Goal: Task Accomplishment & Management: Manage account settings

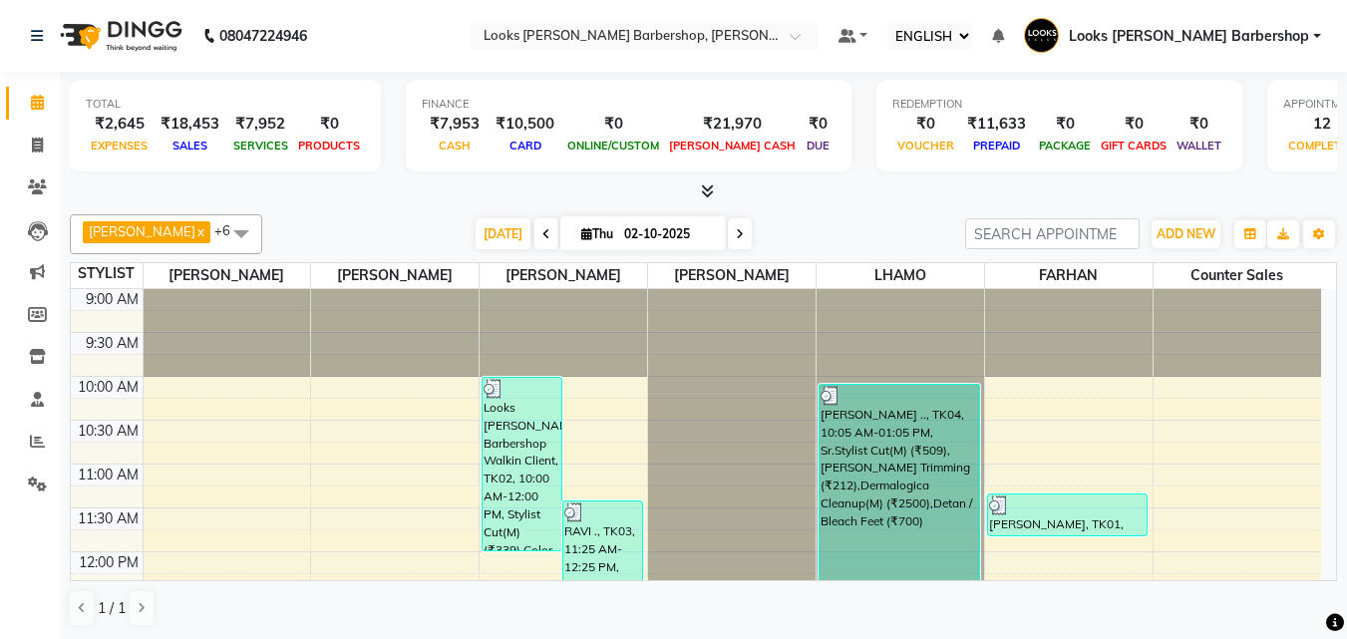
select select "ec"
click at [29, 149] on span at bounding box center [37, 146] width 35 height 23
select select "service"
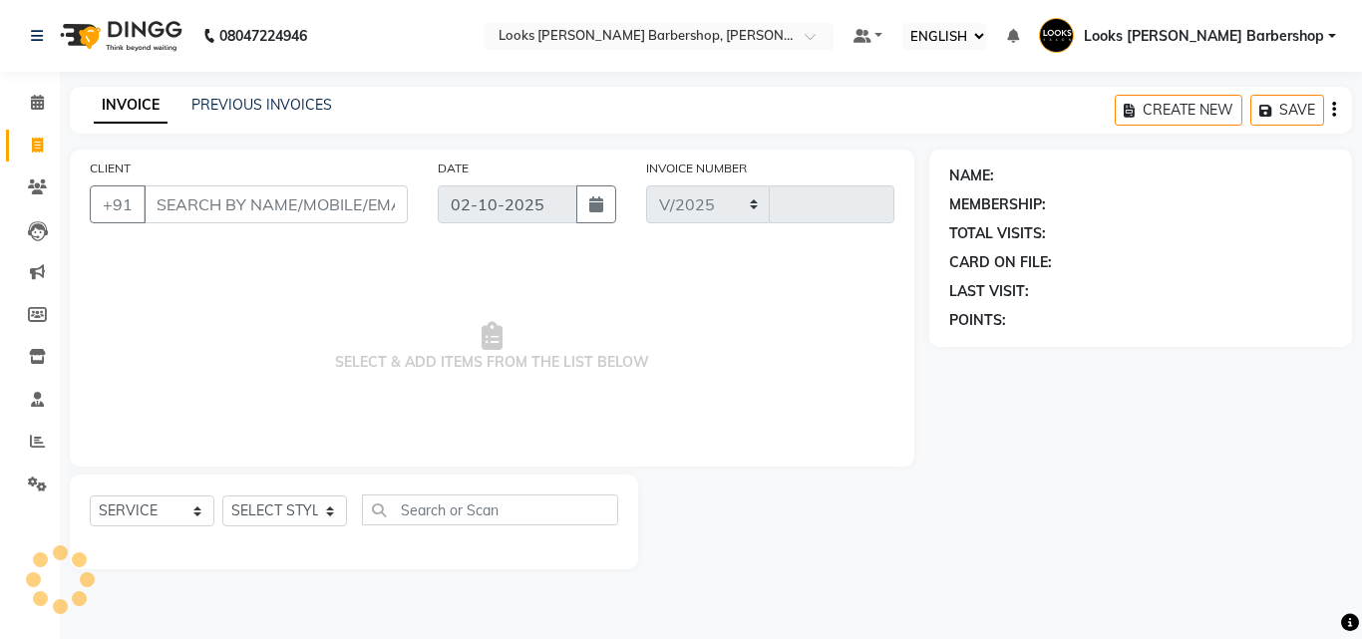
select select "4323"
type input "4473"
click at [244, 512] on select "SELECT STYLIST [PERSON_NAME] [PERSON_NAME] Amazon_Kart [PERSON_NAME] Counter Sa…" at bounding box center [290, 511] width 136 height 31
select select "23406"
click at [222, 496] on select "SELECT STYLIST [PERSON_NAME] [PERSON_NAME] Amazon_Kart [PERSON_NAME] Counter Sa…" at bounding box center [290, 511] width 136 height 31
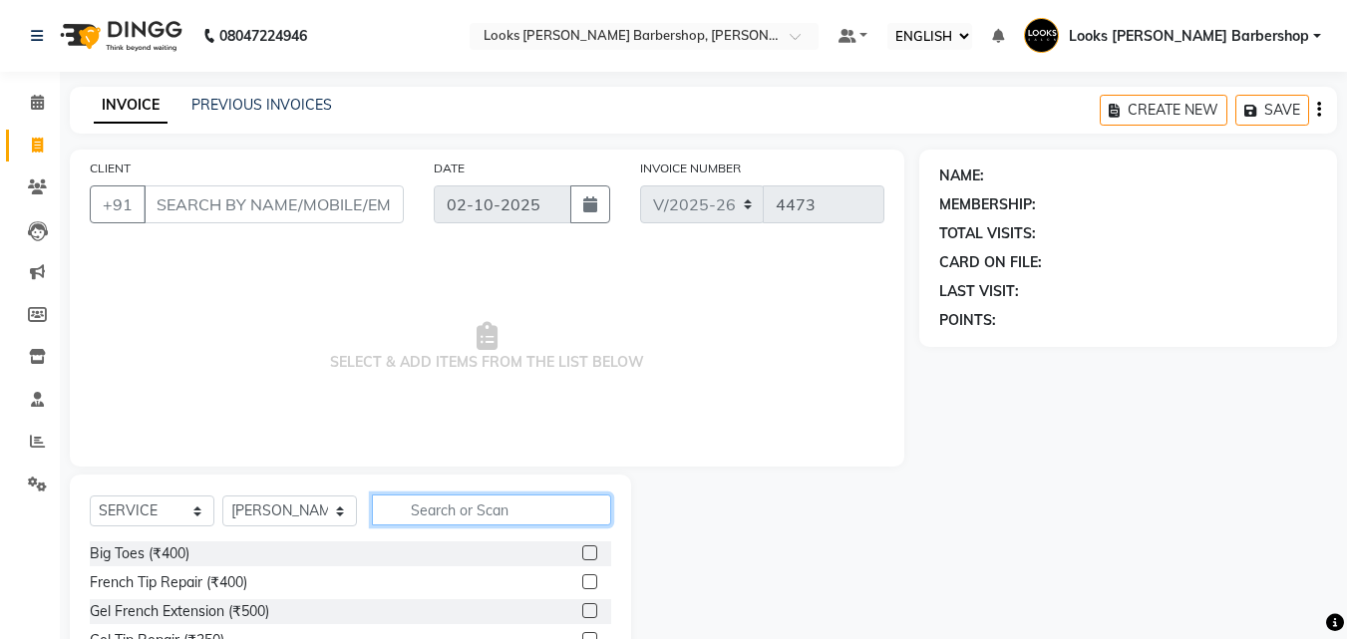
click at [394, 508] on input "text" at bounding box center [492, 510] width 240 height 31
type input "RITUAL"
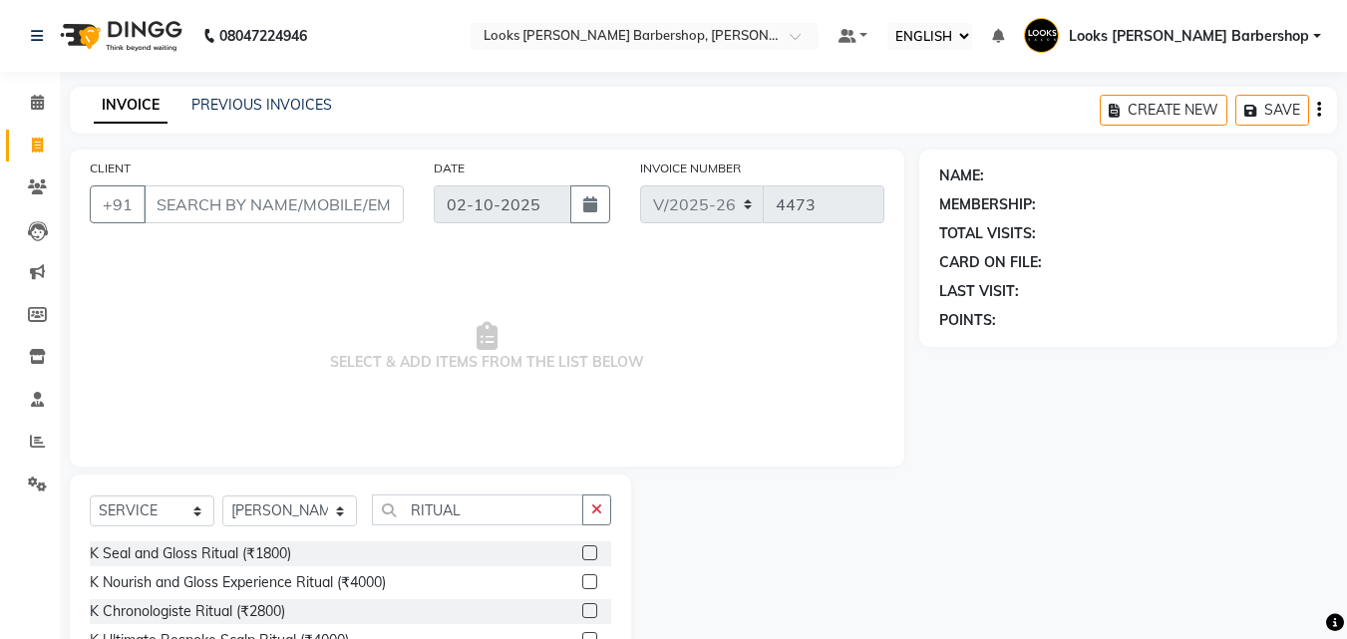
click at [582, 544] on div at bounding box center [596, 553] width 29 height 25
click at [582, 548] on label at bounding box center [589, 552] width 15 height 15
click at [582, 548] on input "checkbox" at bounding box center [588, 553] width 13 height 13
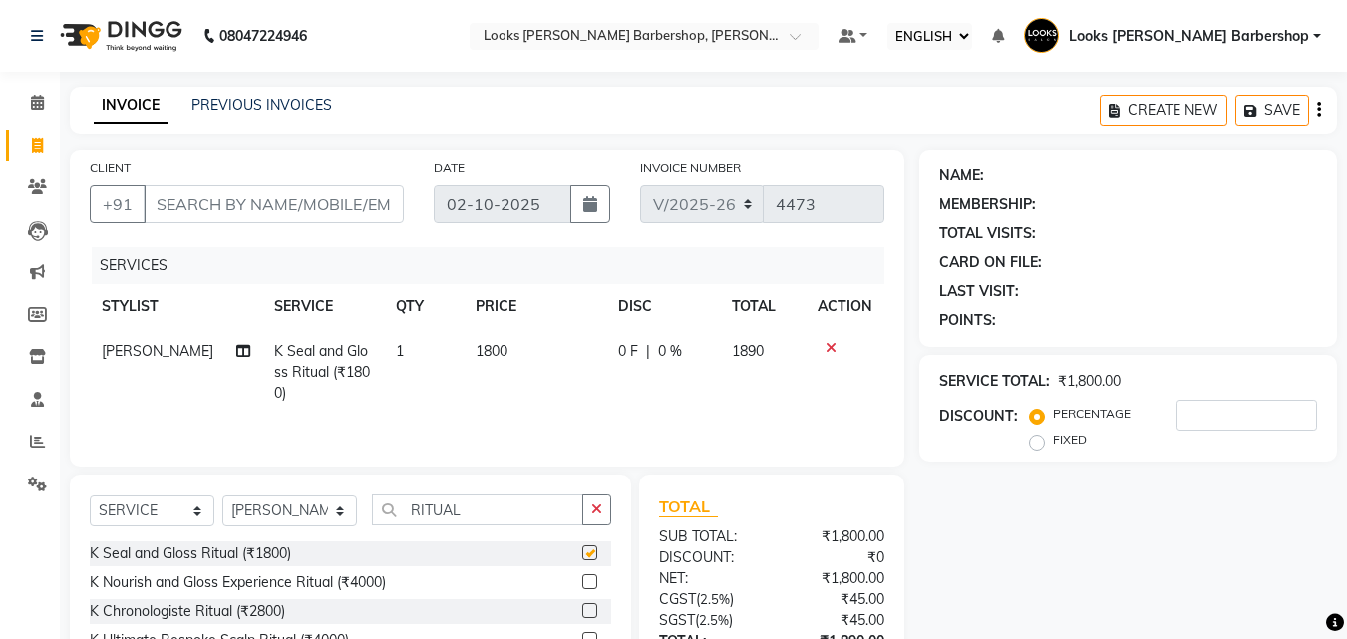
checkbox input "false"
click at [444, 512] on input "RITUAL" at bounding box center [478, 510] width 212 height 31
type input "L"
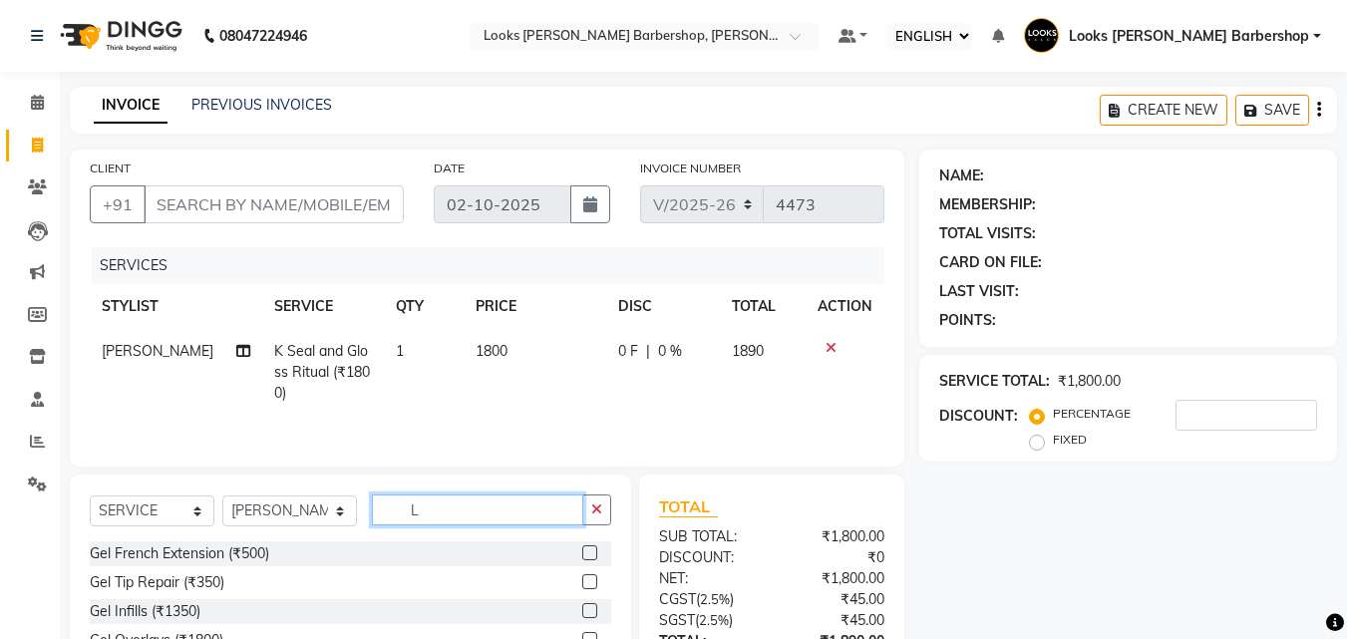
click at [440, 504] on input "L" at bounding box center [478, 510] width 212 height 31
type input "CUT"
click at [582, 574] on label at bounding box center [589, 581] width 15 height 15
click at [582, 576] on input "checkbox" at bounding box center [588, 582] width 13 height 13
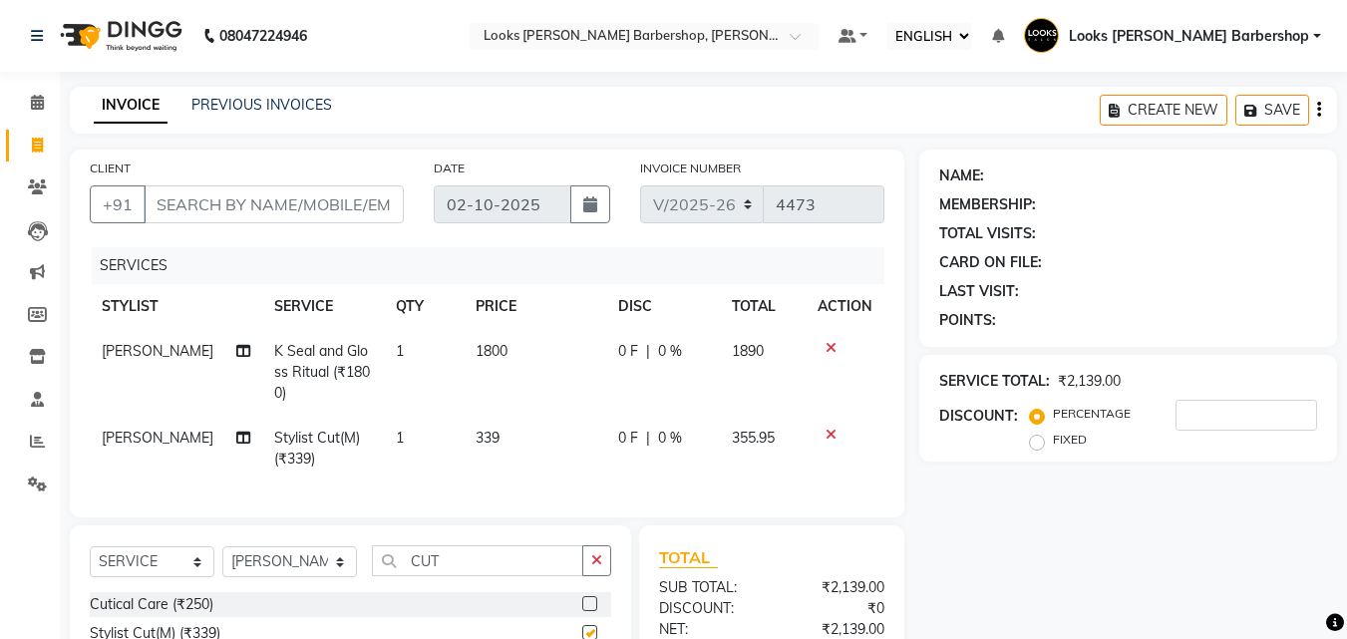
checkbox input "false"
click at [605, 572] on button "button" at bounding box center [596, 560] width 29 height 31
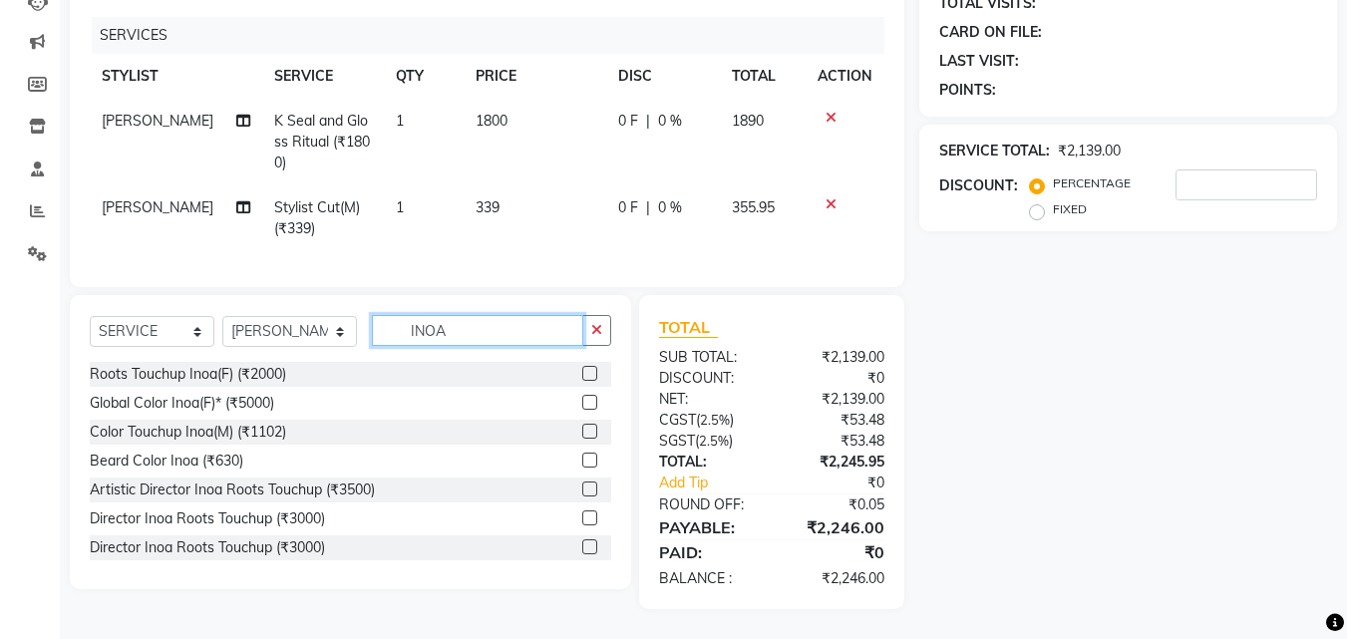
type input "INOA"
click at [582, 429] on label at bounding box center [589, 431] width 15 height 15
click at [582, 429] on input "checkbox" at bounding box center [588, 432] width 13 height 13
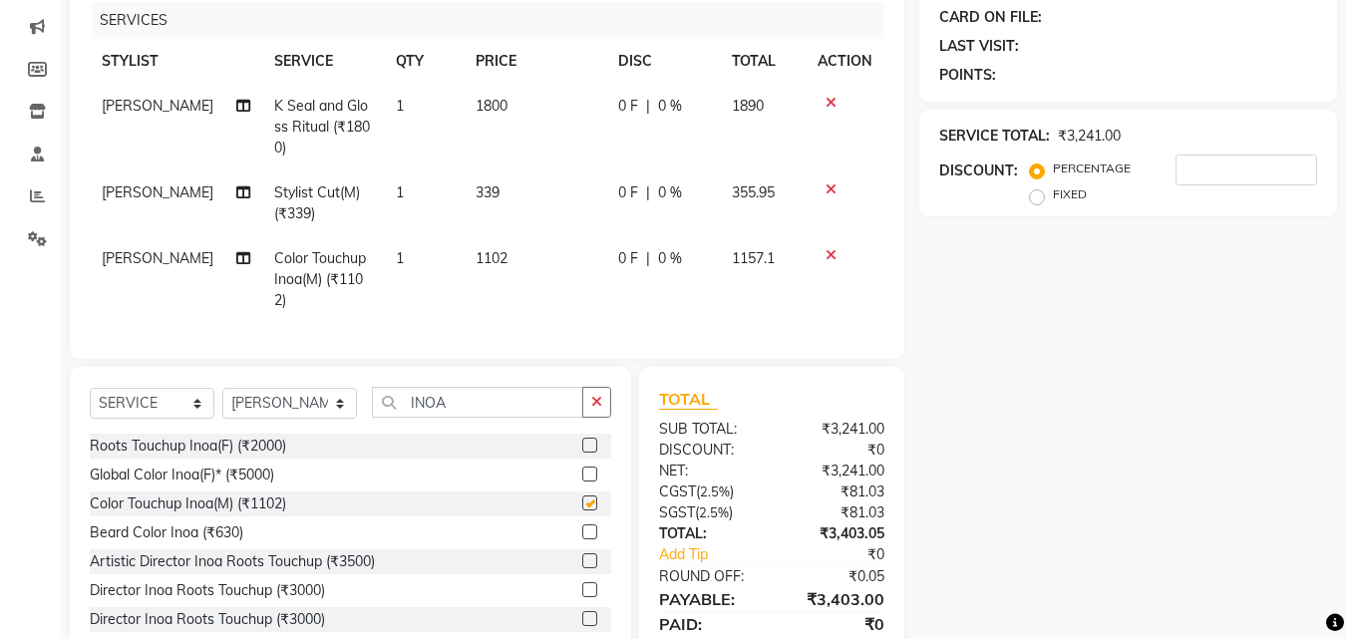
checkbox input "false"
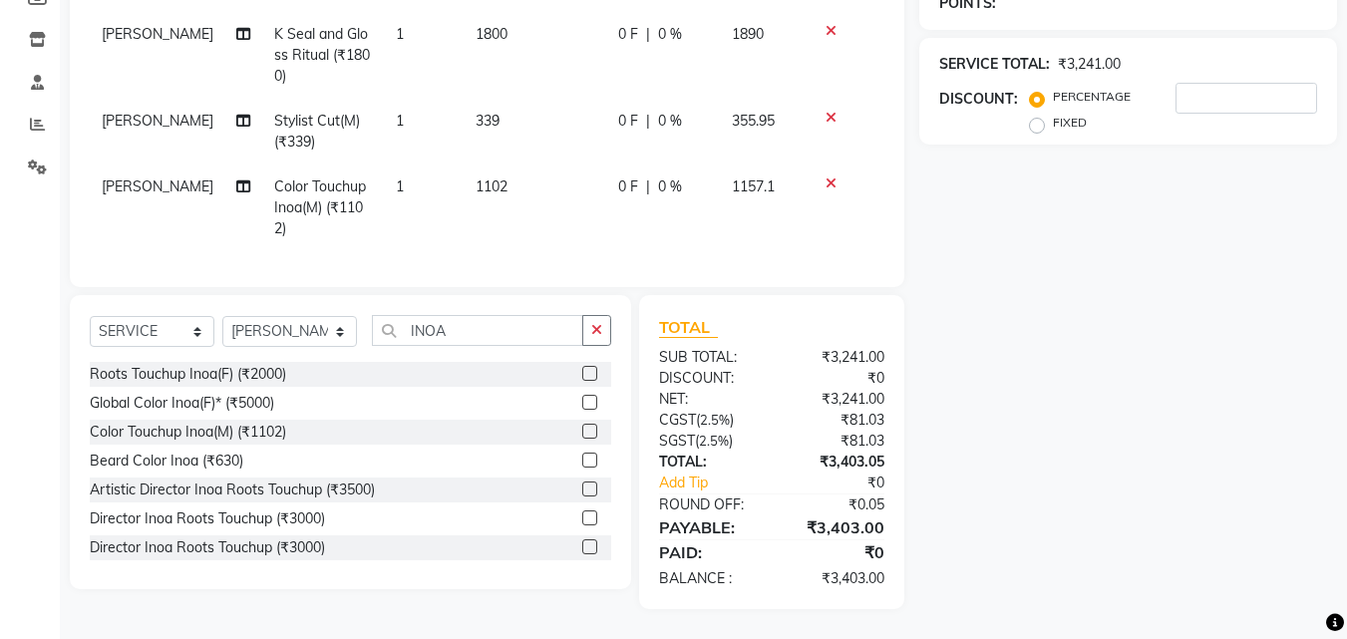
scroll to position [0, 0]
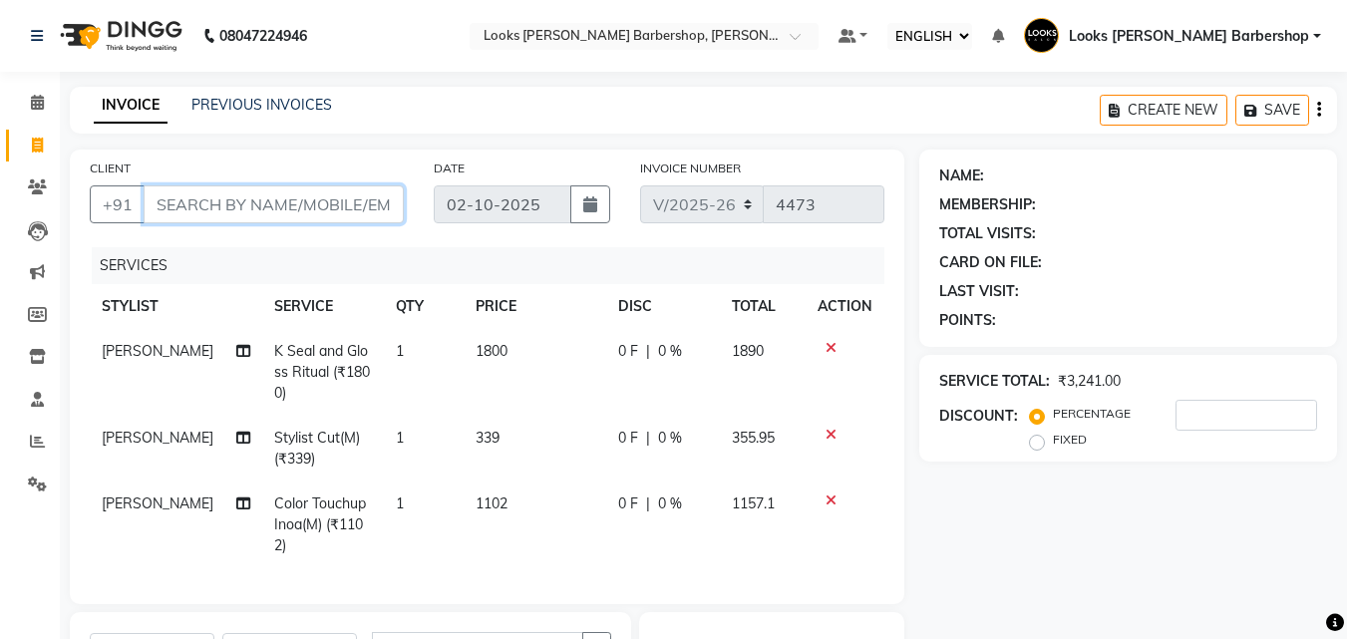
click at [199, 205] on input "CLIENT" at bounding box center [274, 204] width 260 height 38
type input "9"
type input "0"
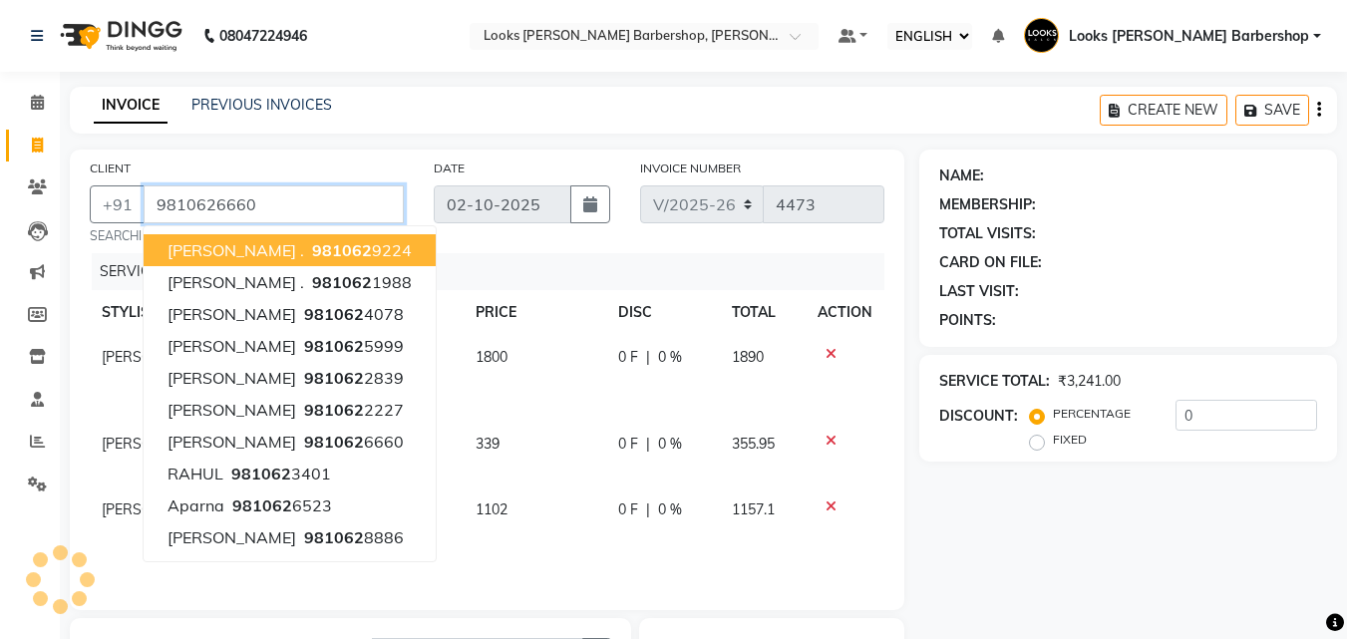
type input "9810626660"
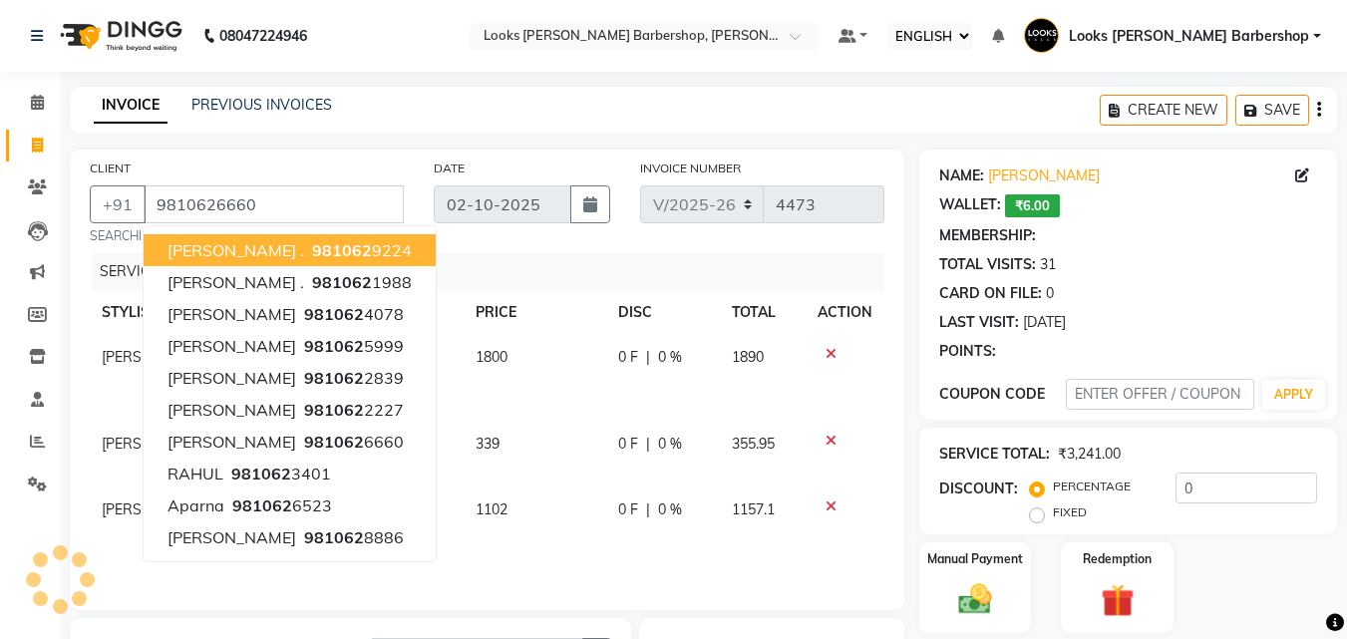
select select "1: Object"
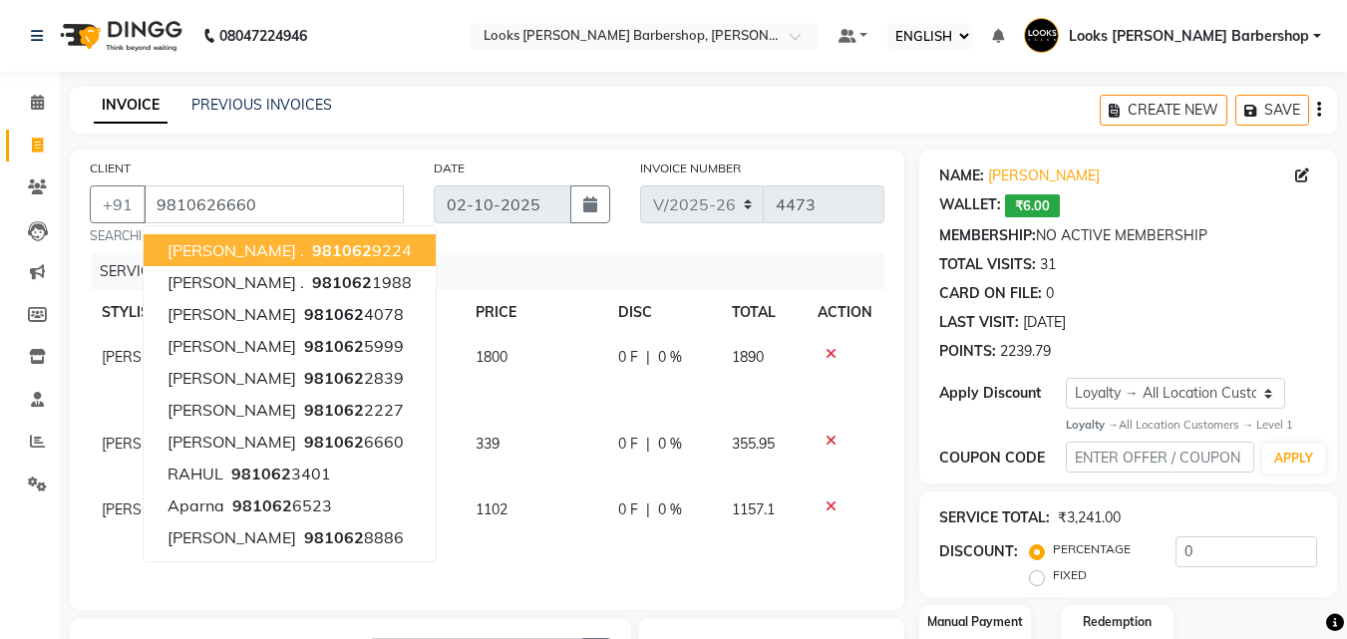
scroll to position [338, 0]
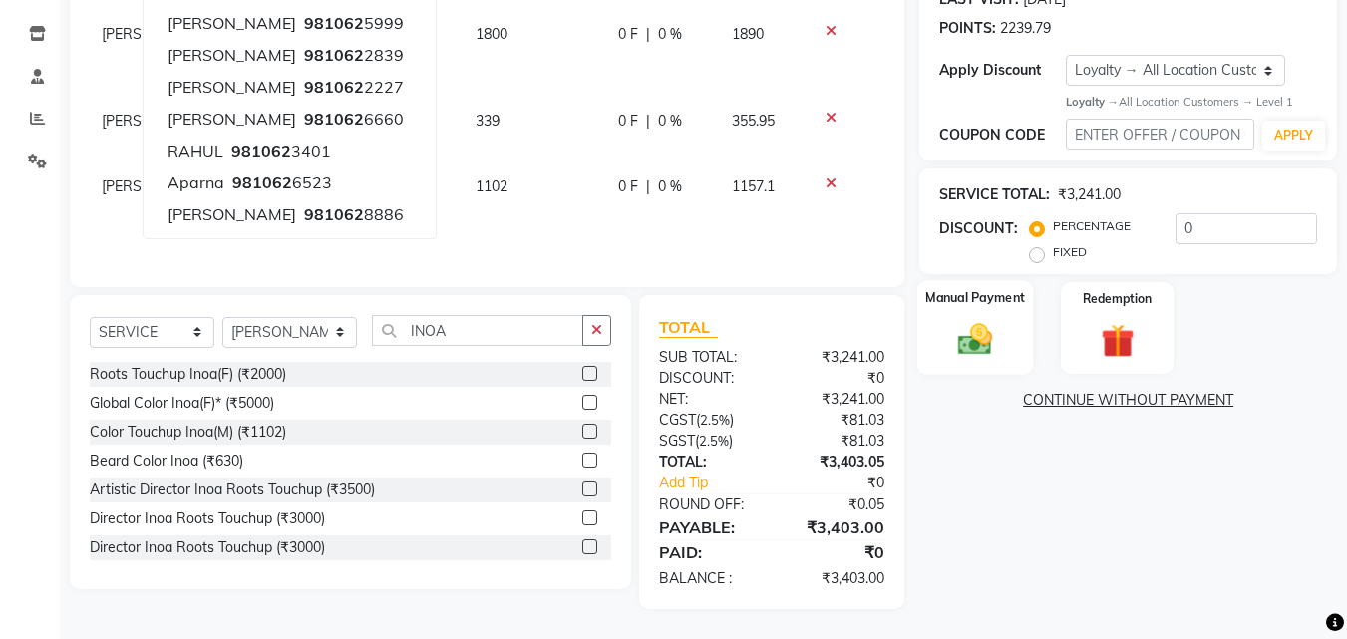
click at [962, 332] on img at bounding box center [975, 340] width 56 height 40
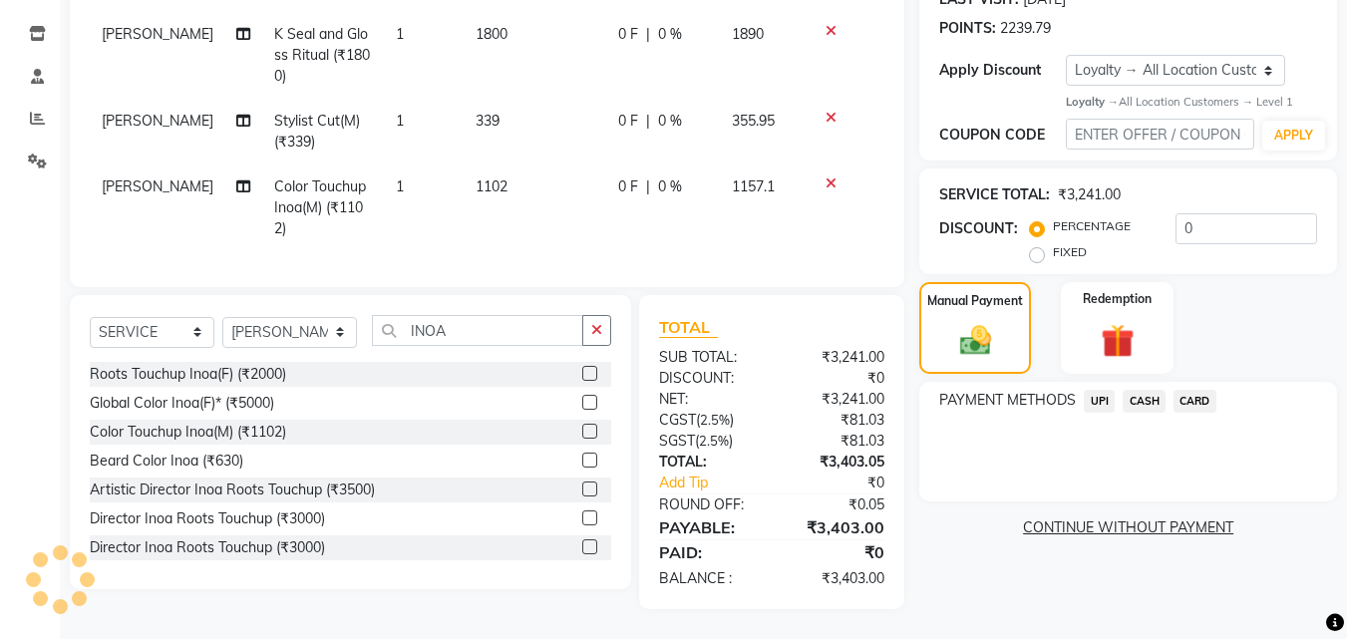
click at [1142, 390] on span "CASH" at bounding box center [1144, 401] width 43 height 23
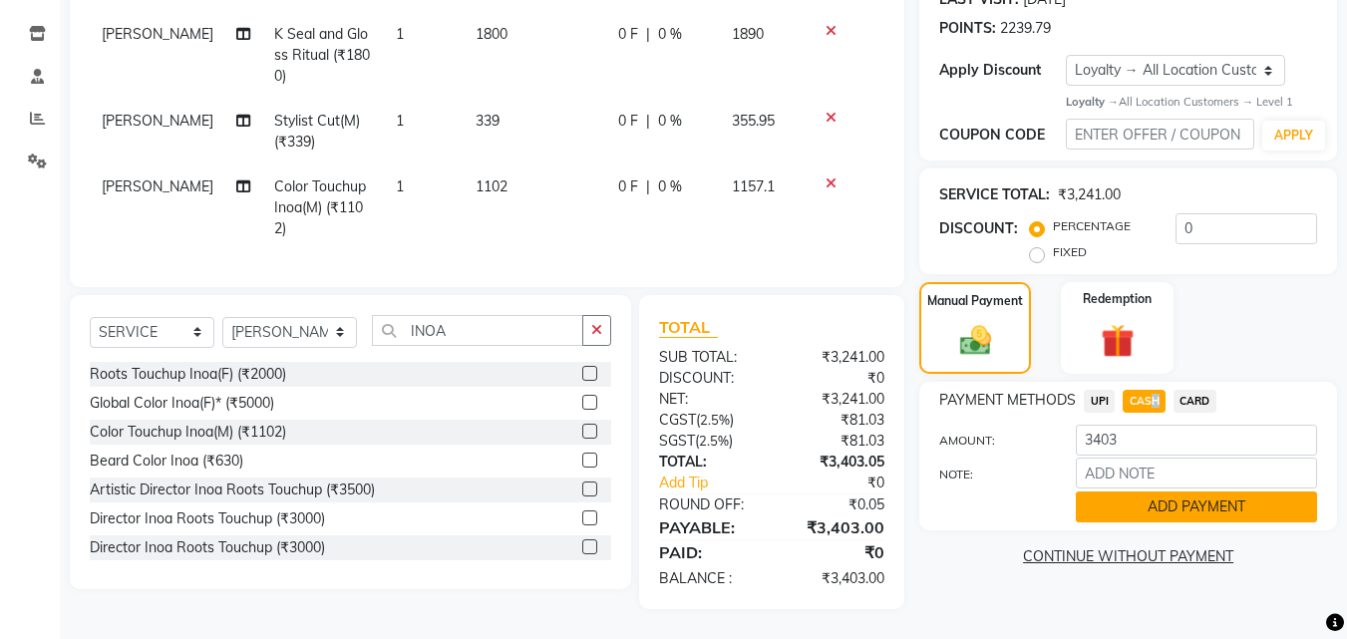
drag, startPoint x: 1139, startPoint y: 500, endPoint x: 1129, endPoint y: 498, distance: 10.2
click at [1129, 498] on button "ADD PAYMENT" at bounding box center [1196, 507] width 241 height 31
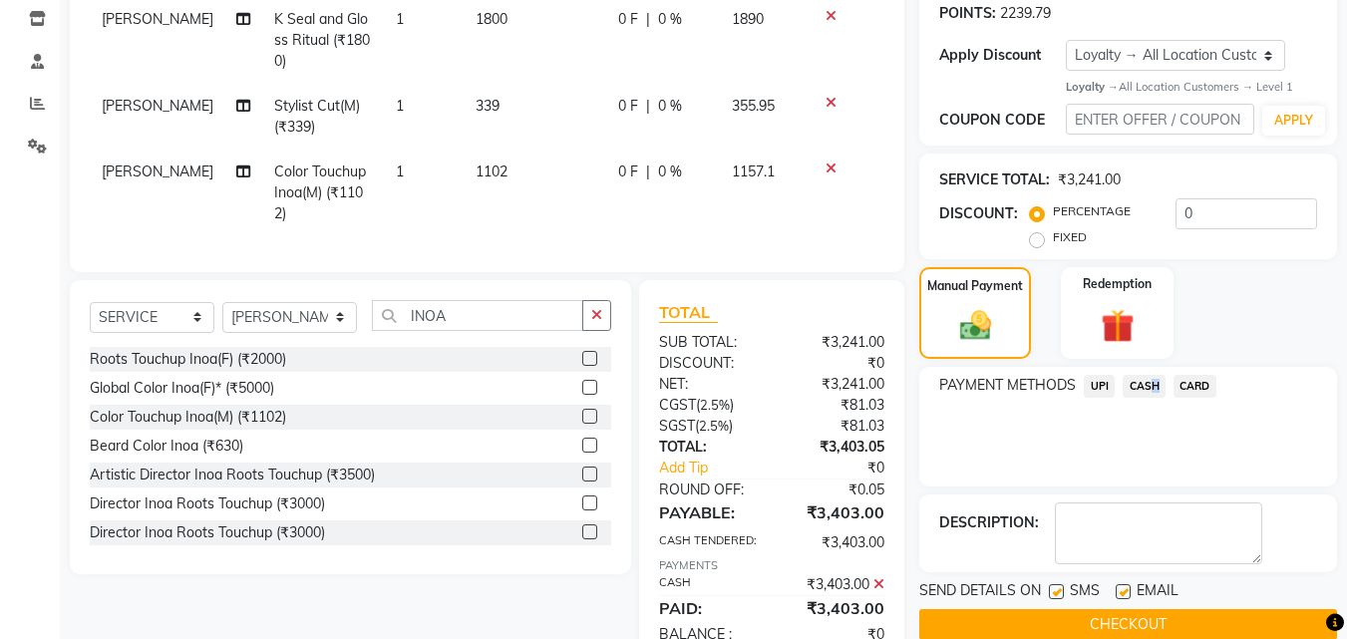
click at [1039, 631] on button "CHECKOUT" at bounding box center [1128, 624] width 418 height 31
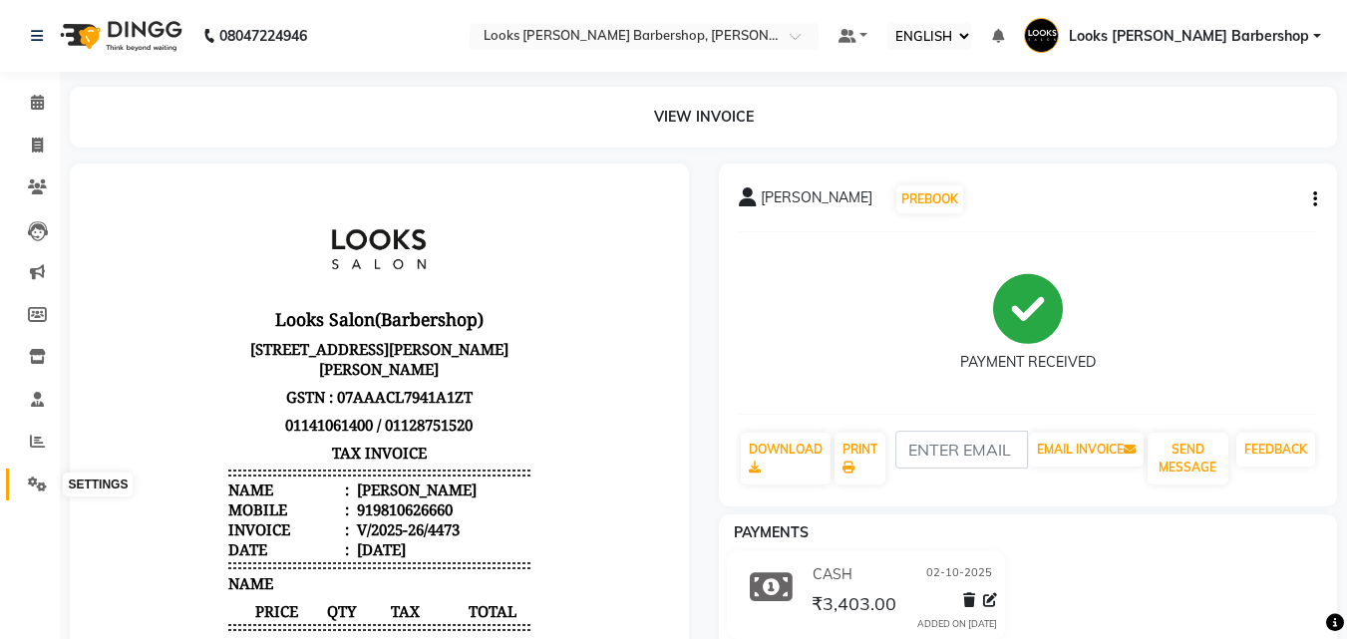
click at [47, 474] on span at bounding box center [37, 485] width 35 height 23
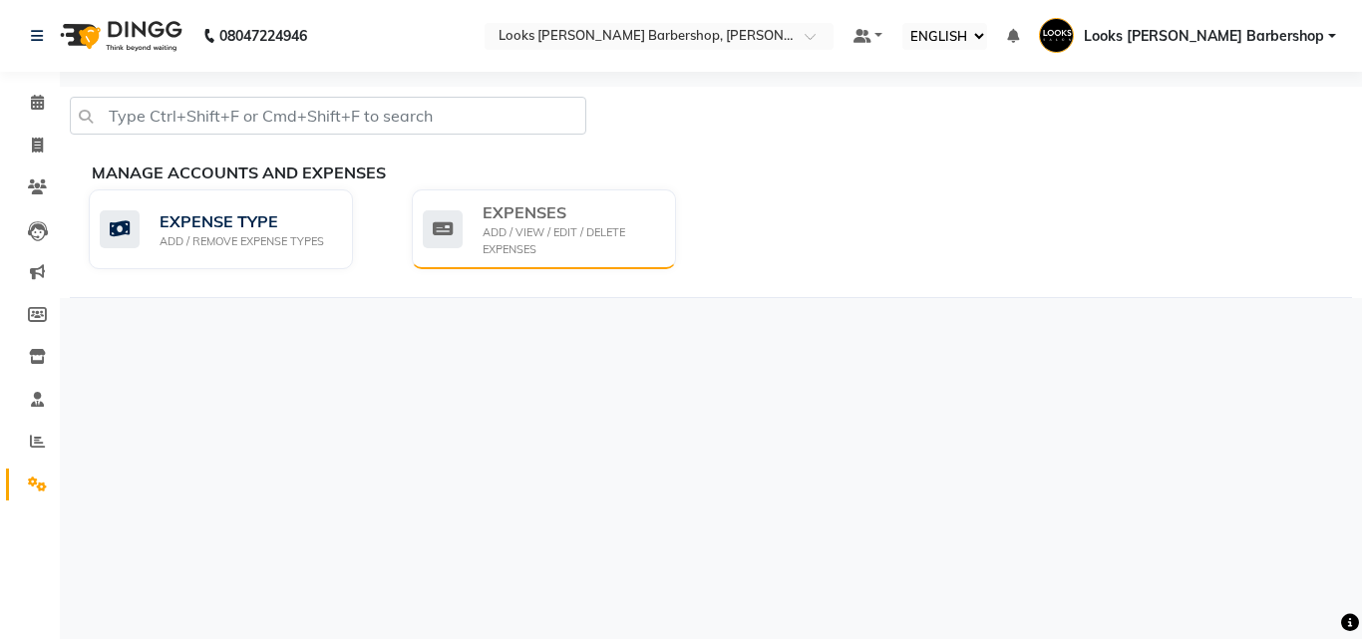
click at [564, 241] on div "ADD / VIEW / EDIT / DELETE EXPENSES" at bounding box center [572, 240] width 178 height 33
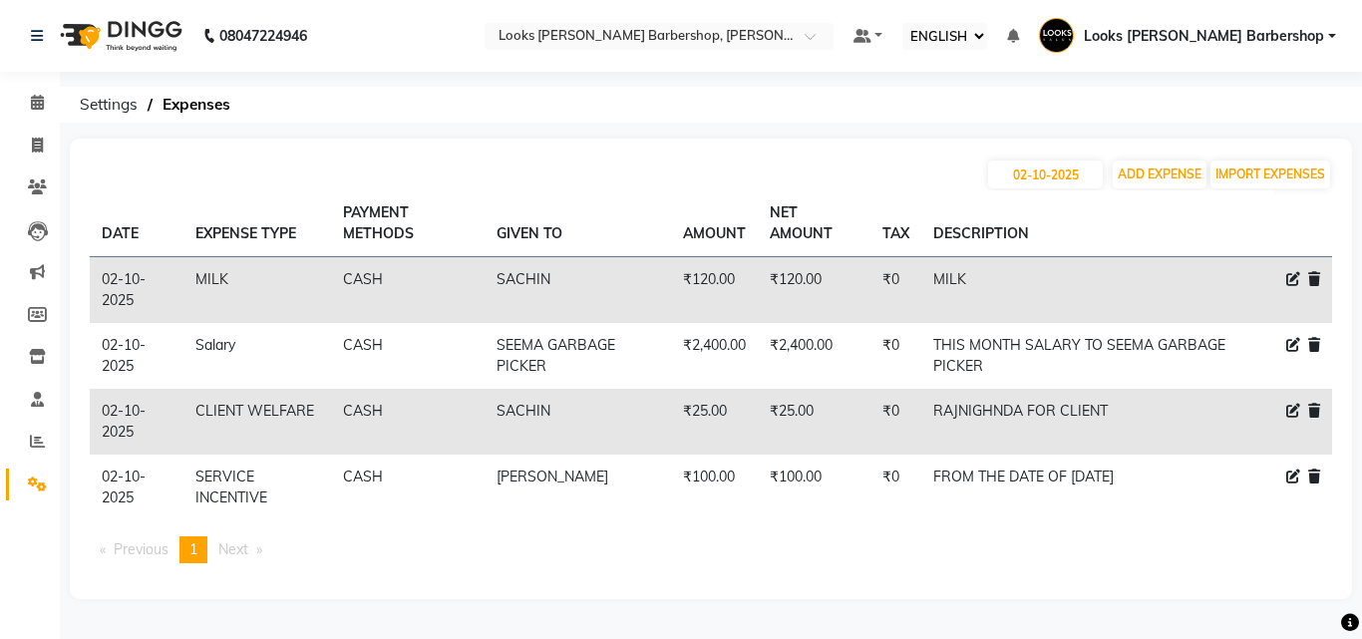
click at [1294, 415] on icon at bounding box center [1293, 411] width 14 height 14
select select "23749"
select select "1"
select select "3128"
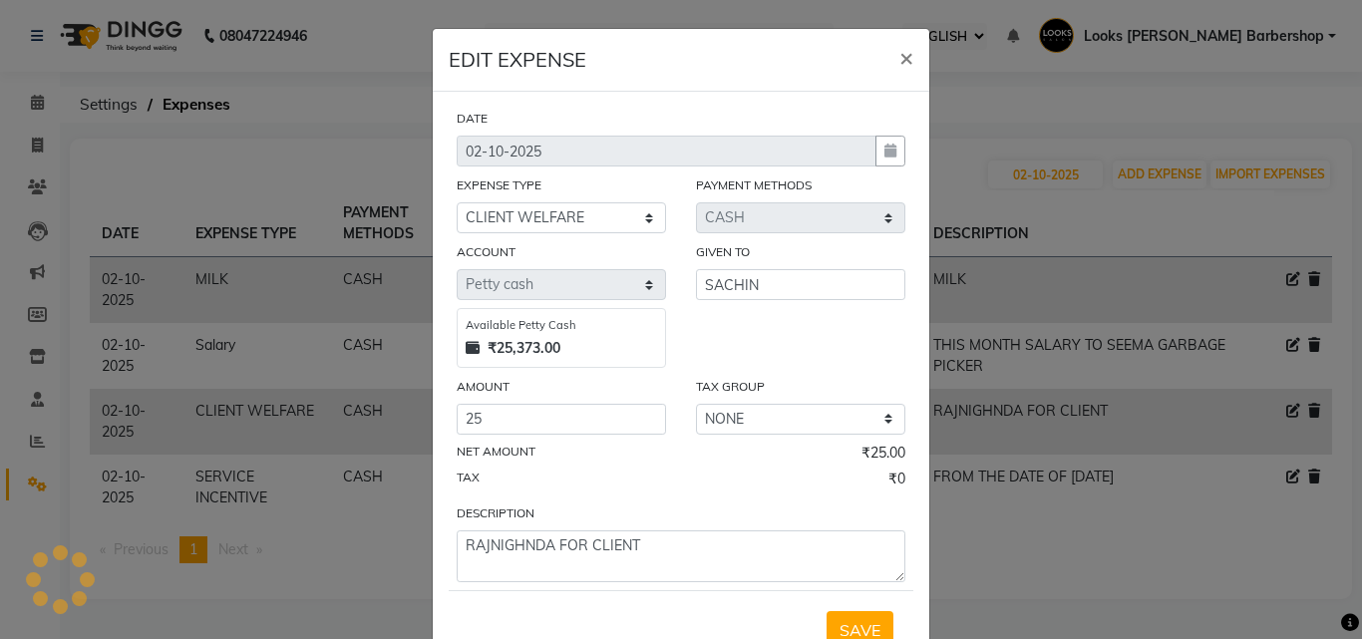
click at [563, 435] on div "DATE [DATE] EXPENSE TYPE SELECT Accommodation Aesthetics Bank Deposit BLINKIT C…" at bounding box center [681, 345] width 449 height 475
click at [562, 425] on input "25" at bounding box center [561, 419] width 209 height 31
type input "2"
type input "125"
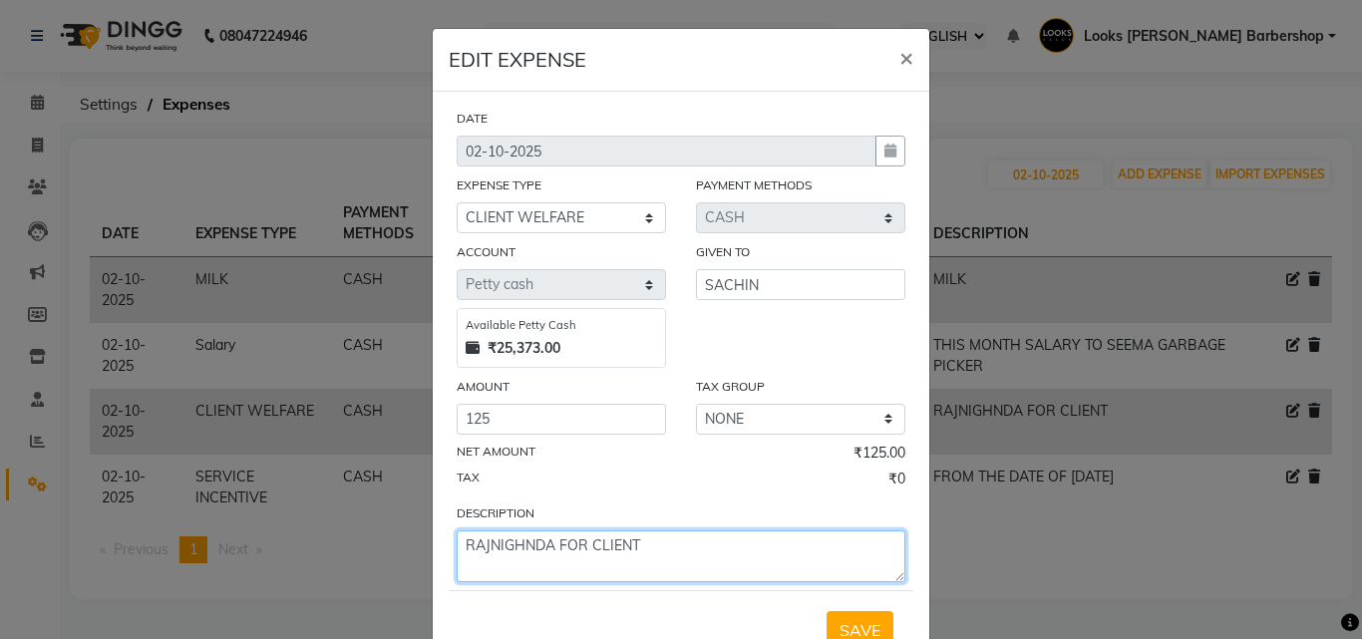
click at [749, 559] on textarea "RAJNIGHNDA FOR CLIENT" at bounding box center [681, 557] width 449 height 52
type textarea "RAJNIGHNDA FOR CLIENT COLD DRINK"
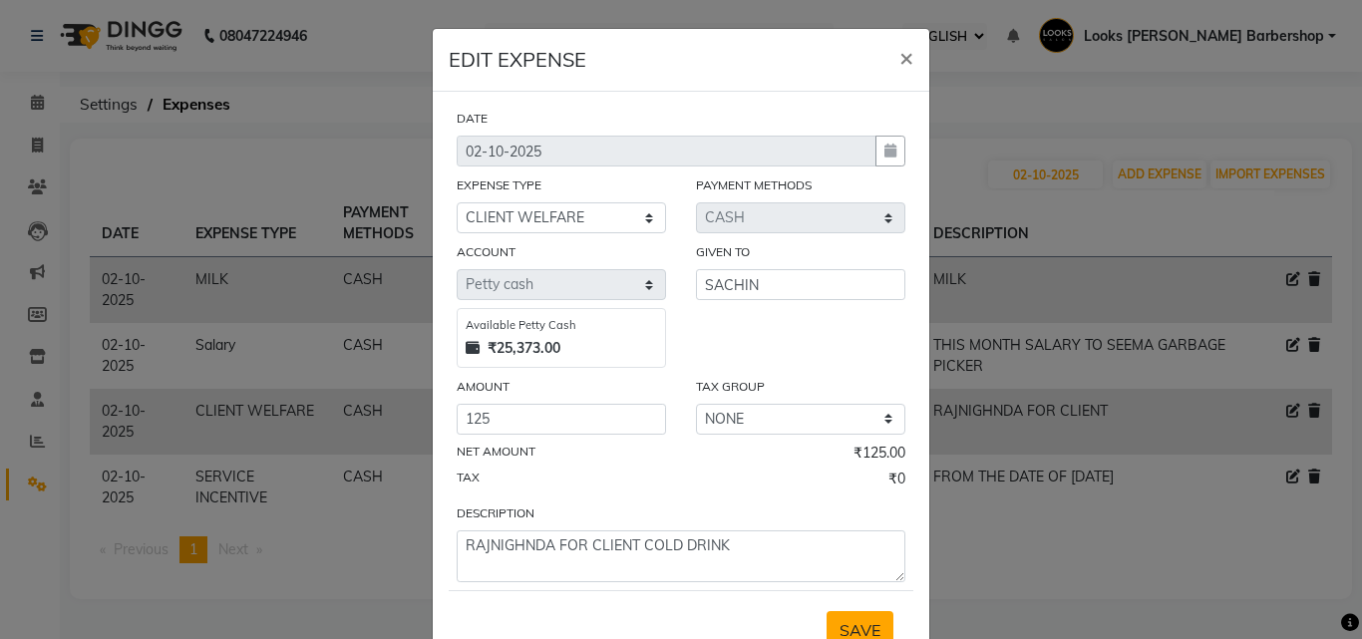
click at [842, 616] on button "SAVE" at bounding box center [860, 630] width 67 height 38
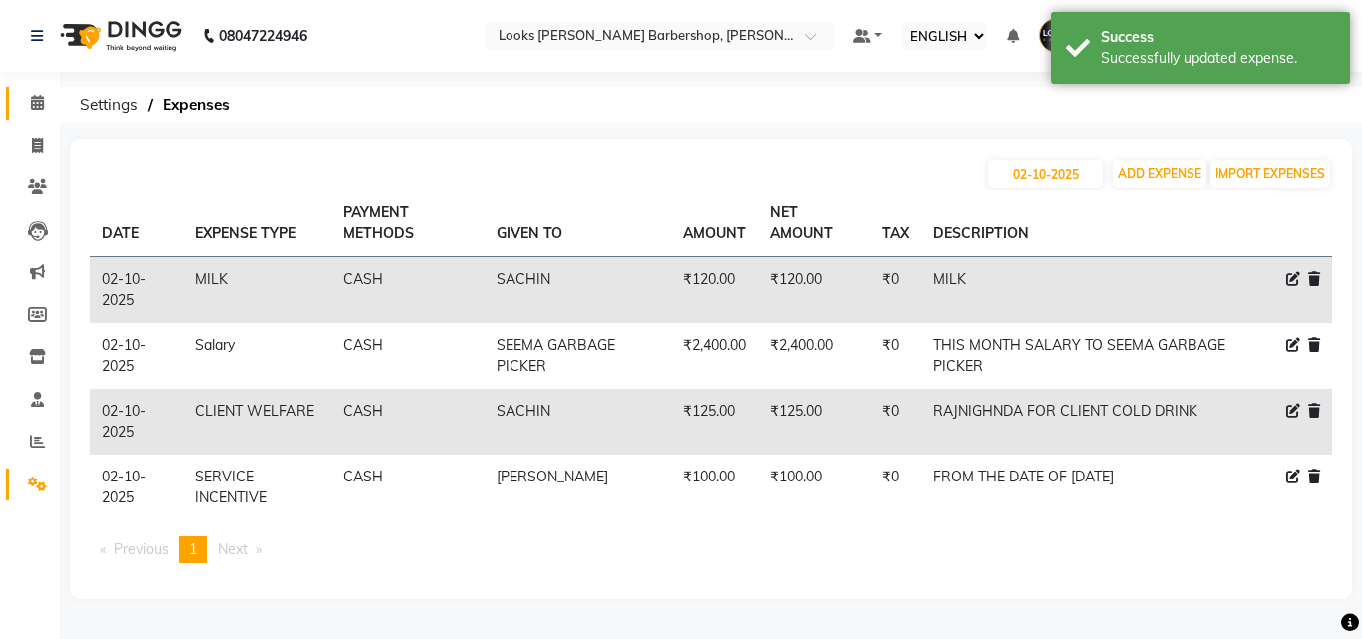
click at [18, 93] on link "CALENDAR" at bounding box center [30, 103] width 48 height 33
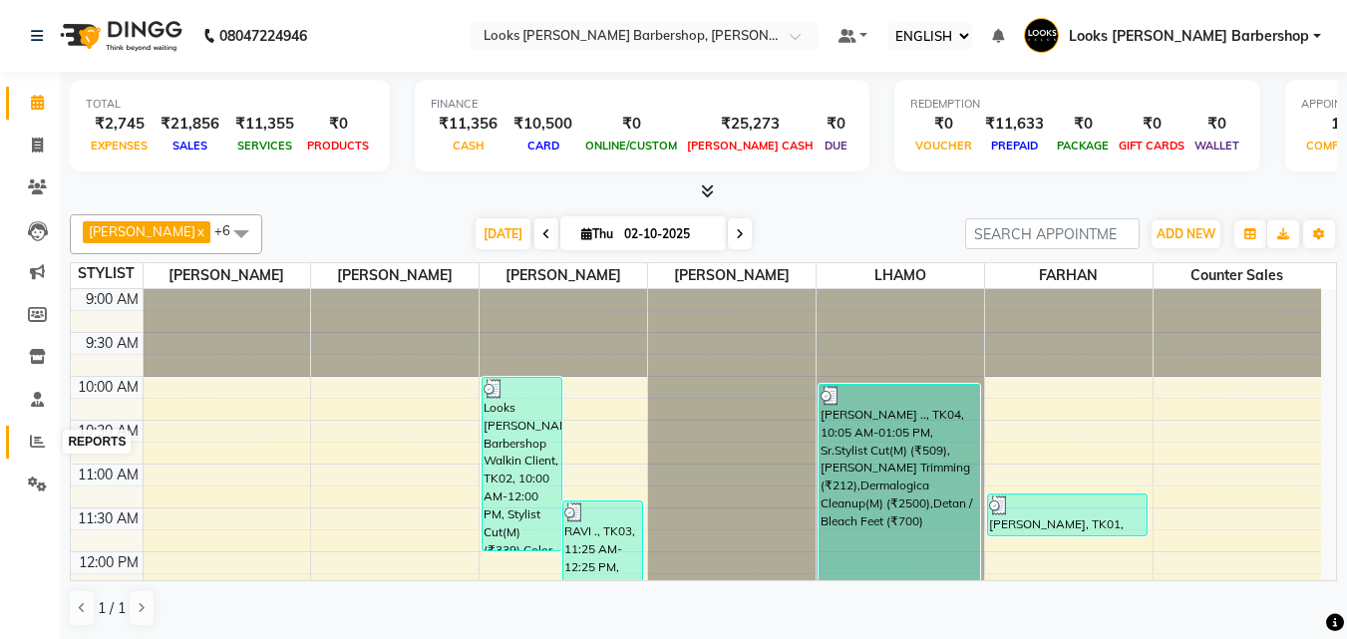
click at [31, 438] on icon at bounding box center [37, 441] width 15 height 15
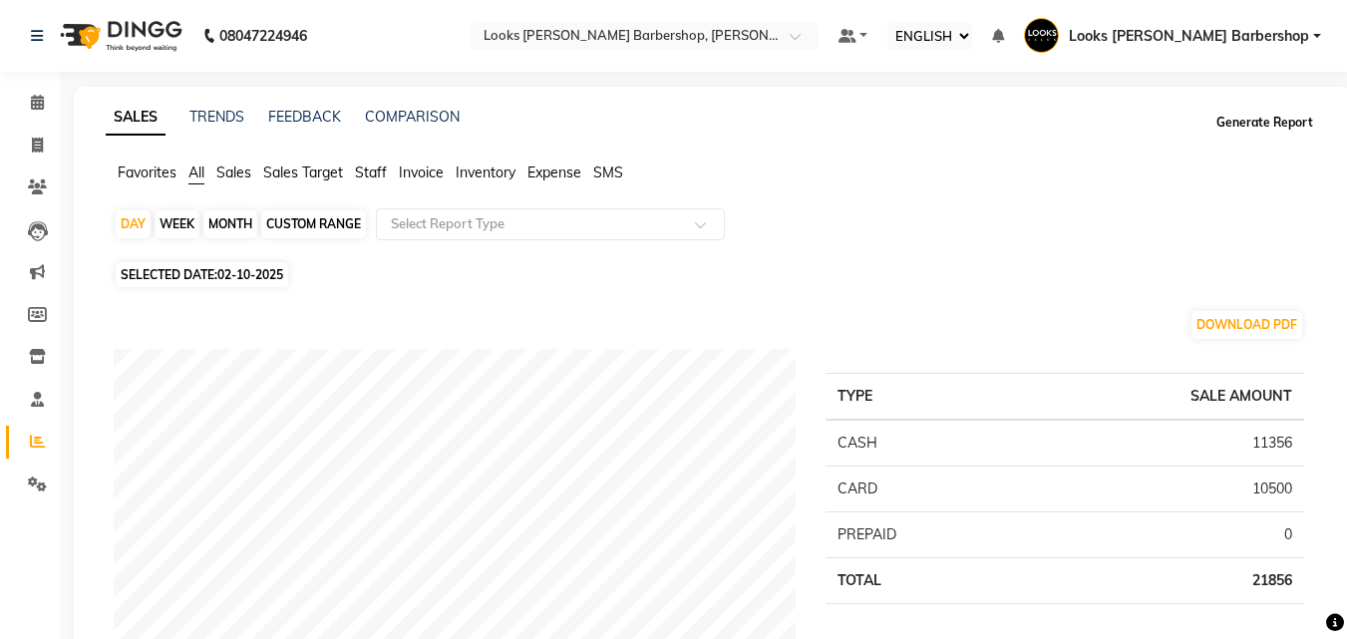
click at [1246, 118] on button "Generate Report" at bounding box center [1265, 123] width 107 height 28
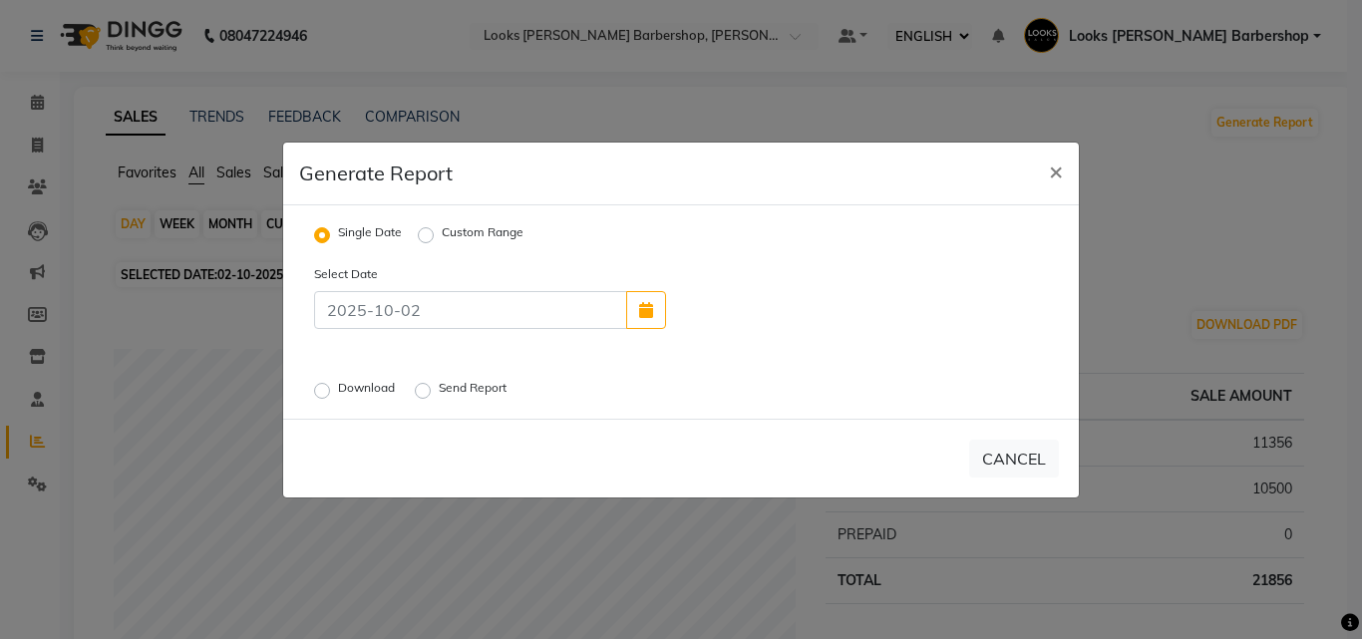
drag, startPoint x: 325, startPoint y: 392, endPoint x: 390, endPoint y: 369, distance: 68.8
click at [390, 369] on div "Select Date Download Send Report" at bounding box center [681, 333] width 764 height 140
click at [338, 382] on label "Download" at bounding box center [368, 391] width 61 height 24
click at [328, 383] on input "Download" at bounding box center [325, 390] width 14 height 14
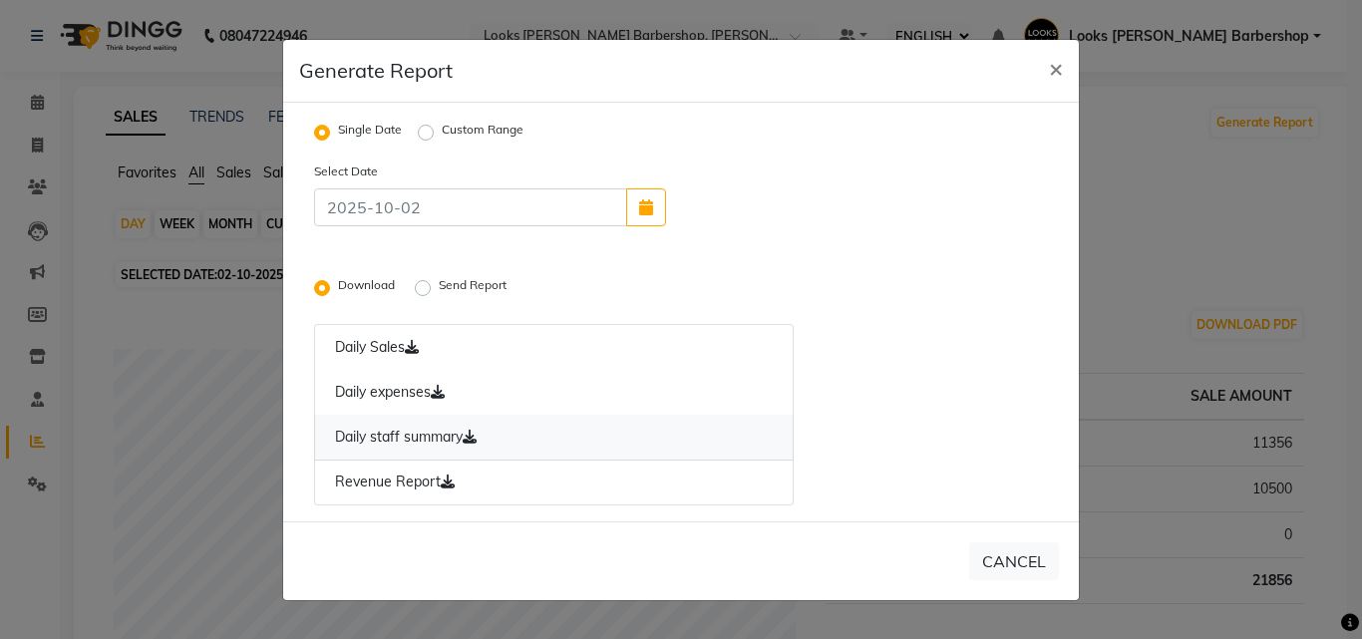
click at [392, 429] on link "Daily staff summary" at bounding box center [554, 438] width 480 height 46
click at [1055, 65] on span "×" at bounding box center [1056, 68] width 14 height 30
radio input "false"
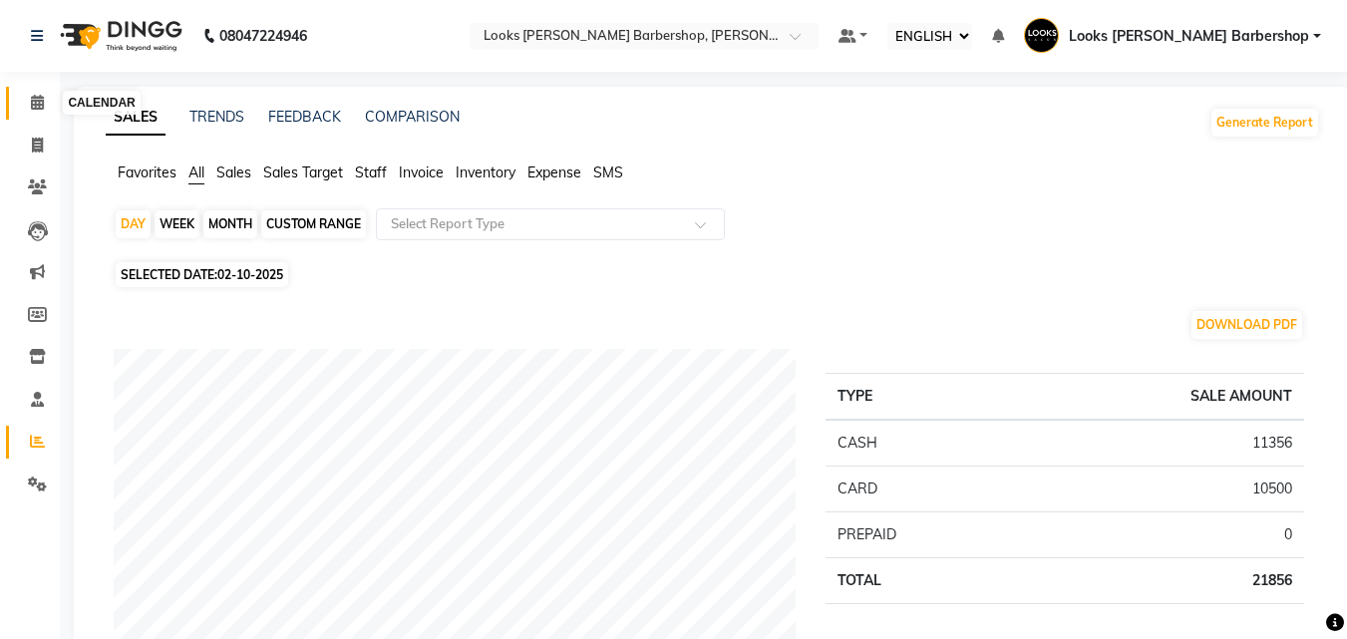
click at [25, 105] on span at bounding box center [37, 103] width 35 height 23
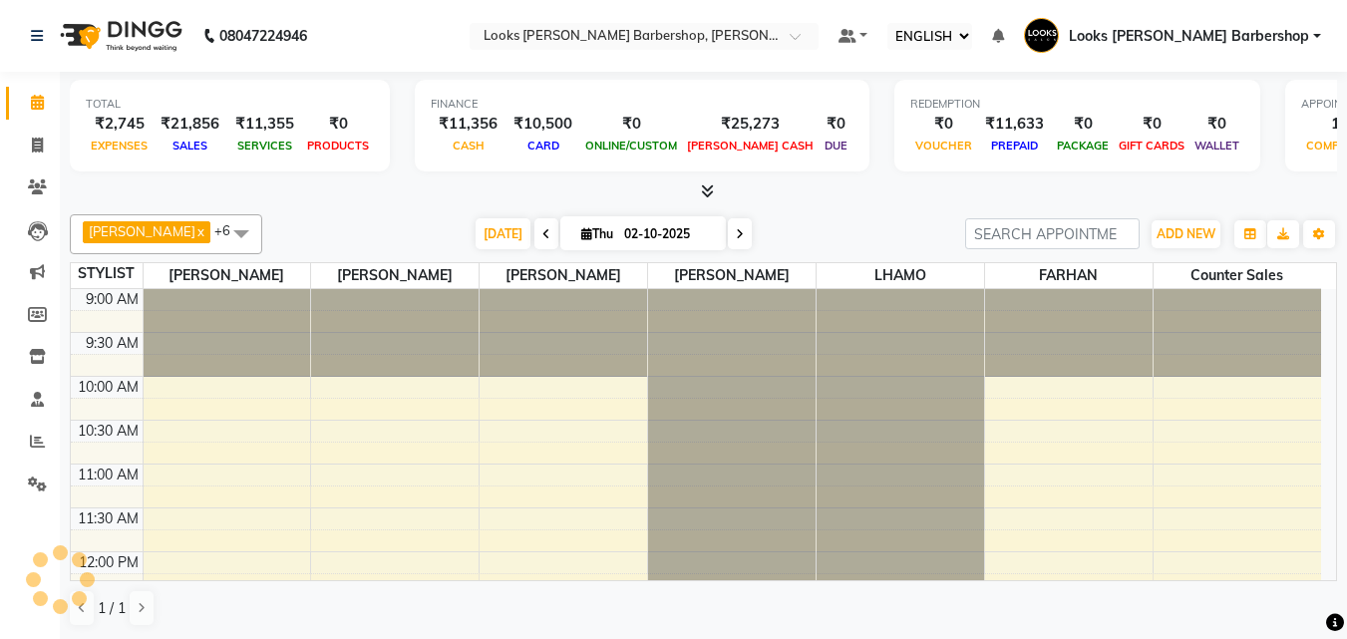
scroll to position [528, 0]
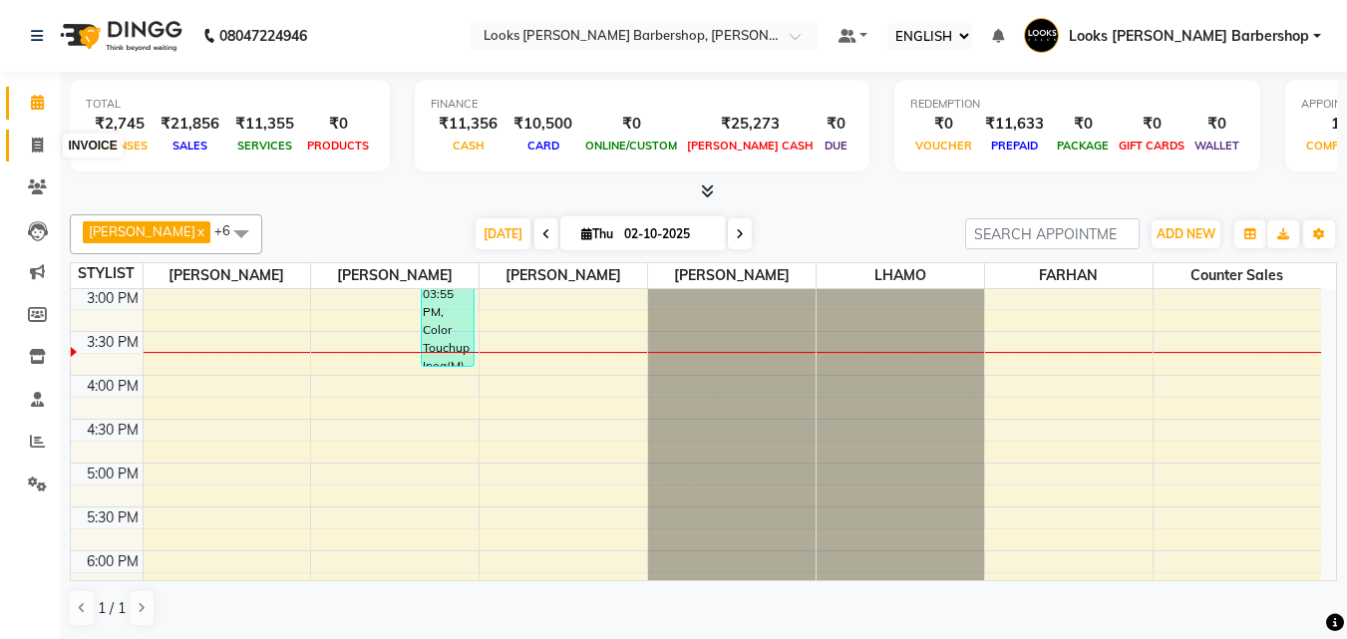
drag, startPoint x: 37, startPoint y: 152, endPoint x: 20, endPoint y: 152, distance: 17.0
click at [34, 152] on icon at bounding box center [37, 145] width 11 height 15
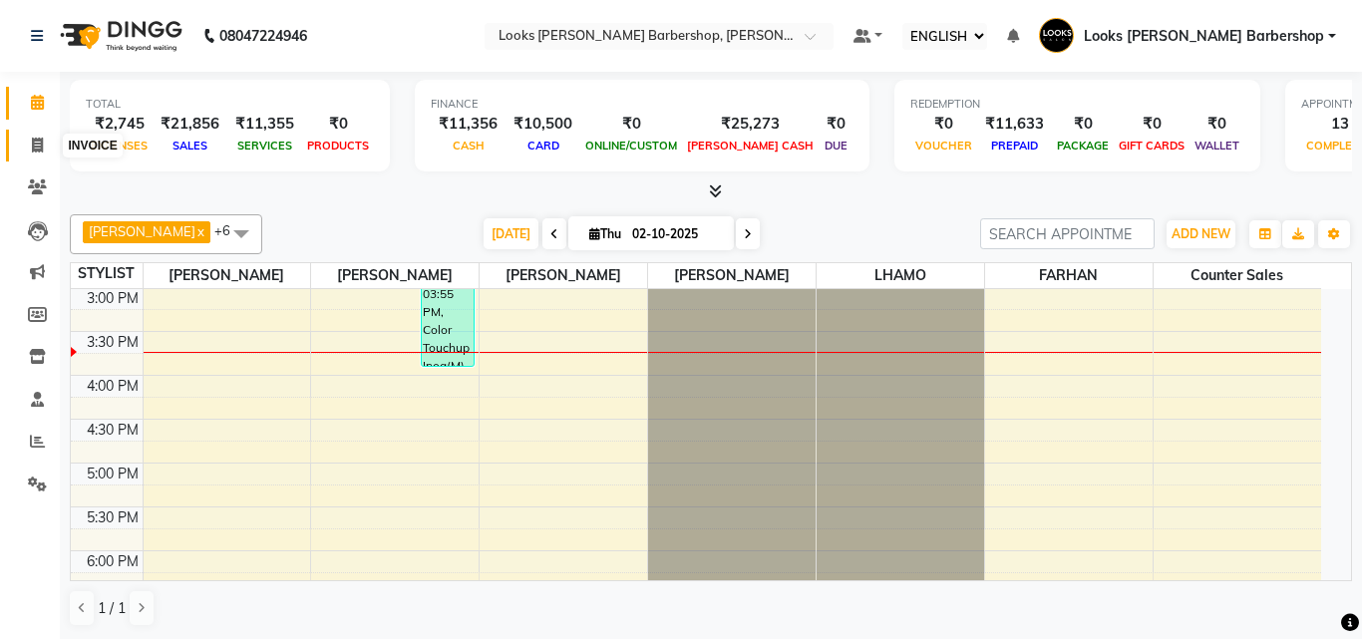
select select "4323"
select select "service"
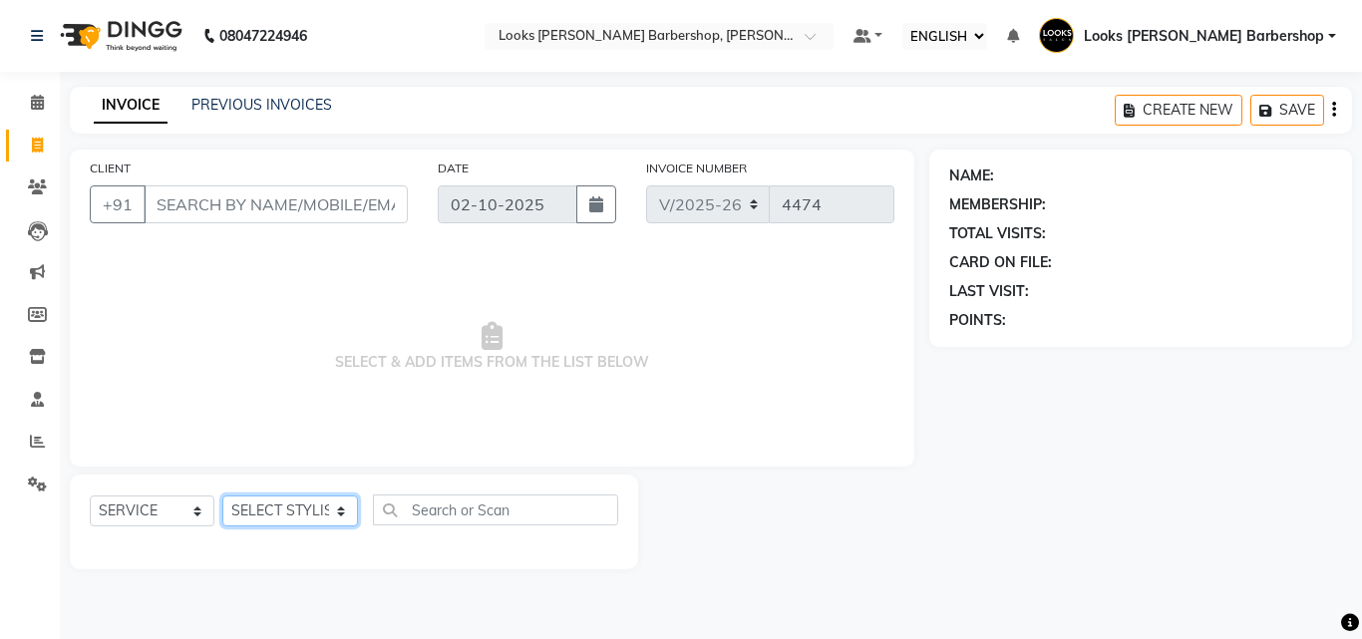
click at [319, 502] on select "SELECT STYLIST [PERSON_NAME] [PERSON_NAME] Amazon_Kart [PERSON_NAME] Counter Sa…" at bounding box center [290, 511] width 136 height 31
select select "23410"
click at [222, 496] on select "SELECT STYLIST [PERSON_NAME] [PERSON_NAME] Amazon_Kart [PERSON_NAME] Counter Sa…" at bounding box center [290, 511] width 136 height 31
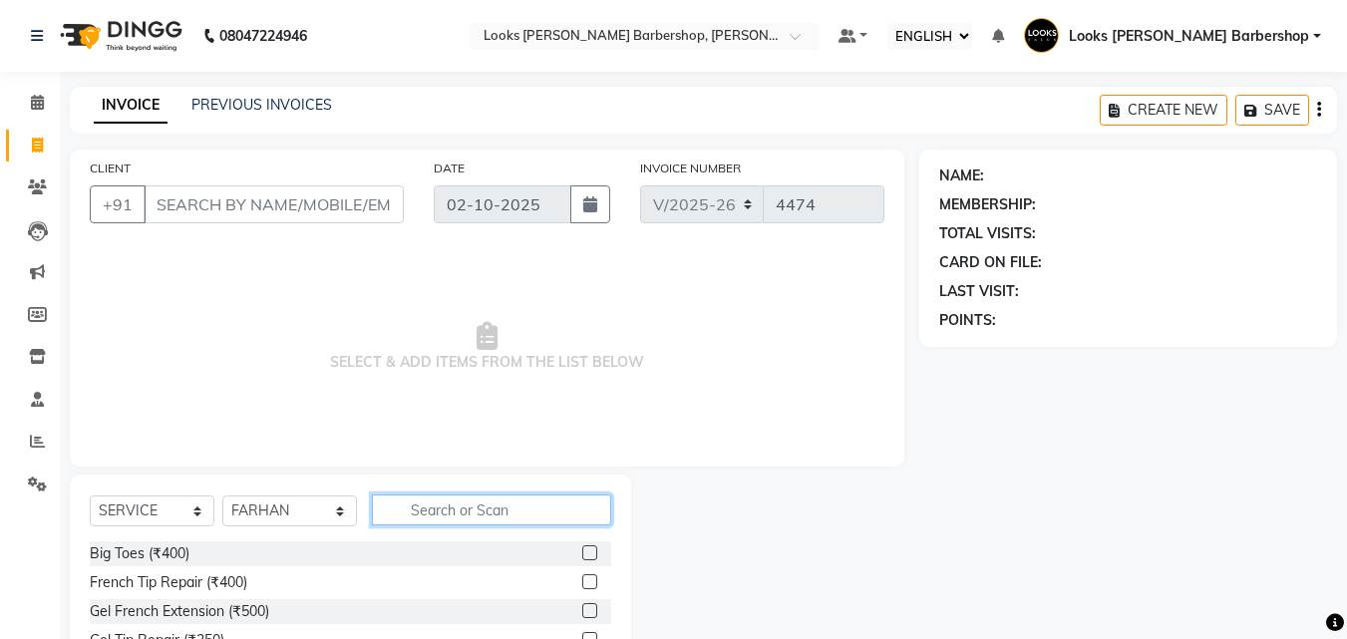
click at [501, 514] on input "text" at bounding box center [492, 510] width 240 height 31
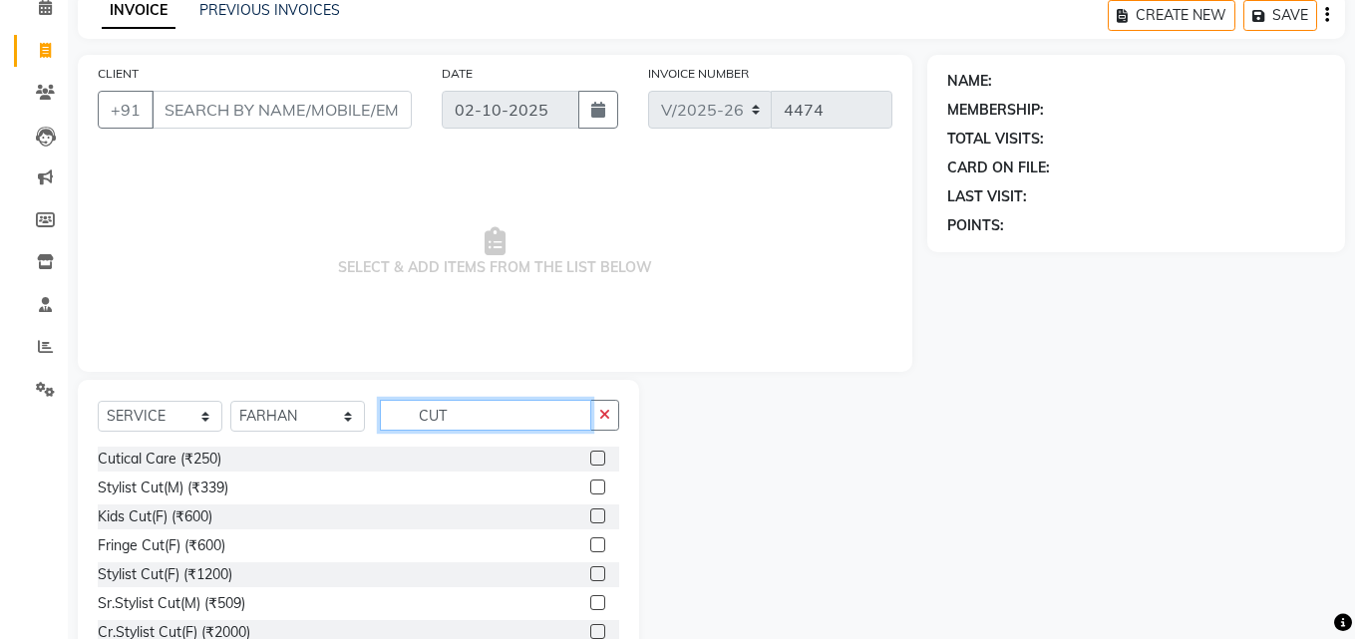
scroll to position [160, 0]
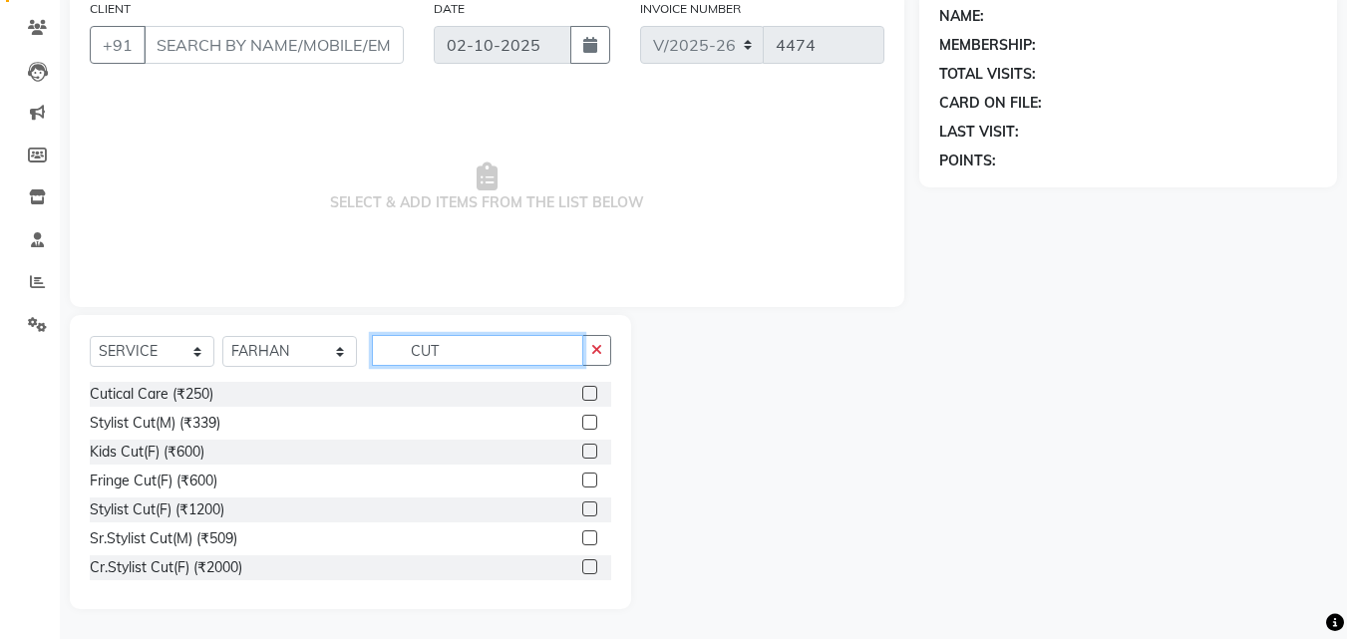
type input "CUT"
click at [582, 532] on label at bounding box center [589, 538] width 15 height 15
click at [582, 533] on input "checkbox" at bounding box center [588, 539] width 13 height 13
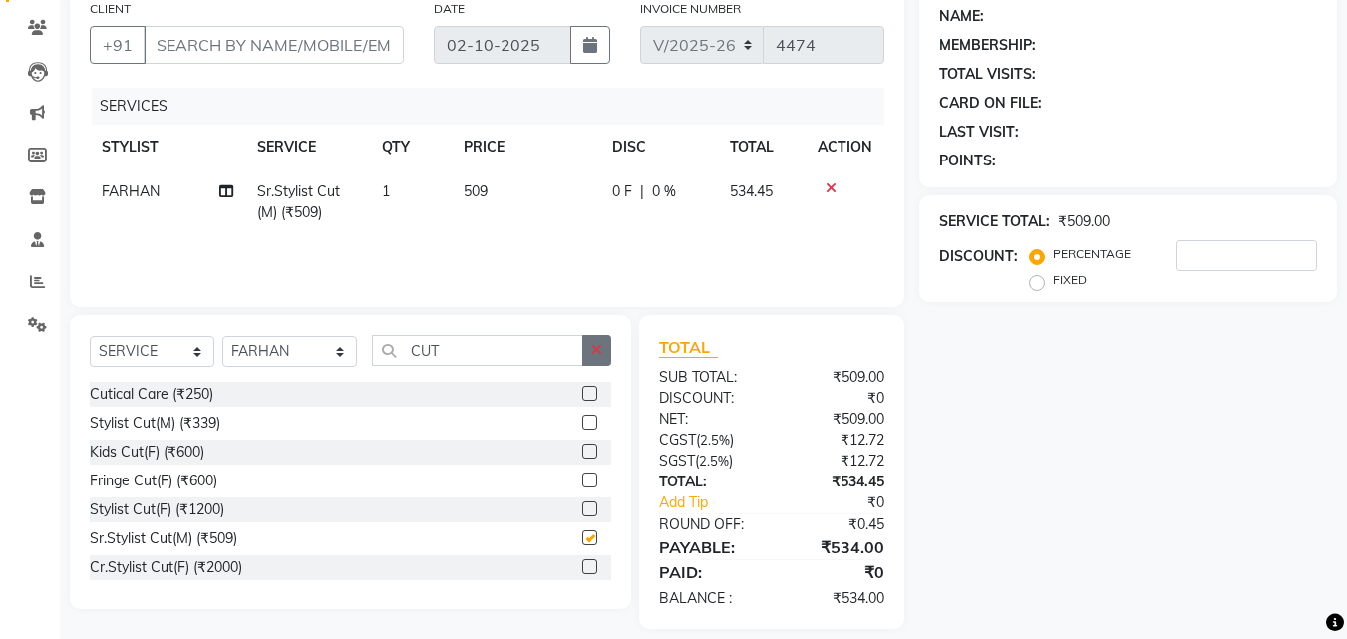
checkbox input "false"
click at [594, 356] on icon "button" at bounding box center [596, 350] width 11 height 14
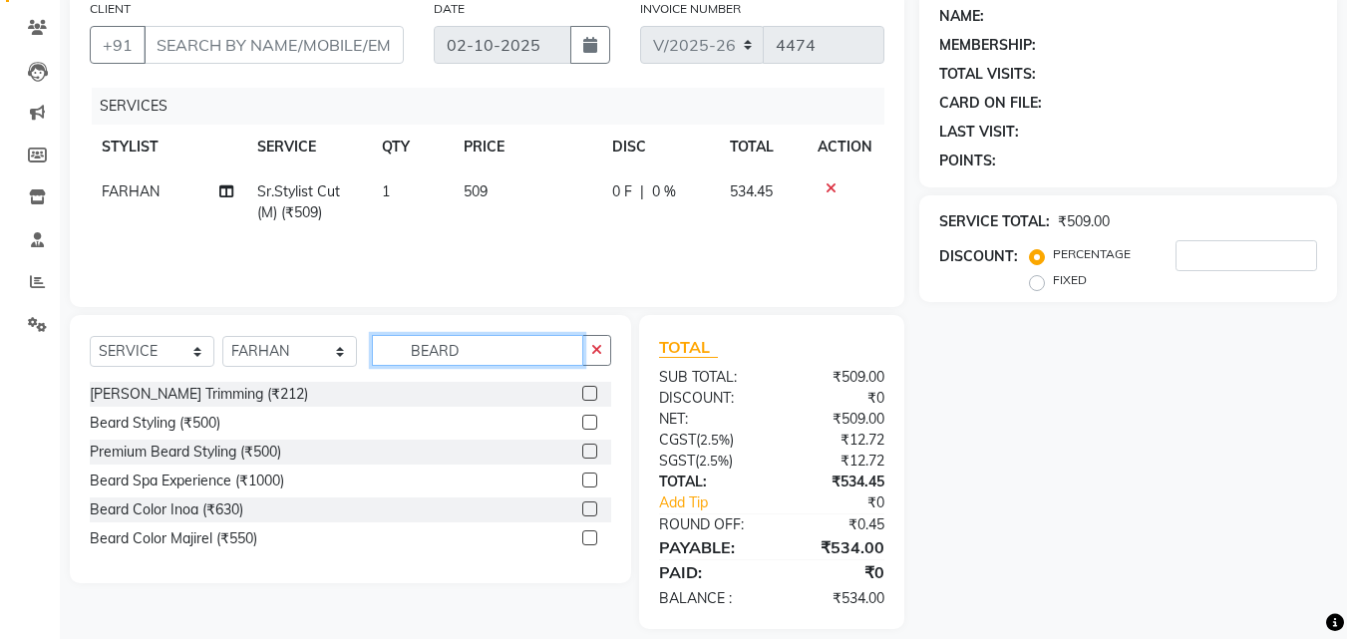
type input "BEARD"
click at [588, 396] on label at bounding box center [589, 393] width 15 height 15
click at [588, 396] on input "checkbox" at bounding box center [588, 394] width 13 height 13
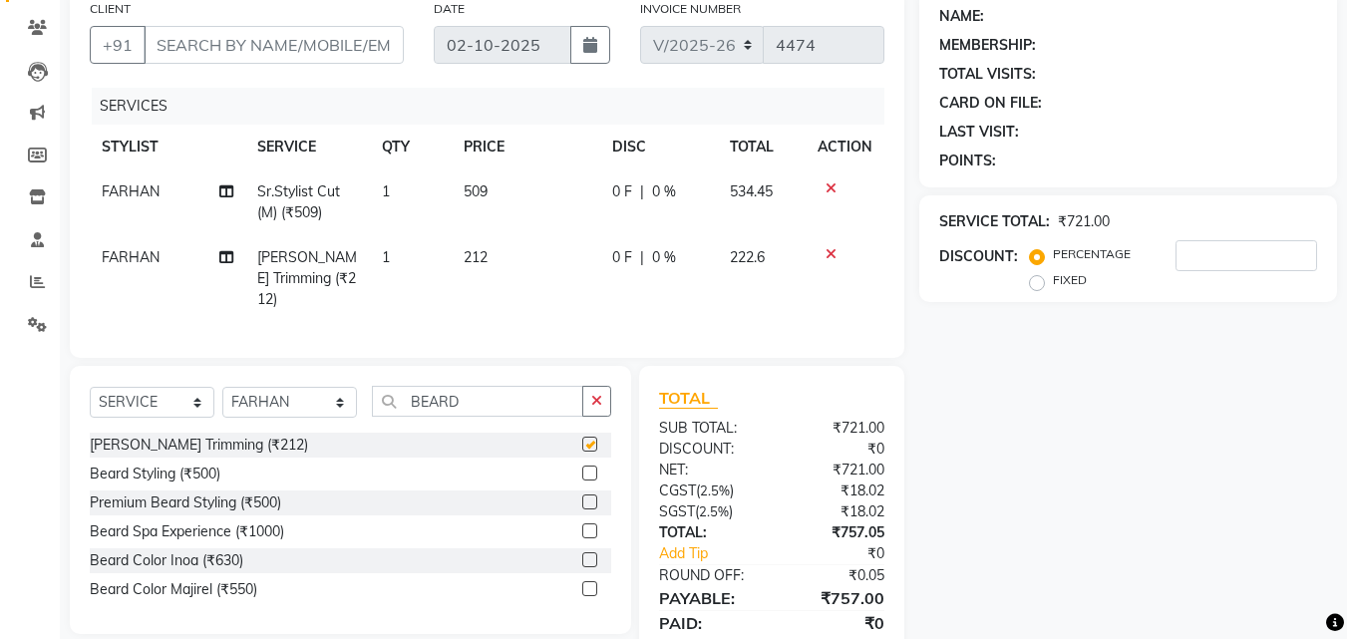
checkbox input "false"
click at [329, 45] on input "CLIENT" at bounding box center [274, 45] width 260 height 38
type input "8"
type input "0"
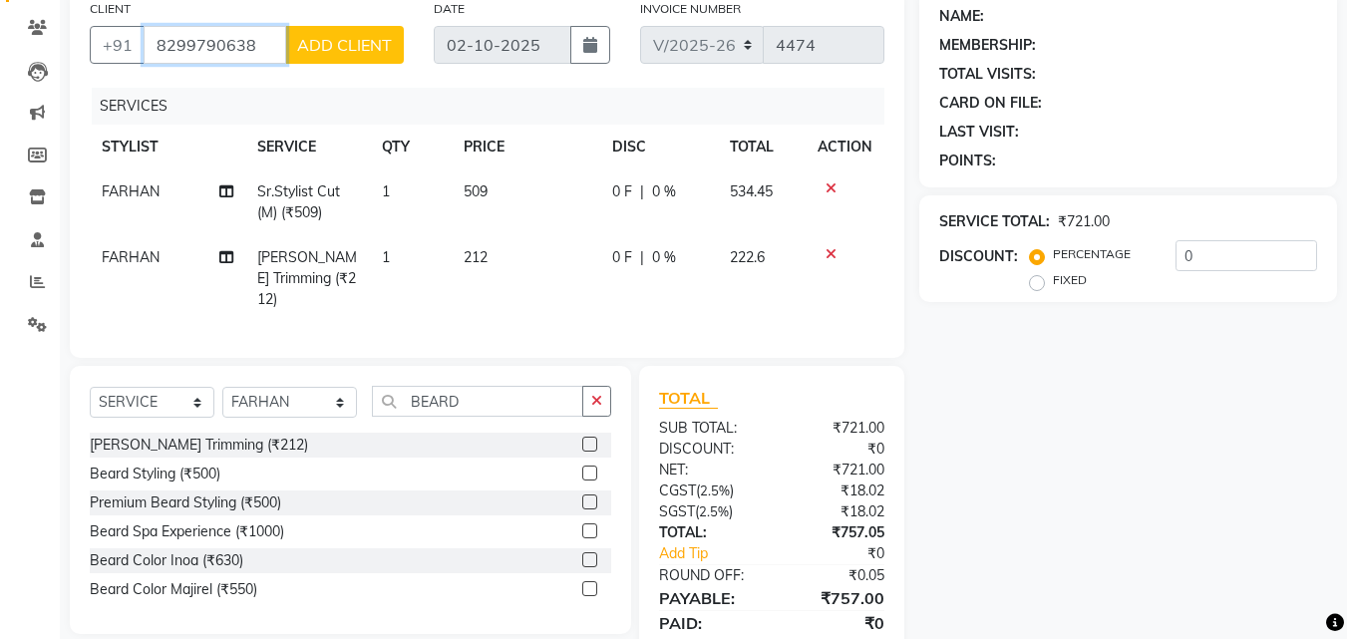
type input "8299790638"
click at [318, 36] on span "ADD CLIENT" at bounding box center [344, 45] width 95 height 20
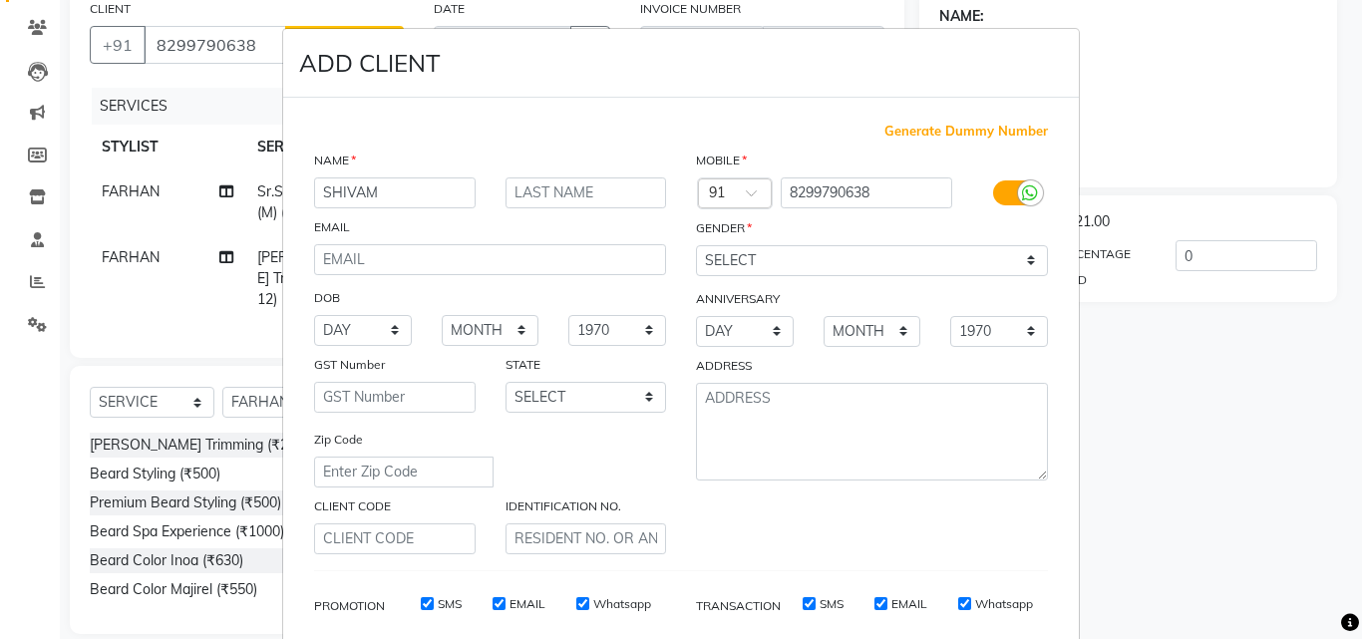
type input "SHIVAM"
click at [553, 190] on input "text" at bounding box center [587, 193] width 162 height 31
type input "K"
click at [746, 264] on select "SELECT [DEMOGRAPHIC_DATA] [DEMOGRAPHIC_DATA] OTHER PREFER NOT TO SAY" at bounding box center [872, 260] width 352 height 31
select select "[DEMOGRAPHIC_DATA]"
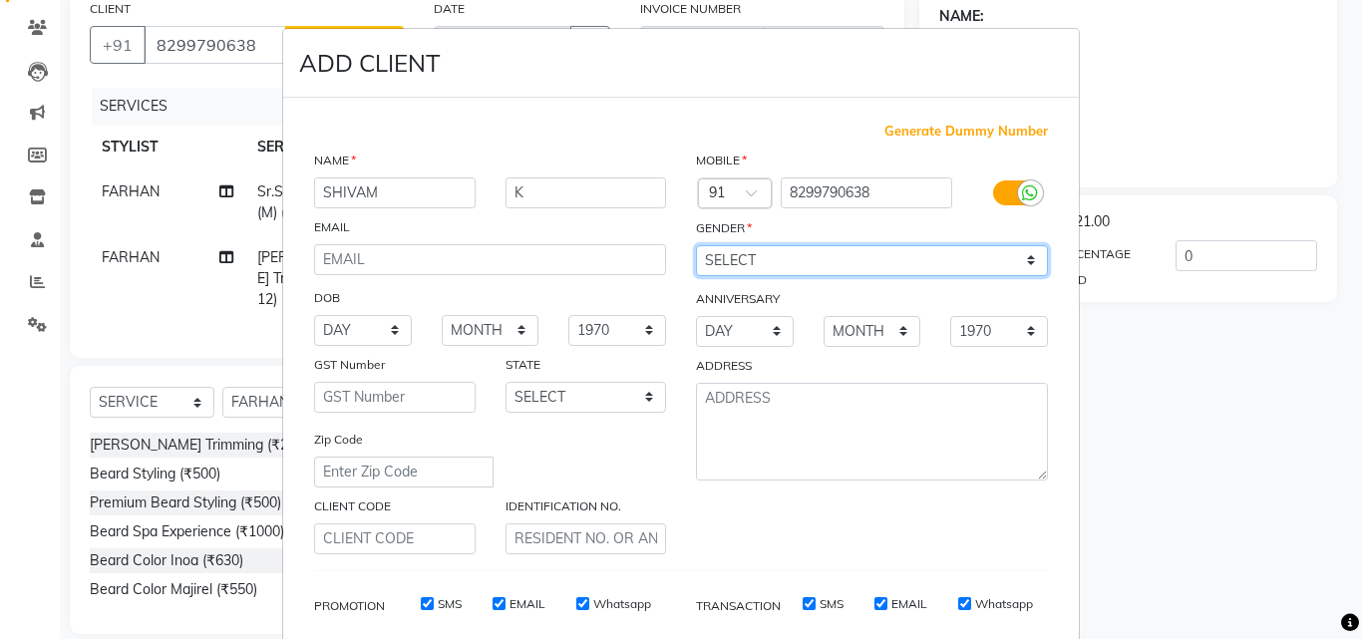
click at [696, 245] on select "SELECT [DEMOGRAPHIC_DATA] [DEMOGRAPHIC_DATA] OTHER PREFER NOT TO SAY" at bounding box center [872, 260] width 352 height 31
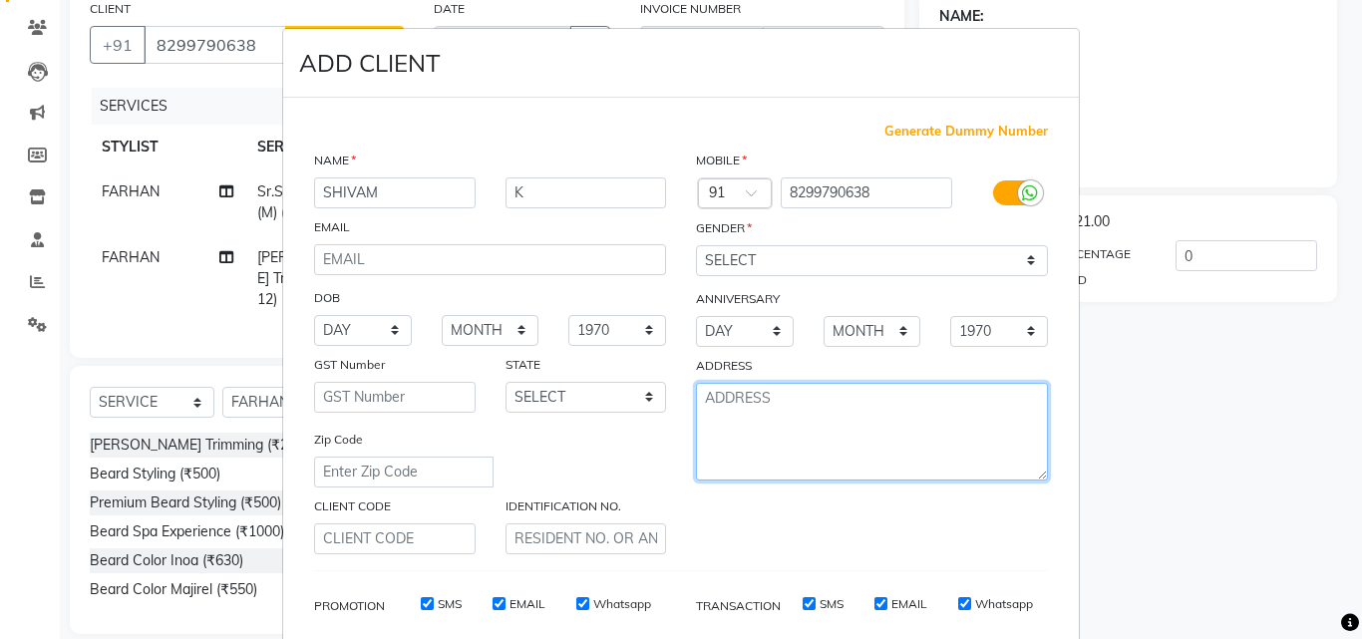
drag, startPoint x: 740, startPoint y: 448, endPoint x: 712, endPoint y: 439, distance: 29.3
click at [732, 448] on textarea at bounding box center [872, 432] width 352 height 98
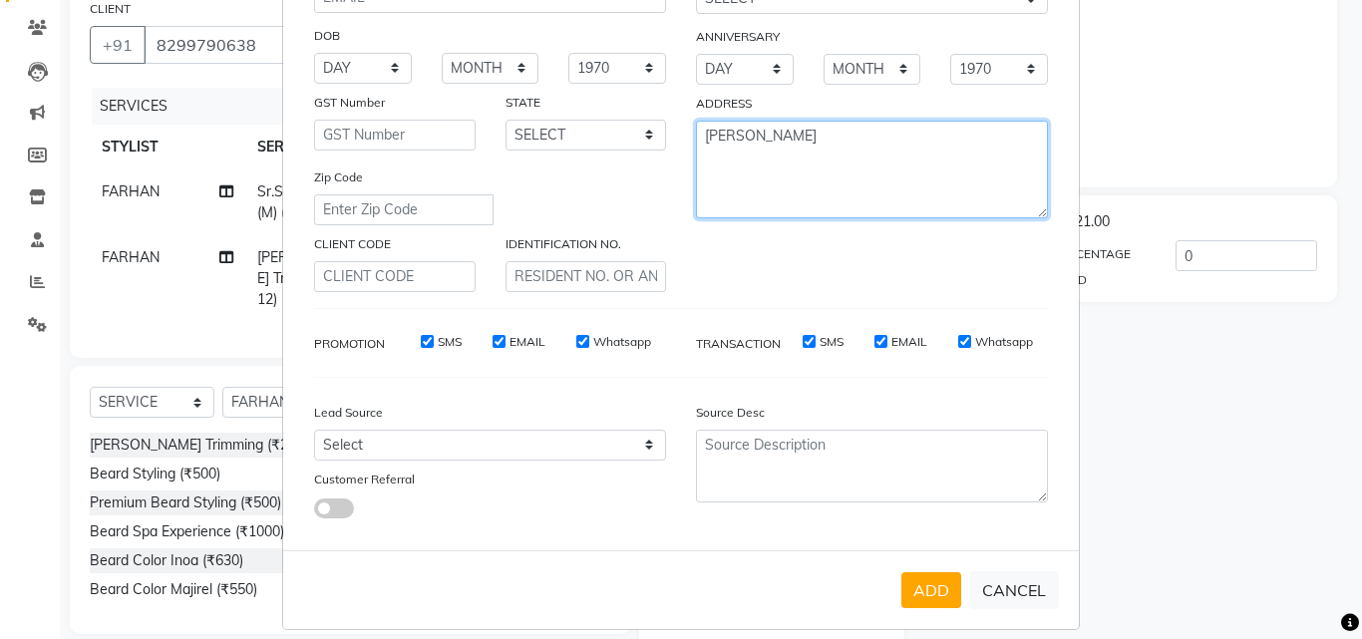
scroll to position [281, 0]
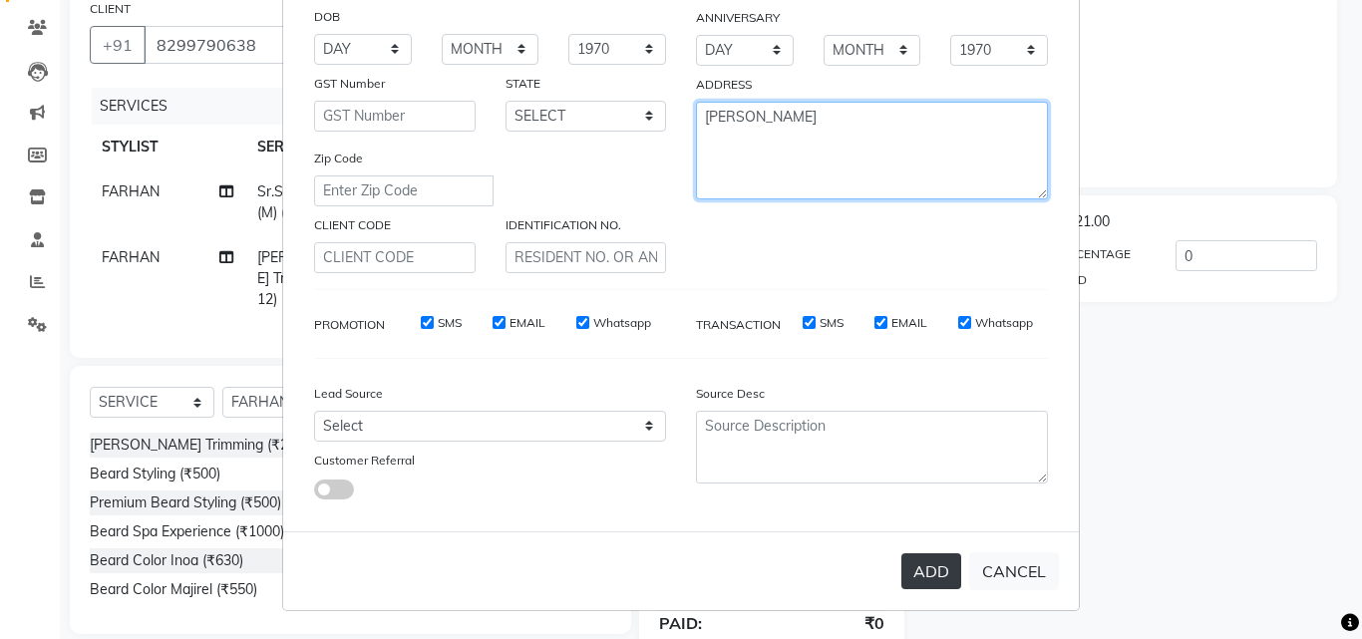
type textarea "[PERSON_NAME]"
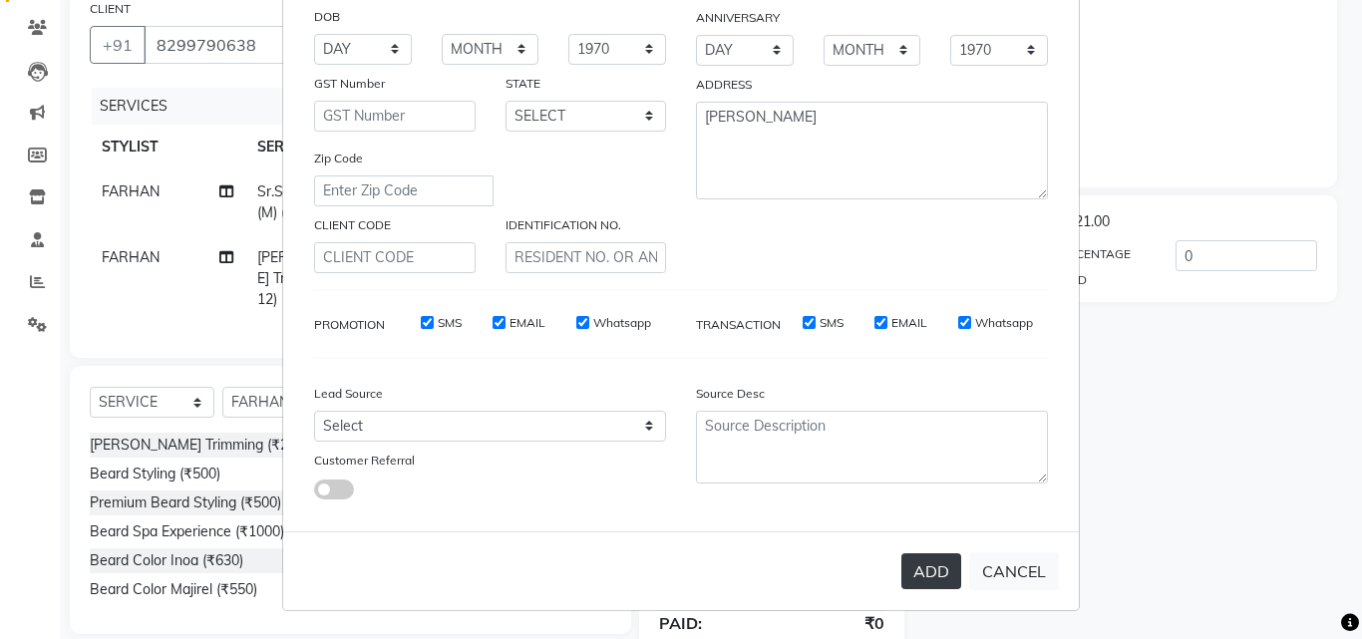
click at [902, 562] on button "ADD" at bounding box center [931, 571] width 60 height 36
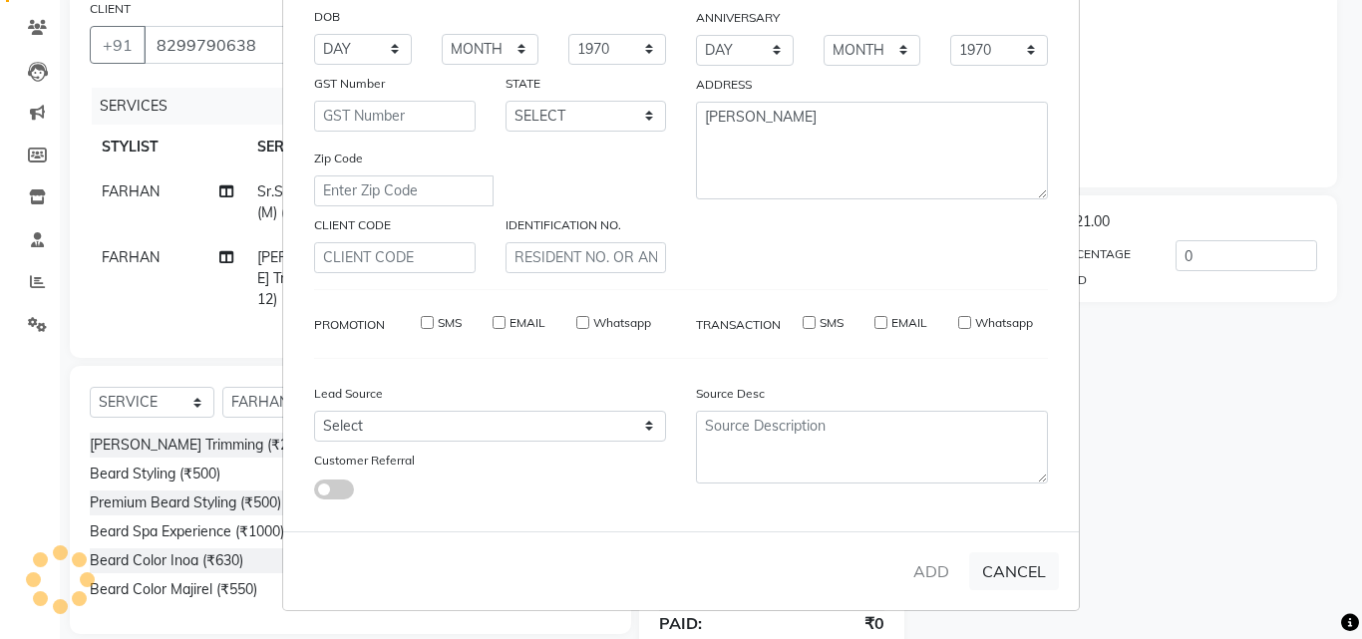
select select
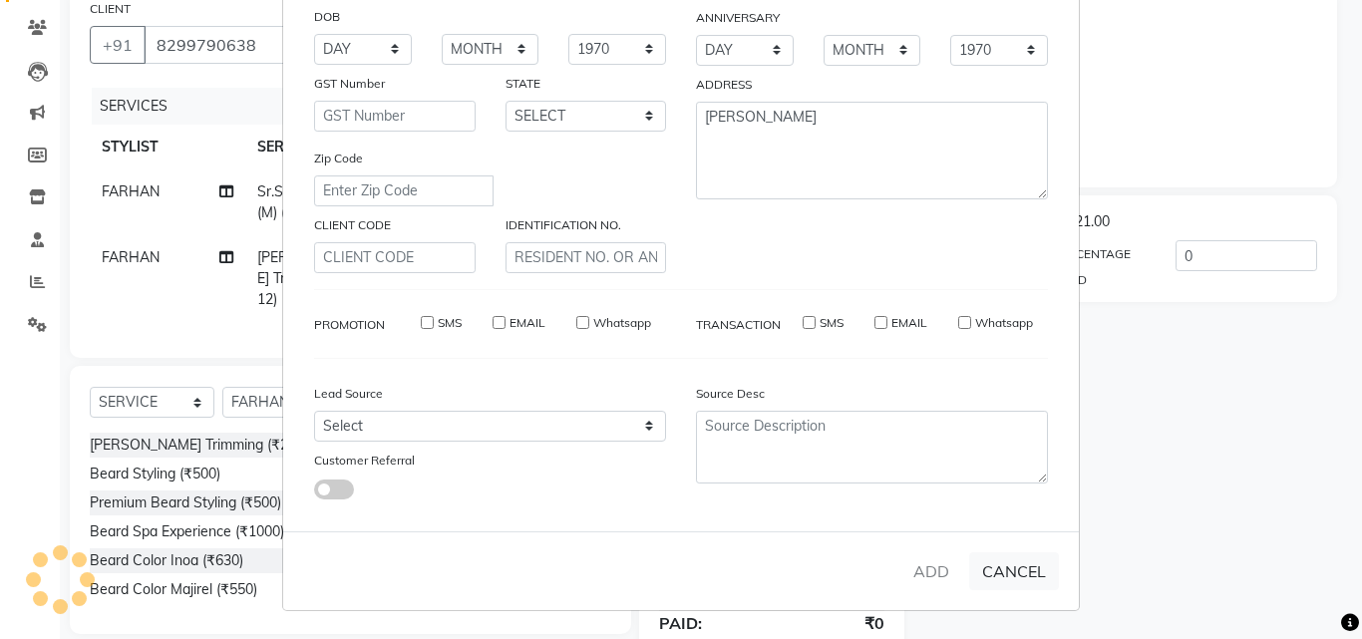
select select
checkbox input "false"
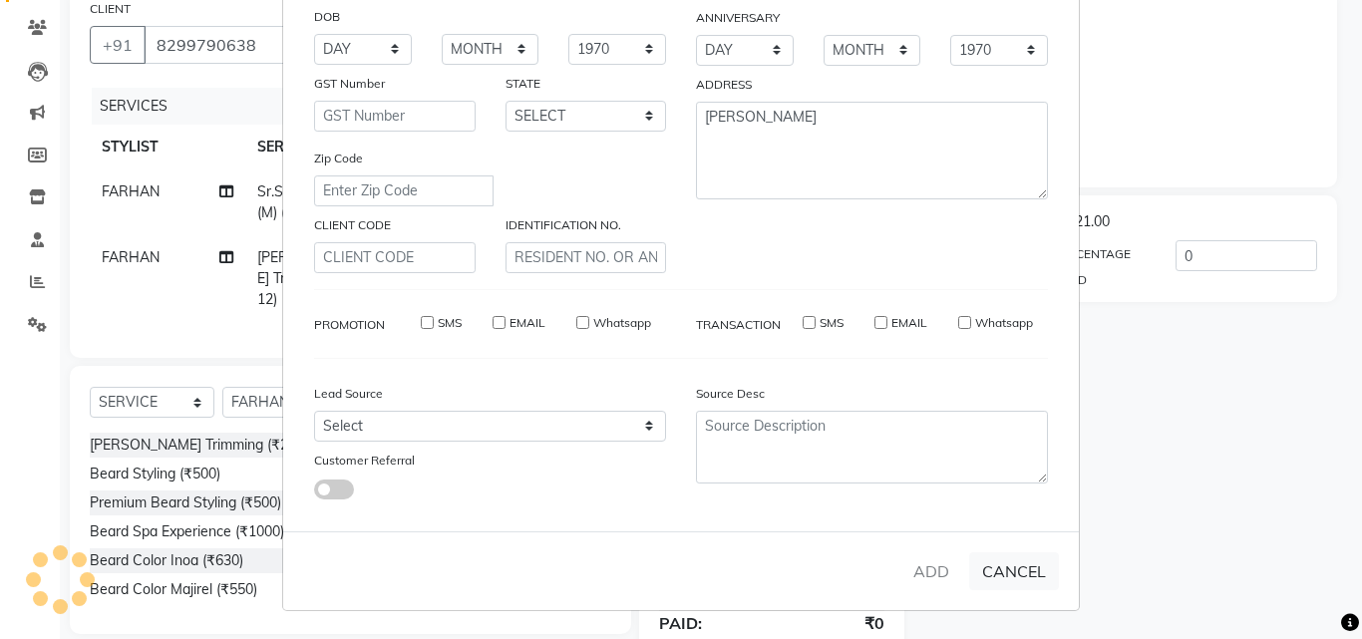
checkbox input "false"
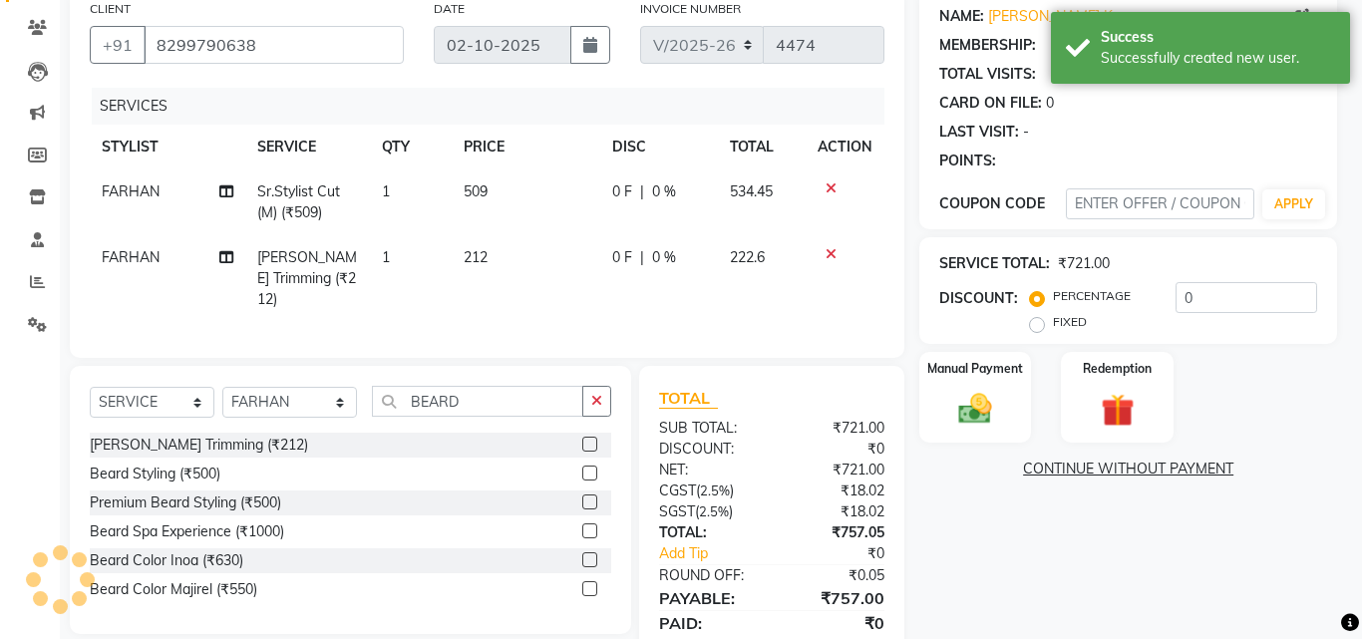
select select "1: Object"
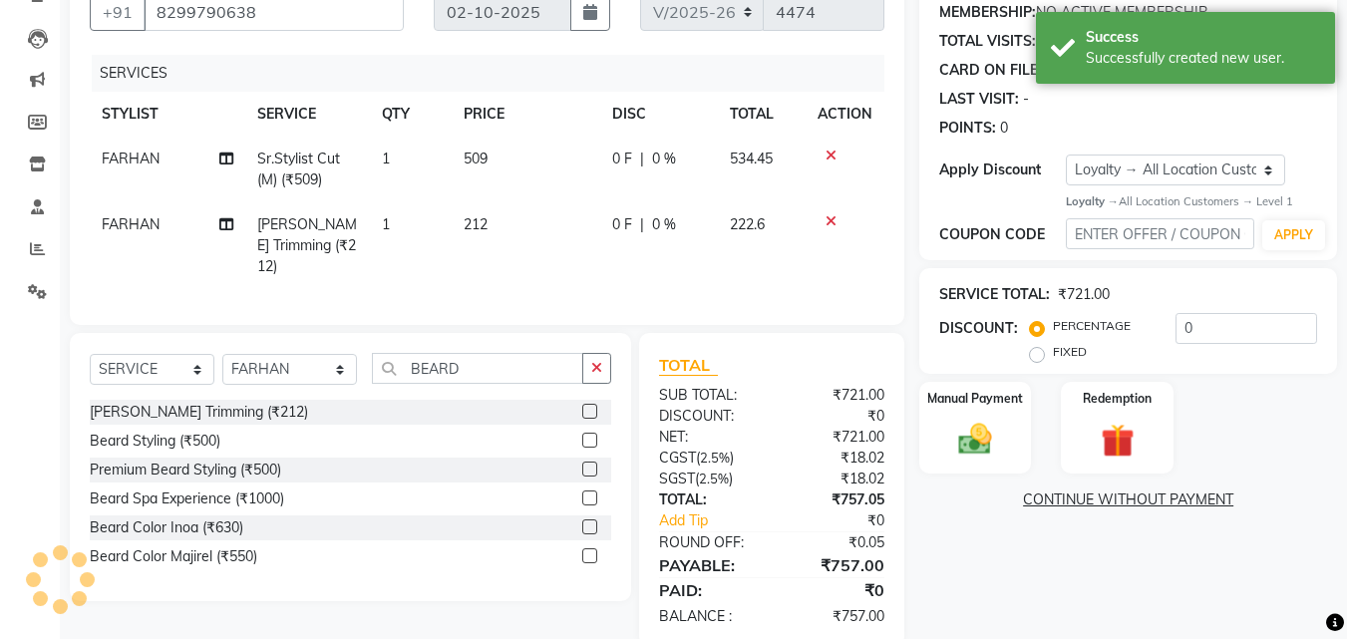
scroll to position [224, 0]
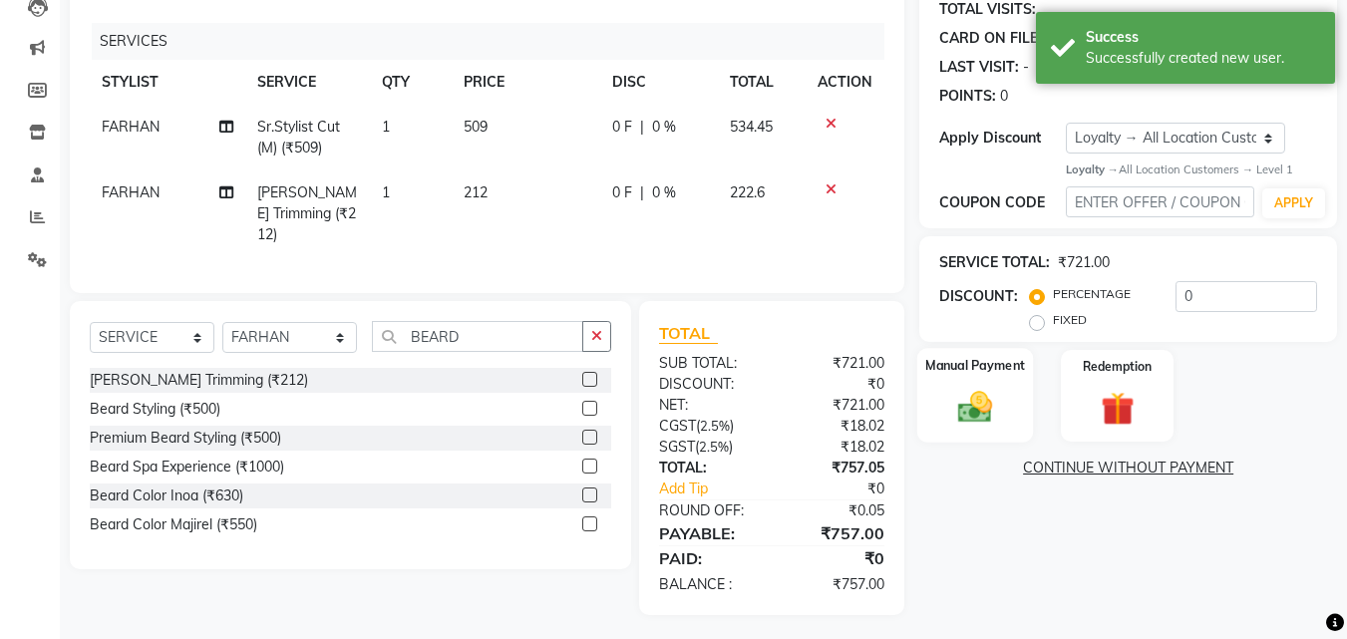
click at [978, 414] on img at bounding box center [975, 408] width 56 height 40
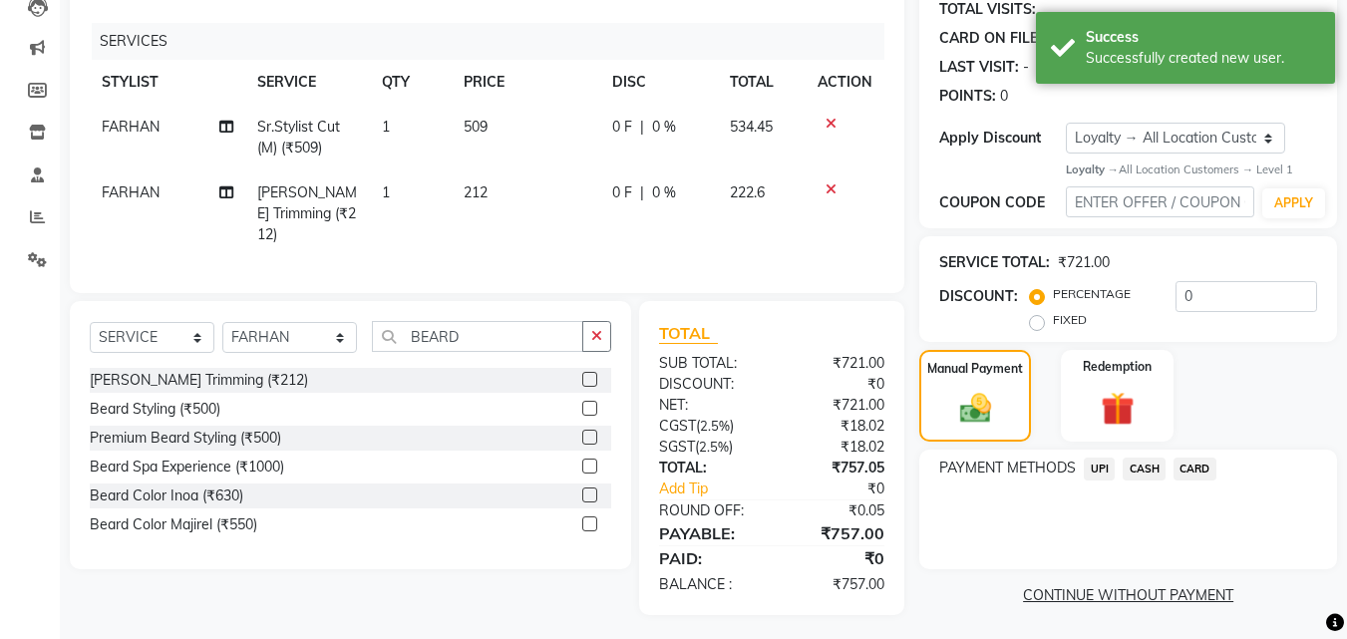
drag, startPoint x: 1100, startPoint y: 466, endPoint x: 1113, endPoint y: 482, distance: 20.6
click at [1102, 467] on span "UPI" at bounding box center [1099, 469] width 31 height 23
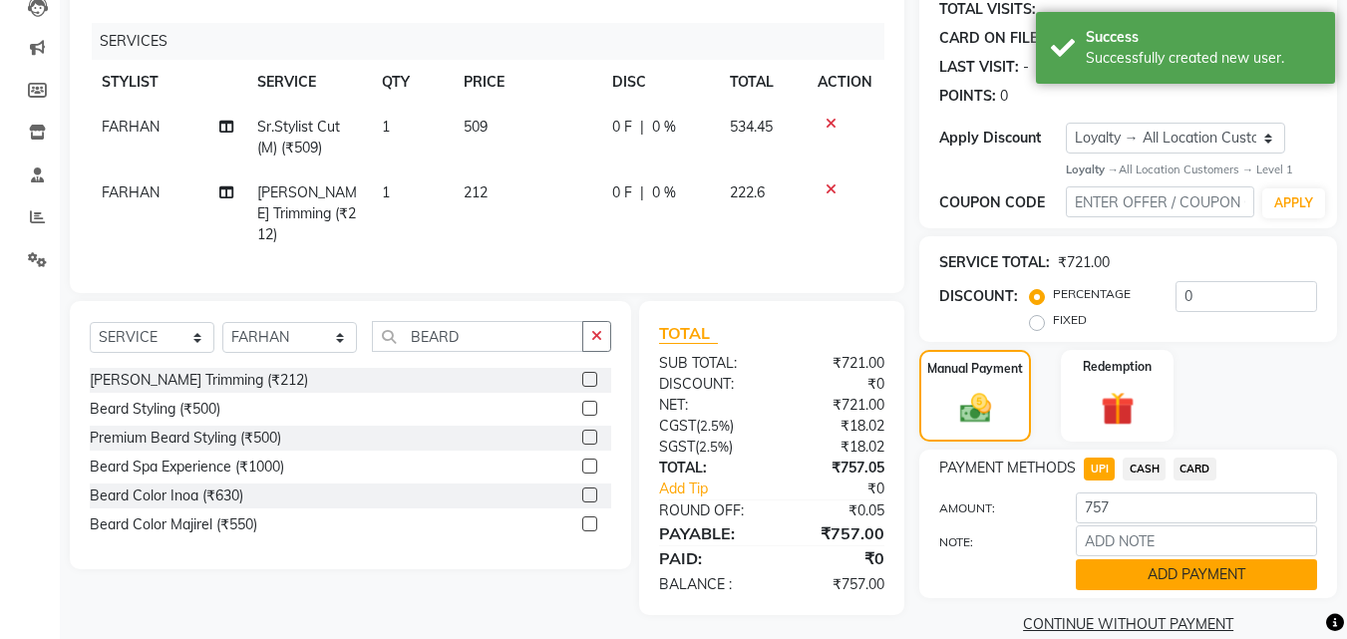
click at [1130, 572] on button "ADD PAYMENT" at bounding box center [1196, 574] width 241 height 31
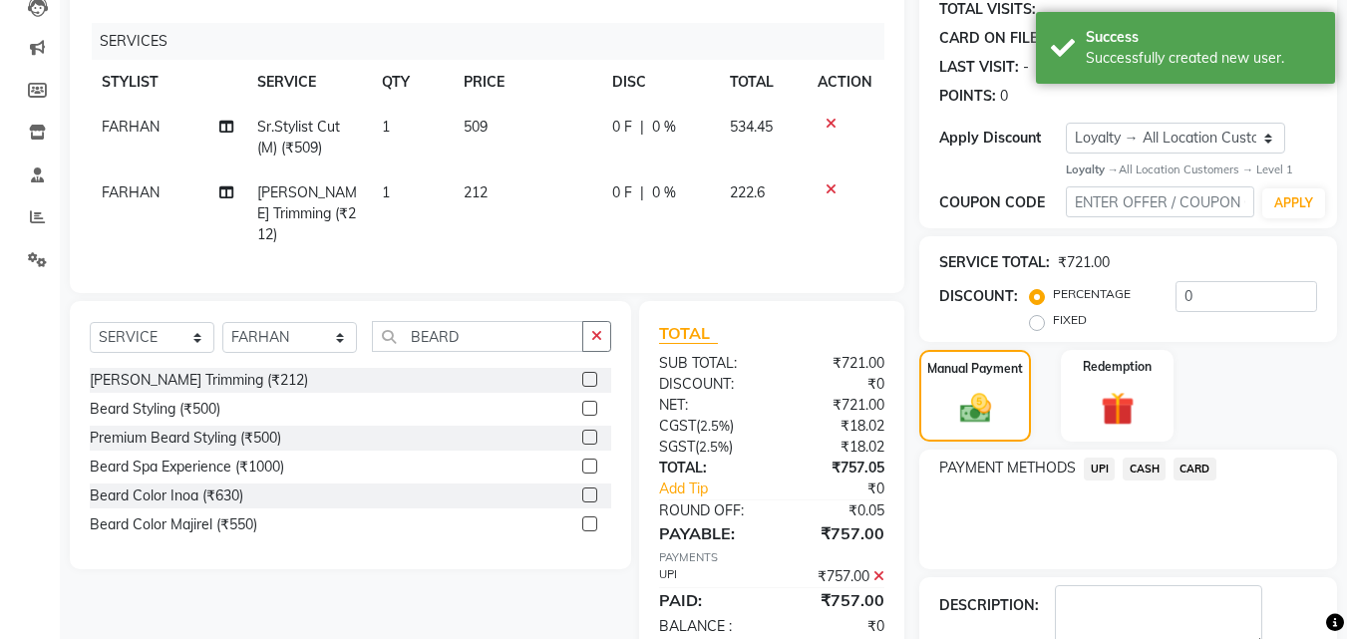
scroll to position [386, 0]
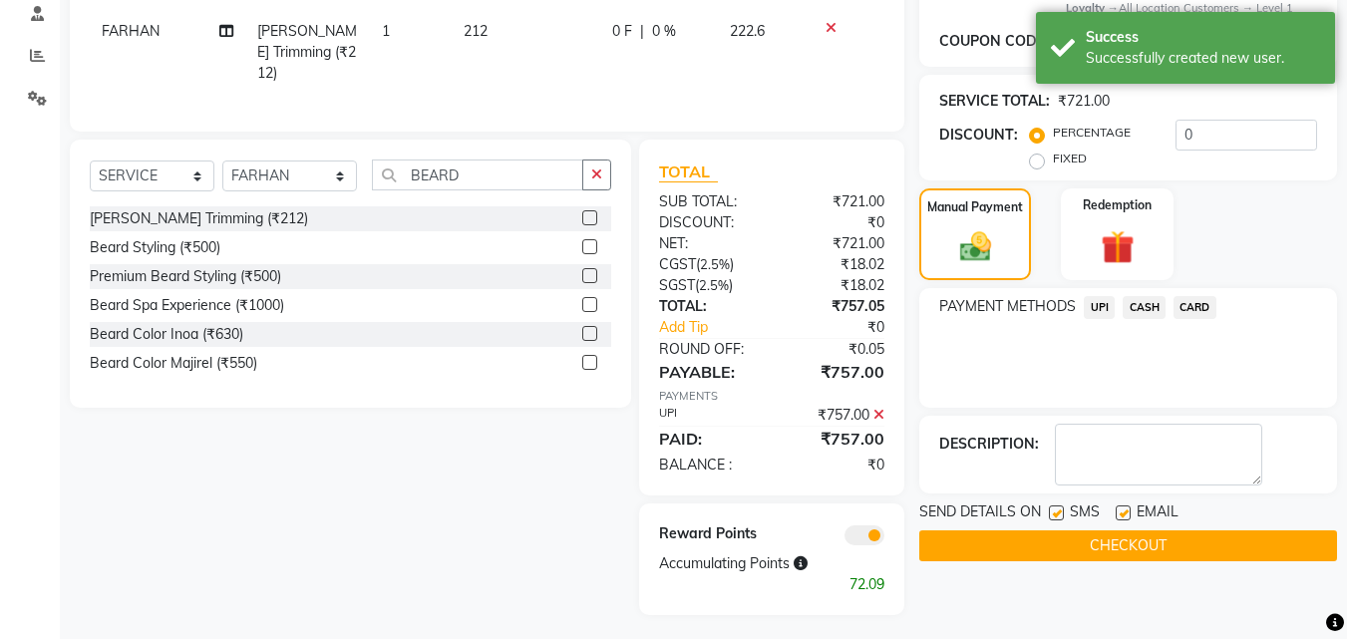
click at [1149, 551] on button "CHECKOUT" at bounding box center [1128, 546] width 418 height 31
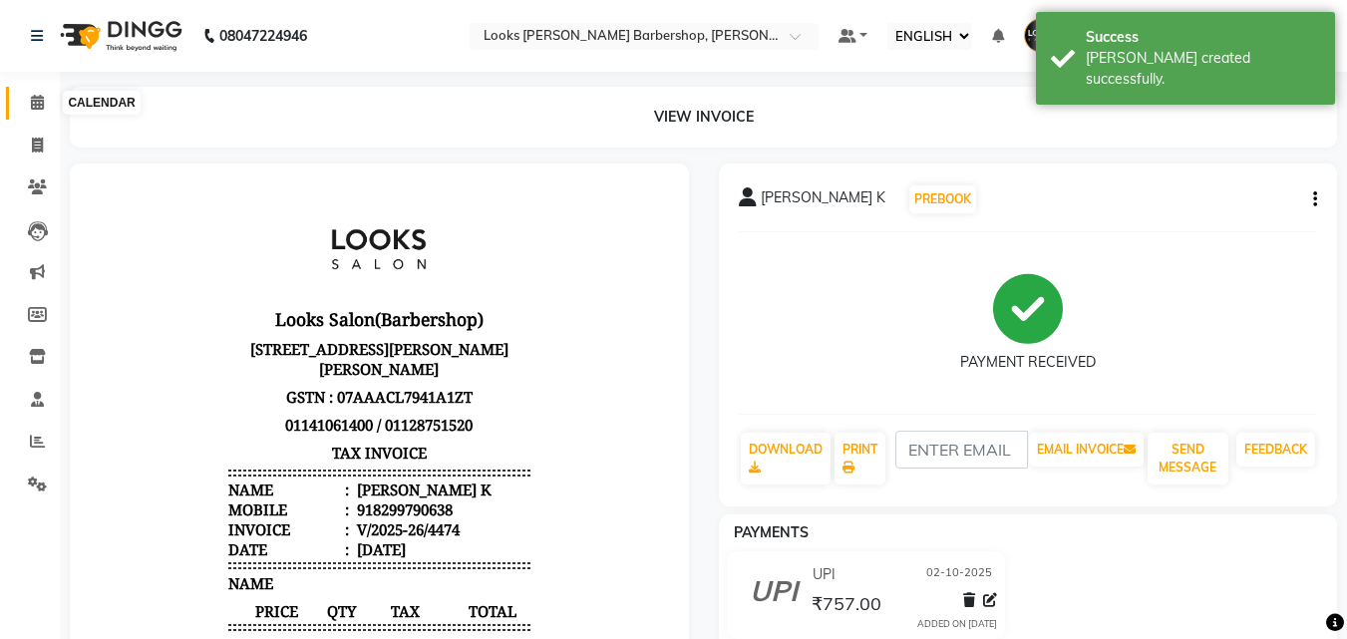
drag, startPoint x: 42, startPoint y: 106, endPoint x: 161, endPoint y: 69, distance: 124.3
click at [44, 105] on icon at bounding box center [37, 102] width 13 height 15
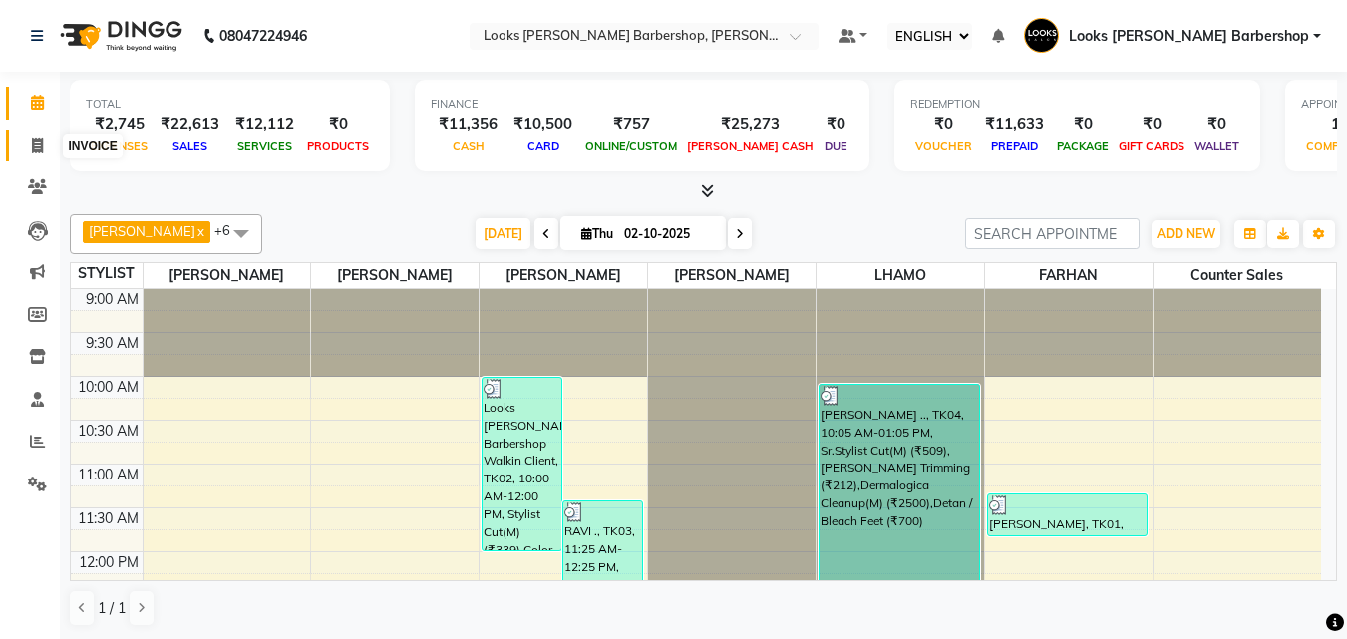
click at [33, 146] on icon at bounding box center [37, 145] width 11 height 15
select select "4323"
select select "service"
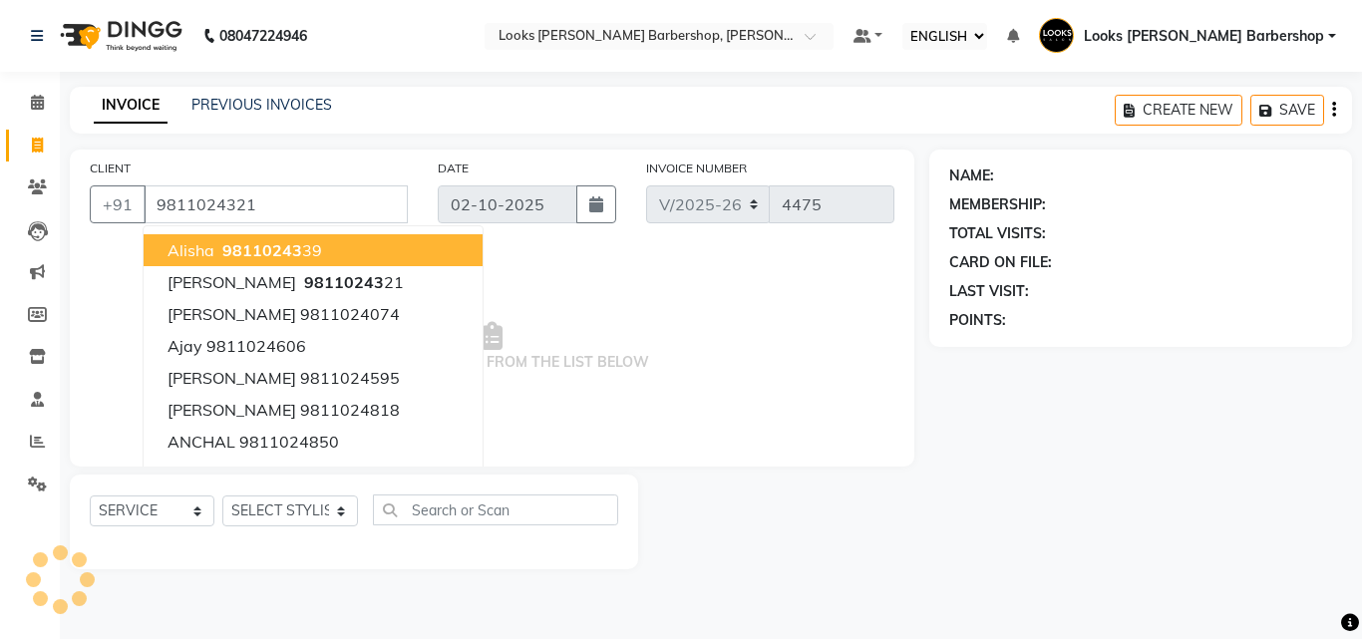
type input "9811024321"
select select "1: Object"
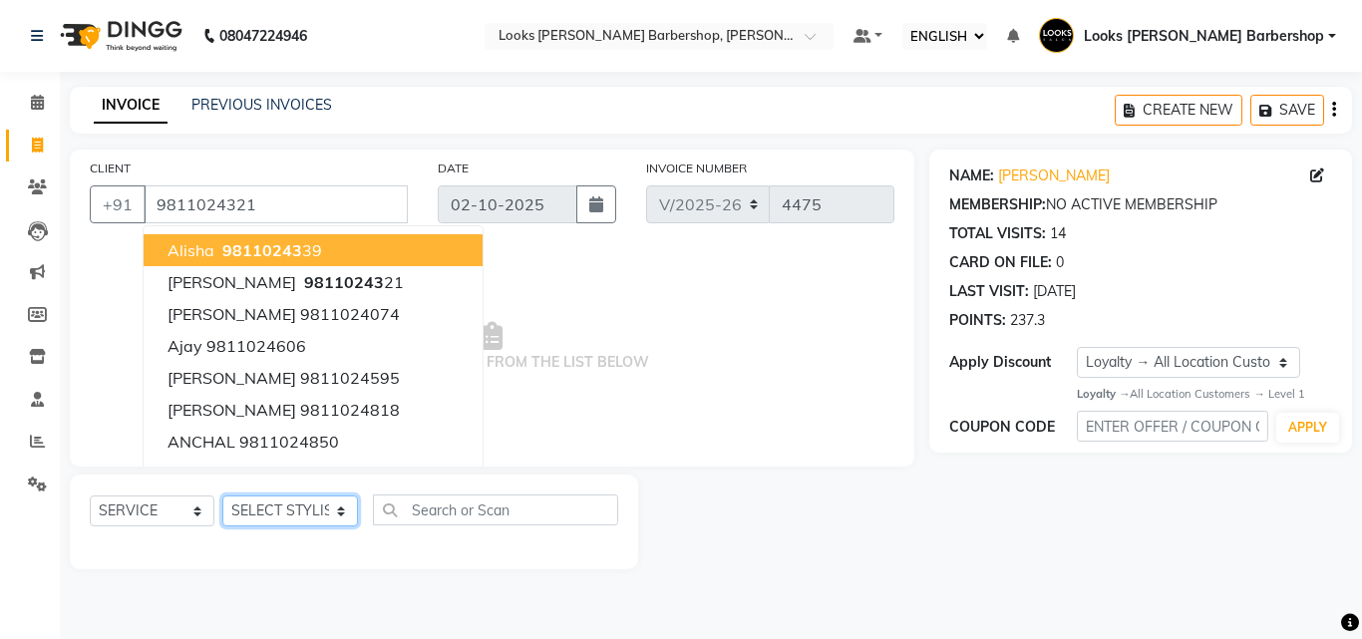
click at [302, 519] on select "SELECT STYLIST [PERSON_NAME] [PERSON_NAME] Amazon_Kart [PERSON_NAME] Counter Sa…" at bounding box center [290, 511] width 136 height 31
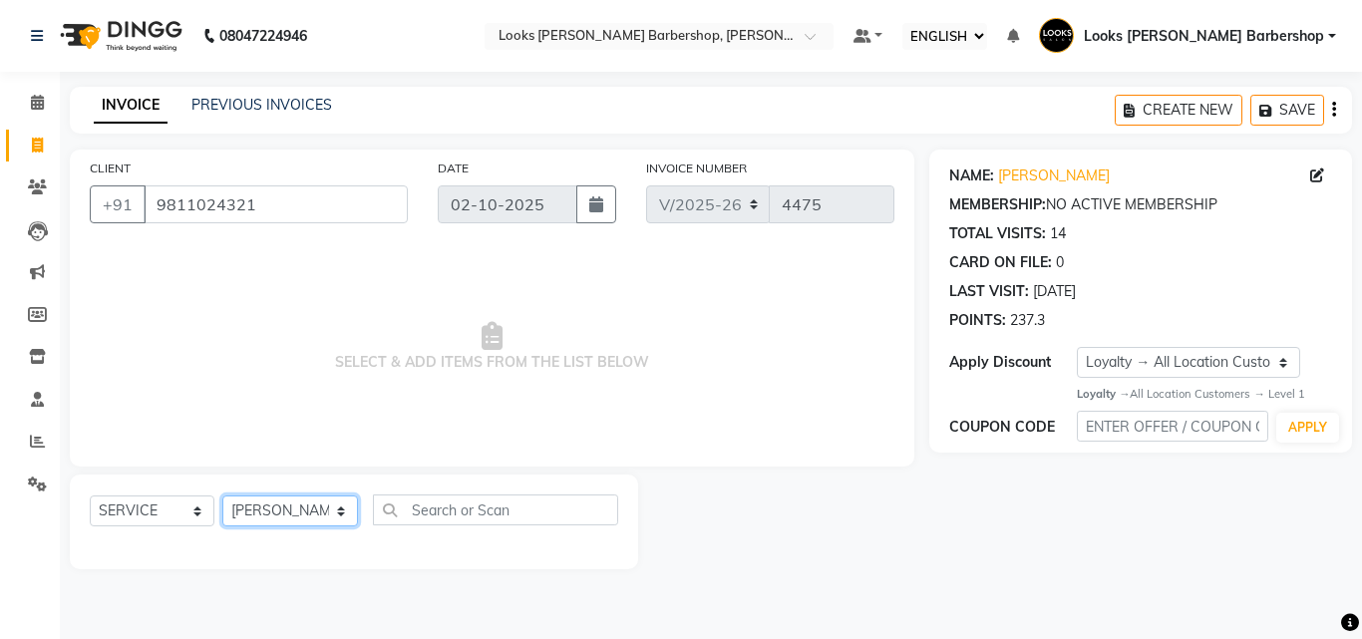
click at [222, 496] on select "SELECT STYLIST [PERSON_NAME] [PERSON_NAME] Amazon_Kart [PERSON_NAME] Counter Sa…" at bounding box center [290, 511] width 136 height 31
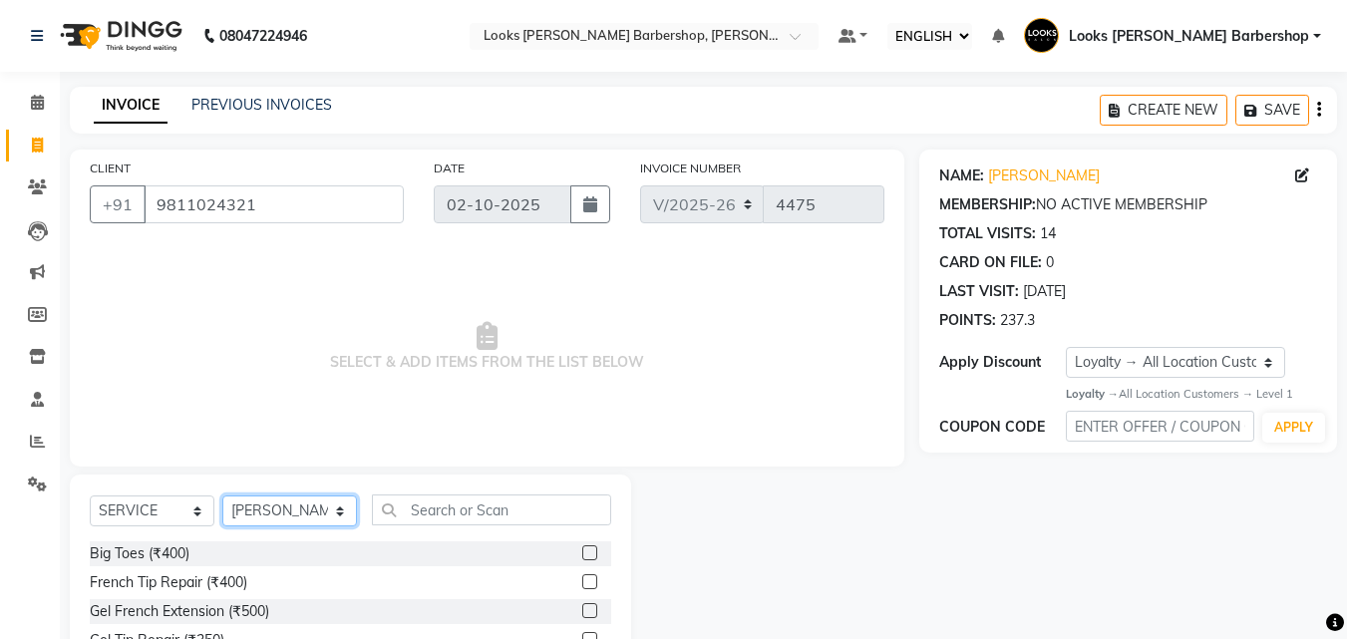
click at [330, 515] on select "SELECT STYLIST [PERSON_NAME] [PERSON_NAME] Amazon_Kart [PERSON_NAME] Counter Sa…" at bounding box center [289, 511] width 135 height 31
select select "23405"
click at [222, 496] on select "SELECT STYLIST [PERSON_NAME] [PERSON_NAME] Amazon_Kart [PERSON_NAME] Counter Sa…" at bounding box center [289, 511] width 135 height 31
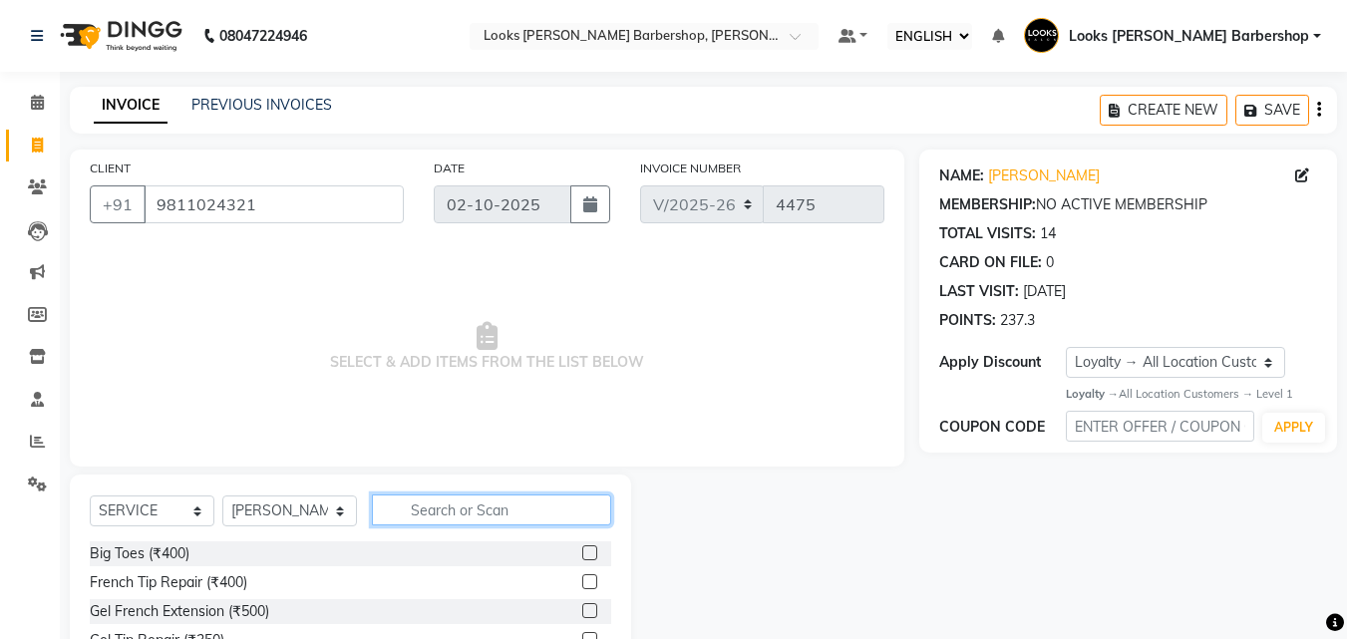
click at [507, 510] on input "text" at bounding box center [492, 510] width 240 height 31
type input "CUT"
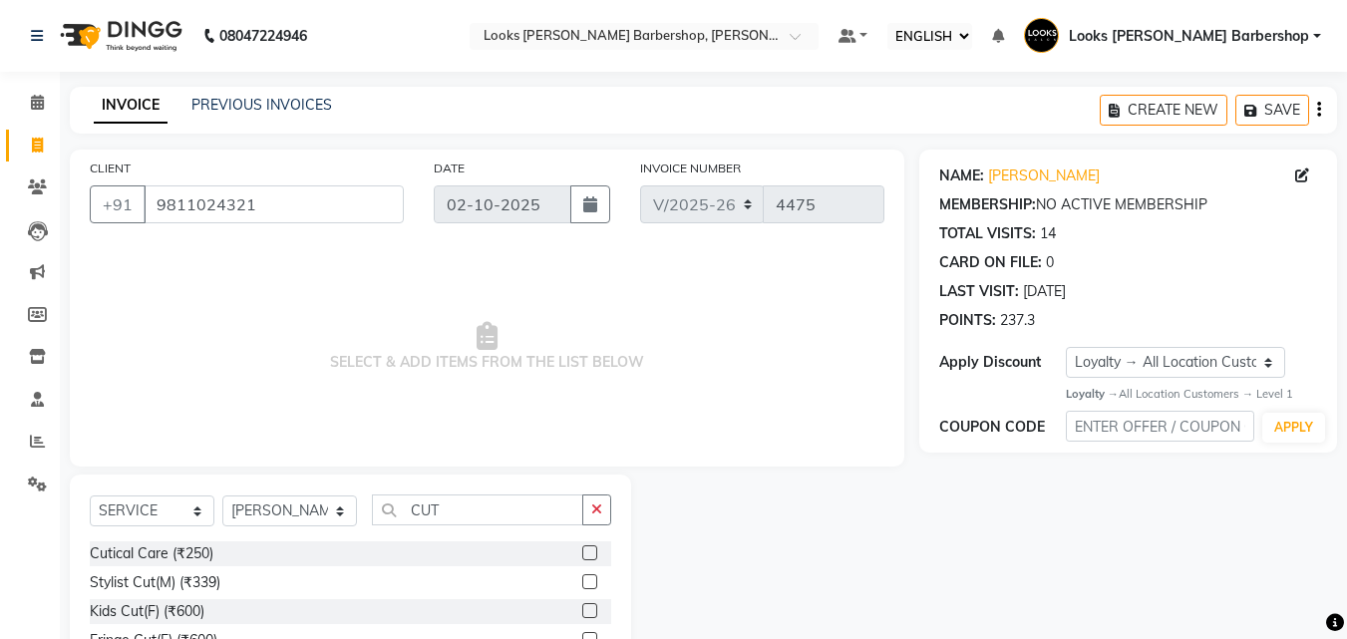
click at [582, 577] on label at bounding box center [589, 581] width 15 height 15
click at [582, 577] on input "checkbox" at bounding box center [588, 582] width 13 height 13
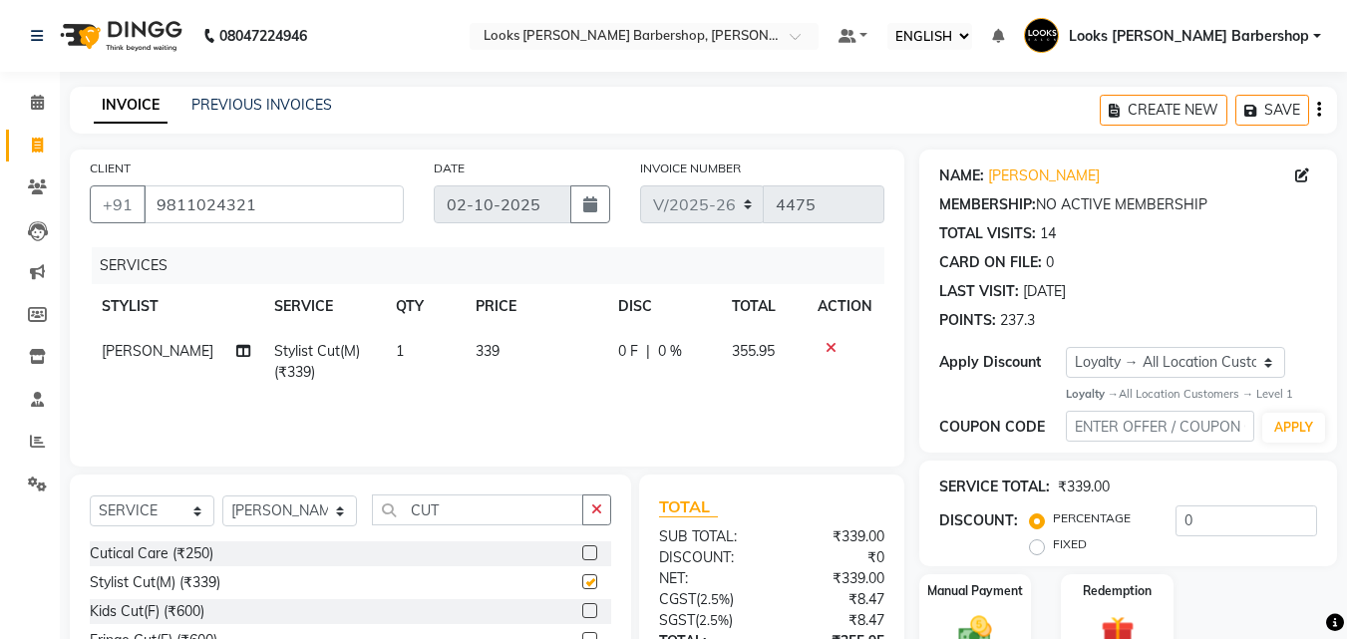
checkbox input "false"
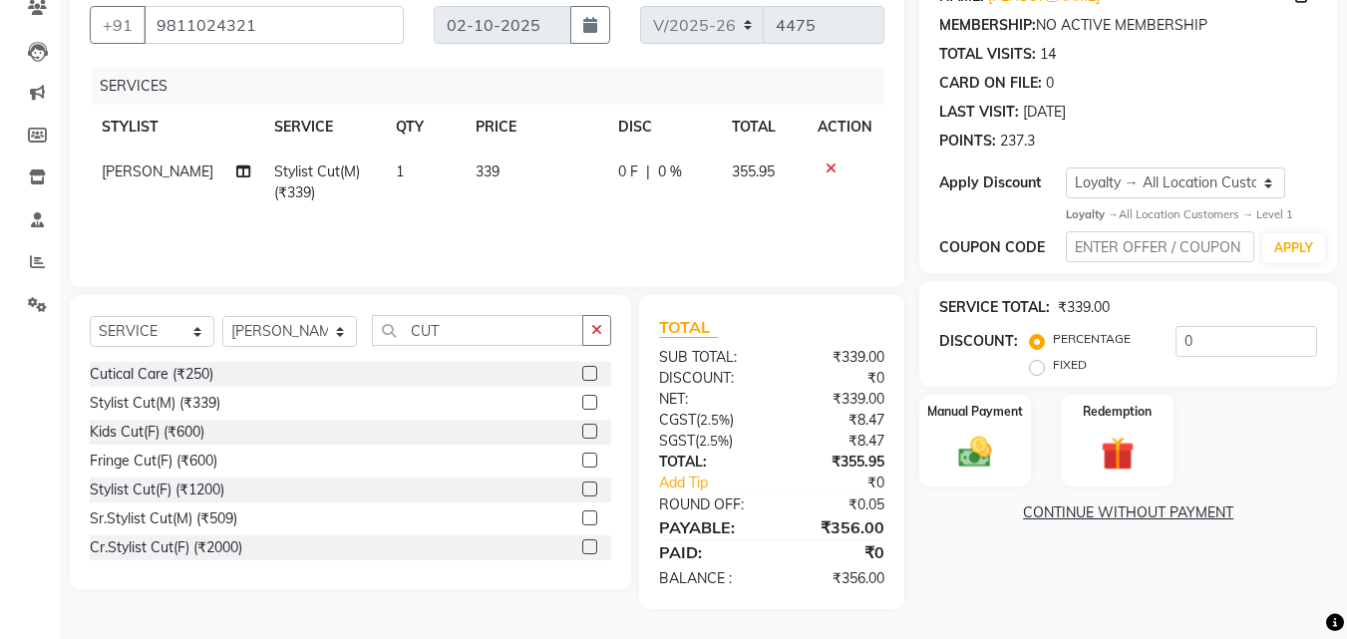
drag, startPoint x: 955, startPoint y: 435, endPoint x: 1028, endPoint y: 492, distance: 92.4
click at [958, 438] on img at bounding box center [975, 452] width 54 height 38
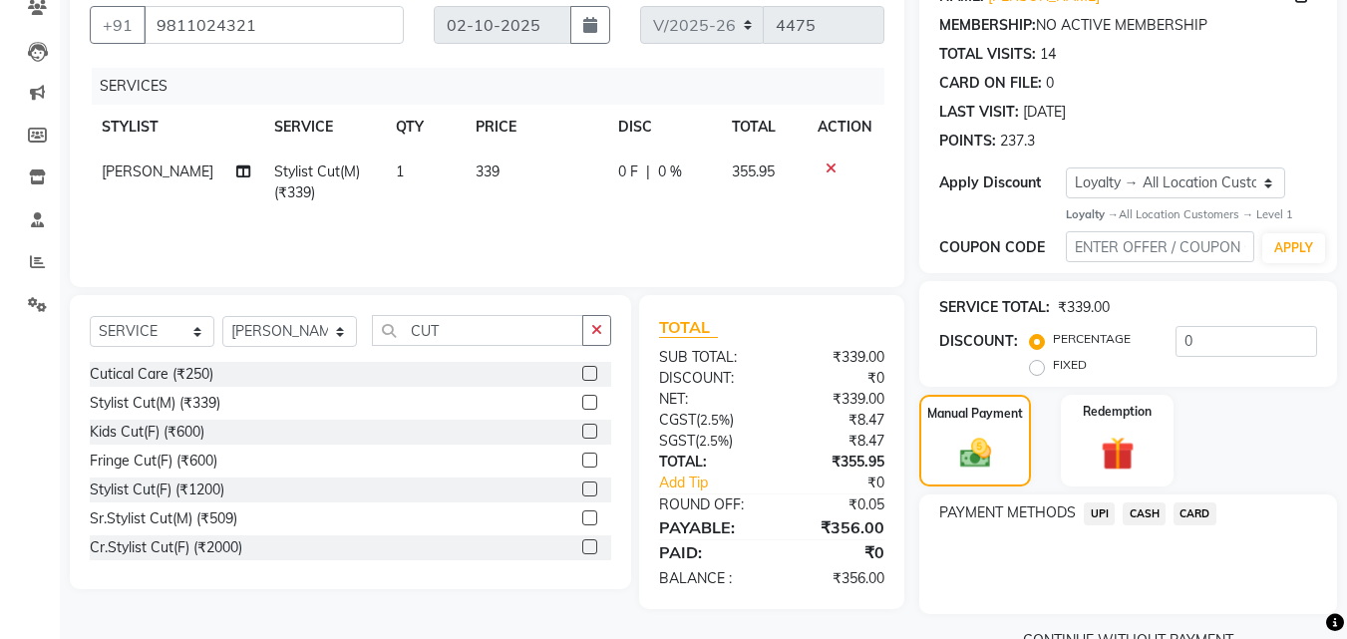
click at [1146, 512] on span "CASH" at bounding box center [1144, 514] width 43 height 23
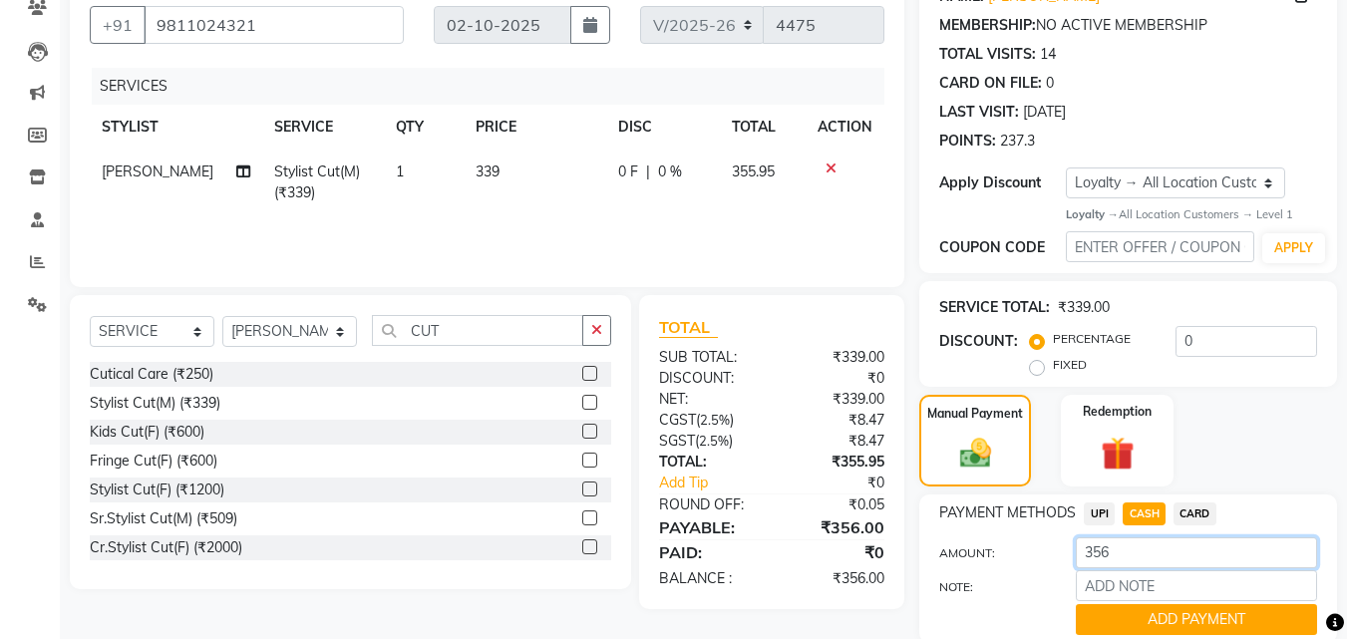
click at [1164, 539] on input "356" at bounding box center [1196, 552] width 241 height 31
type input "3"
type input "500"
click at [1149, 614] on button "ADD PAYMENT" at bounding box center [1196, 619] width 241 height 31
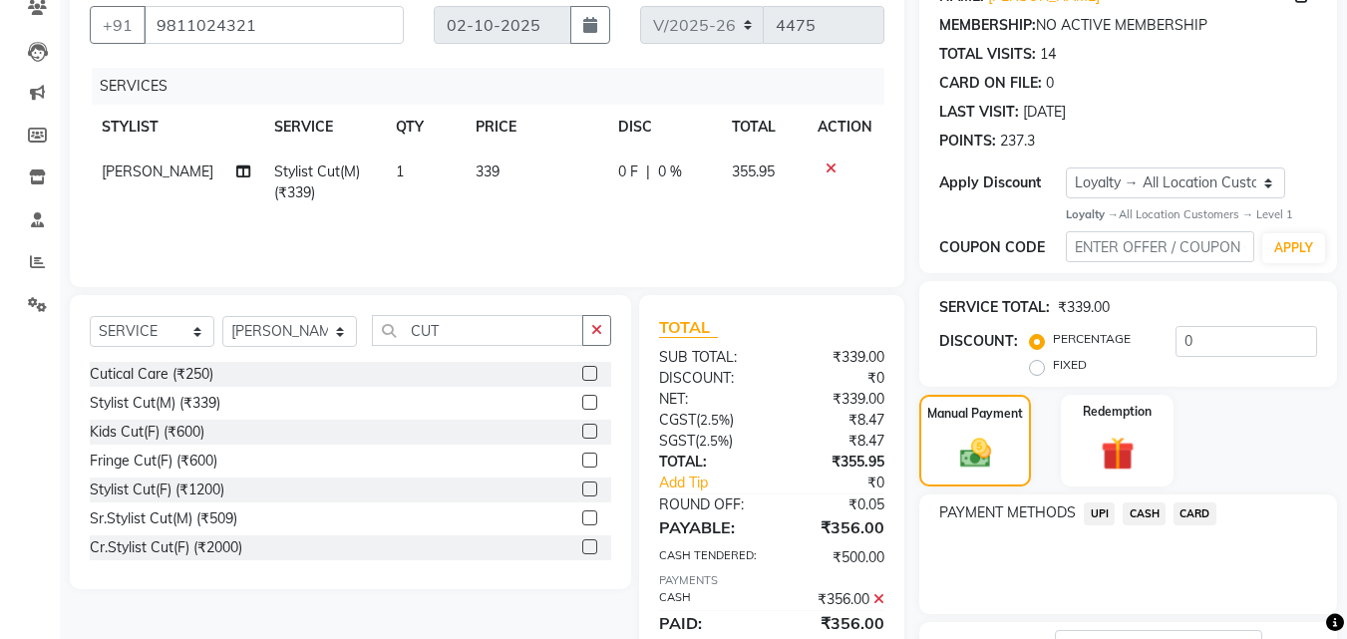
scroll to position [391, 0]
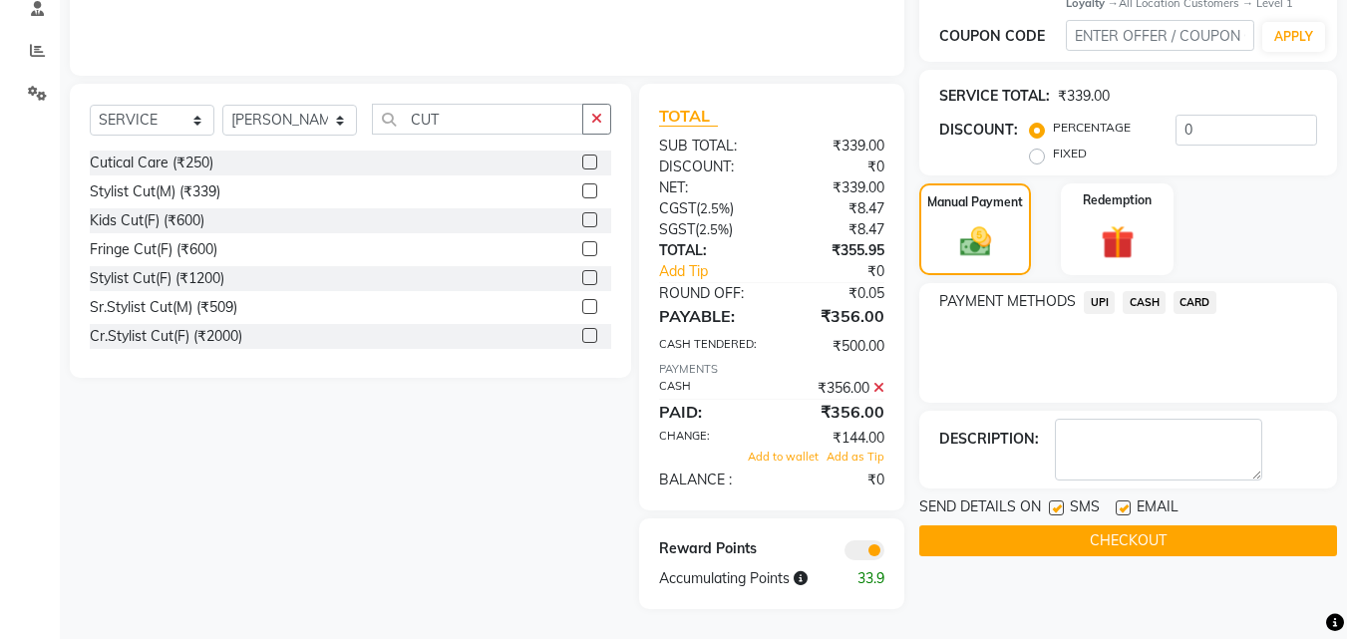
click at [1117, 534] on button "CHECKOUT" at bounding box center [1128, 541] width 418 height 31
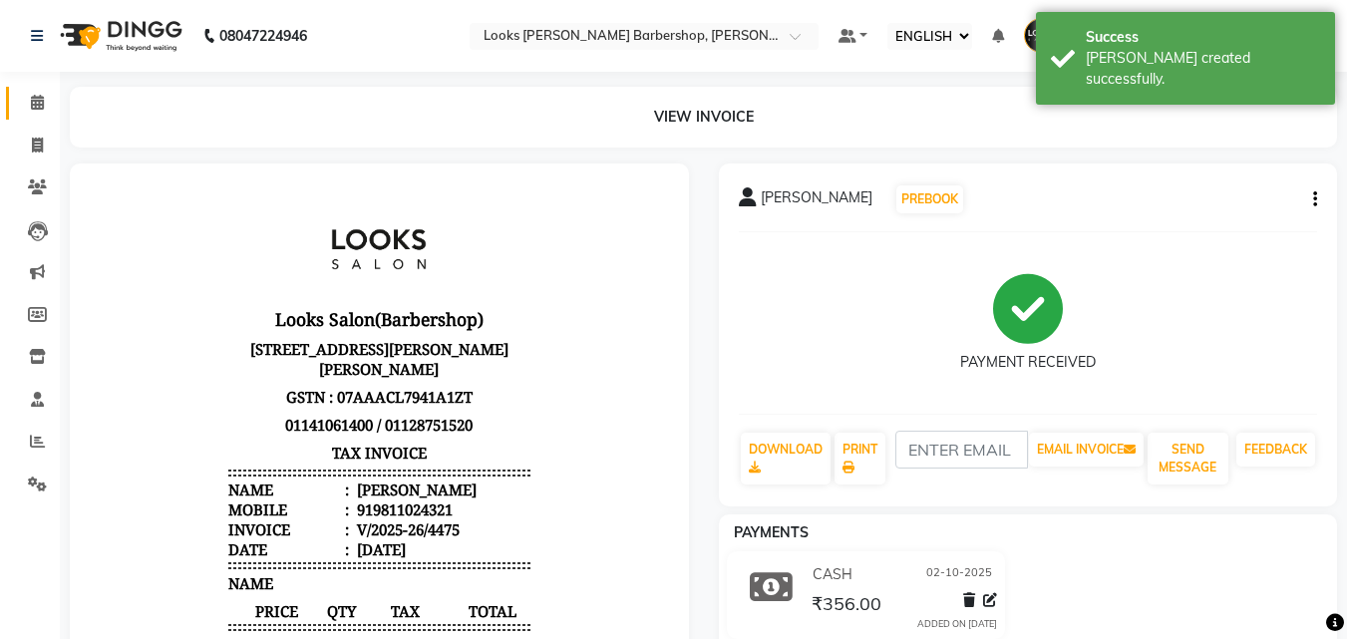
click at [18, 98] on link "CALENDAR" at bounding box center [30, 103] width 48 height 33
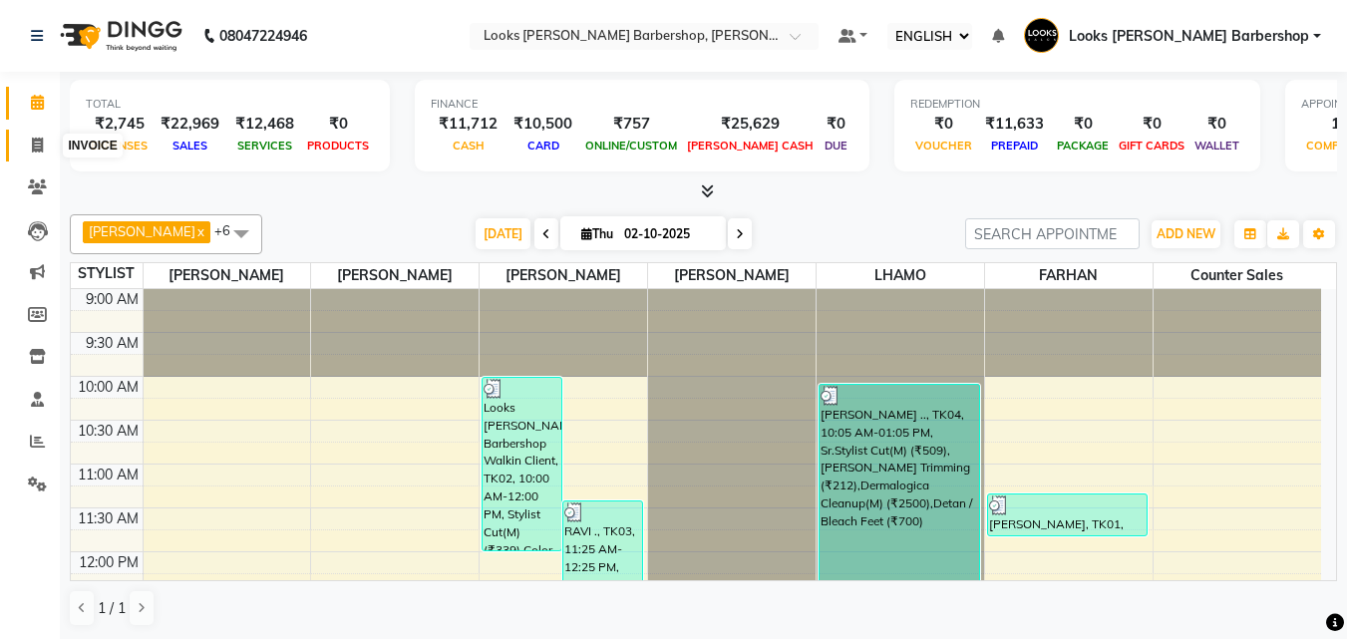
click at [32, 148] on icon at bounding box center [37, 145] width 11 height 15
select select "service"
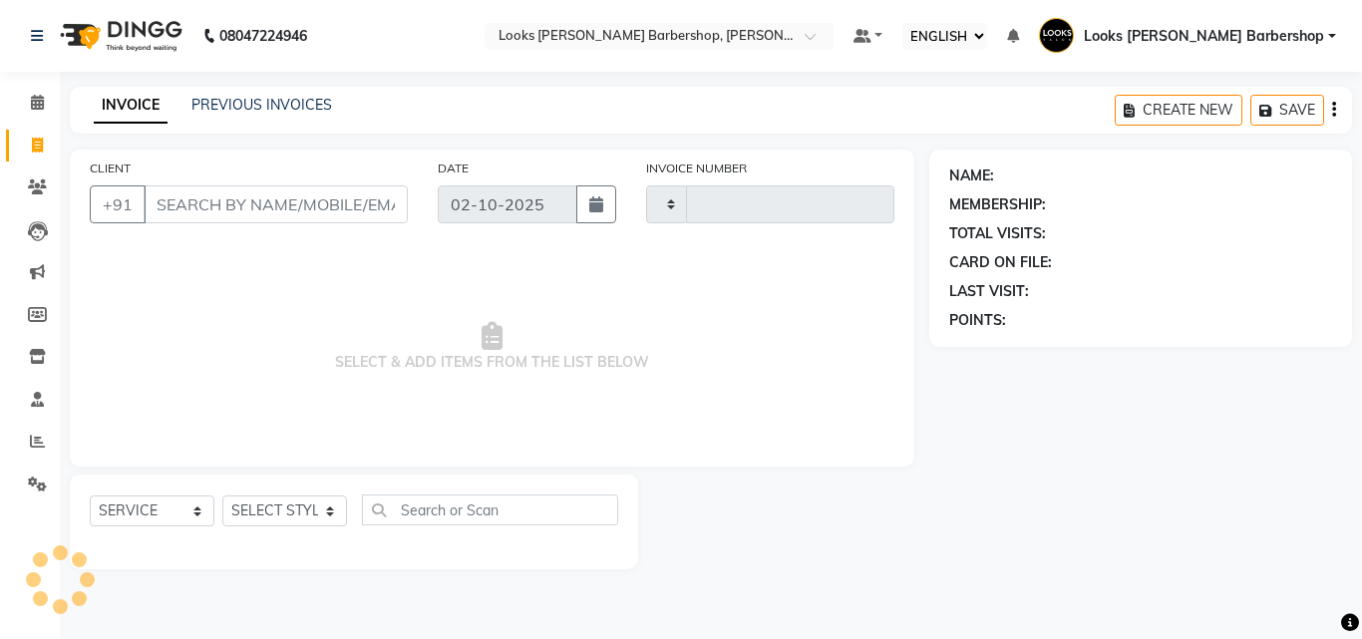
type input "4476"
select select "4323"
drag, startPoint x: 293, startPoint y: 512, endPoint x: 305, endPoint y: 509, distance: 12.3
click at [300, 510] on select "SELECT STYLIST [PERSON_NAME] [PERSON_NAME] Amazon_Kart [PERSON_NAME] Counter Sa…" at bounding box center [290, 511] width 136 height 31
select select "23405"
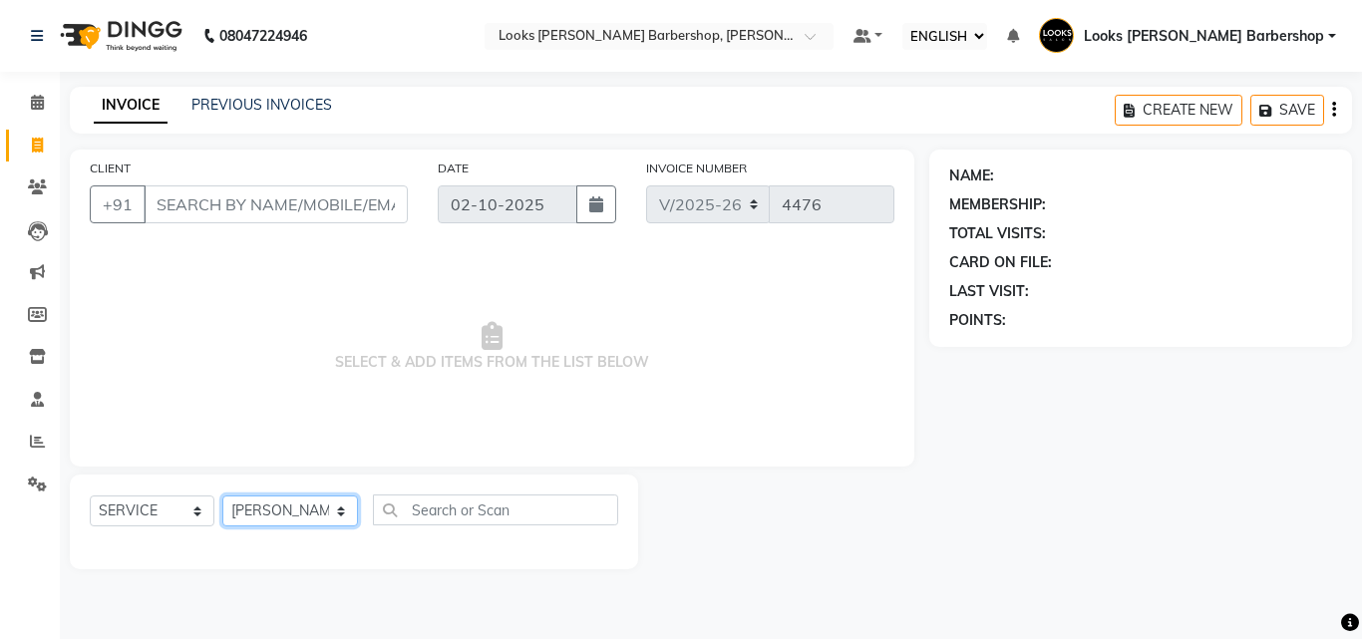
click at [222, 496] on select "SELECT STYLIST [PERSON_NAME] [PERSON_NAME] Amazon_Kart [PERSON_NAME] Counter Sa…" at bounding box center [290, 511] width 136 height 31
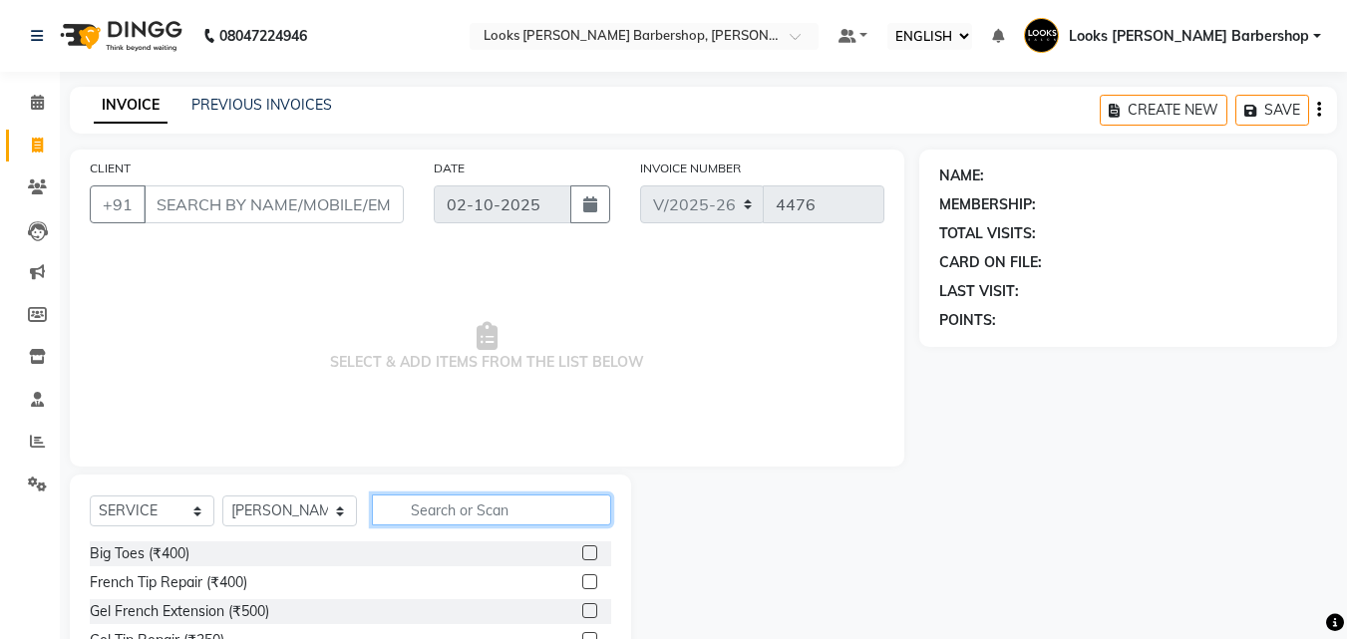
click at [439, 504] on input "text" at bounding box center [492, 510] width 240 height 31
type input "CUT"
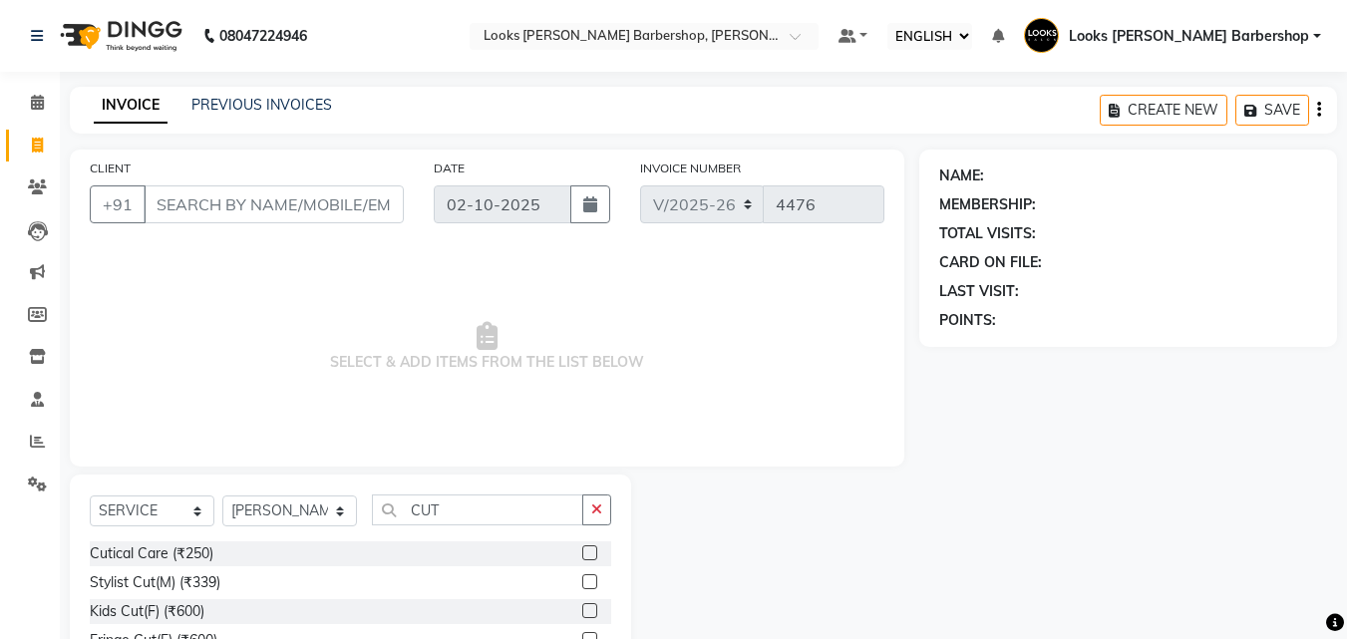
click at [582, 581] on label at bounding box center [589, 581] width 15 height 15
click at [582, 581] on input "checkbox" at bounding box center [588, 582] width 13 height 13
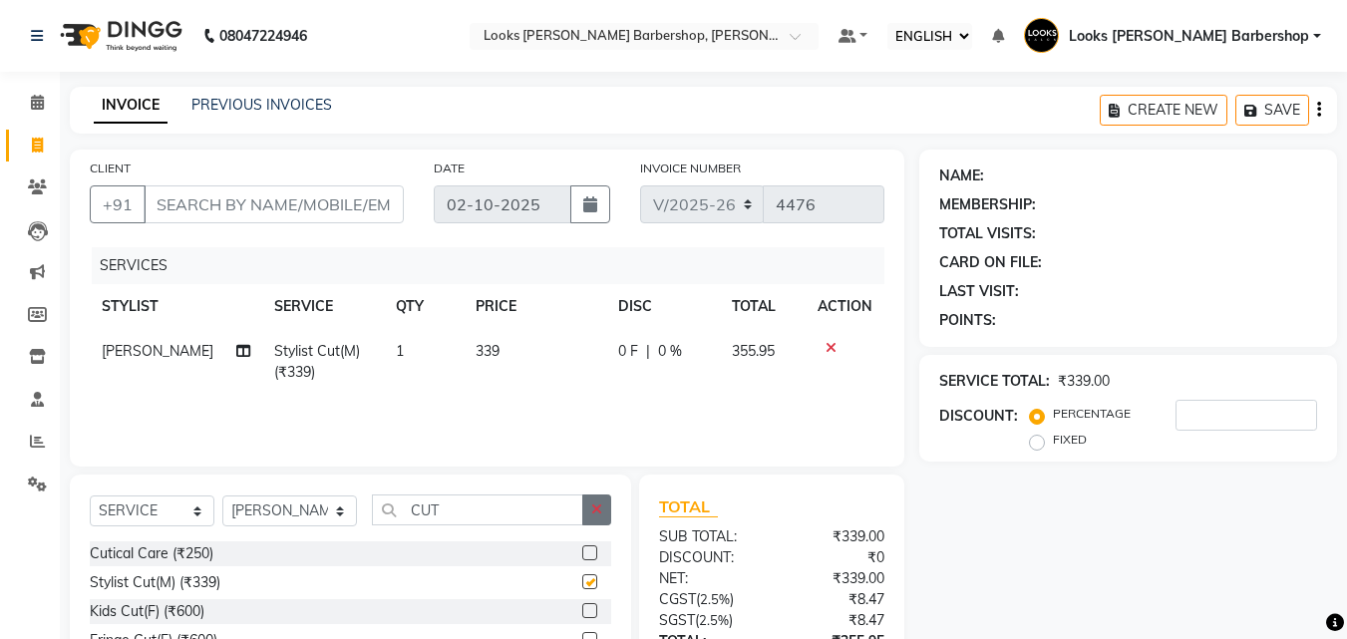
checkbox input "false"
click at [601, 513] on button "button" at bounding box center [596, 510] width 29 height 31
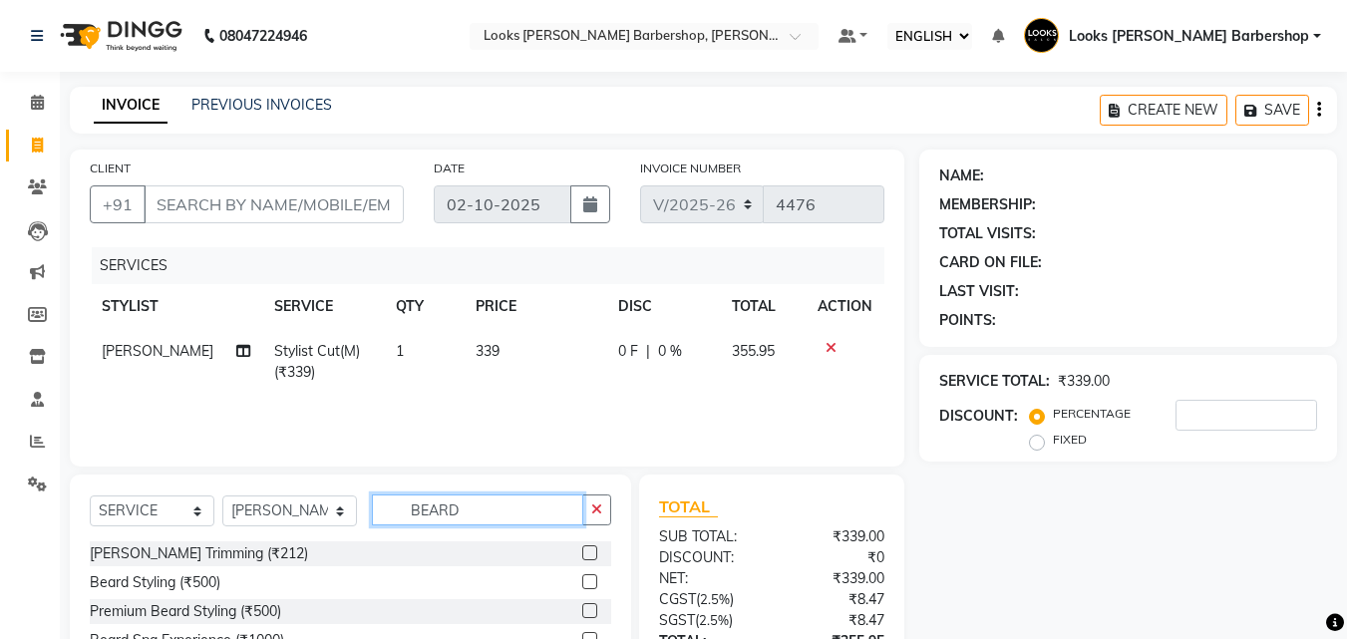
scroll to position [179, 0]
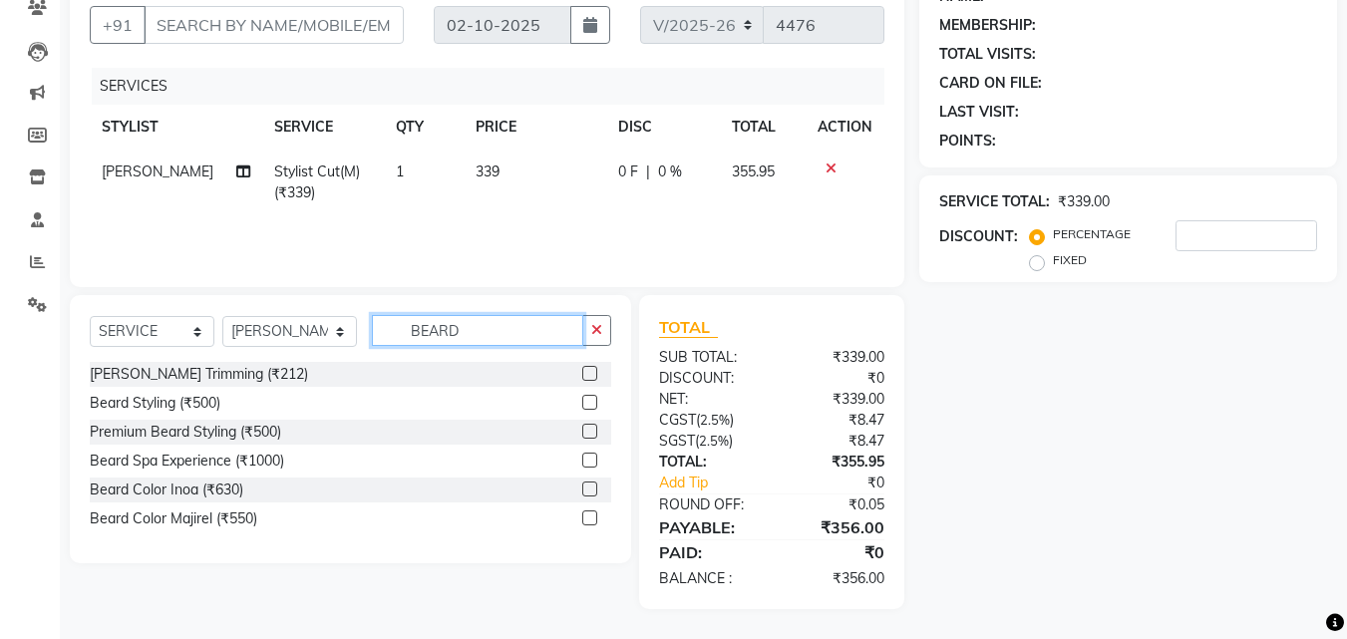
type input "BEARD"
click at [585, 489] on label at bounding box center [589, 489] width 15 height 15
click at [585, 489] on input "checkbox" at bounding box center [588, 490] width 13 height 13
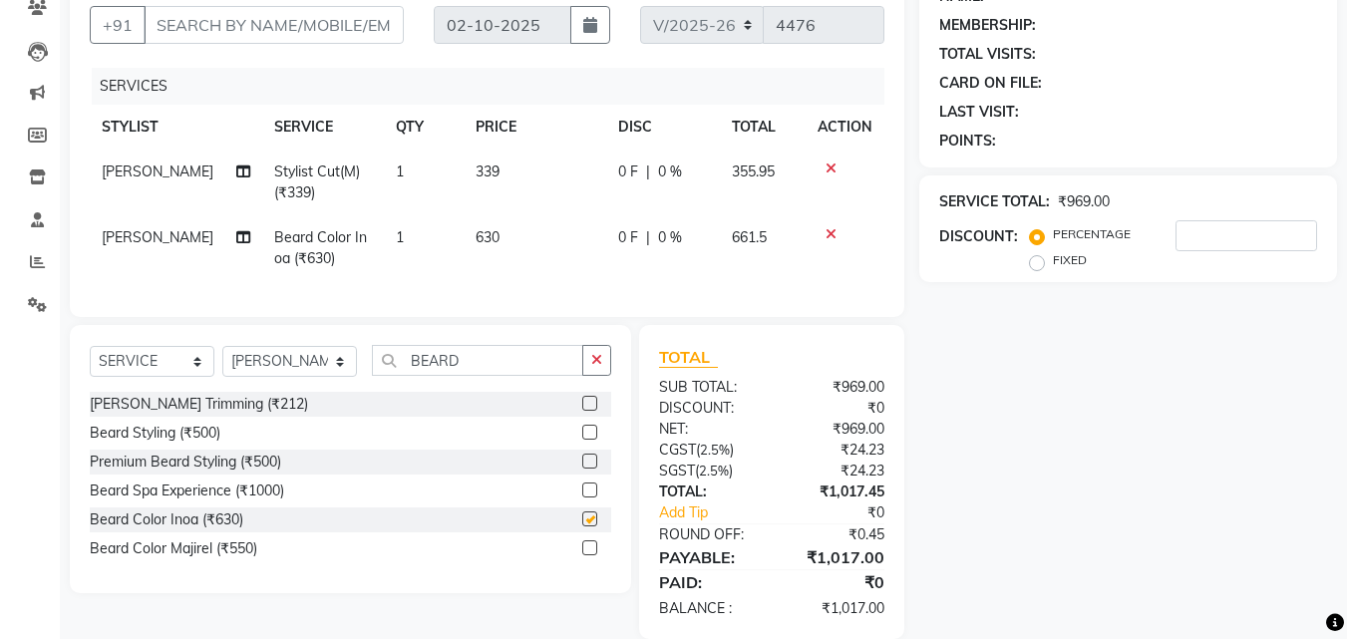
checkbox input "false"
drag, startPoint x: 596, startPoint y: 369, endPoint x: 533, endPoint y: 403, distance: 72.3
click at [596, 367] on icon "button" at bounding box center [596, 360] width 11 height 14
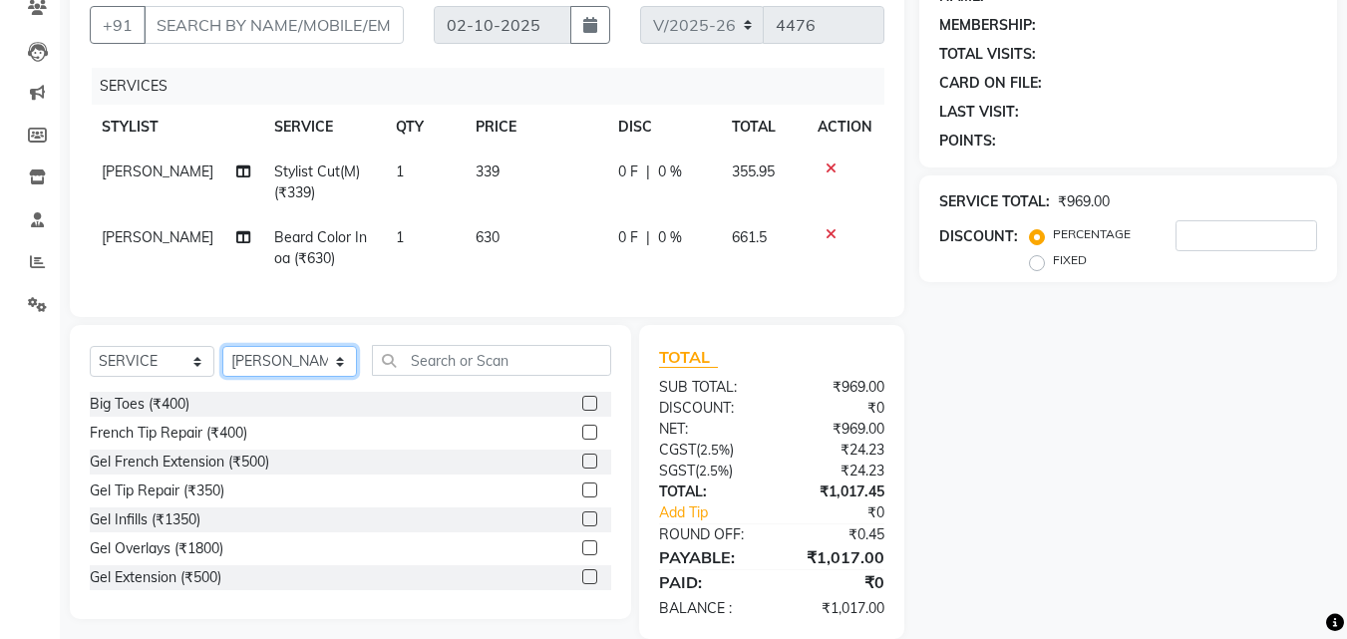
click at [284, 377] on select "SELECT STYLIST [PERSON_NAME] [PERSON_NAME] Amazon_Kart [PERSON_NAME] Counter Sa…" at bounding box center [289, 361] width 135 height 31
select select "27358"
click at [222, 361] on select "SELECT STYLIST [PERSON_NAME] [PERSON_NAME] Amazon_Kart [PERSON_NAME] Counter Sa…" at bounding box center [289, 361] width 135 height 31
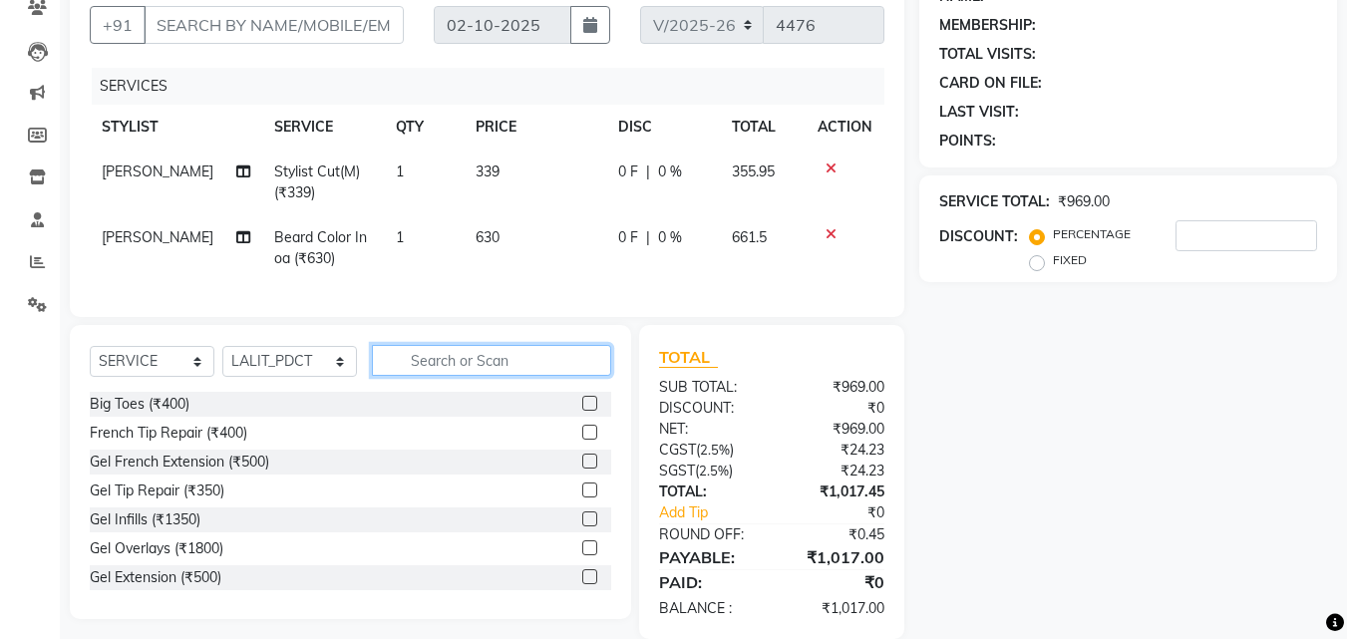
drag, startPoint x: 457, startPoint y: 365, endPoint x: 471, endPoint y: 369, distance: 14.5
click at [460, 368] on input "text" at bounding box center [492, 360] width 240 height 31
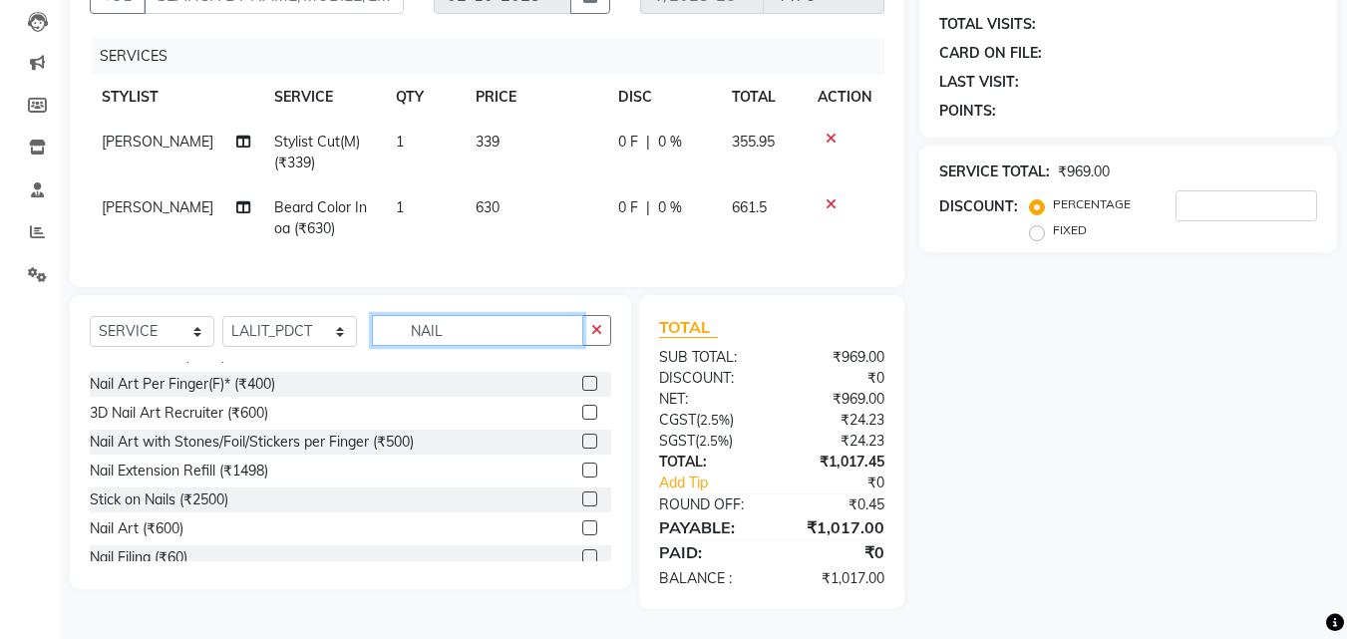
scroll to position [205, 0]
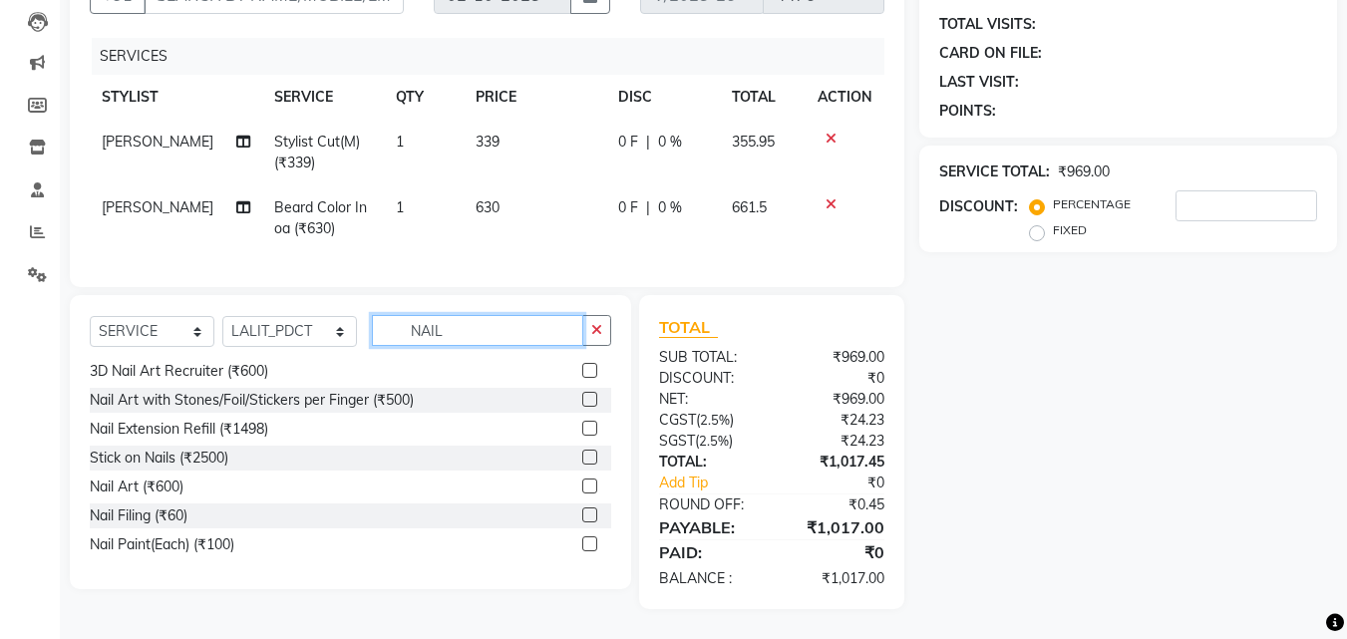
type input "NAIL"
click at [582, 542] on label at bounding box center [589, 543] width 15 height 15
click at [582, 542] on input "checkbox" at bounding box center [588, 544] width 13 height 13
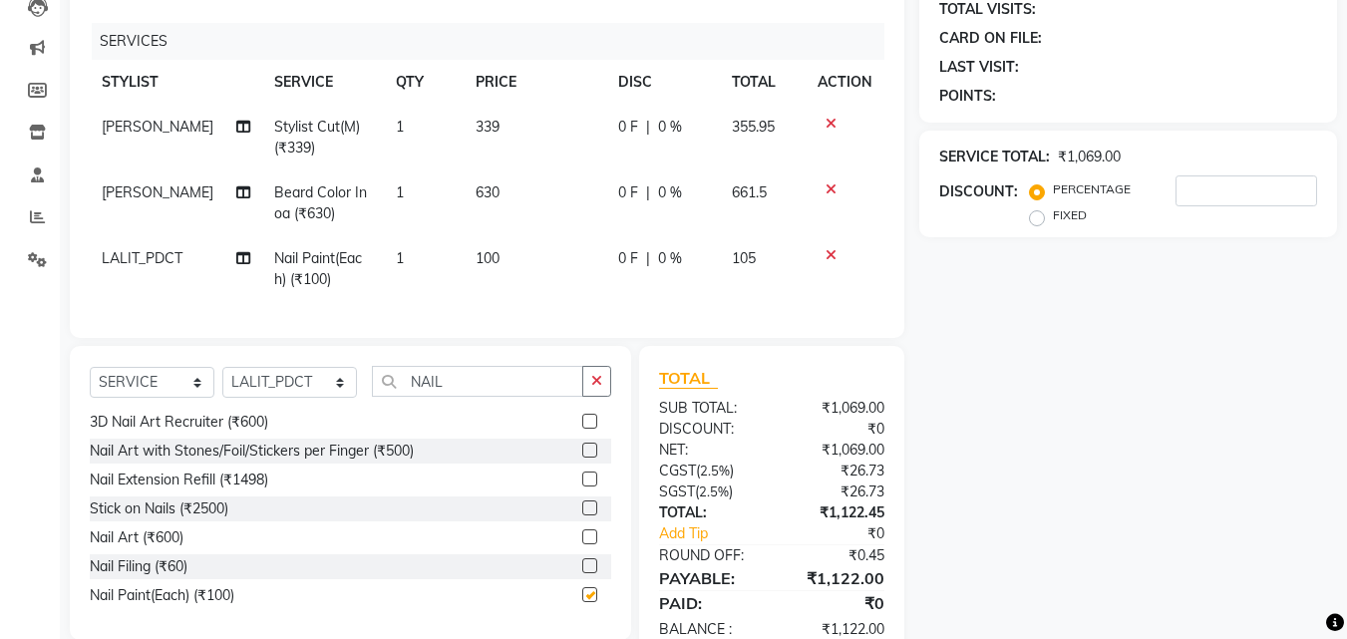
checkbox input "false"
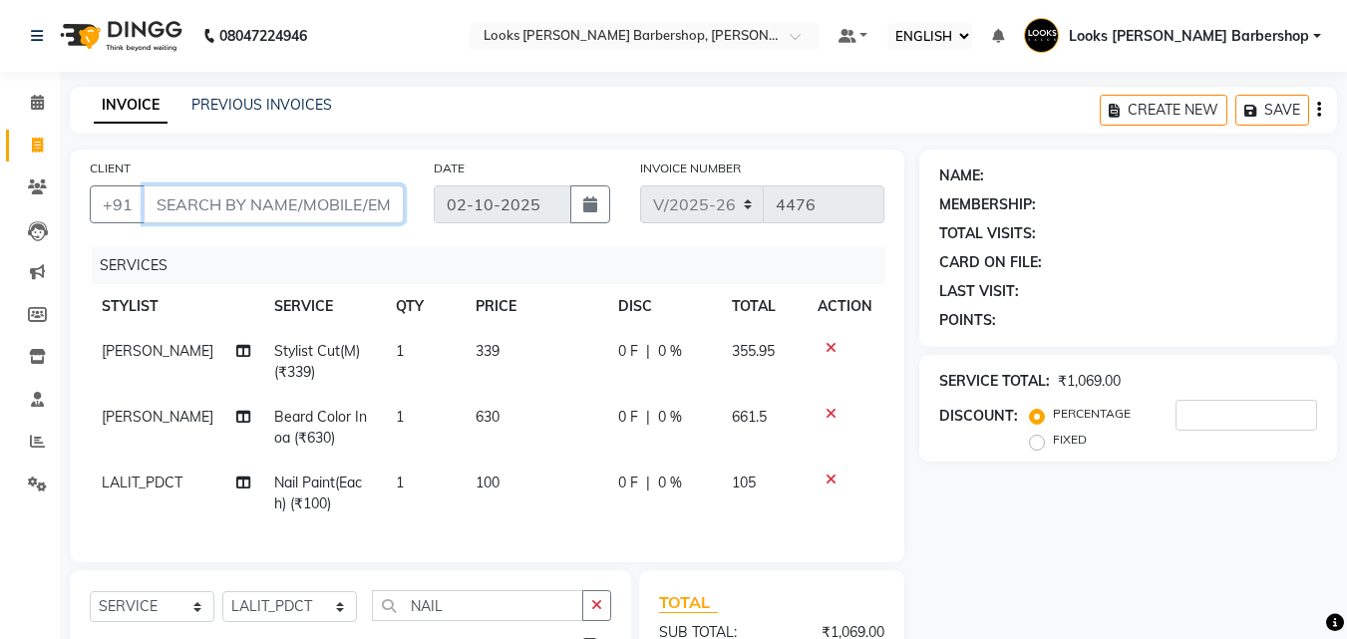
click at [356, 219] on input "CLIENT" at bounding box center [274, 204] width 260 height 38
type input "9"
type input "0"
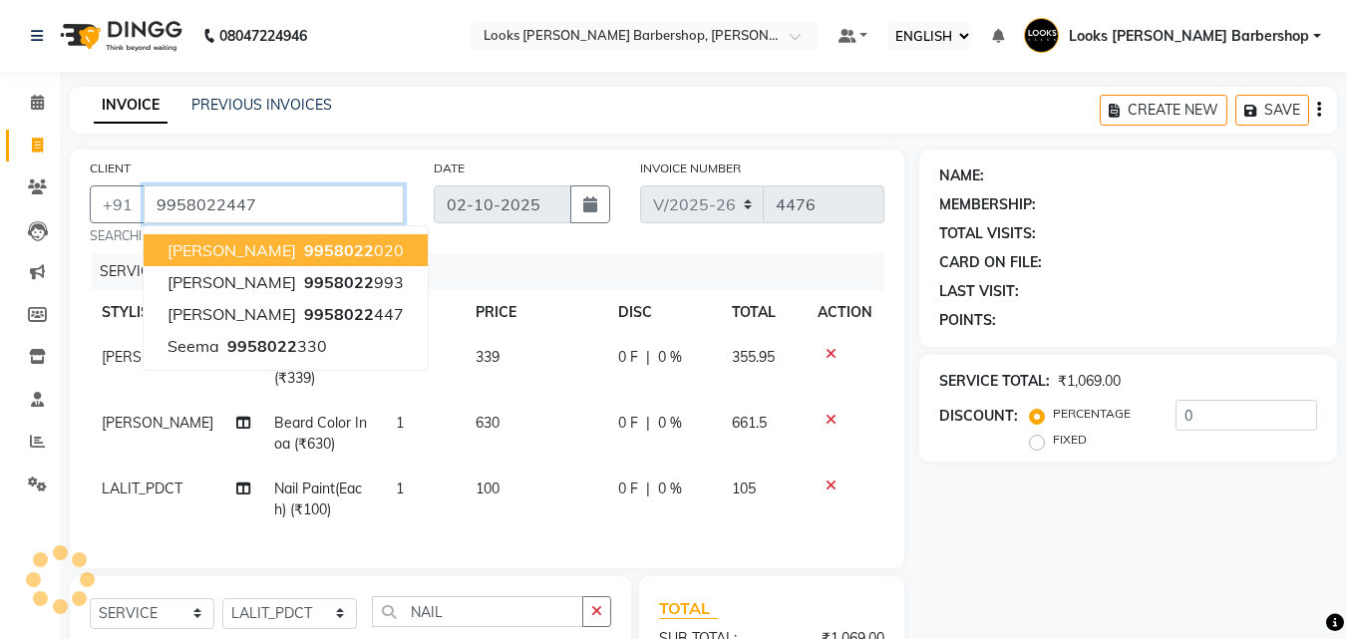
type input "9958022447"
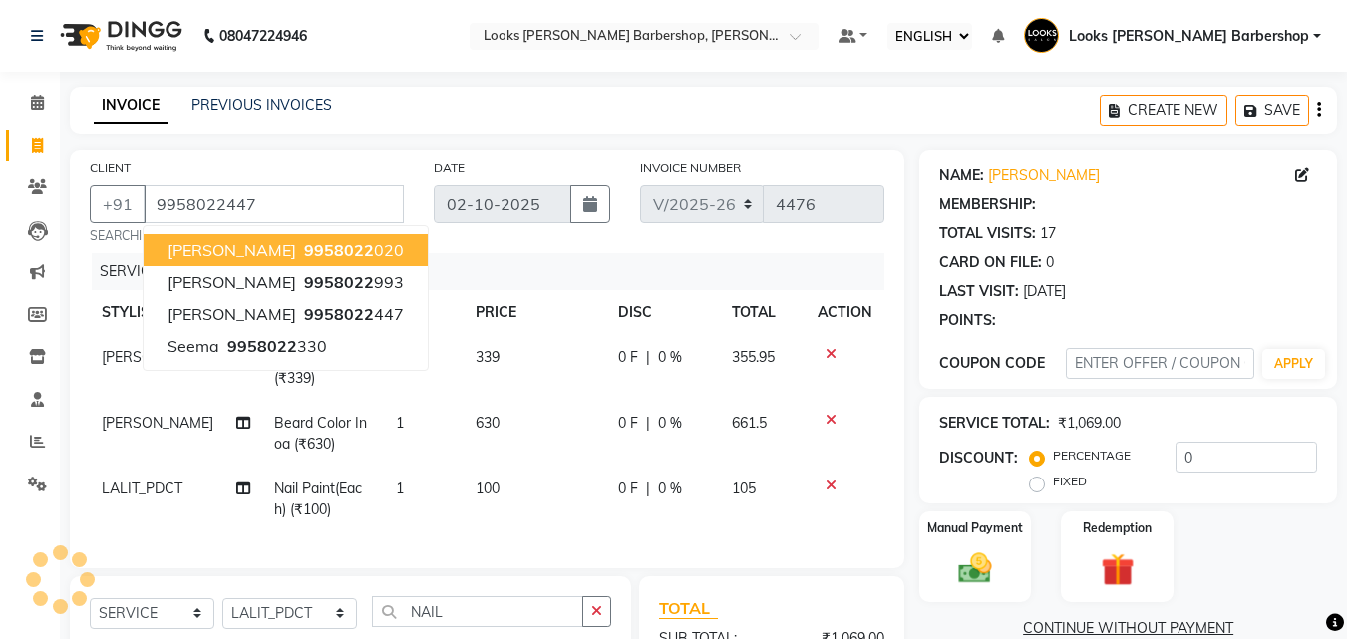
select select "1: Object"
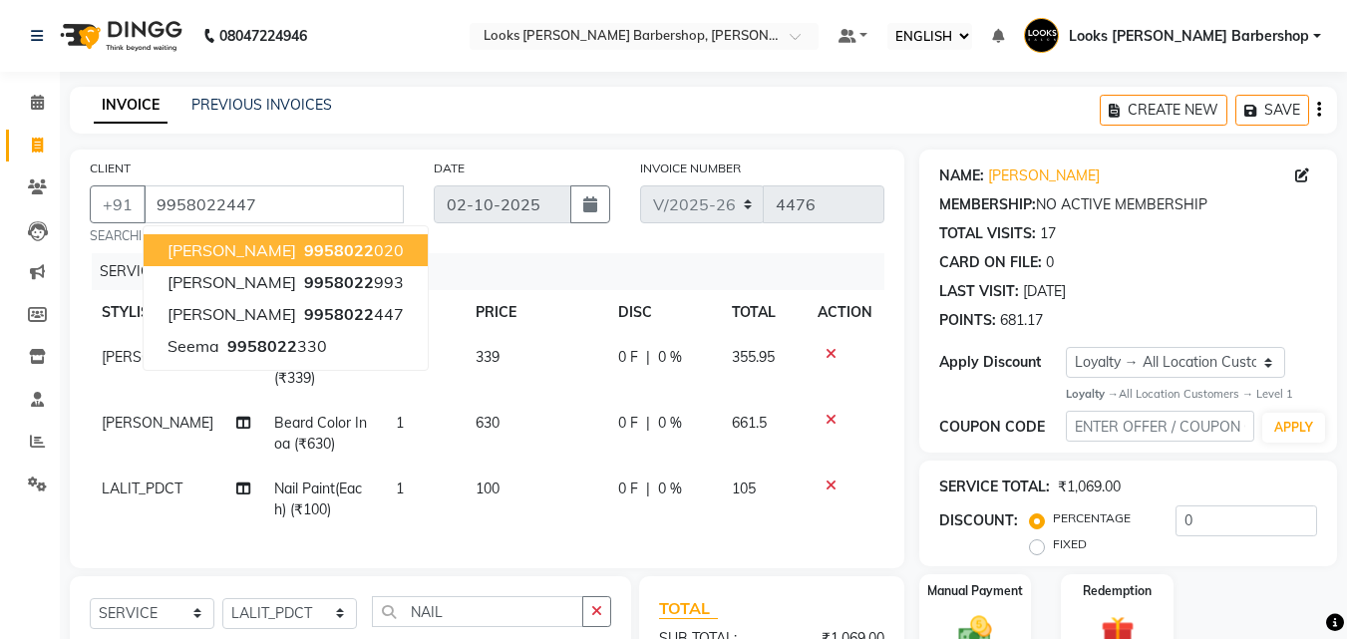
scroll to position [296, 0]
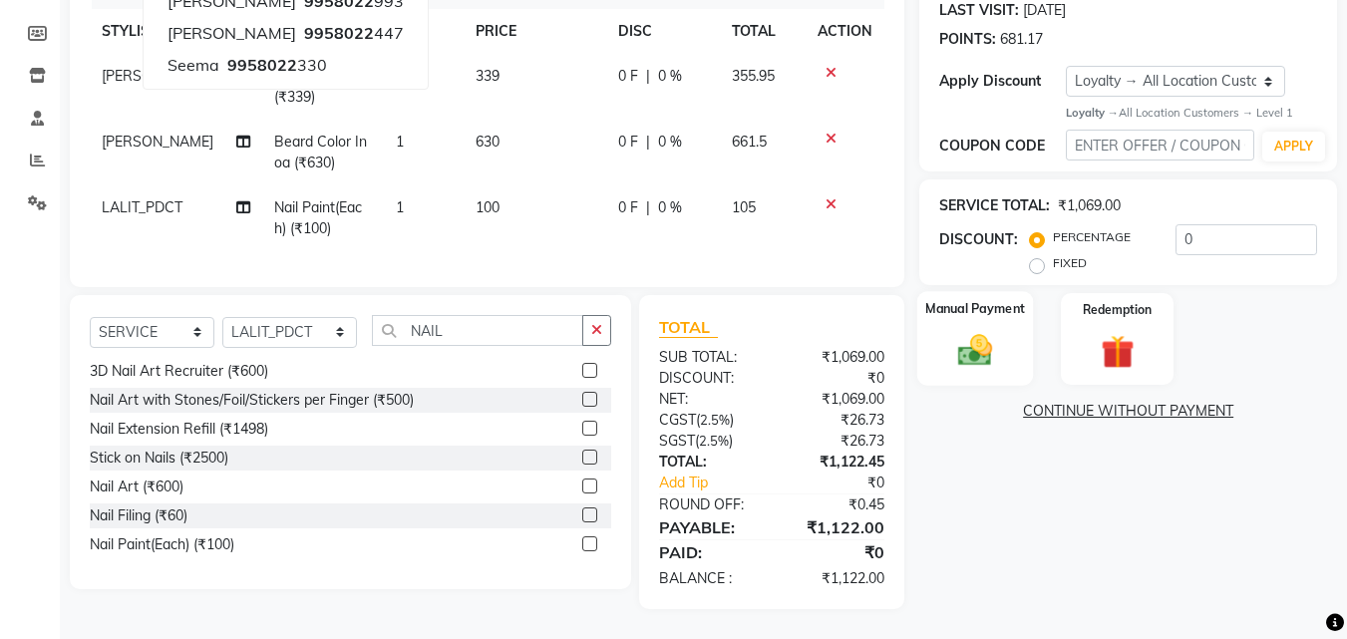
click at [969, 353] on img at bounding box center [975, 351] width 56 height 40
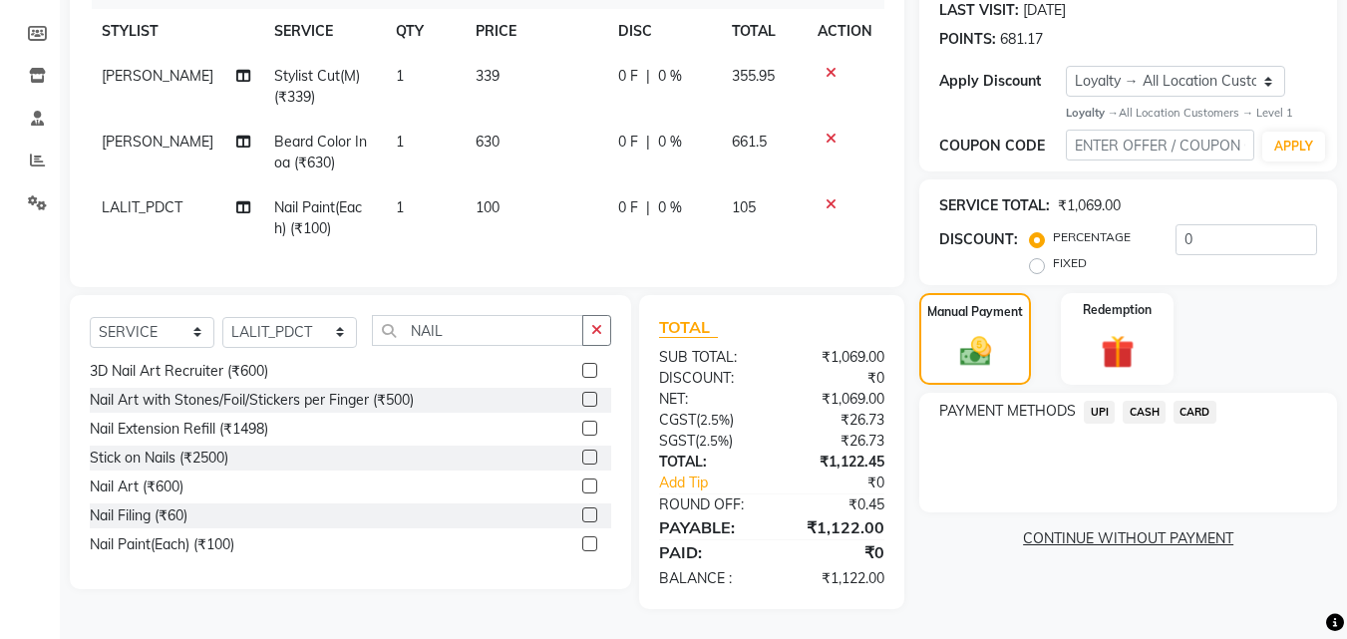
click at [1196, 401] on span "CARD" at bounding box center [1195, 412] width 43 height 23
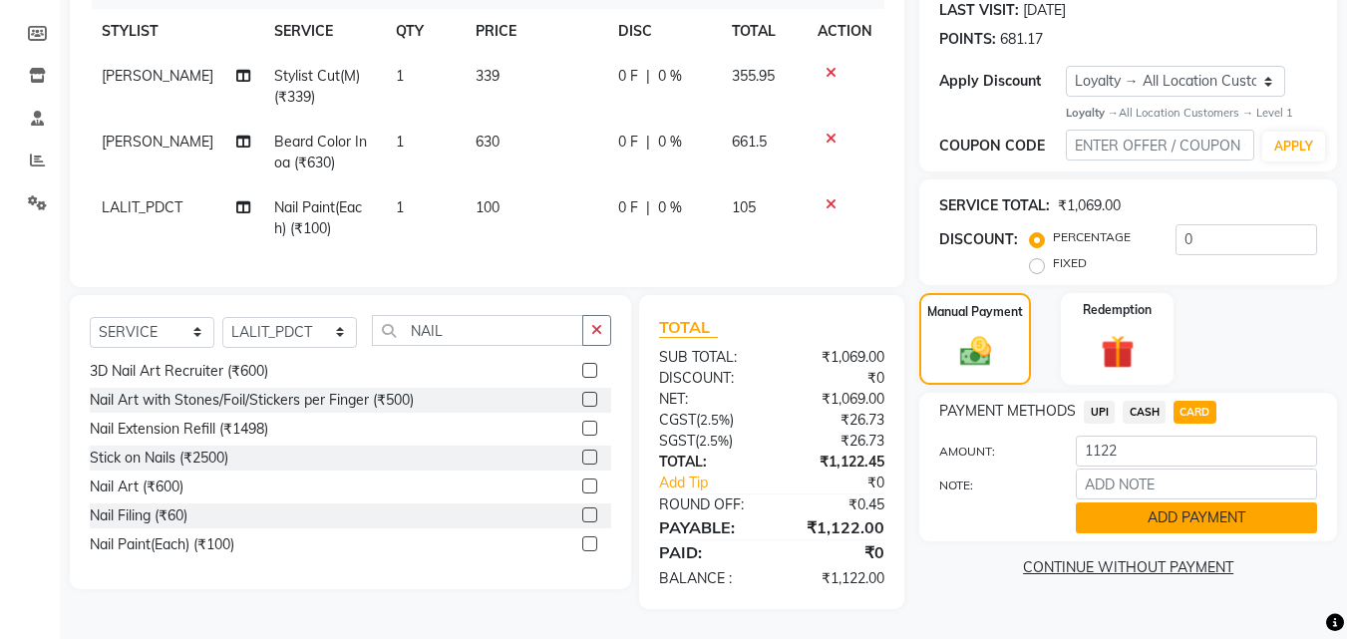
click at [1201, 503] on button "ADD PAYMENT" at bounding box center [1196, 518] width 241 height 31
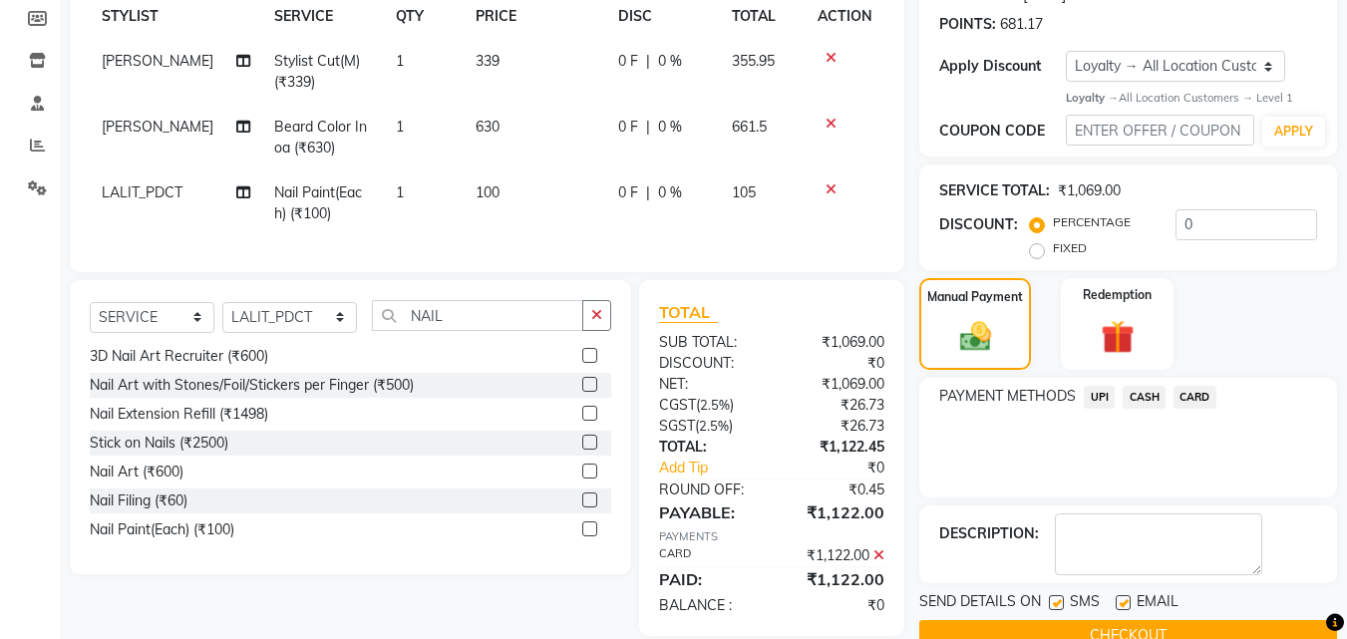
scroll to position [458, 0]
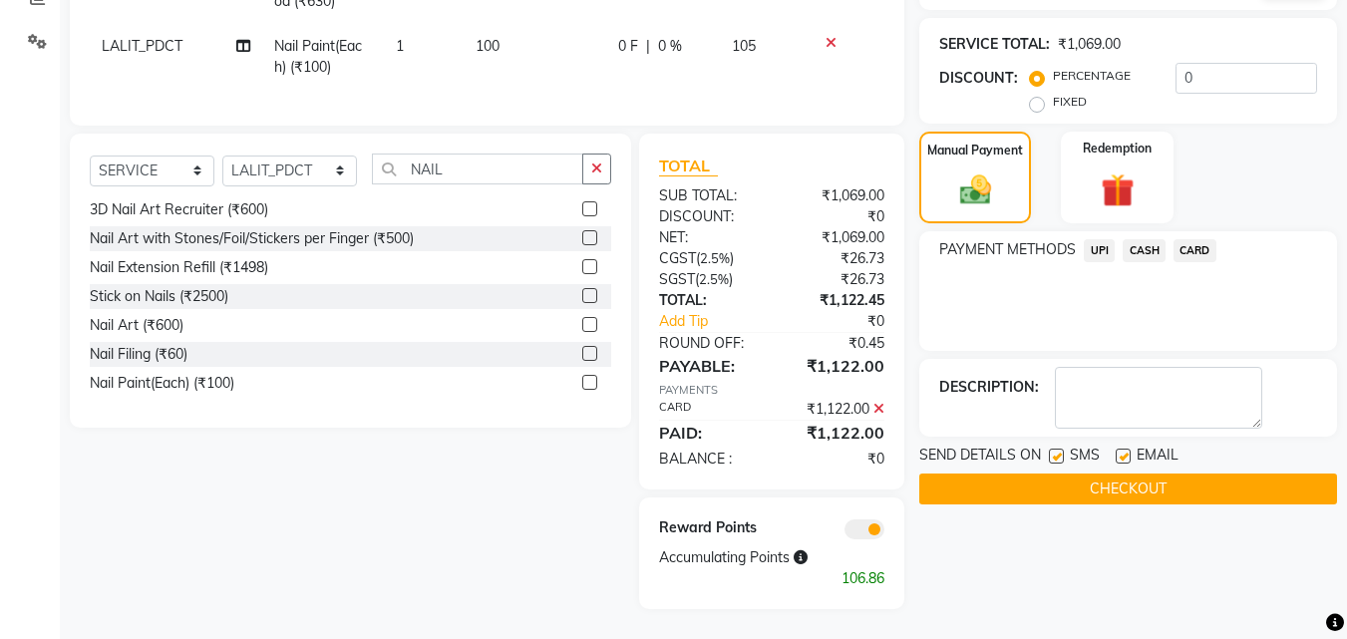
click at [1184, 474] on button "CHECKOUT" at bounding box center [1128, 489] width 418 height 31
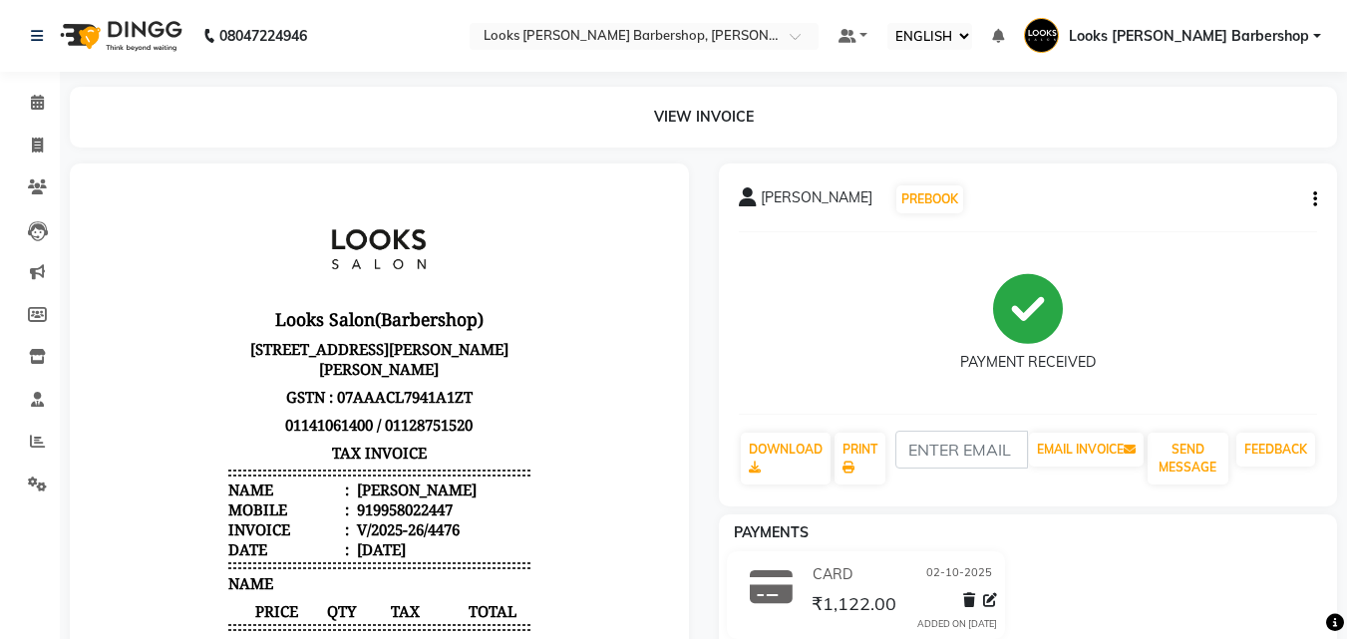
click at [1315, 199] on icon "button" at bounding box center [1315, 199] width 4 height 1
click at [1128, 217] on div "EDIT ITEM STAFF" at bounding box center [1197, 211] width 176 height 25
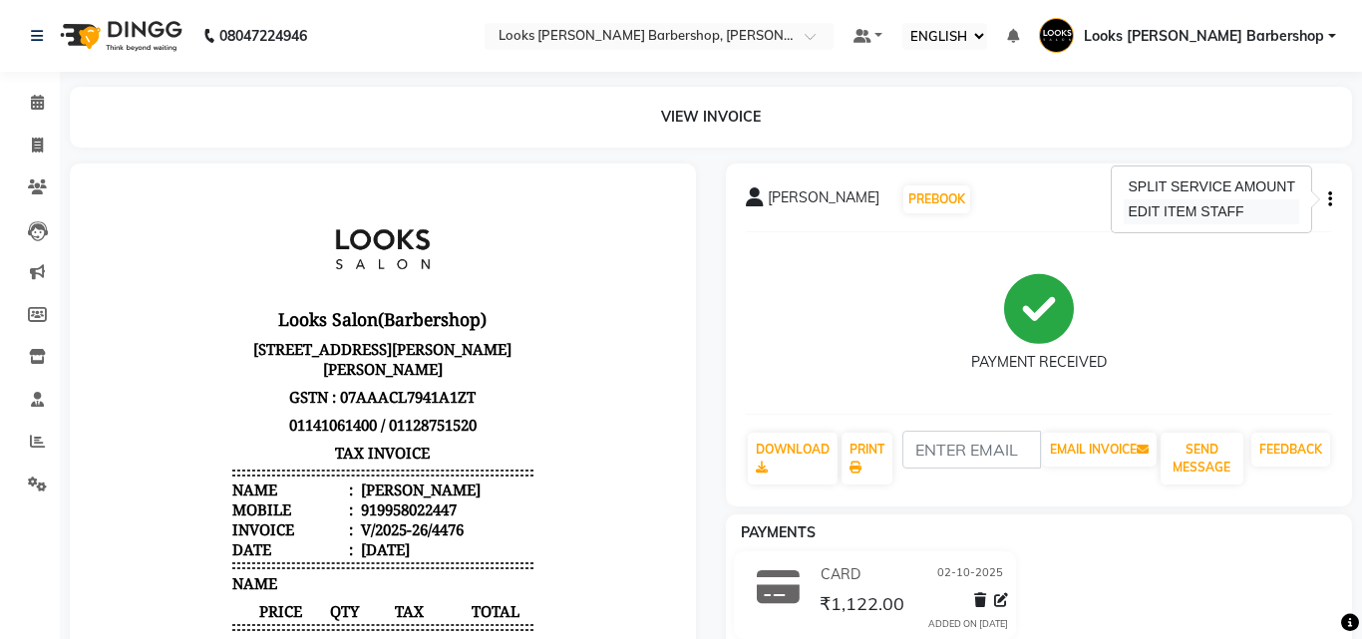
select select
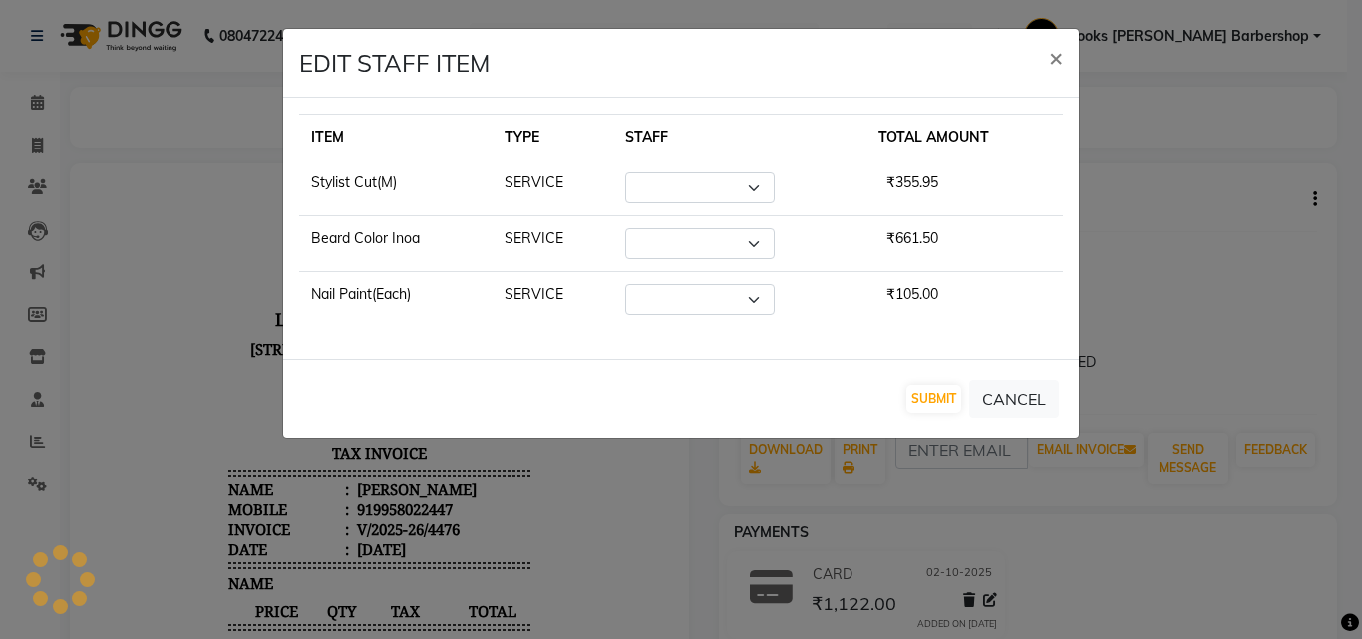
select select "23405"
select select "27358"
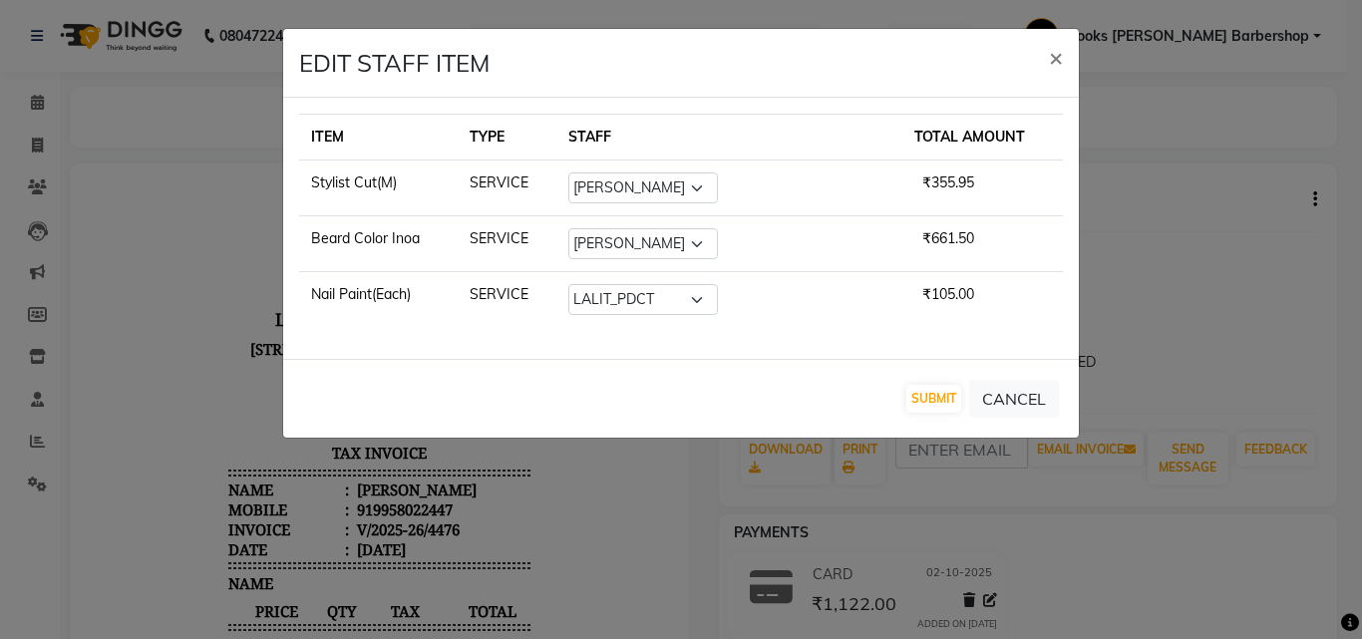
click at [1126, 256] on ngb-modal-window "EDIT STAFF ITEM × ITEM TYPE STAFF TOTAL AMOUNT Stylist Cut(M) SERVICE SELECT [P…" at bounding box center [681, 319] width 1362 height 639
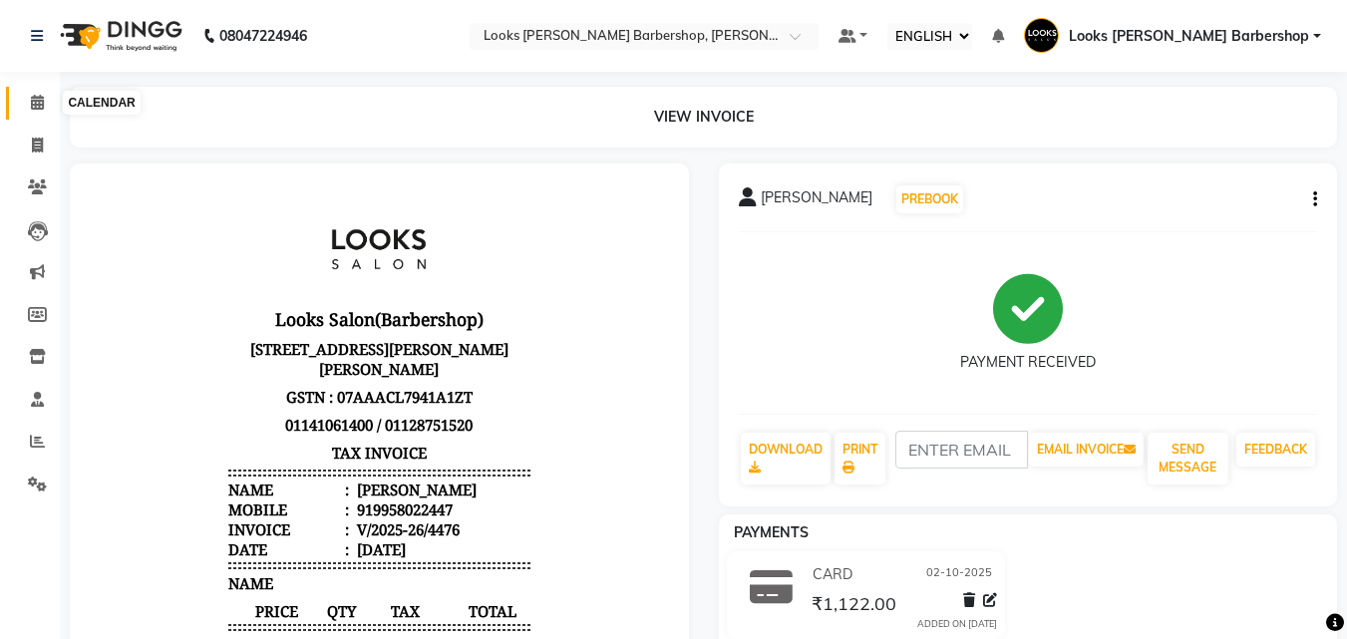
click at [33, 105] on icon at bounding box center [37, 102] width 13 height 15
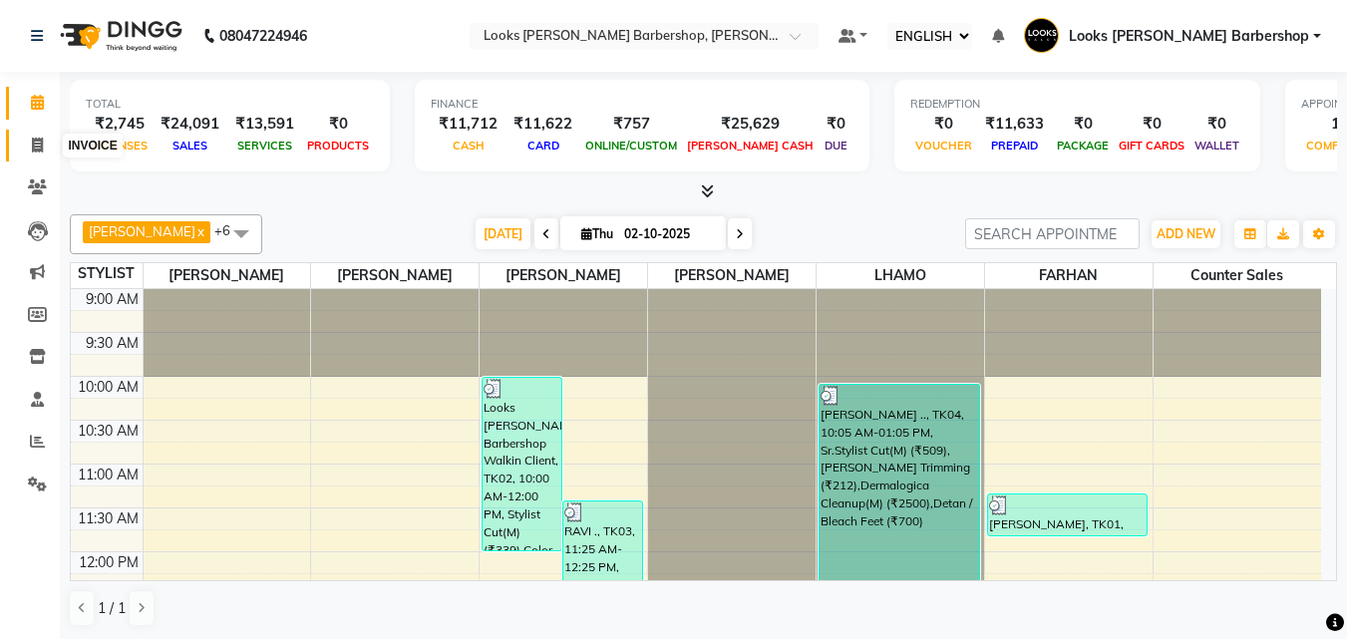
click at [39, 155] on span at bounding box center [37, 146] width 35 height 23
select select "4323"
select select "service"
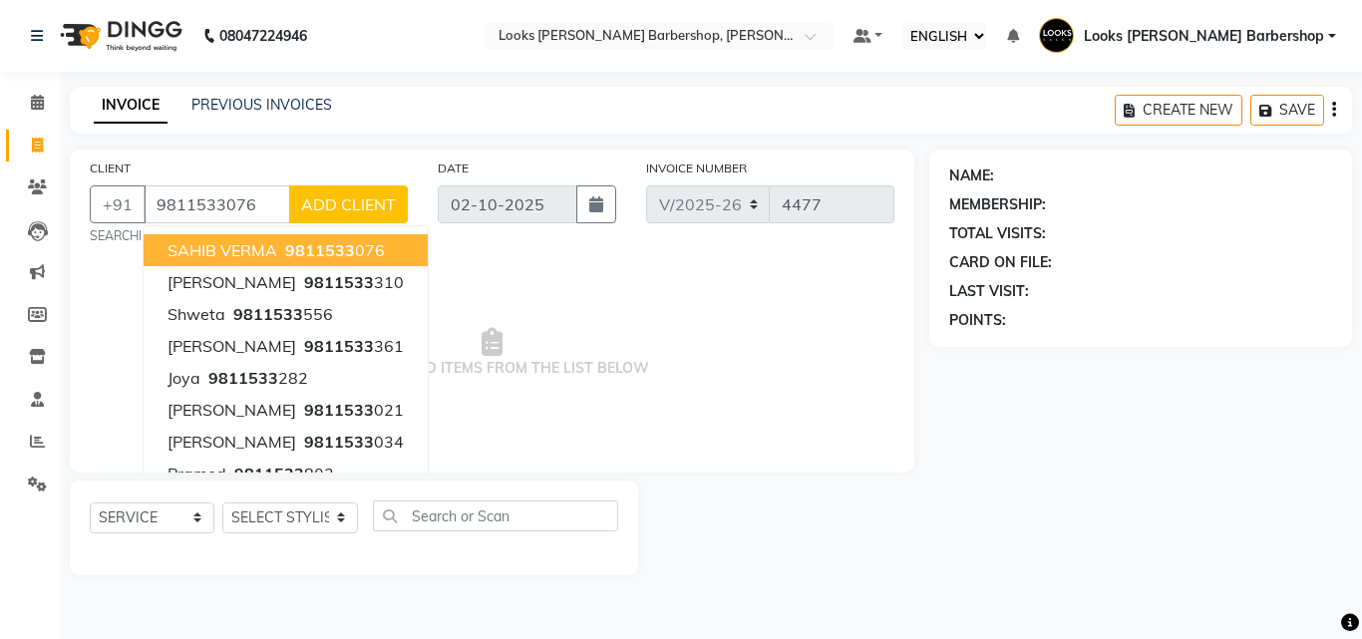
type input "9811533076"
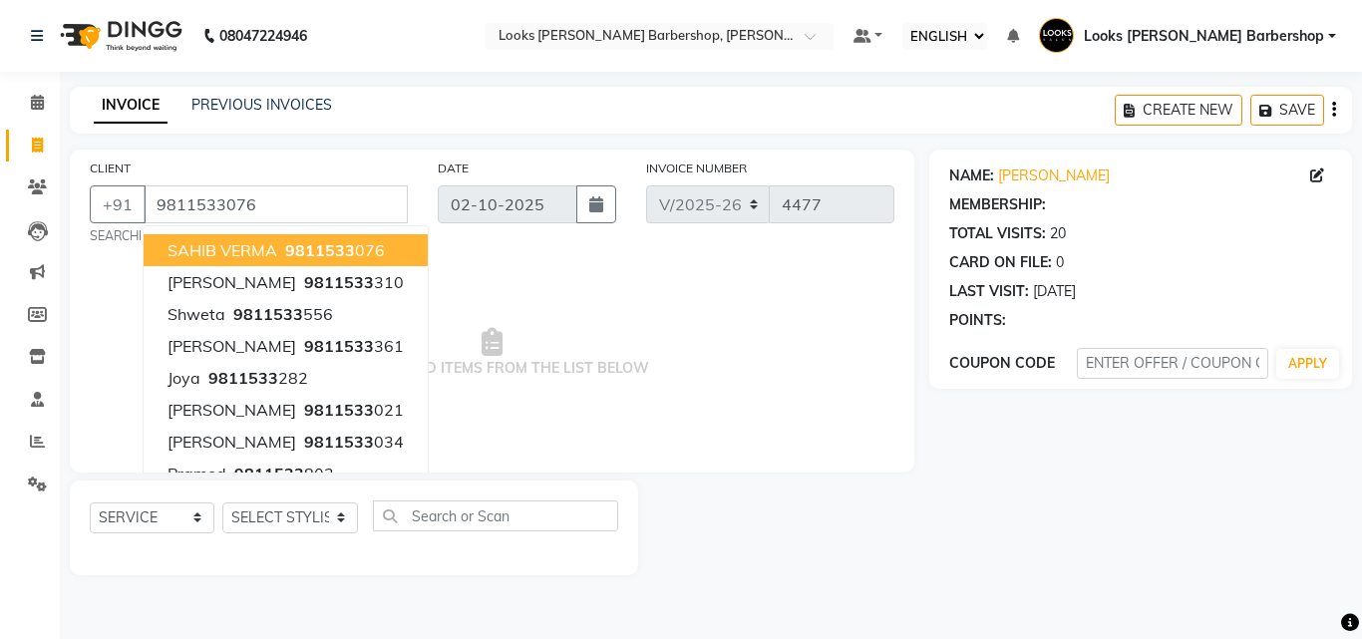
select select "1: Object"
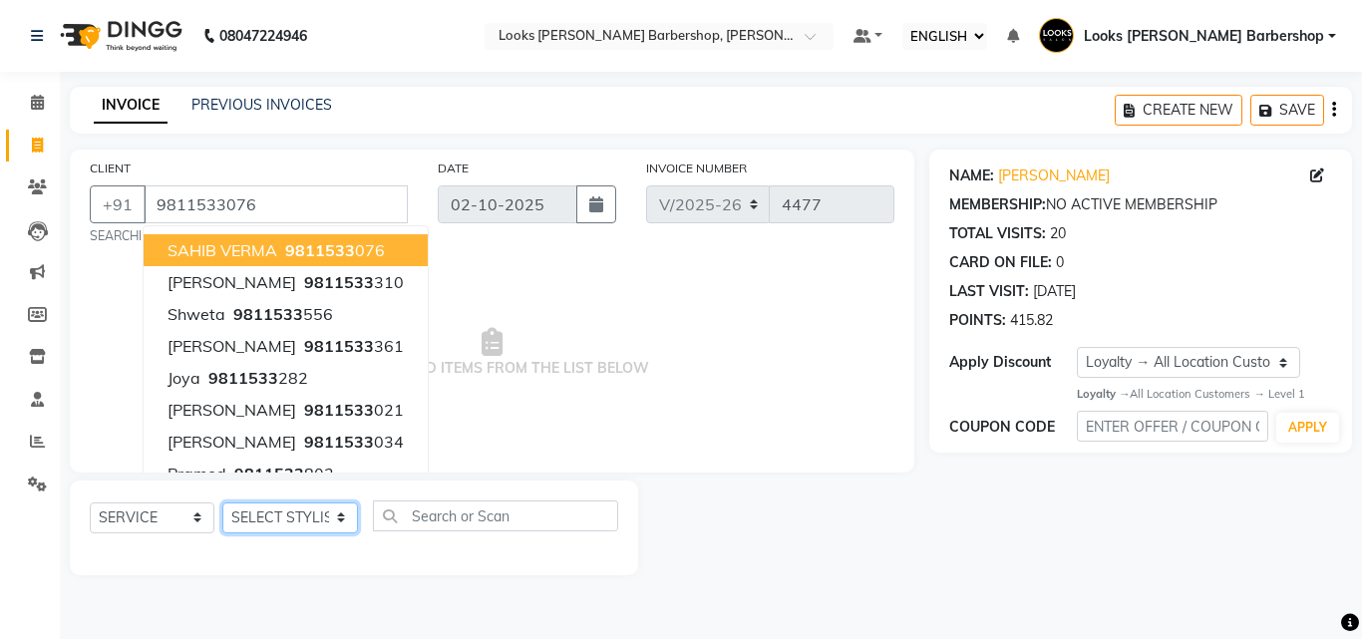
click at [314, 531] on select "SELECT STYLIST [PERSON_NAME] [PERSON_NAME] Amazon_Kart [PERSON_NAME] Counter Sa…" at bounding box center [290, 518] width 136 height 31
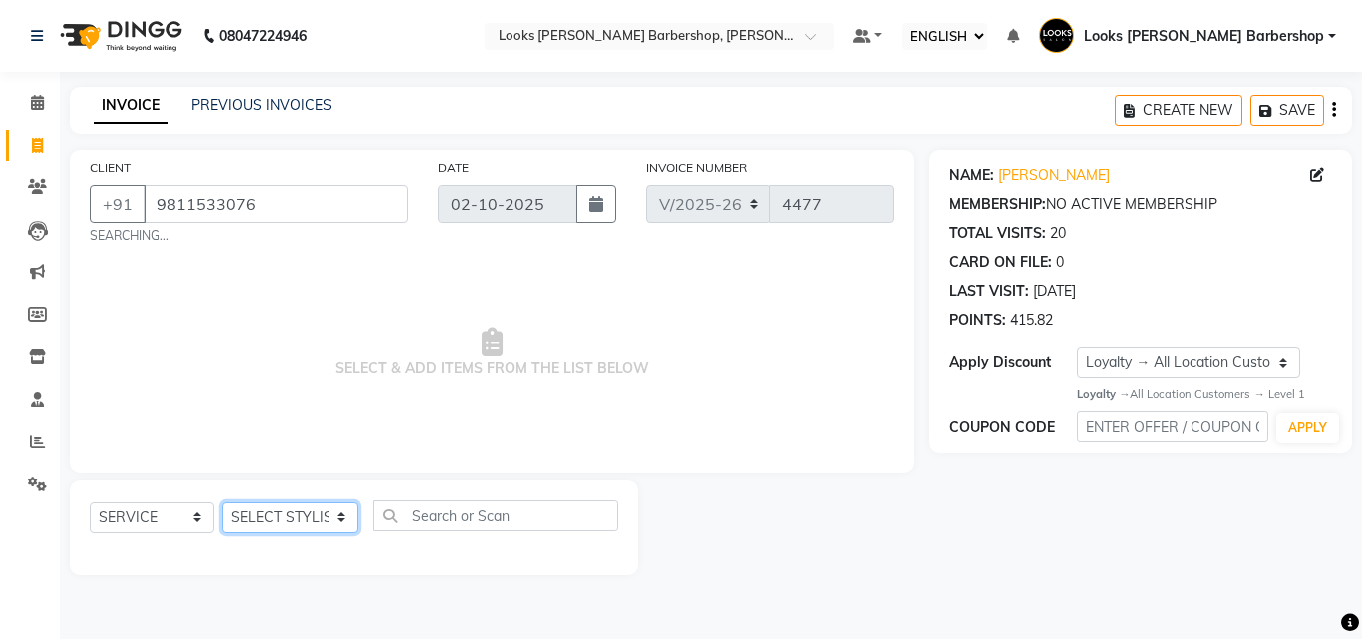
select select "23406"
click at [222, 503] on select "SELECT STYLIST [PERSON_NAME] [PERSON_NAME] Amazon_Kart [PERSON_NAME] Counter Sa…" at bounding box center [290, 518] width 136 height 31
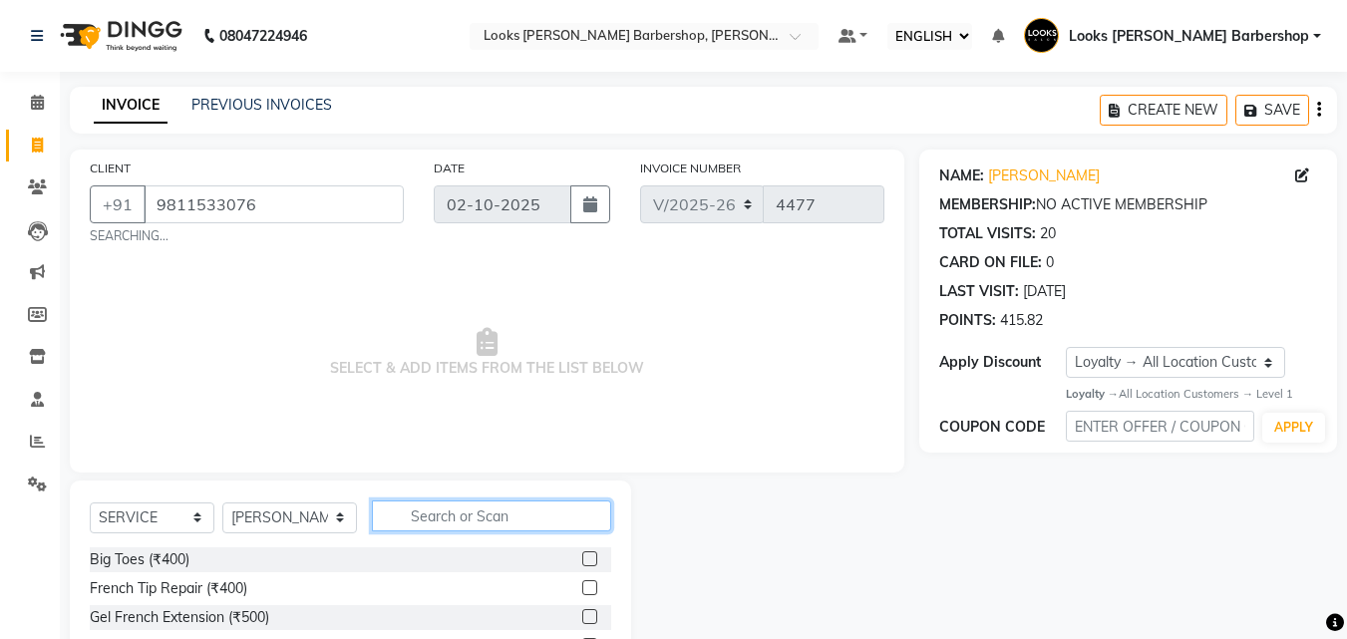
click at [422, 520] on input "text" at bounding box center [492, 516] width 240 height 31
type input "CUT"
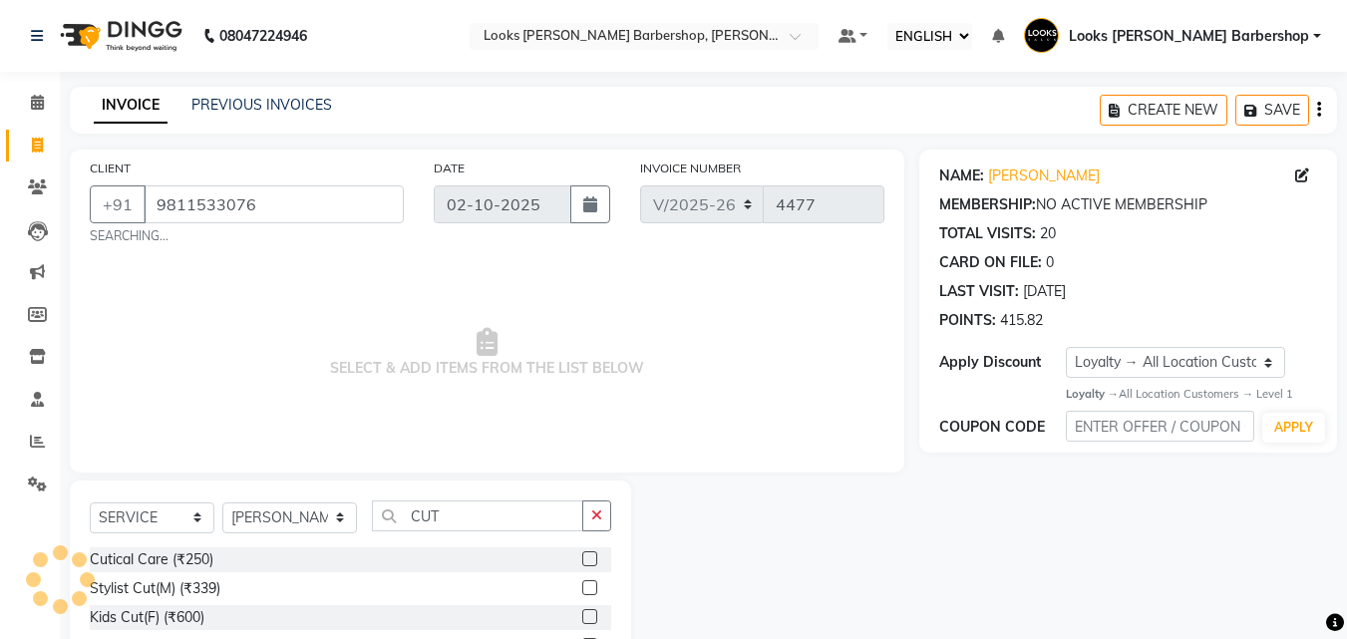
drag, startPoint x: 578, startPoint y: 585, endPoint x: 588, endPoint y: 537, distance: 48.9
click at [582, 584] on label at bounding box center [589, 587] width 15 height 15
click at [582, 584] on input "checkbox" at bounding box center [588, 588] width 13 height 13
checkbox input "true"
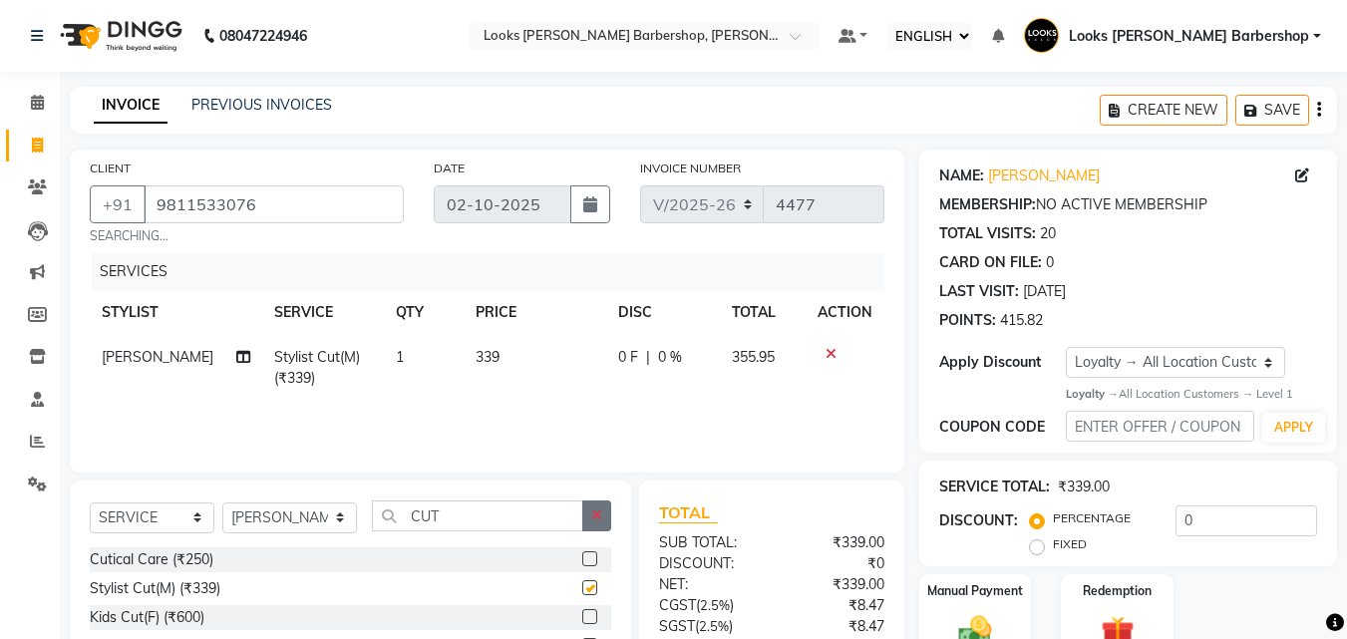
click at [594, 526] on button "button" at bounding box center [596, 516] width 29 height 31
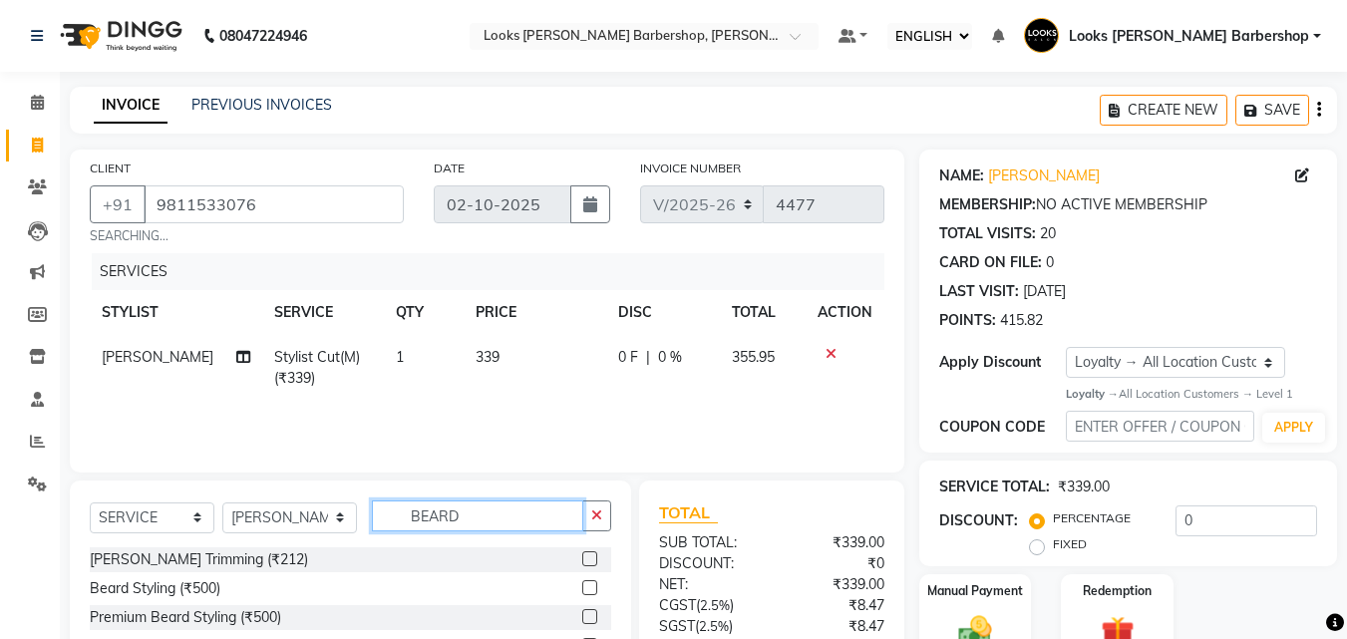
type input "BEARD"
click at [585, 553] on label at bounding box center [589, 558] width 15 height 15
click at [585, 553] on input "checkbox" at bounding box center [588, 559] width 13 height 13
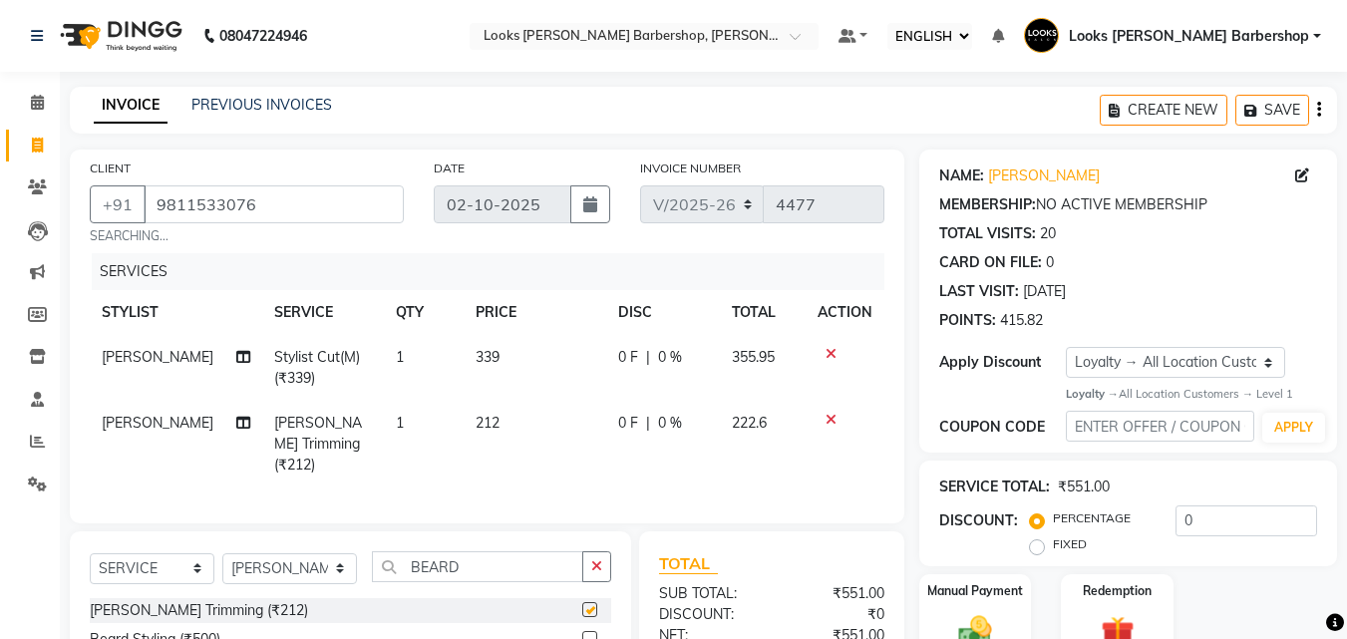
scroll to position [230, 0]
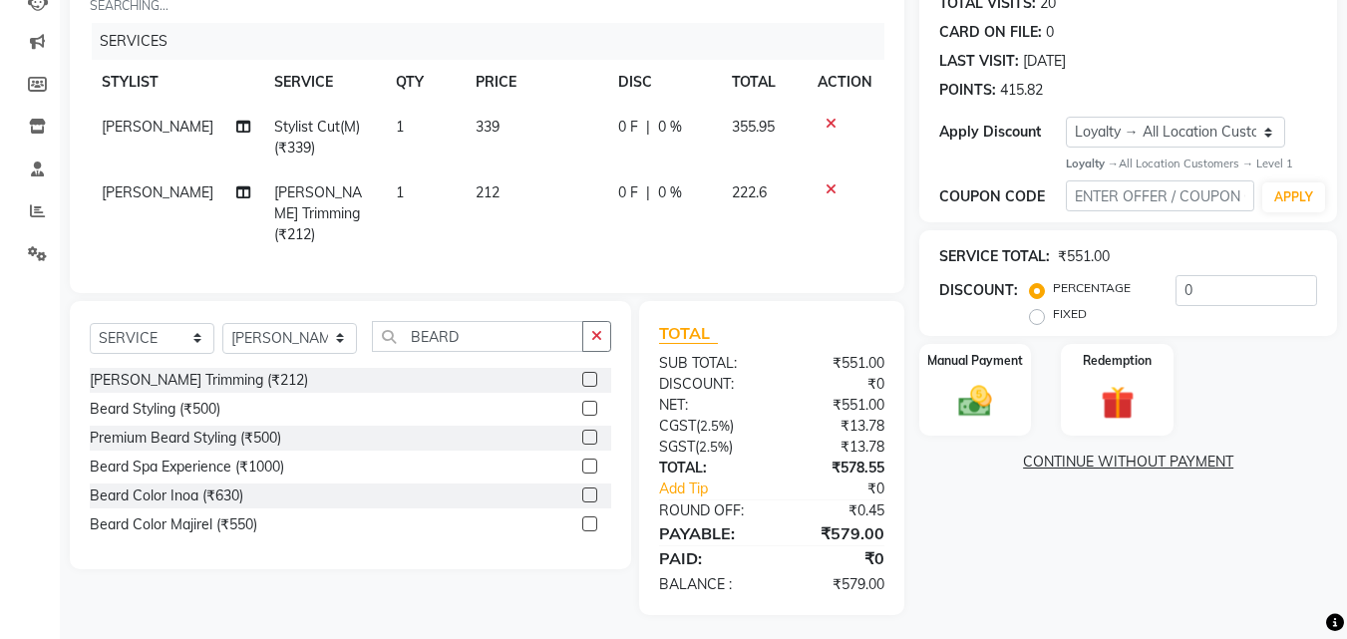
checkbox input "false"
click at [997, 403] on img at bounding box center [975, 402] width 56 height 40
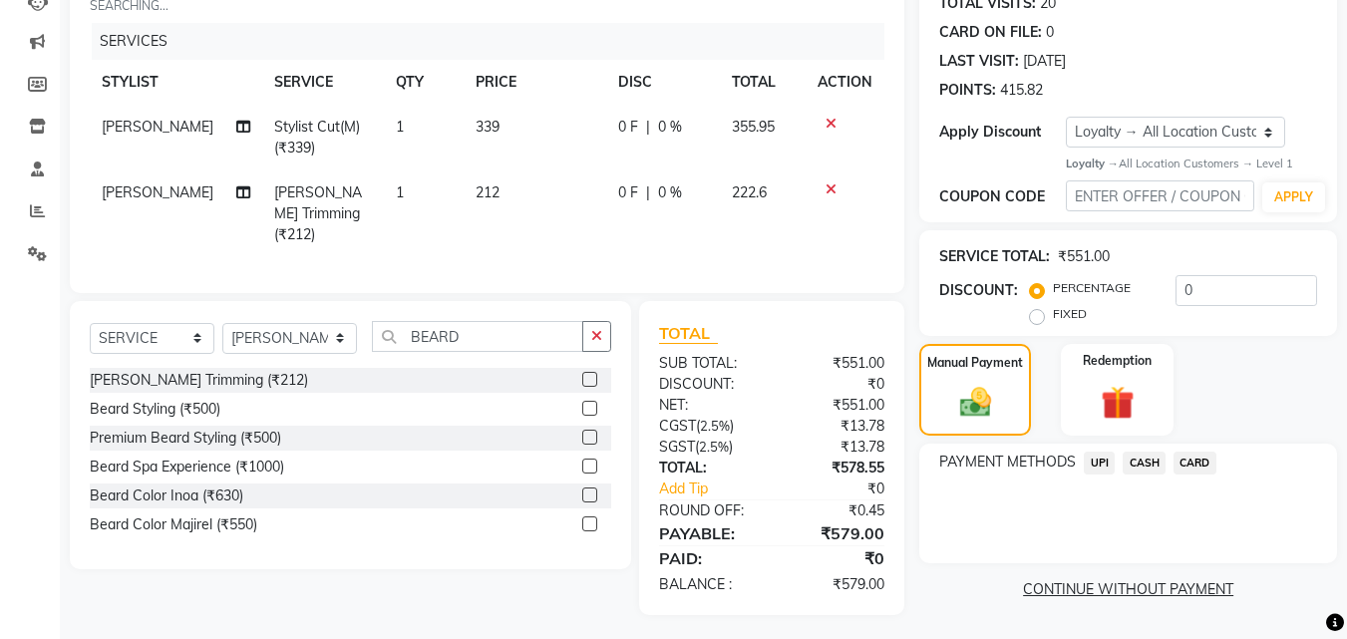
click at [1099, 462] on span "UPI" at bounding box center [1099, 463] width 31 height 23
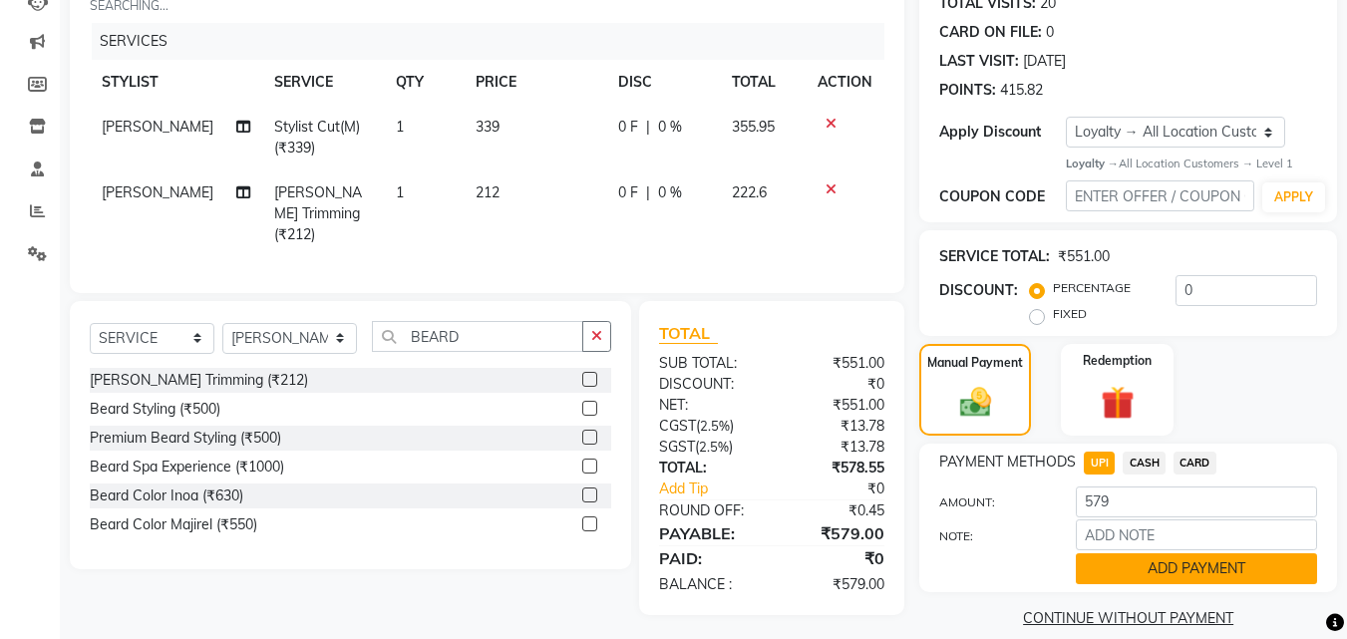
click at [1133, 557] on button "ADD PAYMENT" at bounding box center [1196, 568] width 241 height 31
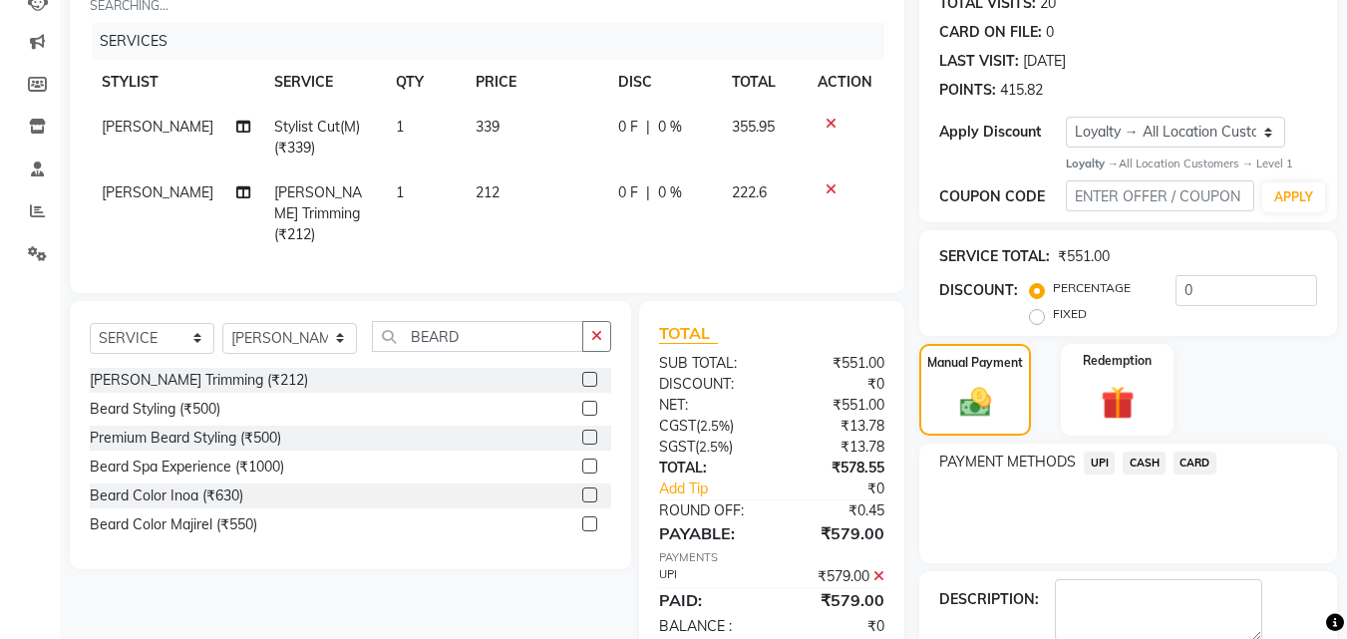
scroll to position [371, 0]
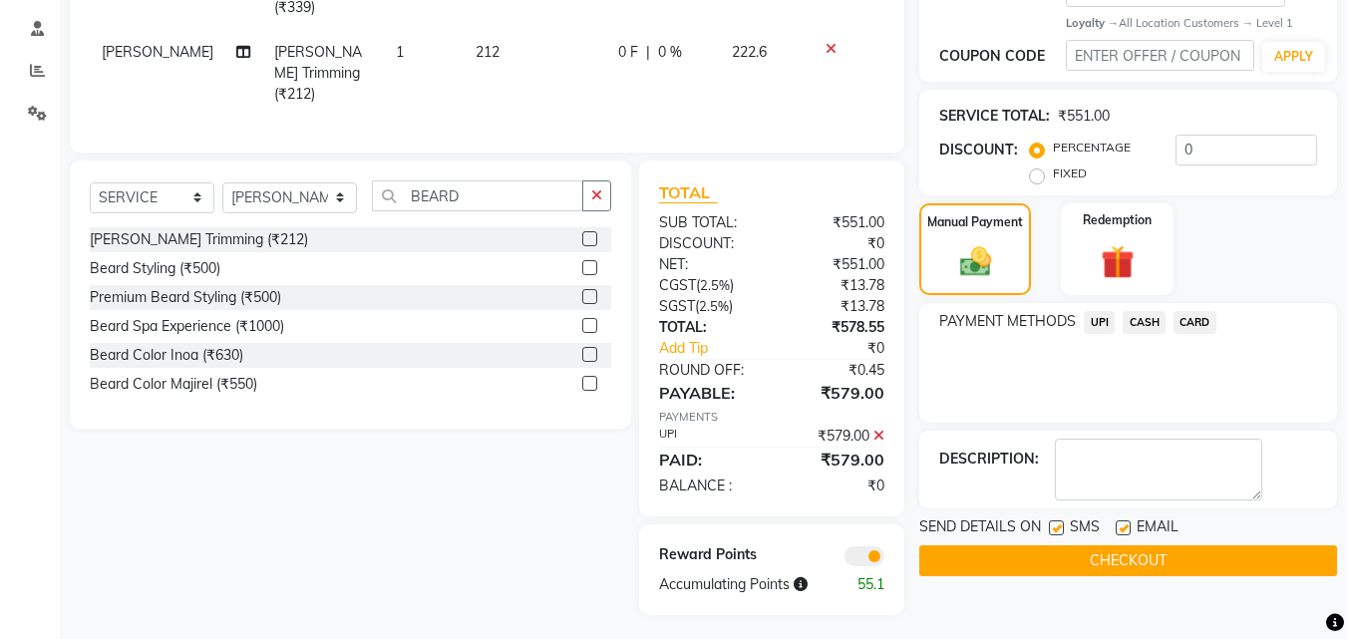
click at [1121, 558] on button "CHECKOUT" at bounding box center [1128, 560] width 418 height 31
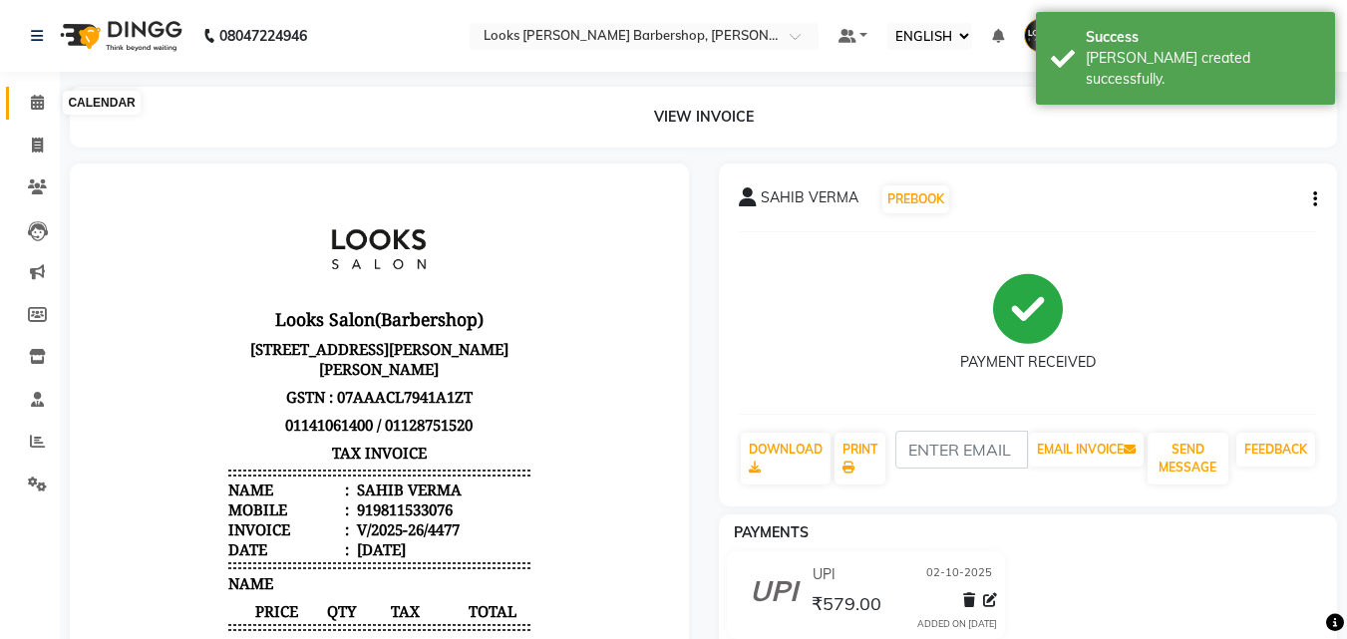
click at [29, 94] on span at bounding box center [37, 103] width 35 height 23
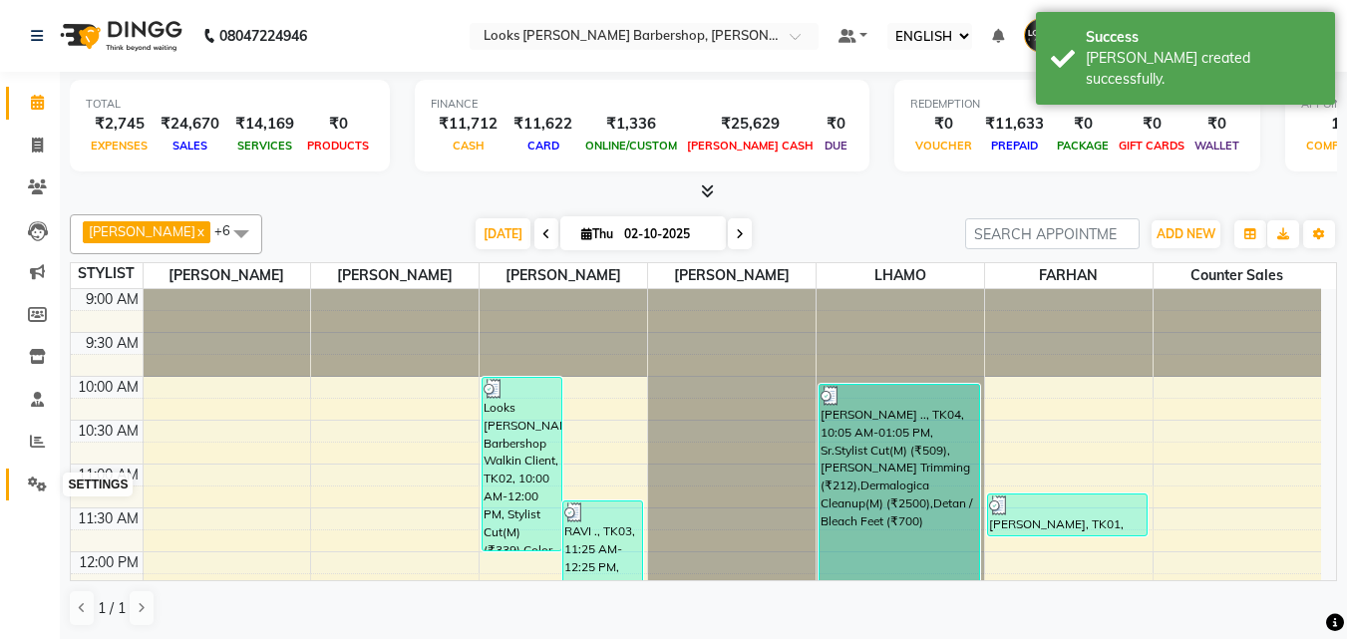
click at [33, 486] on icon at bounding box center [37, 484] width 19 height 15
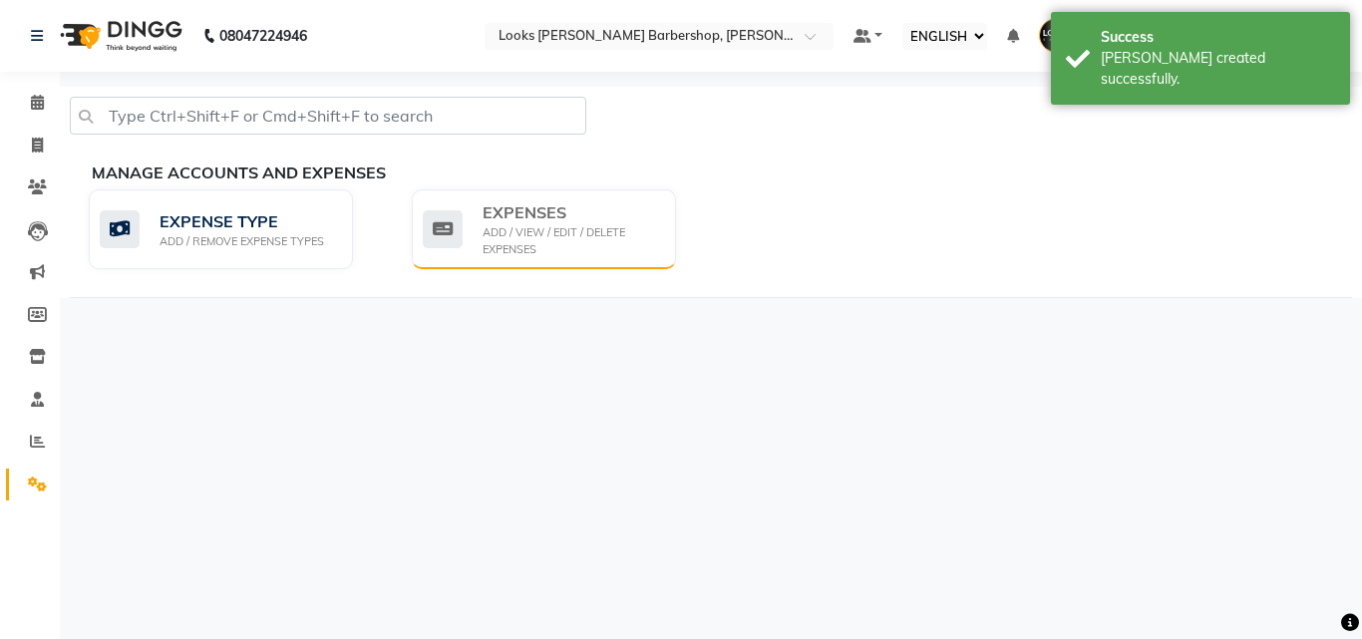
click at [512, 229] on div "ADD / VIEW / EDIT / DELETE EXPENSES" at bounding box center [572, 240] width 178 height 33
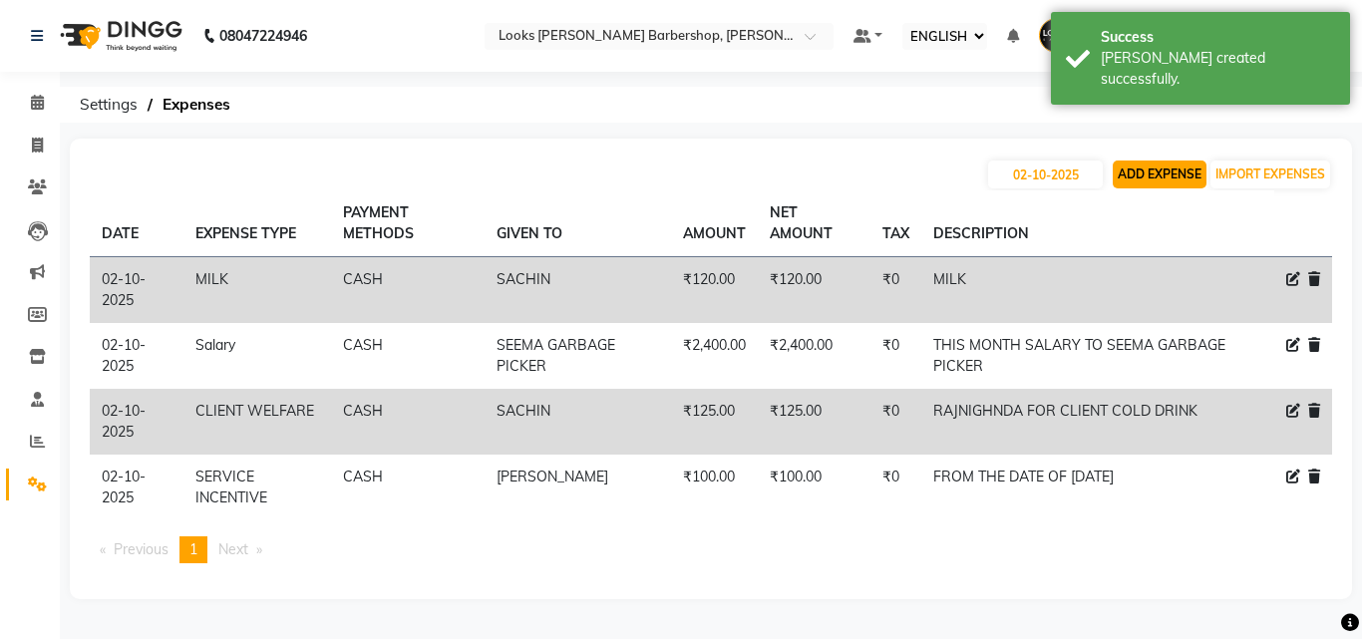
click at [1127, 169] on button "ADD EXPENSE" at bounding box center [1160, 175] width 94 height 28
select select "1"
select select "3128"
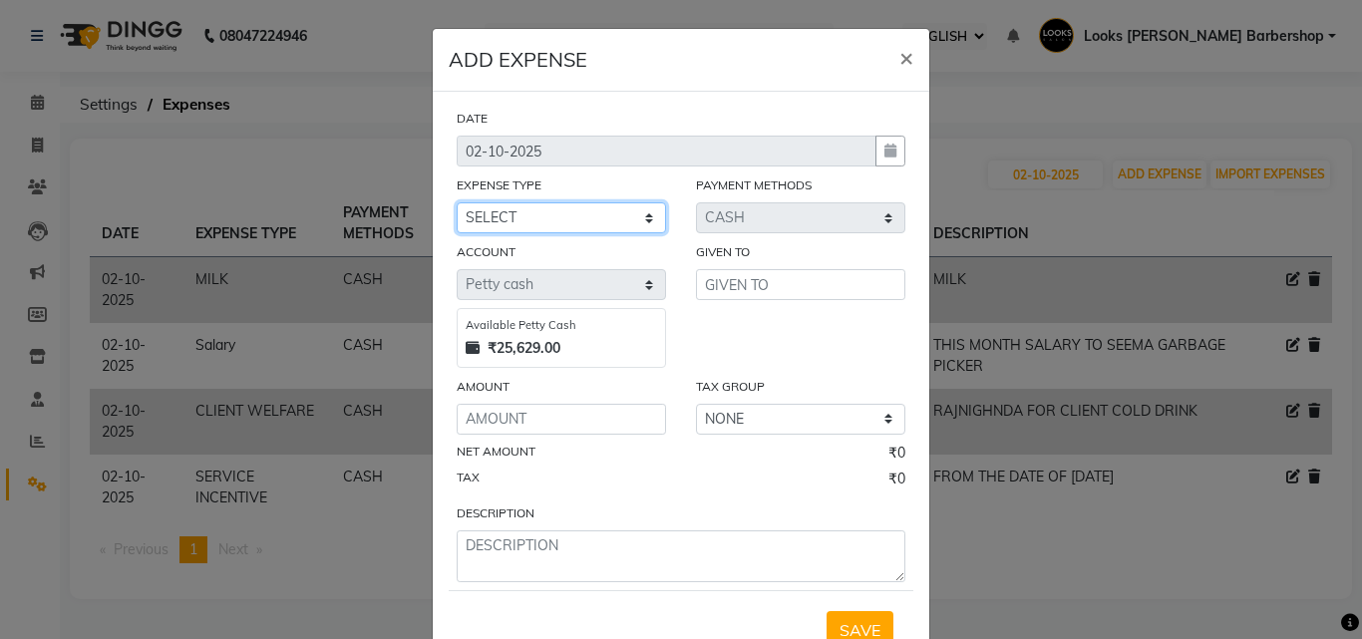
click at [627, 217] on select "SELECT Accommodation Aesthetics Bank Deposit BLINKIT Cash Handover Client Refun…" at bounding box center [561, 217] width 209 height 31
select select "24070"
click at [457, 202] on select "SELECT Accommodation Aesthetics Bank Deposit BLINKIT Cash Handover Client Refun…" at bounding box center [561, 217] width 209 height 31
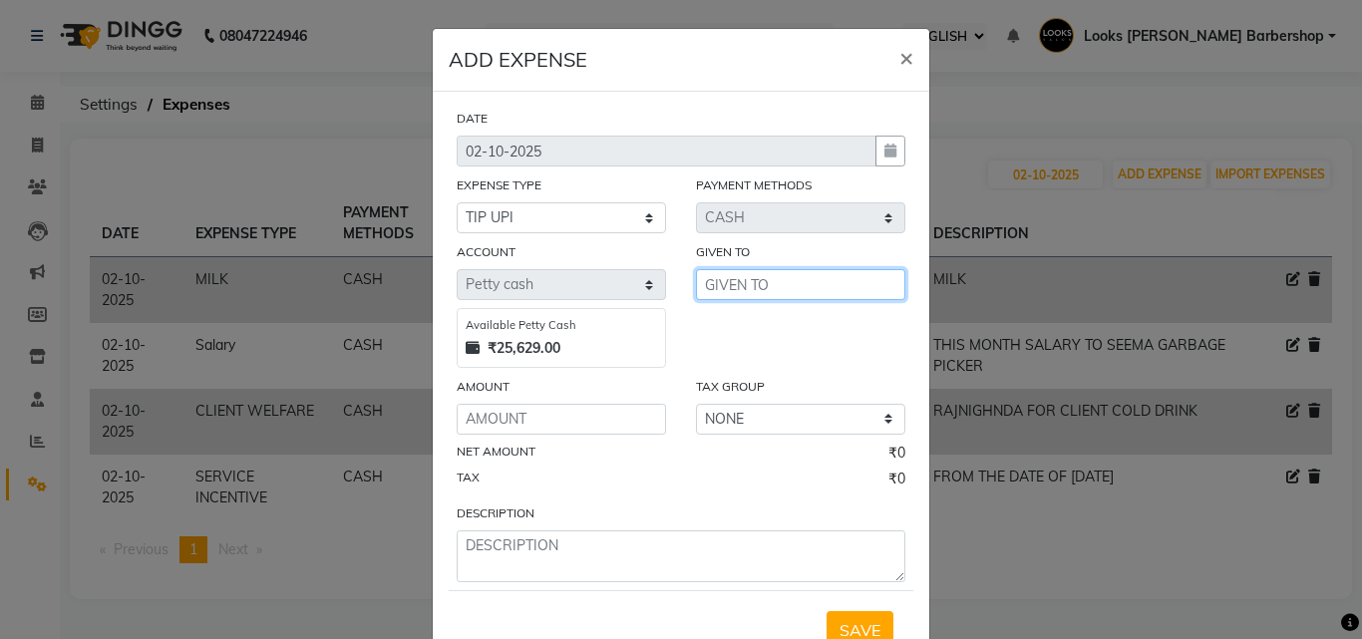
click at [760, 280] on input "text" at bounding box center [800, 284] width 209 height 31
click at [735, 326] on span "DH" at bounding box center [733, 327] width 24 height 20
type input "[PERSON_NAME]"
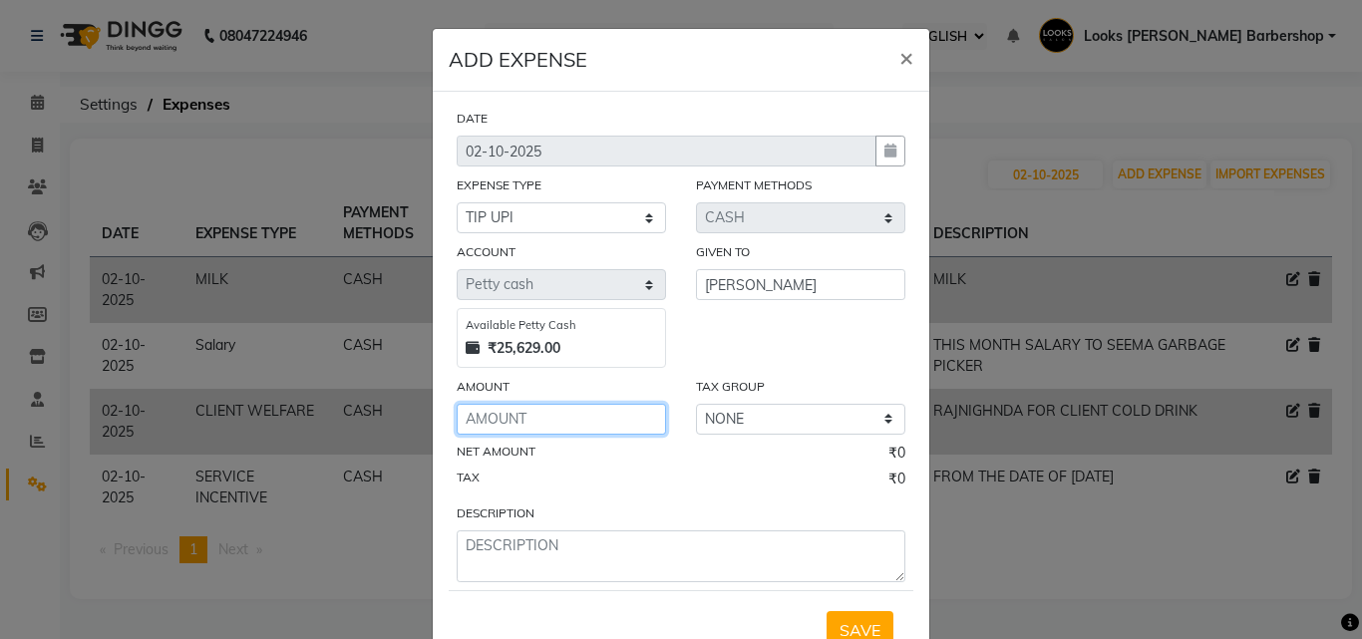
click at [576, 404] on input "number" at bounding box center [561, 419] width 209 height 31
type input "100"
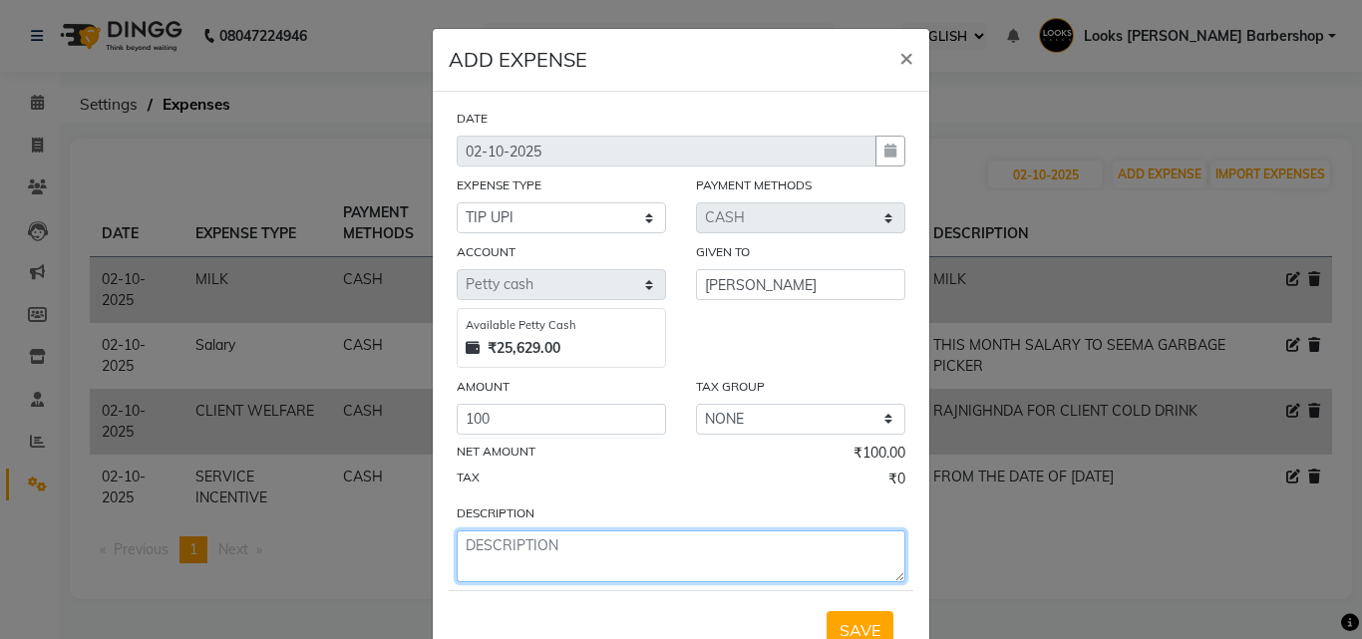
click at [493, 549] on textarea at bounding box center [681, 557] width 449 height 52
click at [531, 551] on textarea "TO" at bounding box center [681, 557] width 449 height 52
type textarea "TO [PERSON_NAME]"
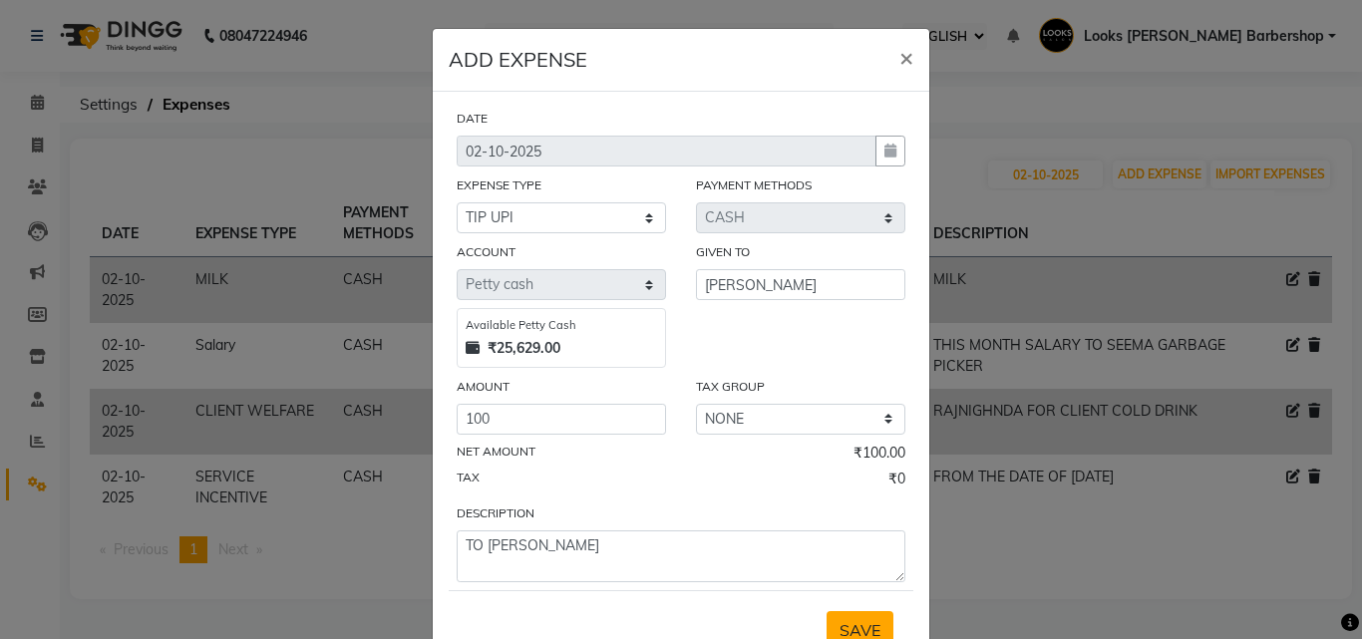
click at [827, 620] on button "SAVE" at bounding box center [860, 630] width 67 height 38
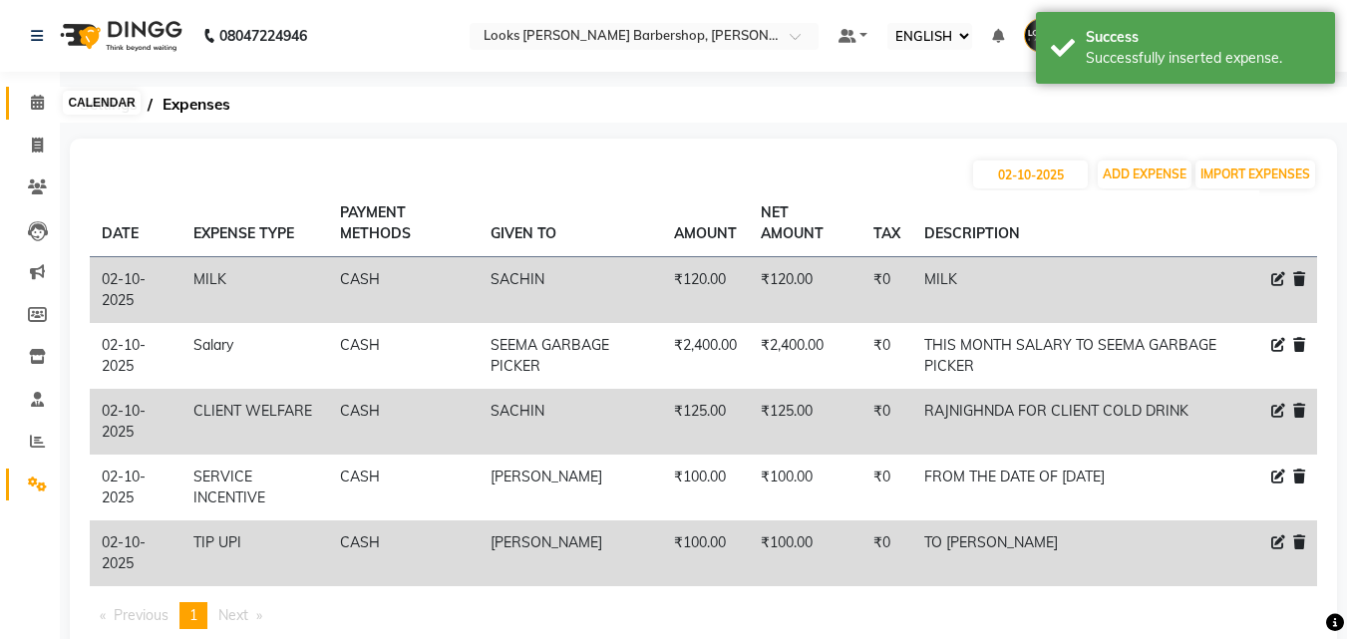
click at [31, 109] on icon at bounding box center [37, 102] width 13 height 15
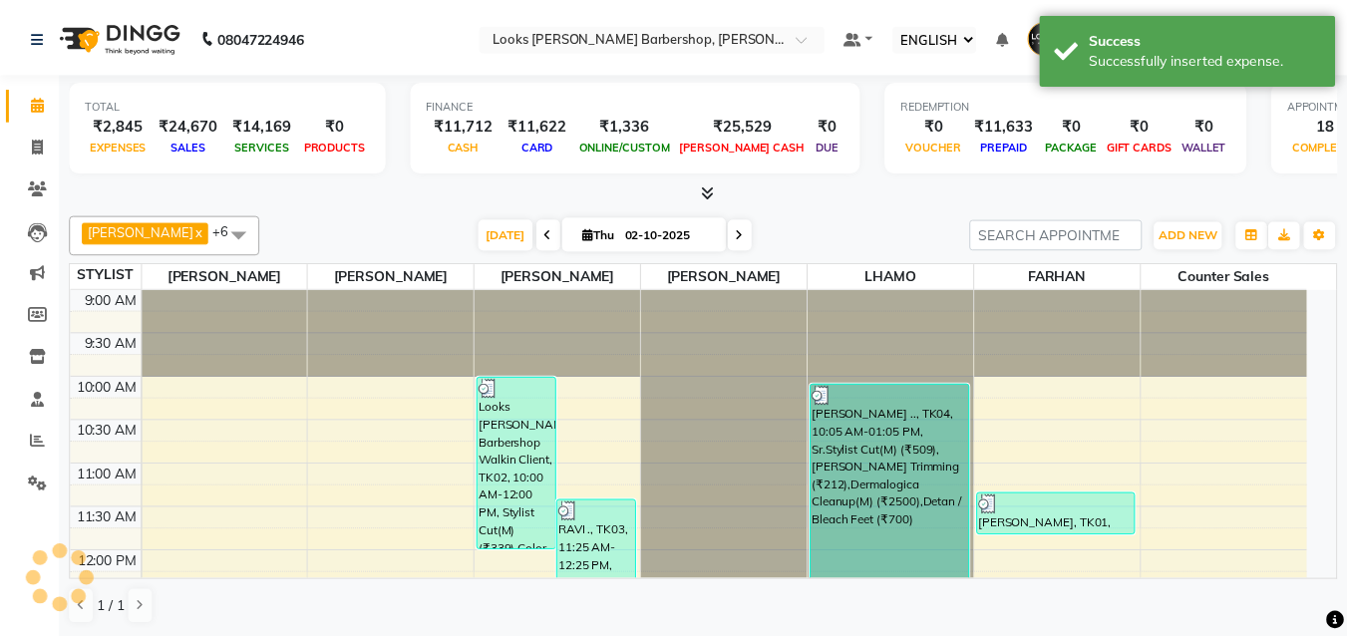
scroll to position [528, 0]
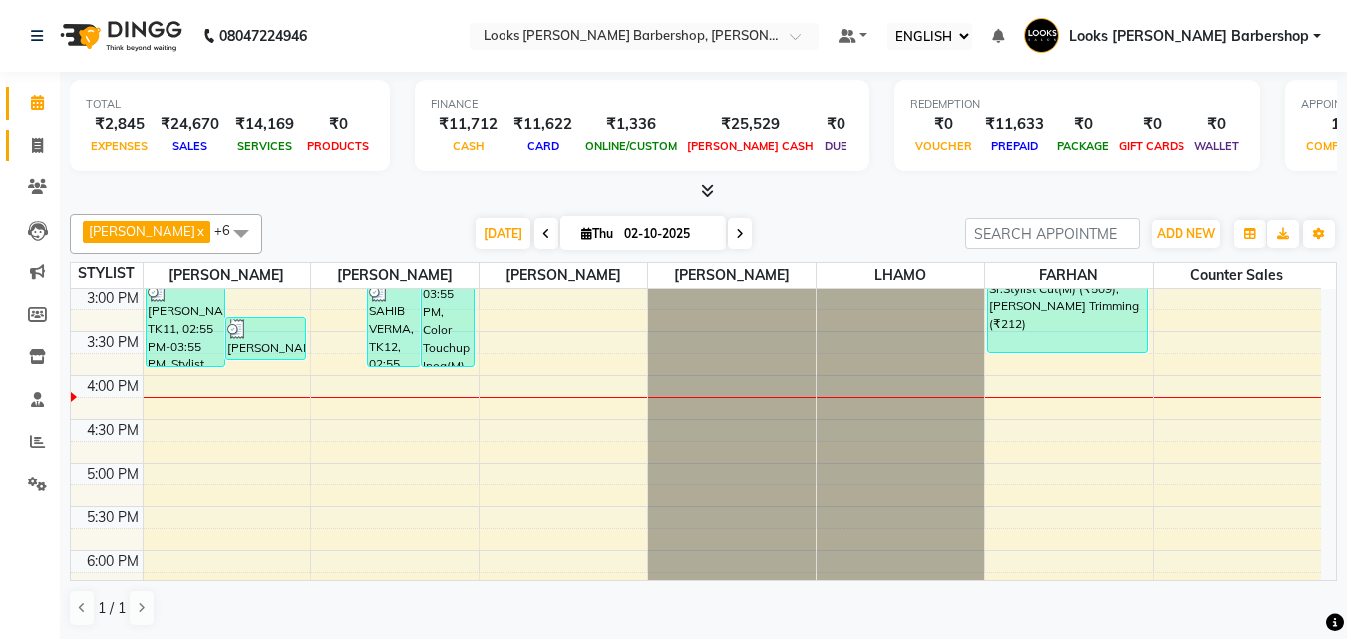
click at [36, 132] on link "INVOICE" at bounding box center [30, 146] width 48 height 33
select select "service"
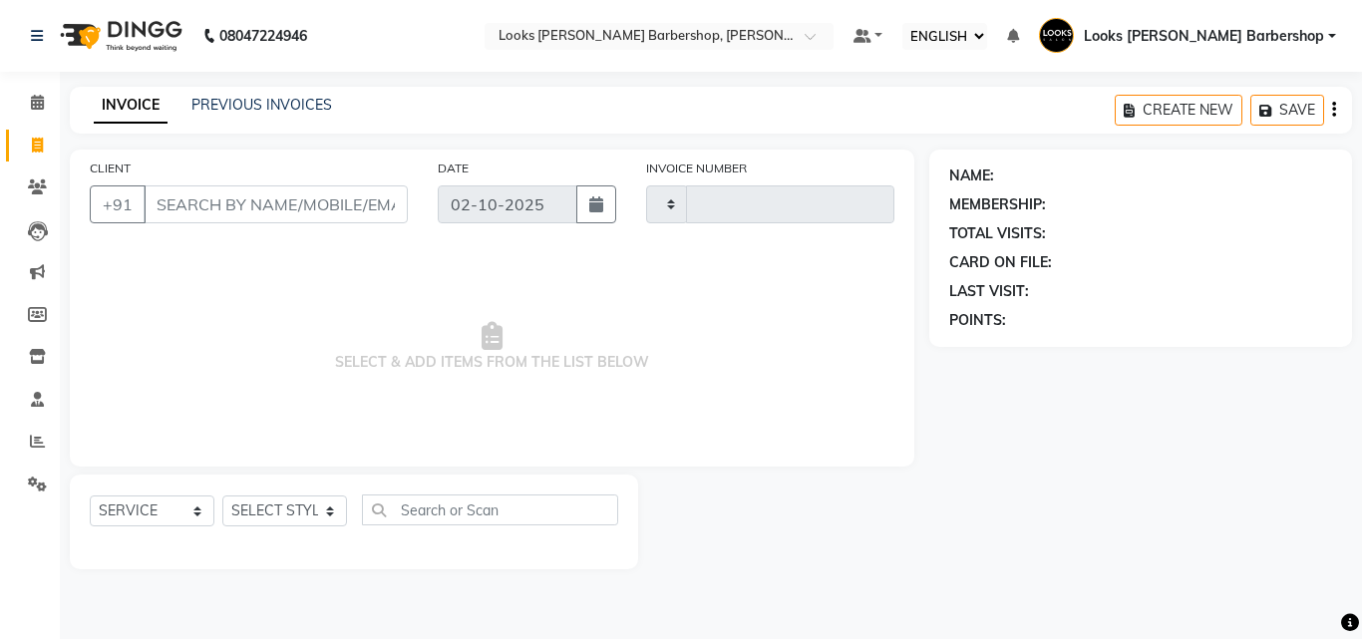
type input "4478"
select select "4323"
drag, startPoint x: 298, startPoint y: 495, endPoint x: 296, endPoint y: 512, distance: 17.1
click at [296, 512] on div "SELECT SERVICE PRODUCT MEMBERSHIP PACKAGE VOUCHER PREPAID GIFT CARD SELECT STYL…" at bounding box center [354, 518] width 529 height 47
click at [296, 512] on select "SELECT STYLIST" at bounding box center [284, 511] width 125 height 31
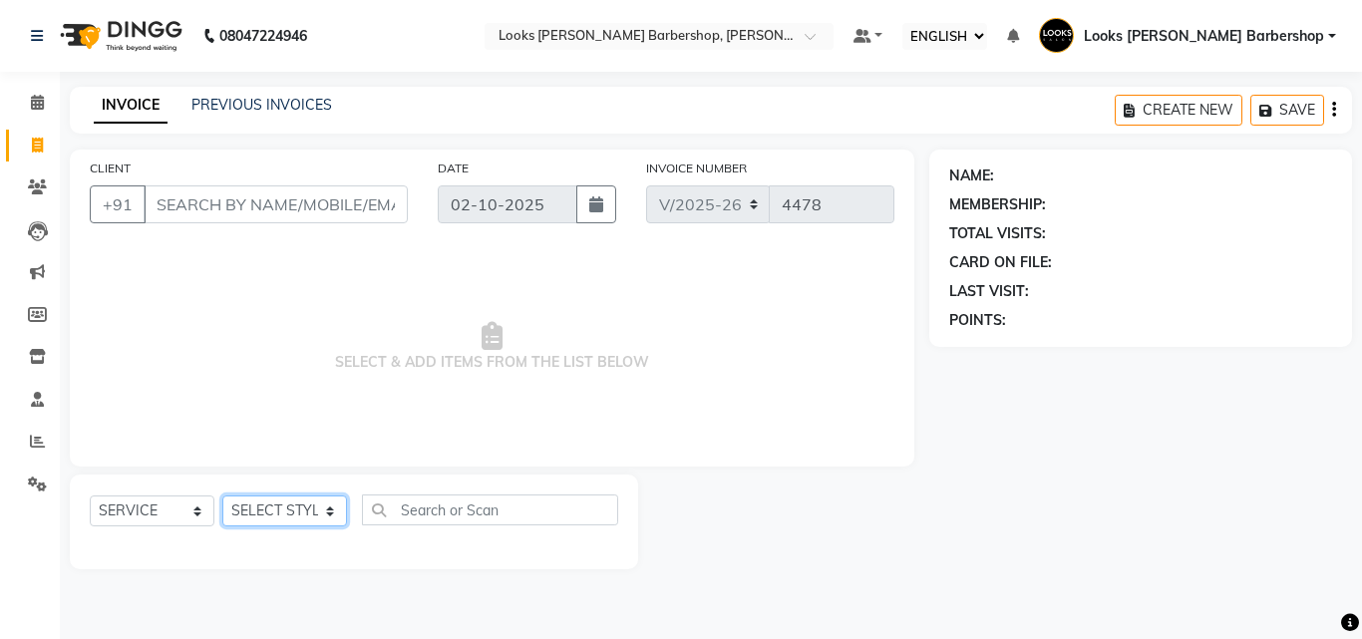
click at [293, 509] on select "SELECT STYLIST" at bounding box center [284, 511] width 125 height 31
click at [293, 509] on select "SELECT STYLIST [PERSON_NAME] [PERSON_NAME] Amazon_Kart [PERSON_NAME] Counter Sa…" at bounding box center [290, 511] width 136 height 31
select select "23409"
click at [222, 496] on select "SELECT STYLIST [PERSON_NAME] [PERSON_NAME] Amazon_Kart [PERSON_NAME] Counter Sa…" at bounding box center [290, 511] width 136 height 31
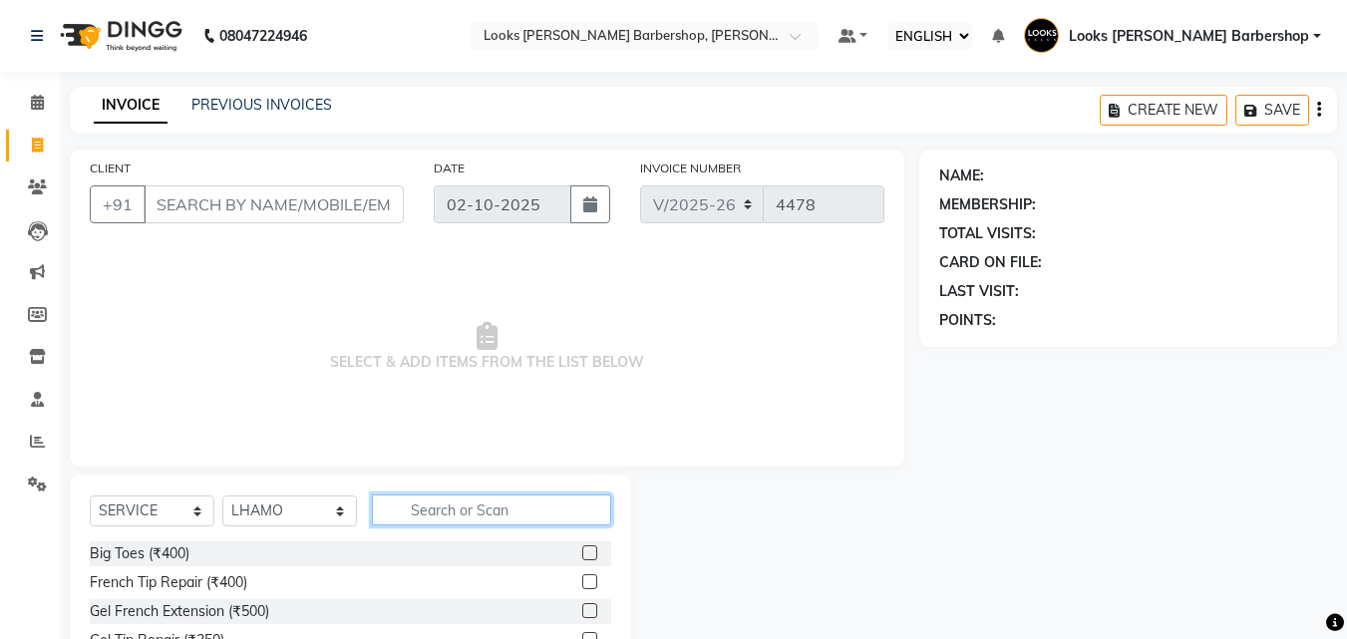
click at [431, 502] on input "text" at bounding box center [492, 510] width 240 height 31
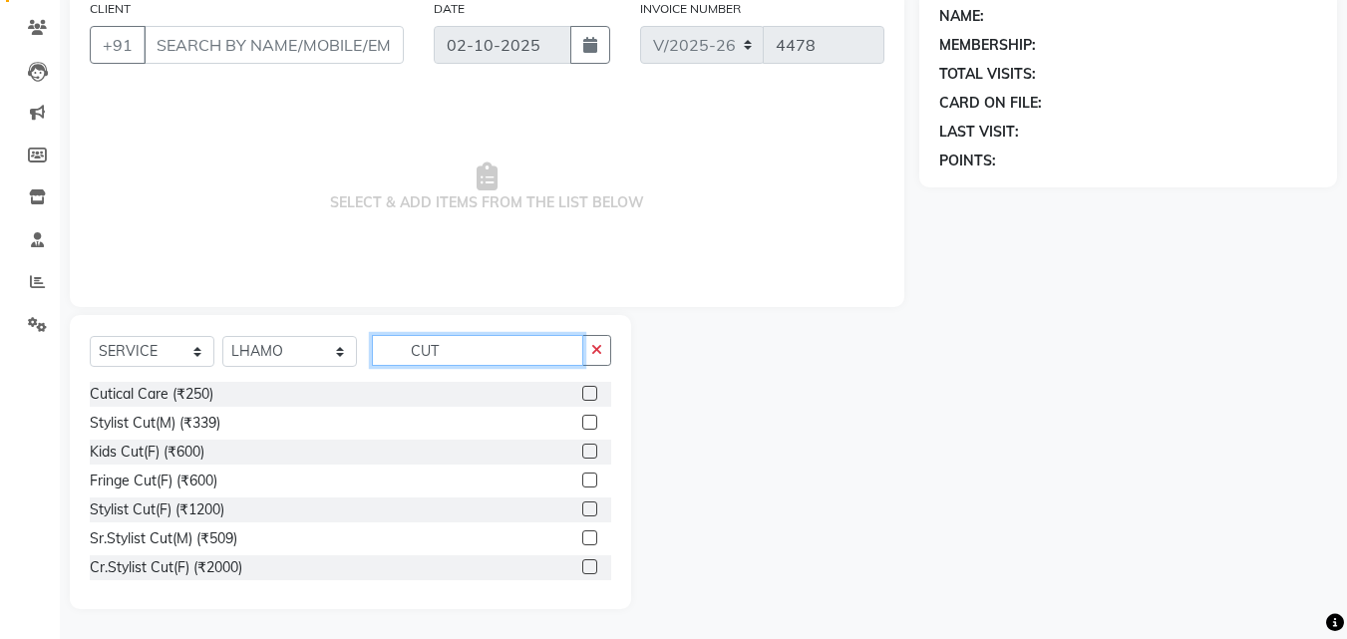
type input "CUT"
drag, startPoint x: 573, startPoint y: 540, endPoint x: 583, endPoint y: 517, distance: 25.9
click at [582, 539] on label at bounding box center [589, 538] width 15 height 15
click at [582, 539] on input "checkbox" at bounding box center [588, 539] width 13 height 13
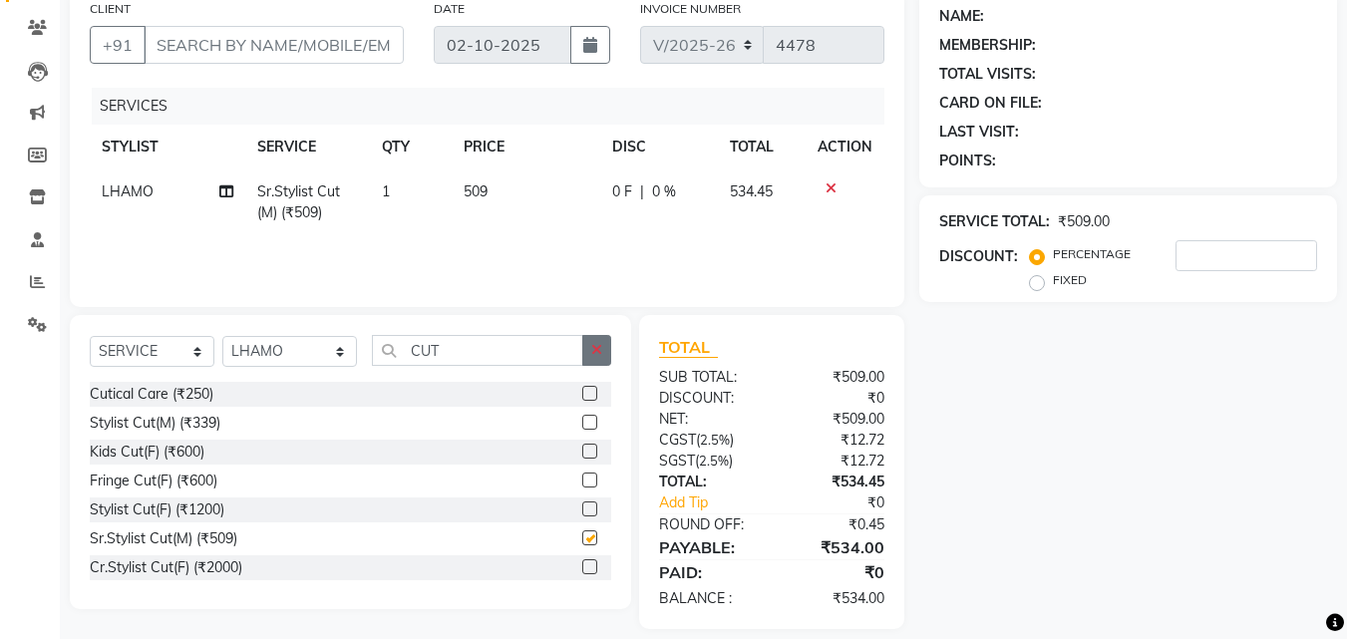
checkbox input "false"
click at [594, 346] on icon "button" at bounding box center [596, 350] width 11 height 14
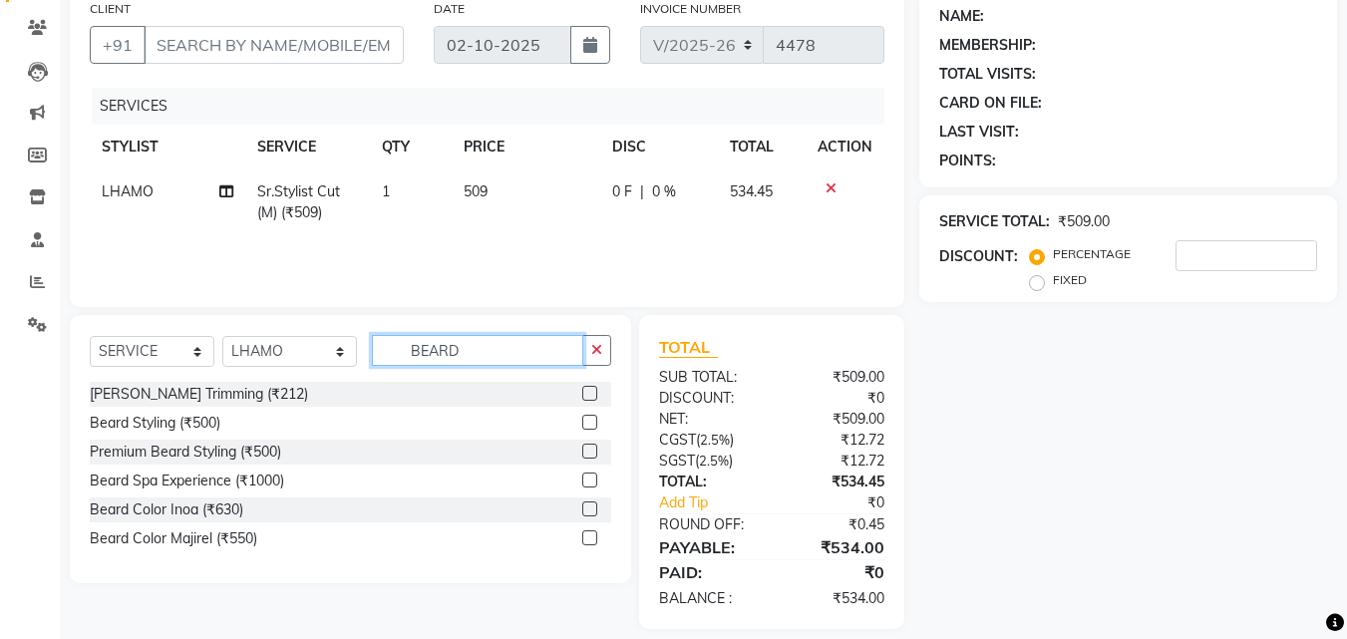
type input "BEARD"
click at [592, 396] on label at bounding box center [589, 393] width 15 height 15
click at [592, 396] on input "checkbox" at bounding box center [588, 394] width 13 height 13
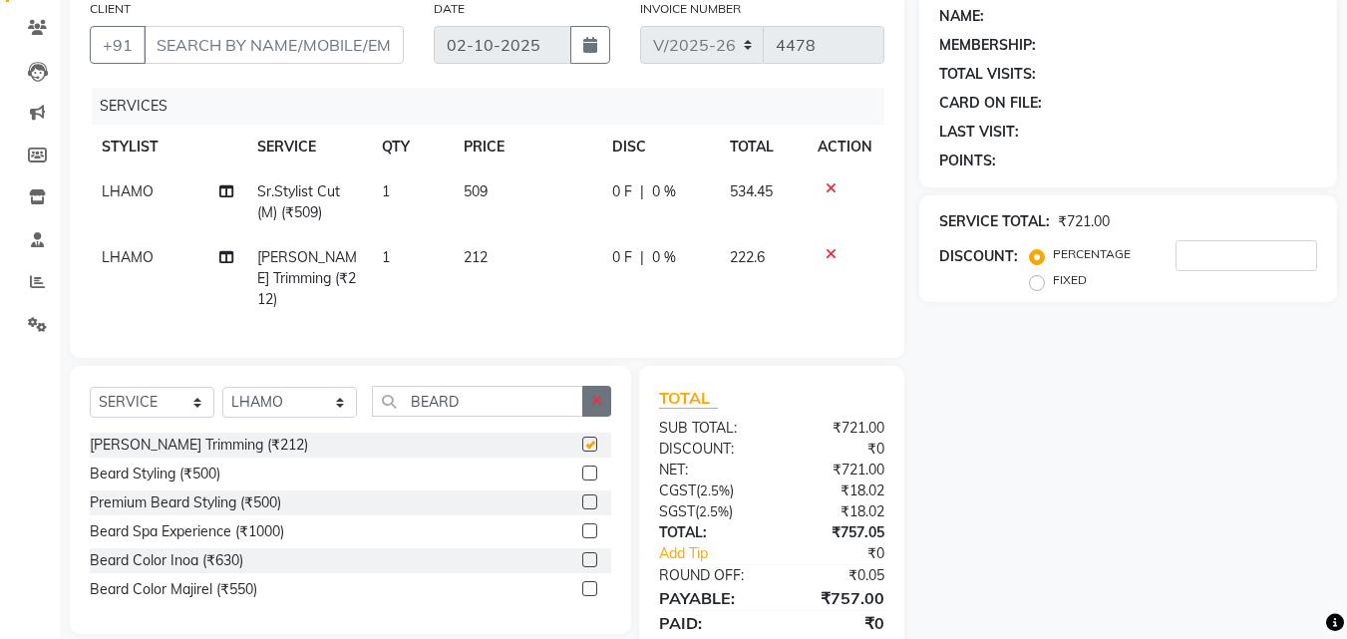
checkbox input "false"
click at [594, 394] on icon "button" at bounding box center [596, 401] width 11 height 14
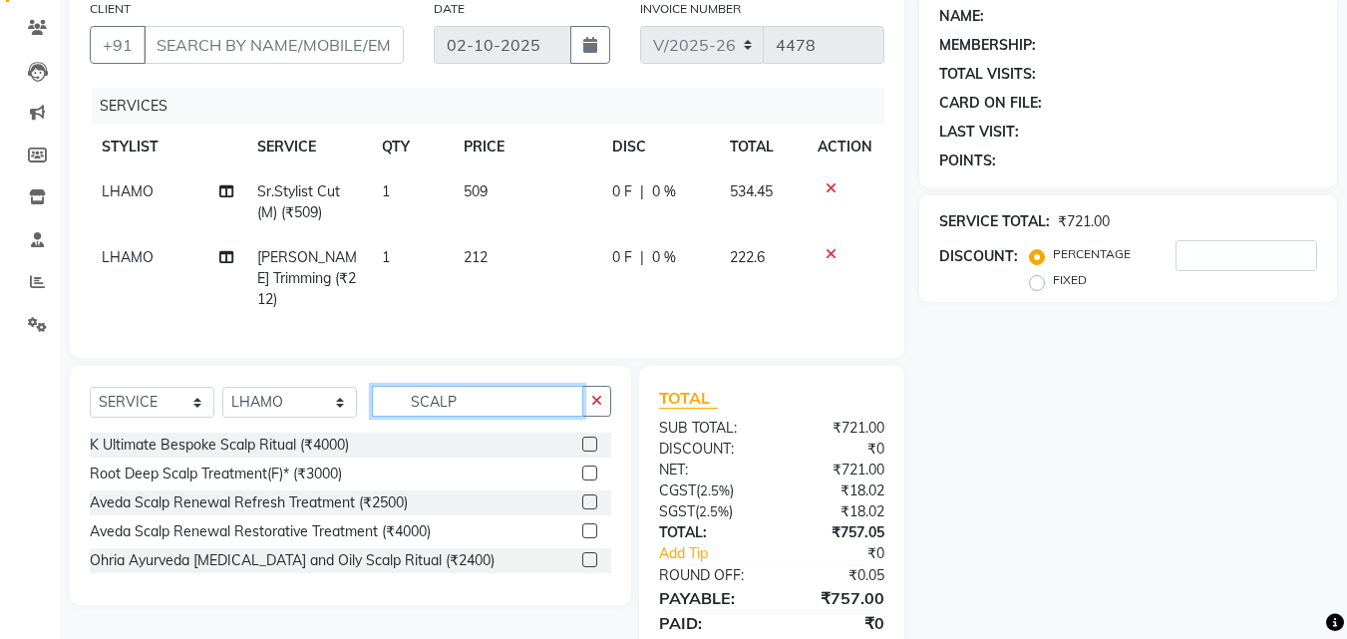
type input "SCALP"
click at [588, 495] on label at bounding box center [589, 502] width 15 height 15
click at [588, 497] on input "checkbox" at bounding box center [588, 503] width 13 height 13
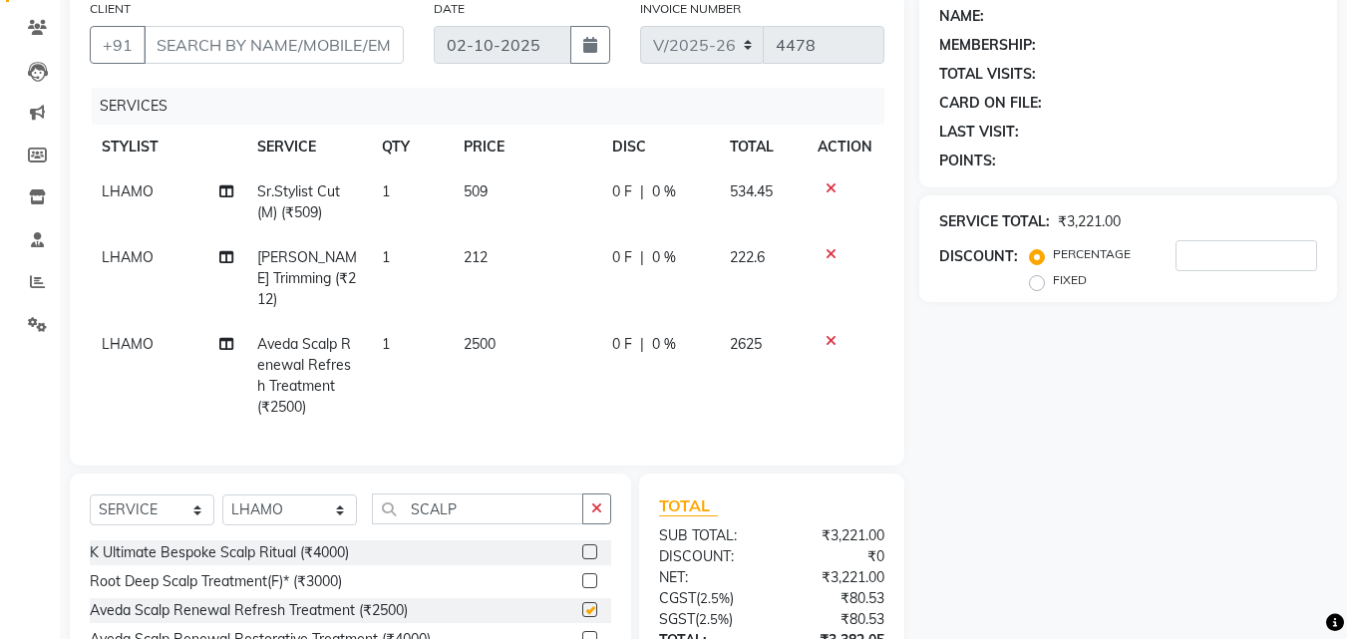
checkbox input "false"
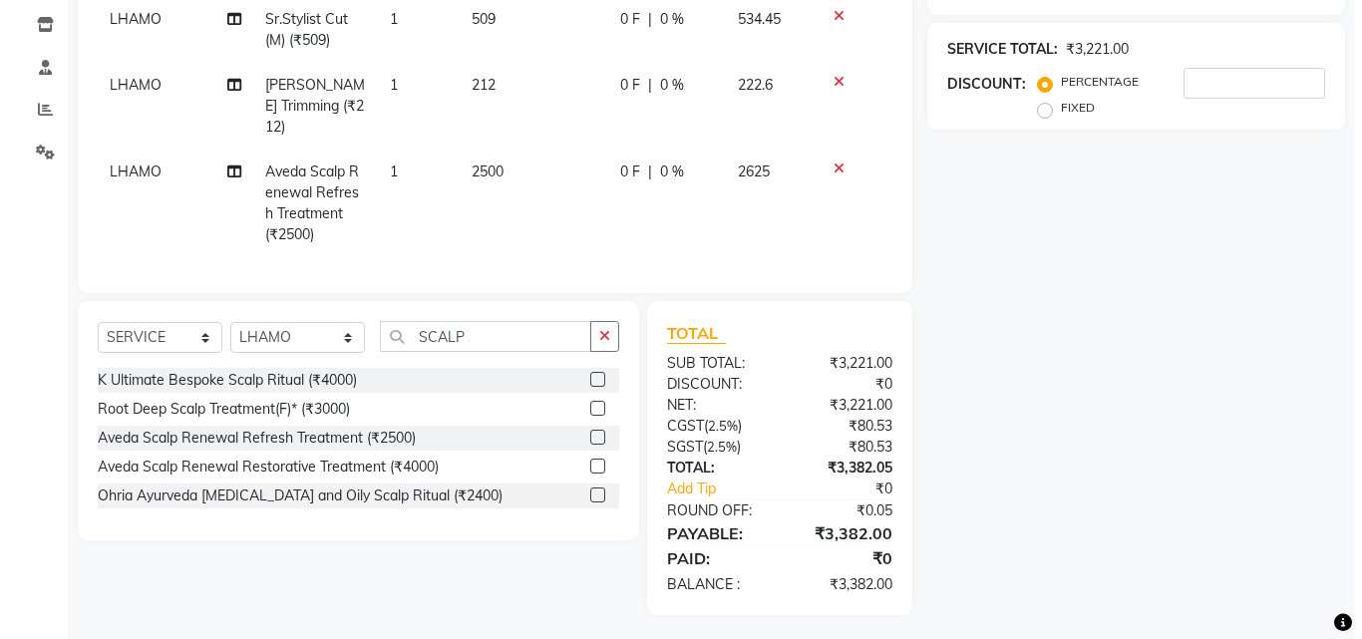
scroll to position [0, 0]
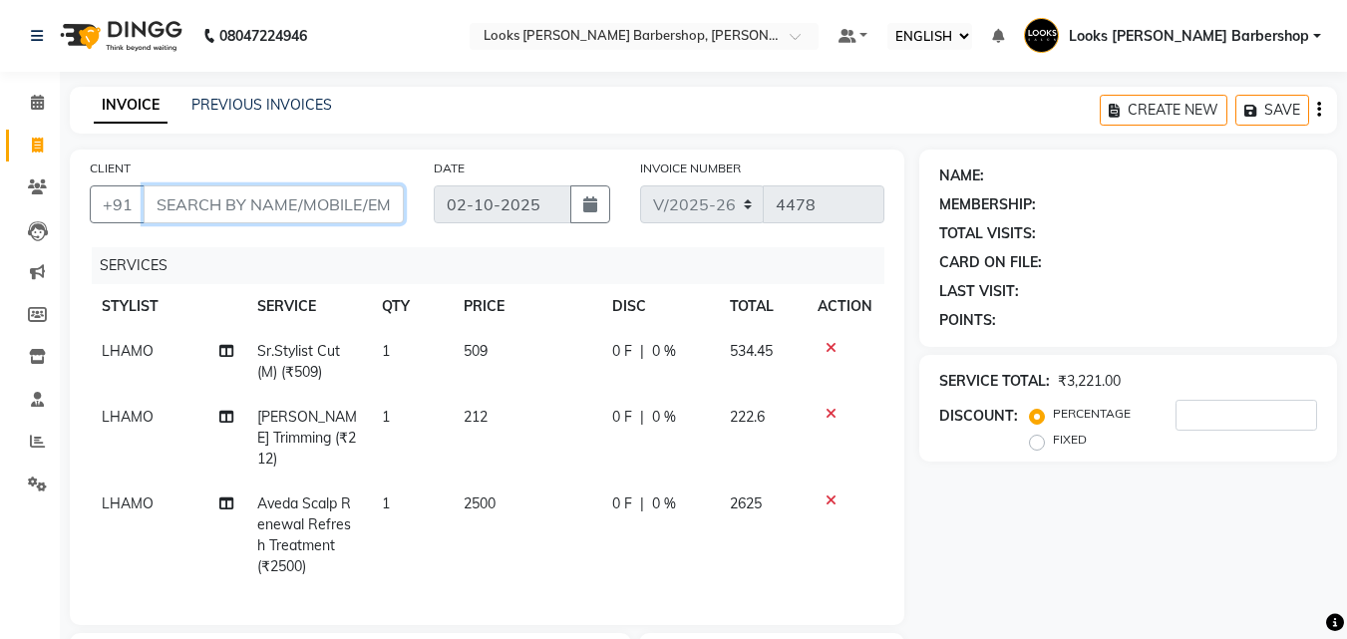
click at [286, 211] on input "CLIENT" at bounding box center [274, 204] width 260 height 38
type input "8"
type input "0"
type input "8806429747"
click at [394, 197] on button "ADD CLIENT" at bounding box center [344, 204] width 119 height 38
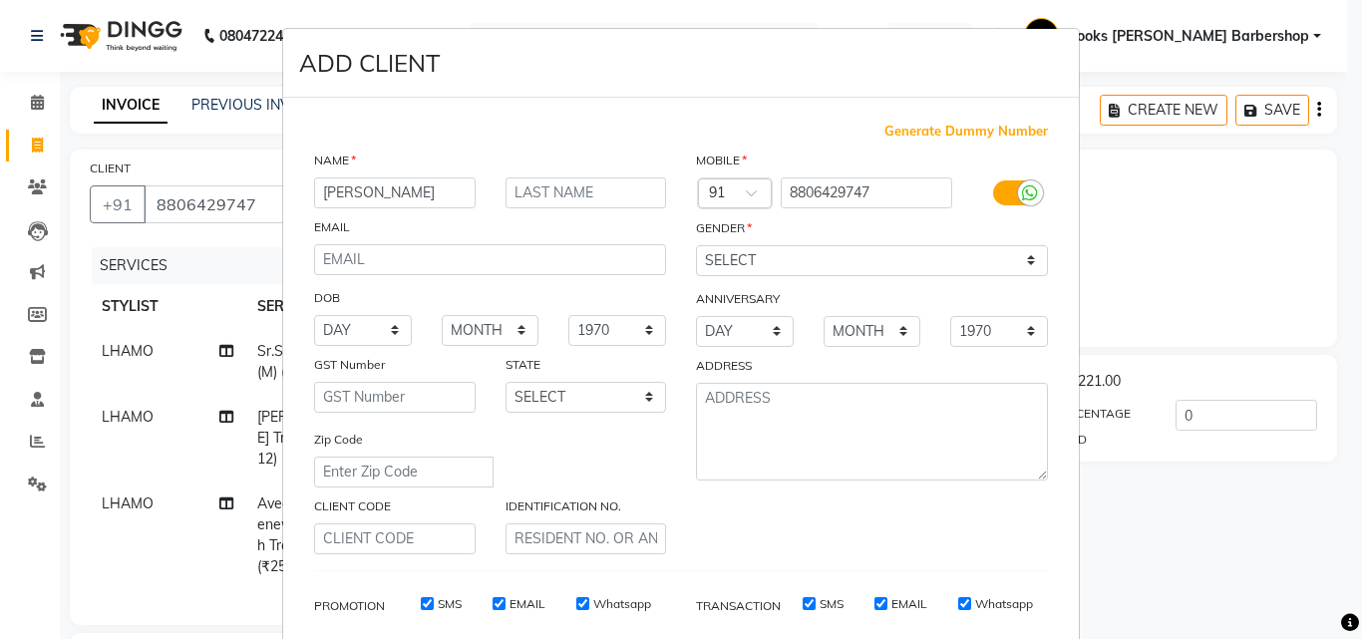
type input "[PERSON_NAME]"
click at [511, 186] on input "text" at bounding box center [587, 193] width 162 height 31
type input "K"
click at [713, 261] on select "SELECT [DEMOGRAPHIC_DATA] [DEMOGRAPHIC_DATA] OTHER PREFER NOT TO SAY" at bounding box center [872, 260] width 352 height 31
select select "[DEMOGRAPHIC_DATA]"
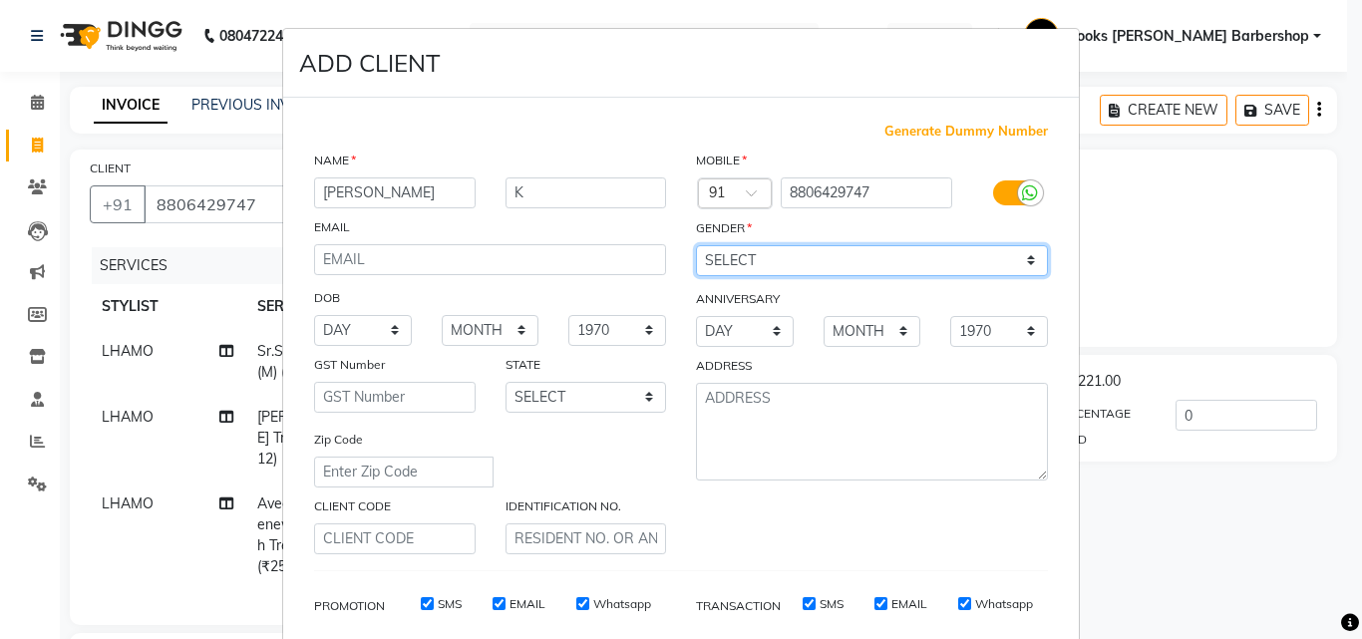
click at [696, 245] on select "SELECT [DEMOGRAPHIC_DATA] [DEMOGRAPHIC_DATA] OTHER PREFER NOT TO SAY" at bounding box center [872, 260] width 352 height 31
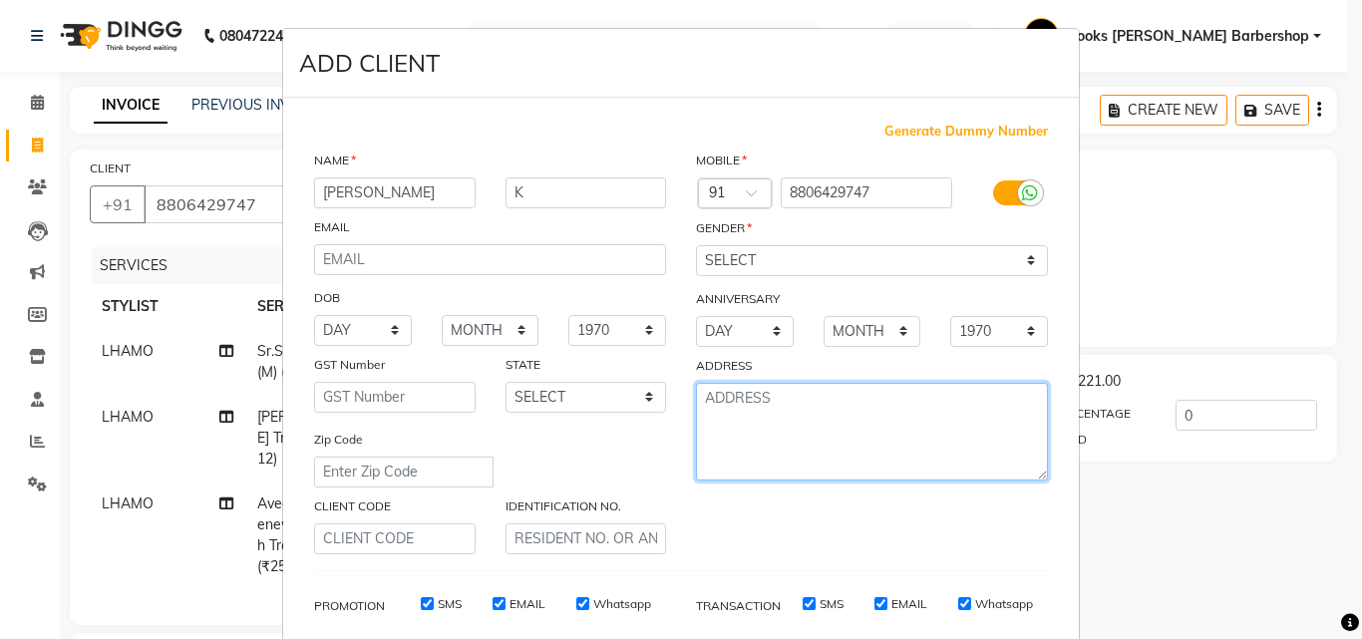
click at [744, 416] on textarea at bounding box center [872, 432] width 352 height 98
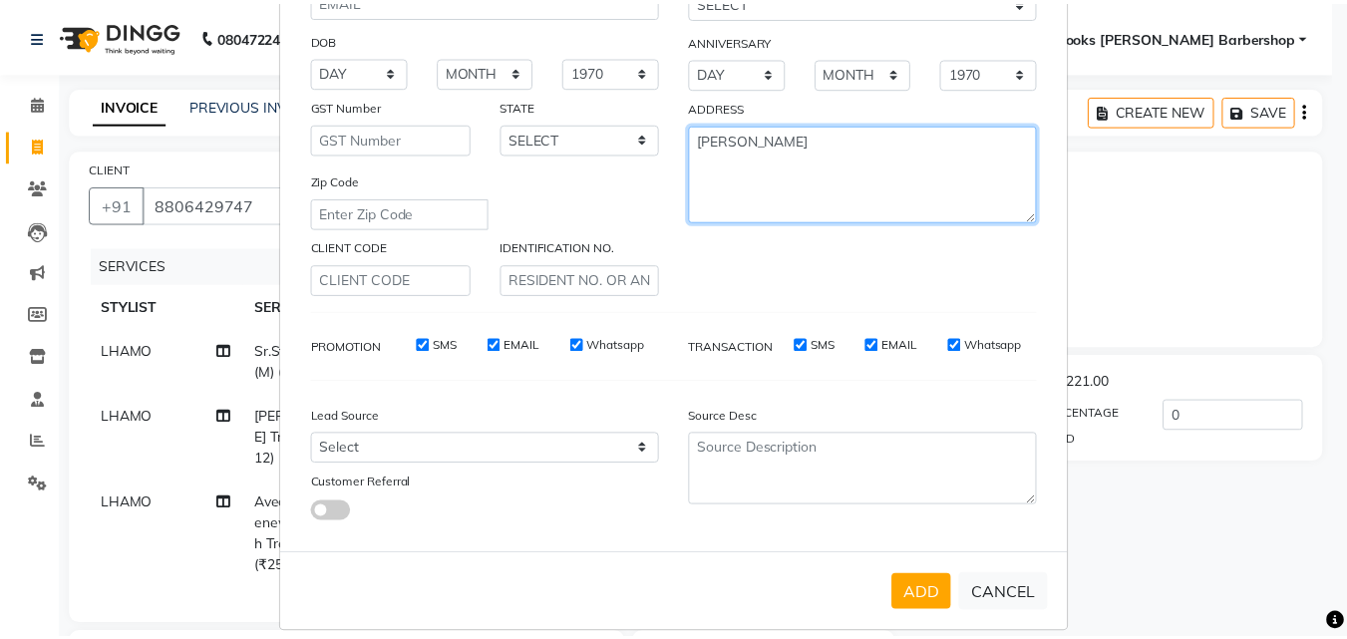
scroll to position [281, 0]
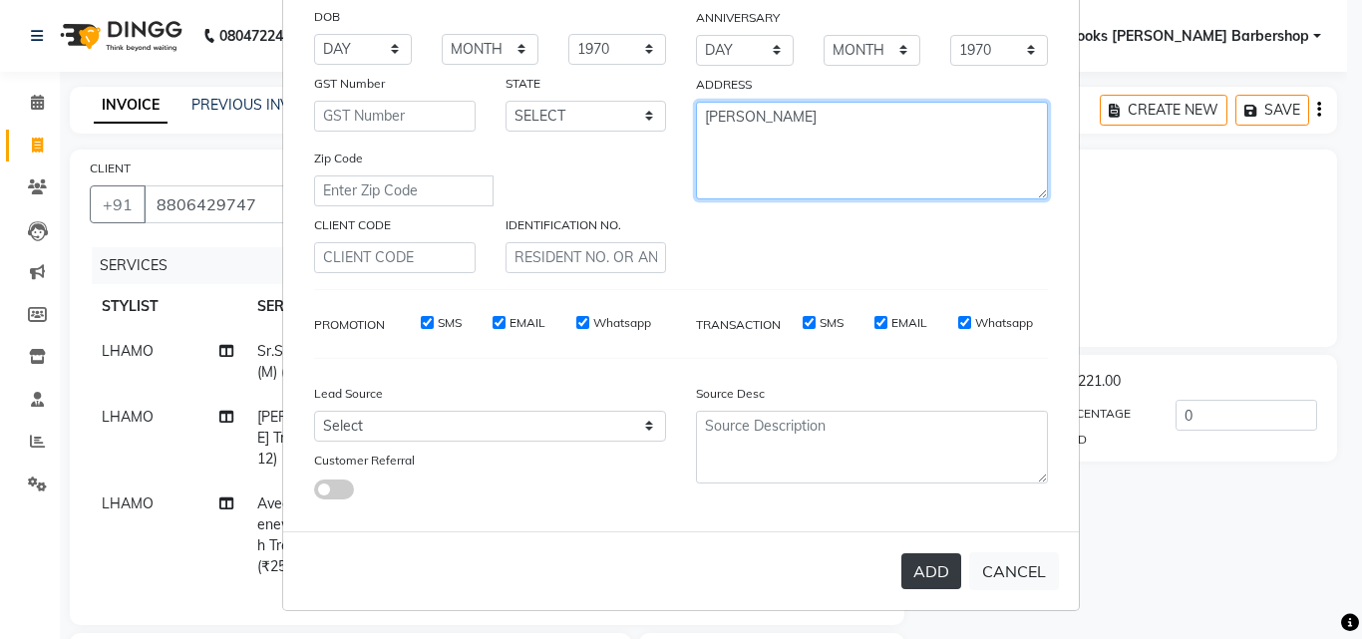
type textarea "[PERSON_NAME]"
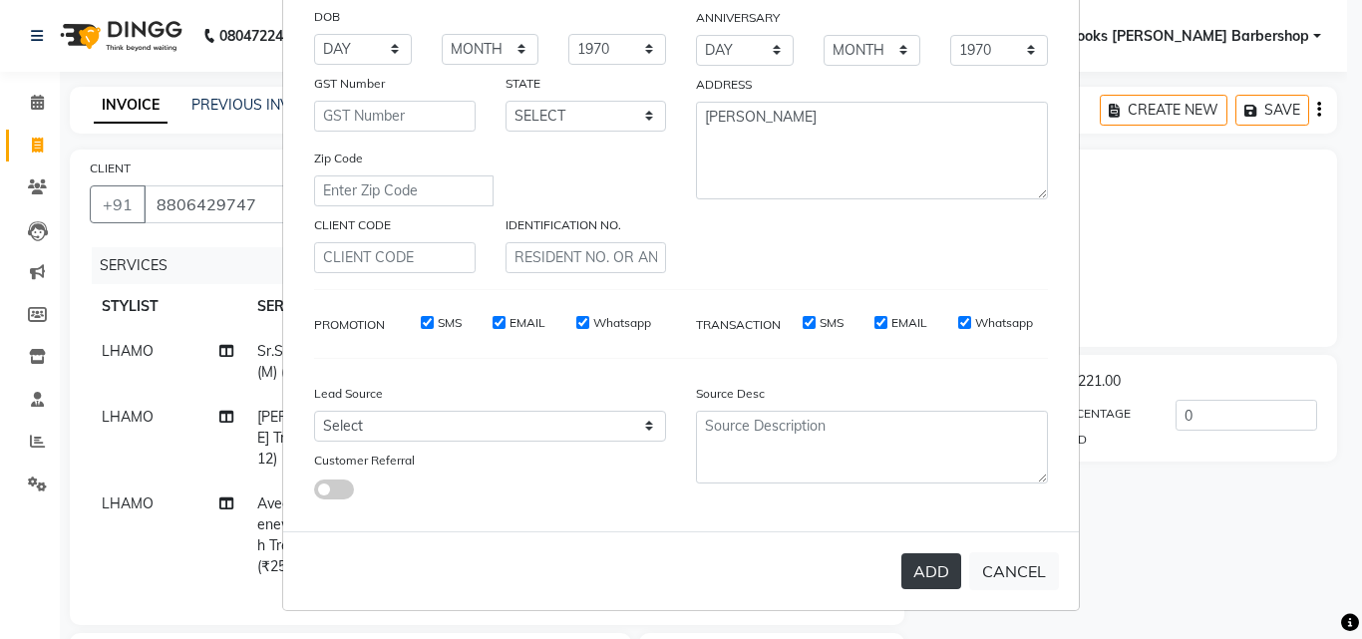
click at [926, 569] on button "ADD" at bounding box center [931, 571] width 60 height 36
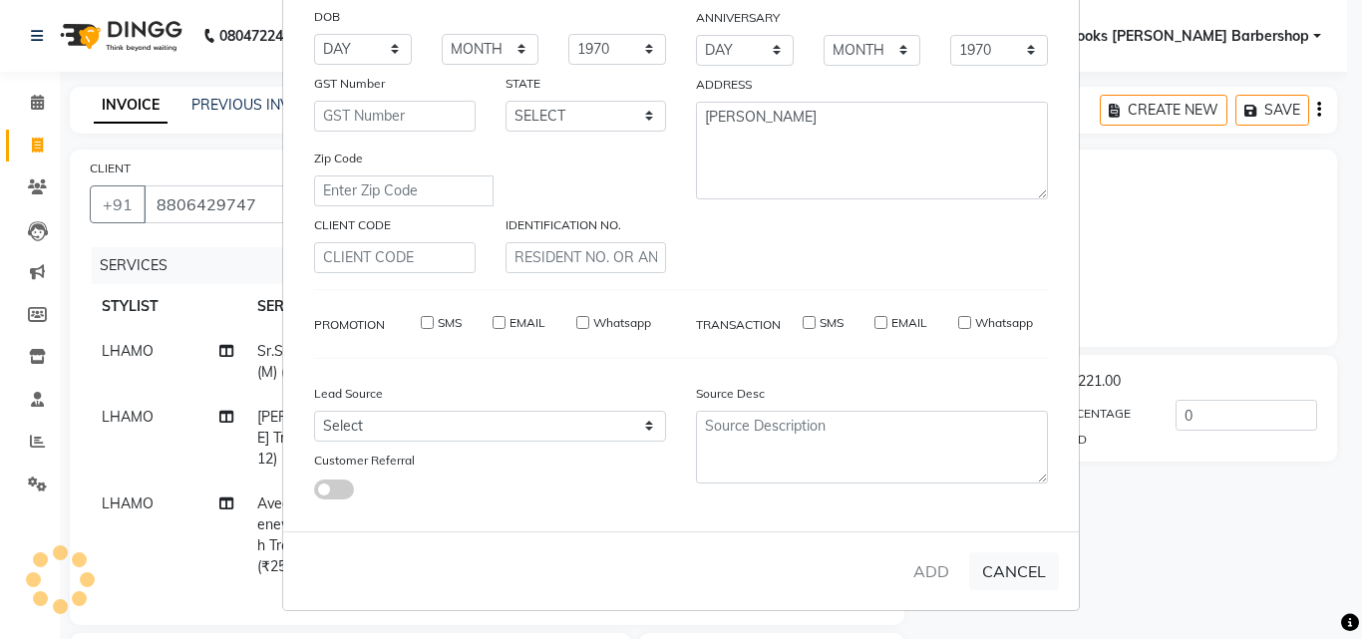
select select
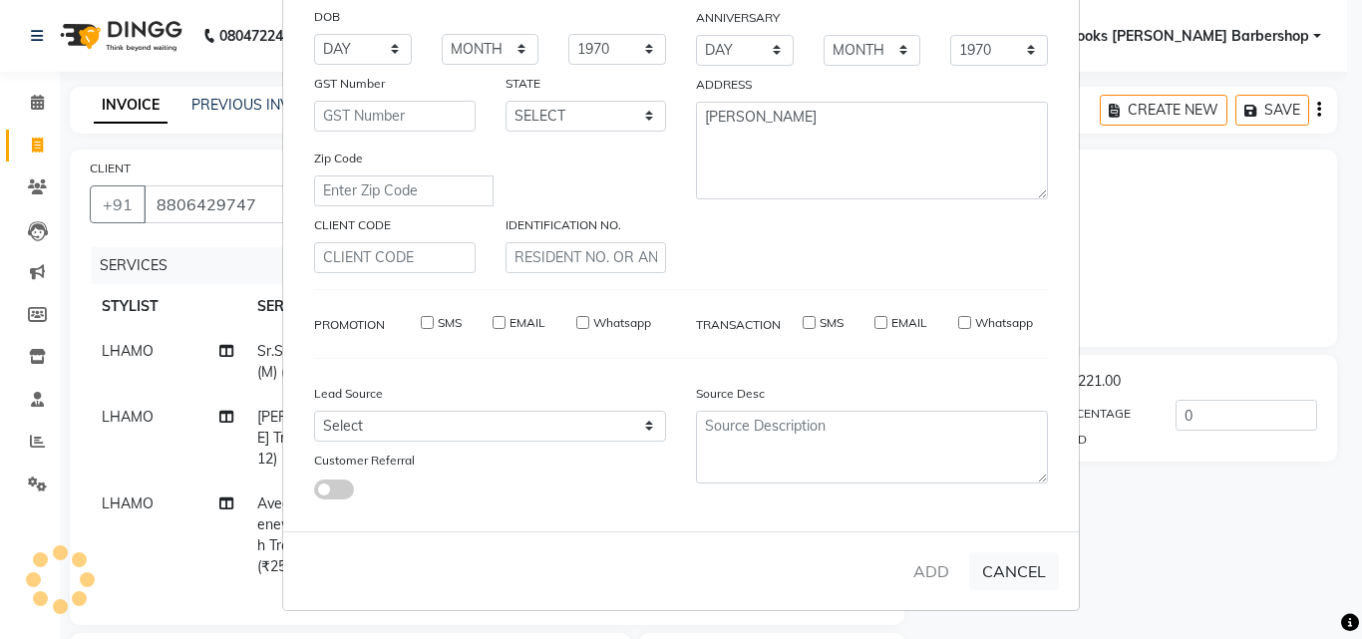
select select
checkbox input "false"
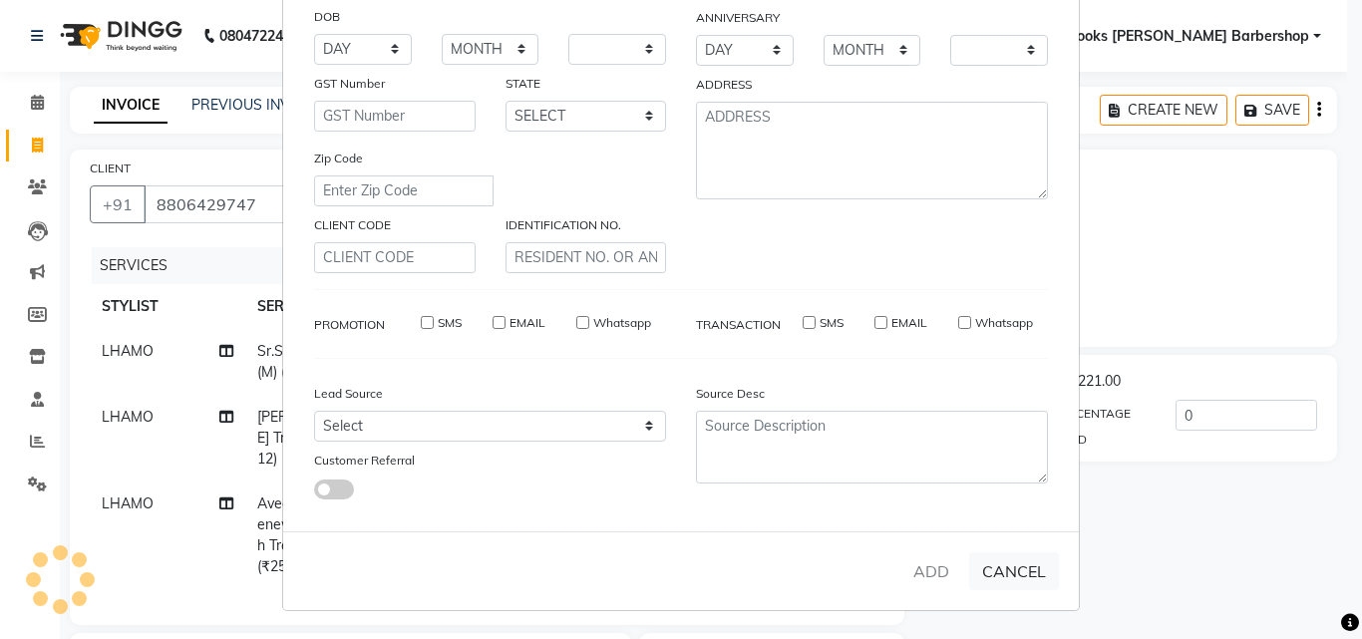
checkbox input "false"
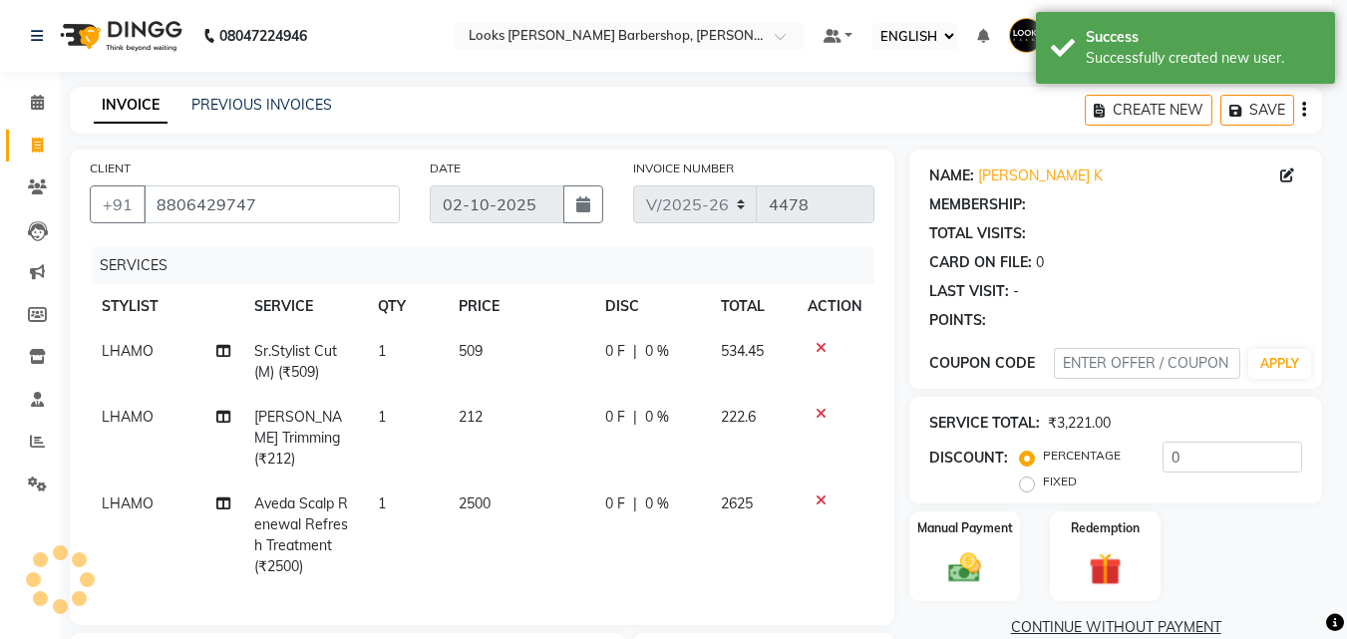
select select "1: Object"
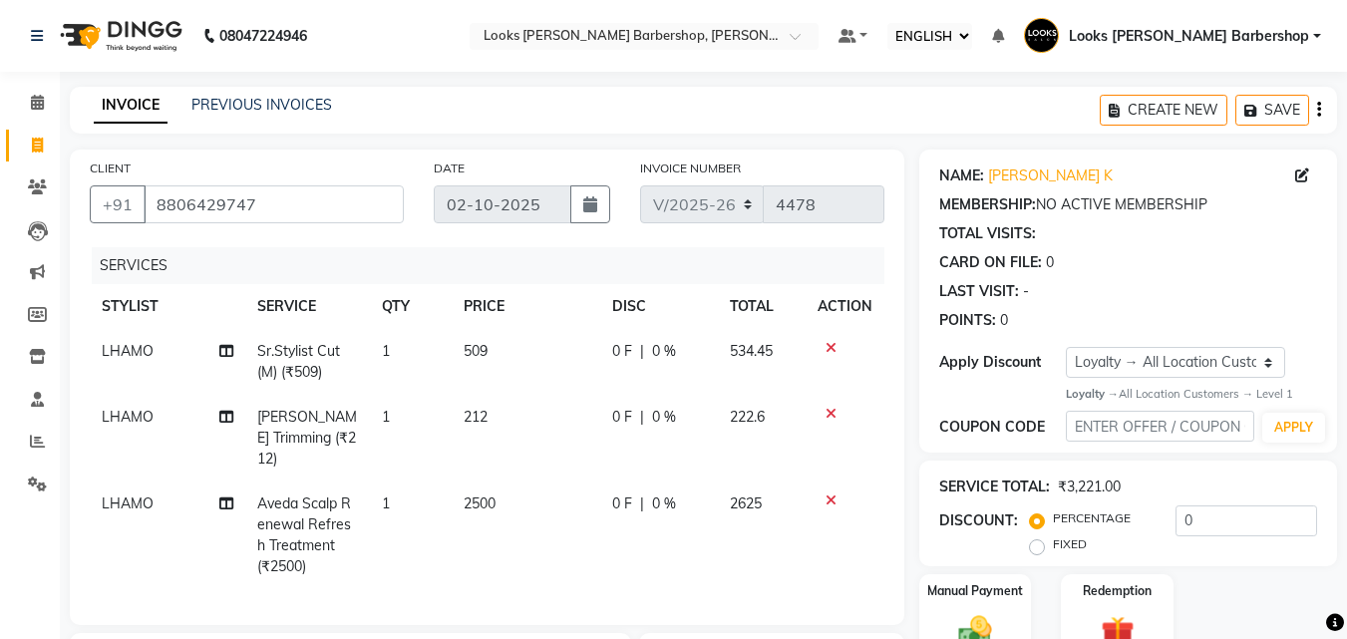
scroll to position [332, 0]
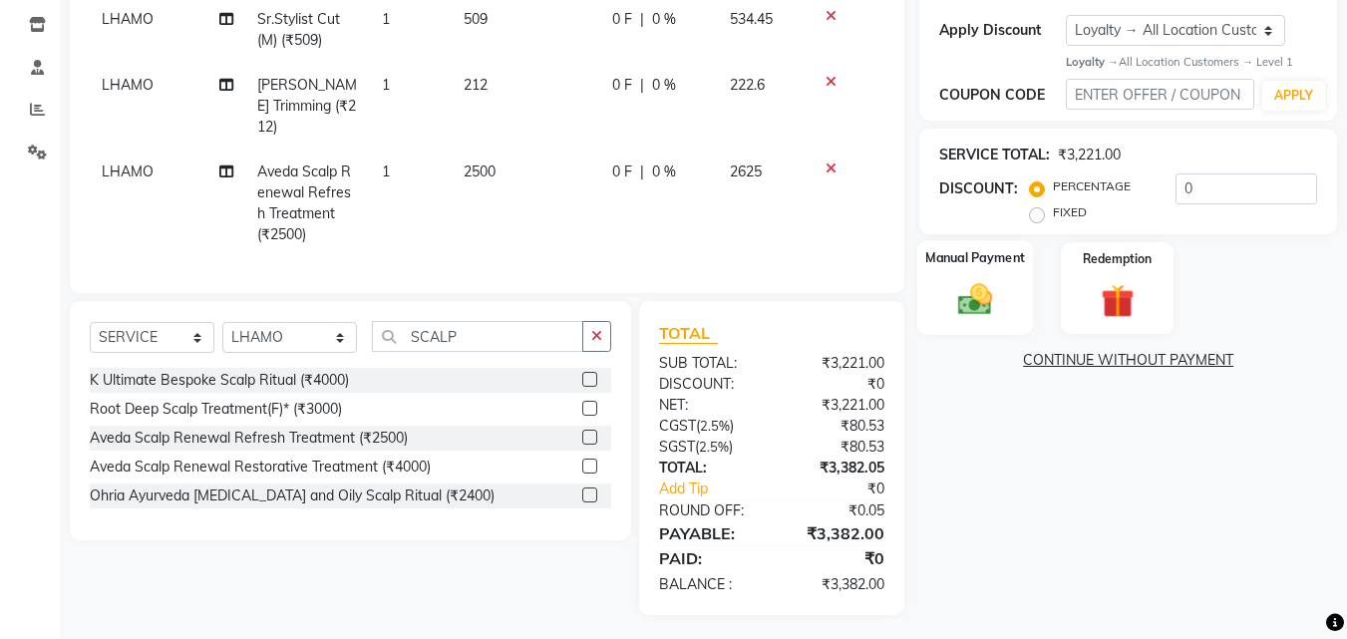
click at [980, 291] on img at bounding box center [975, 300] width 56 height 40
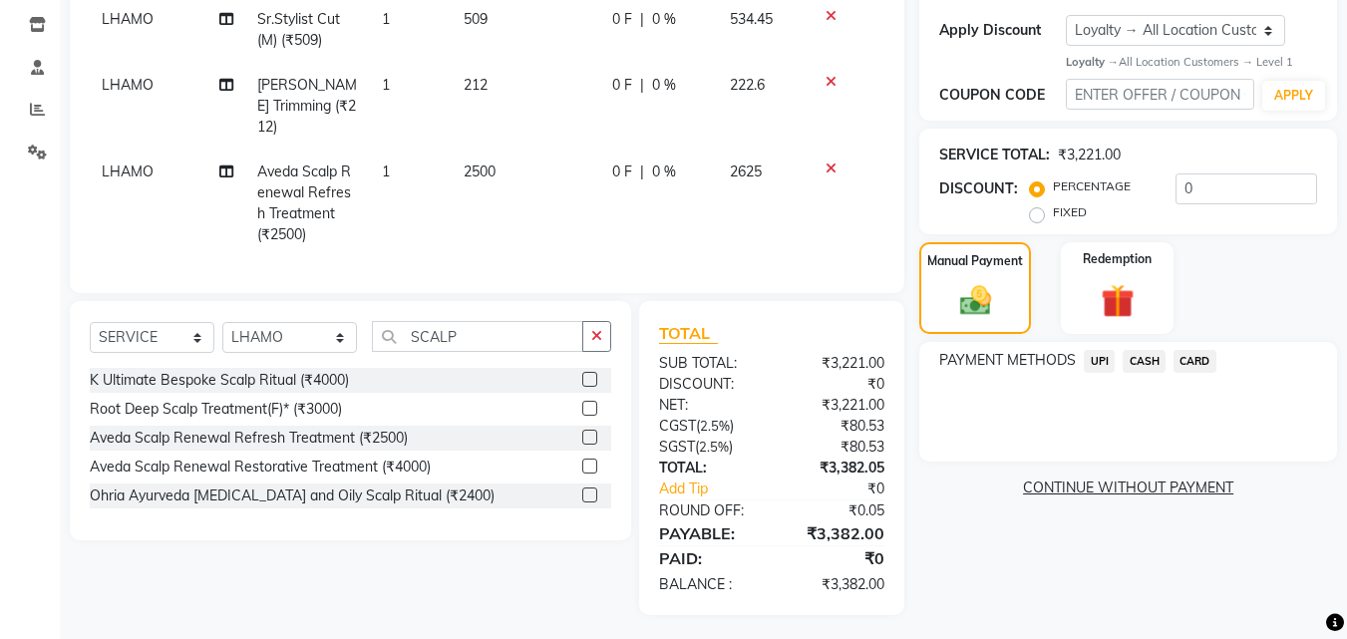
click at [1099, 363] on span "UPI" at bounding box center [1099, 361] width 31 height 23
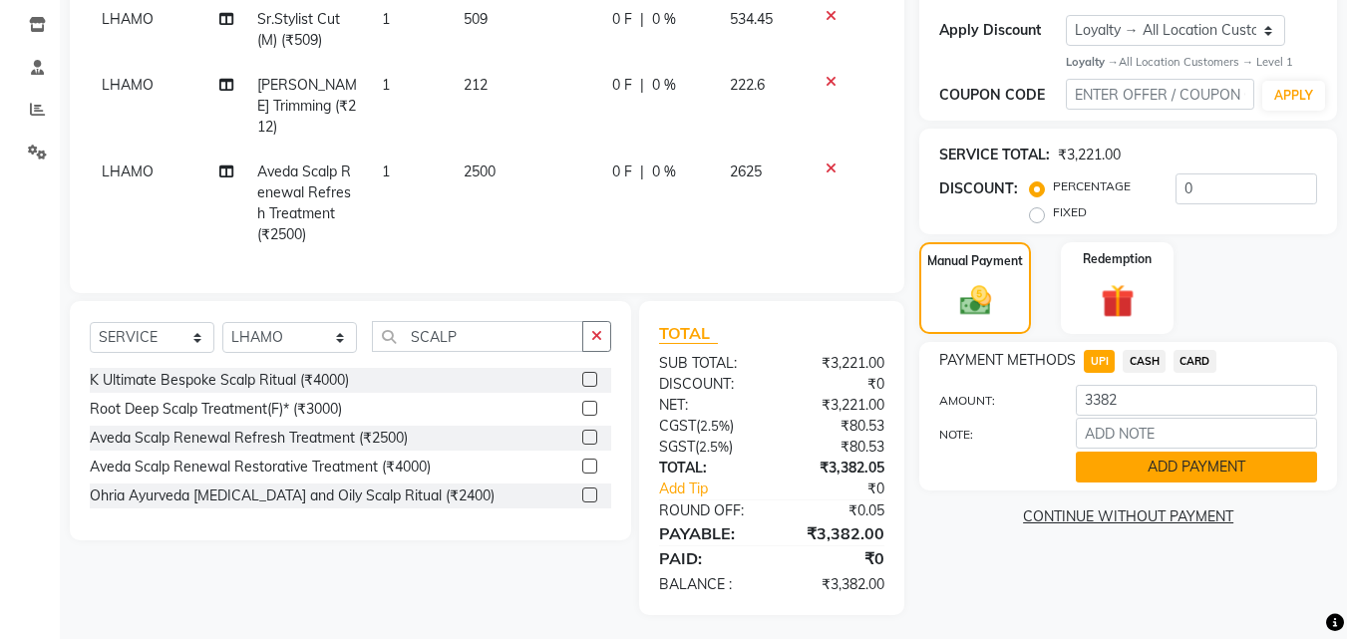
click at [1166, 472] on button "ADD PAYMENT" at bounding box center [1196, 467] width 241 height 31
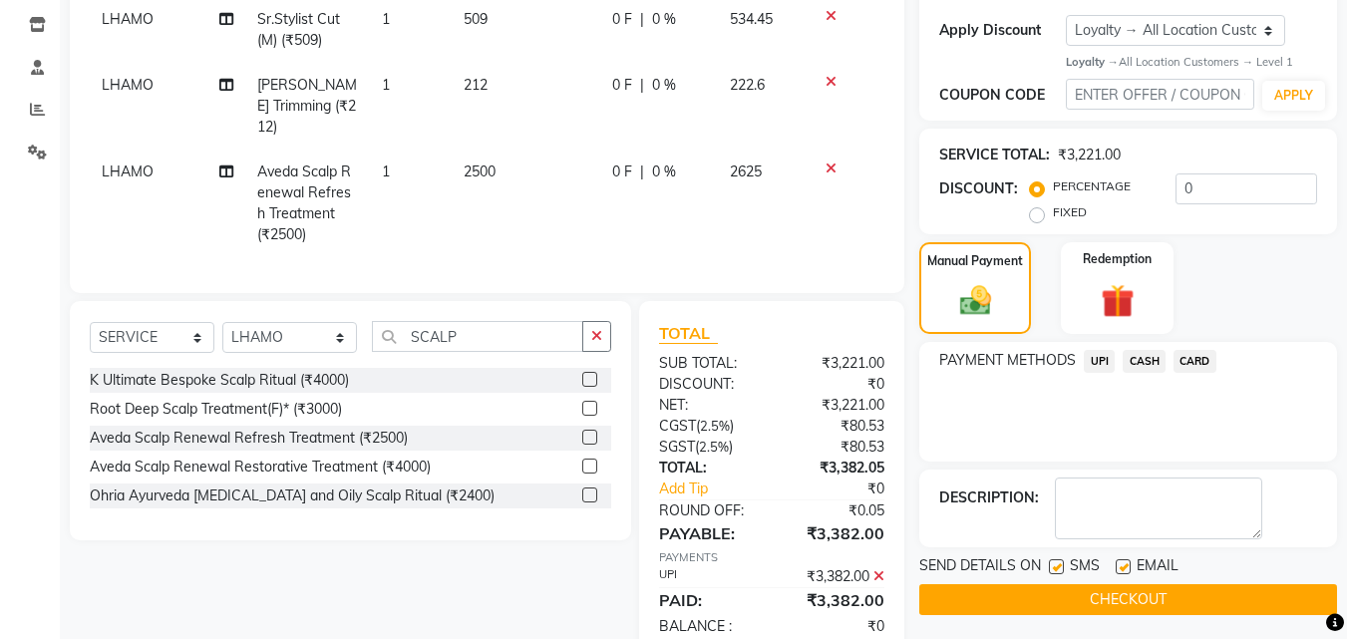
scroll to position [494, 0]
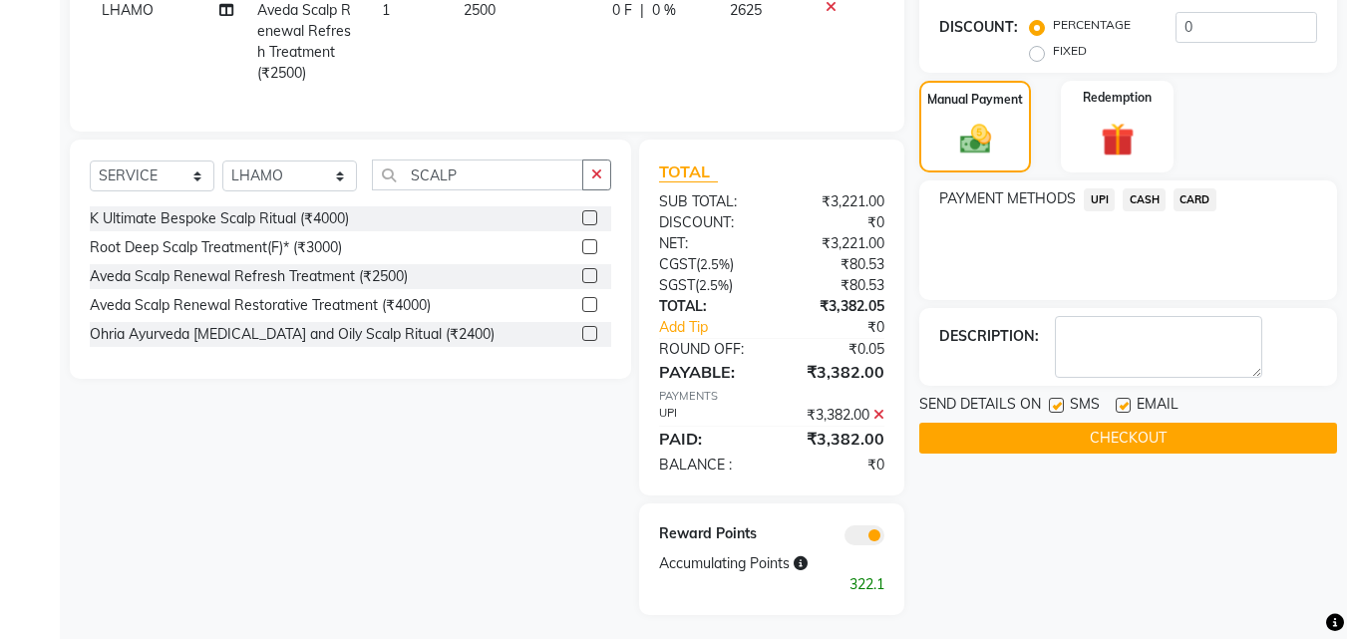
click at [1199, 447] on button "CHECKOUT" at bounding box center [1128, 438] width 418 height 31
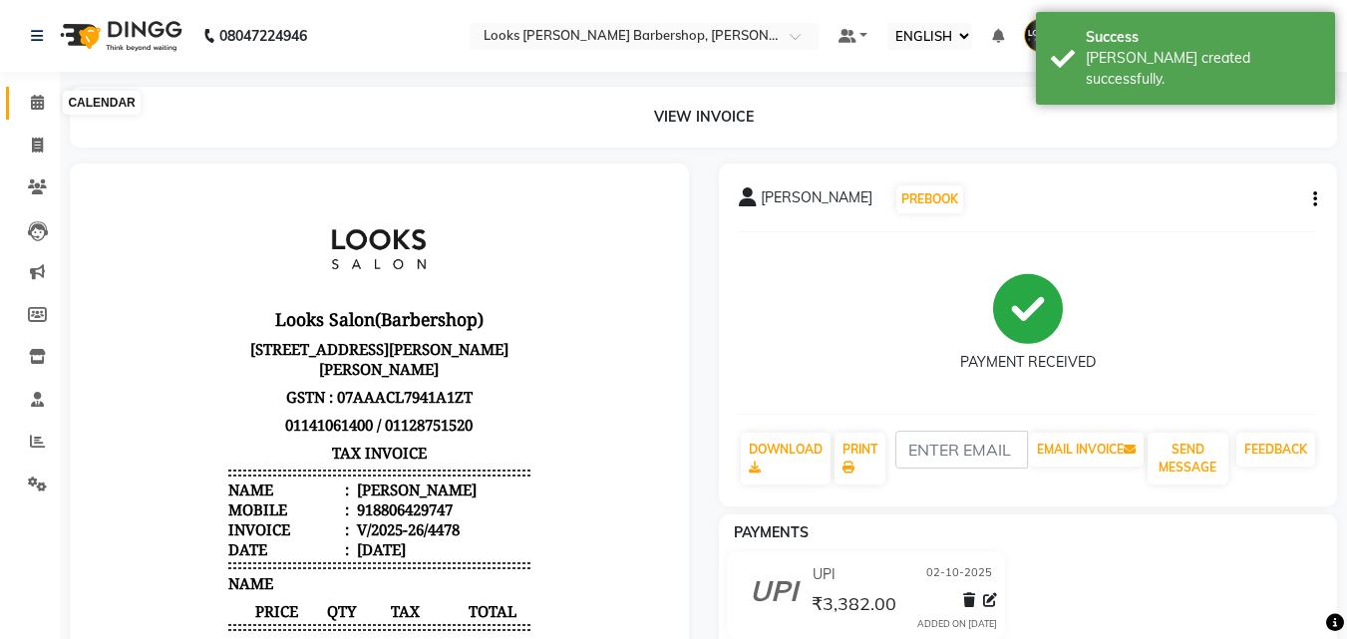
click at [40, 106] on icon at bounding box center [37, 102] width 13 height 15
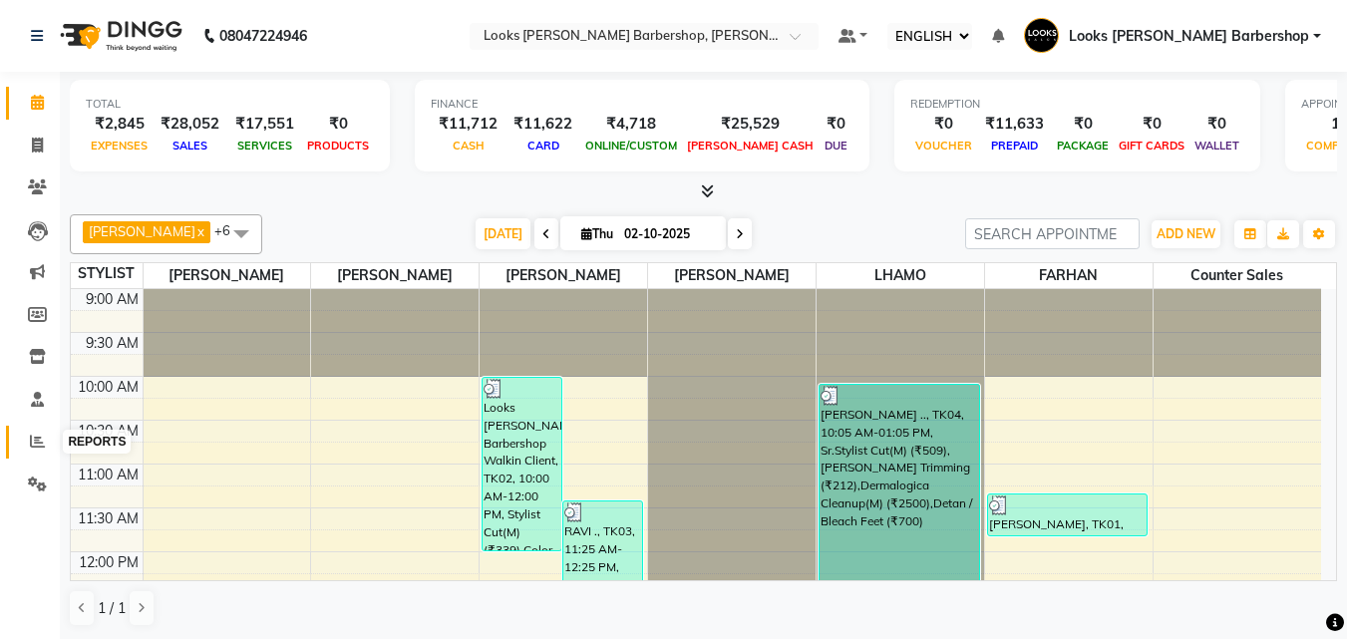
click at [44, 446] on icon at bounding box center [37, 441] width 15 height 15
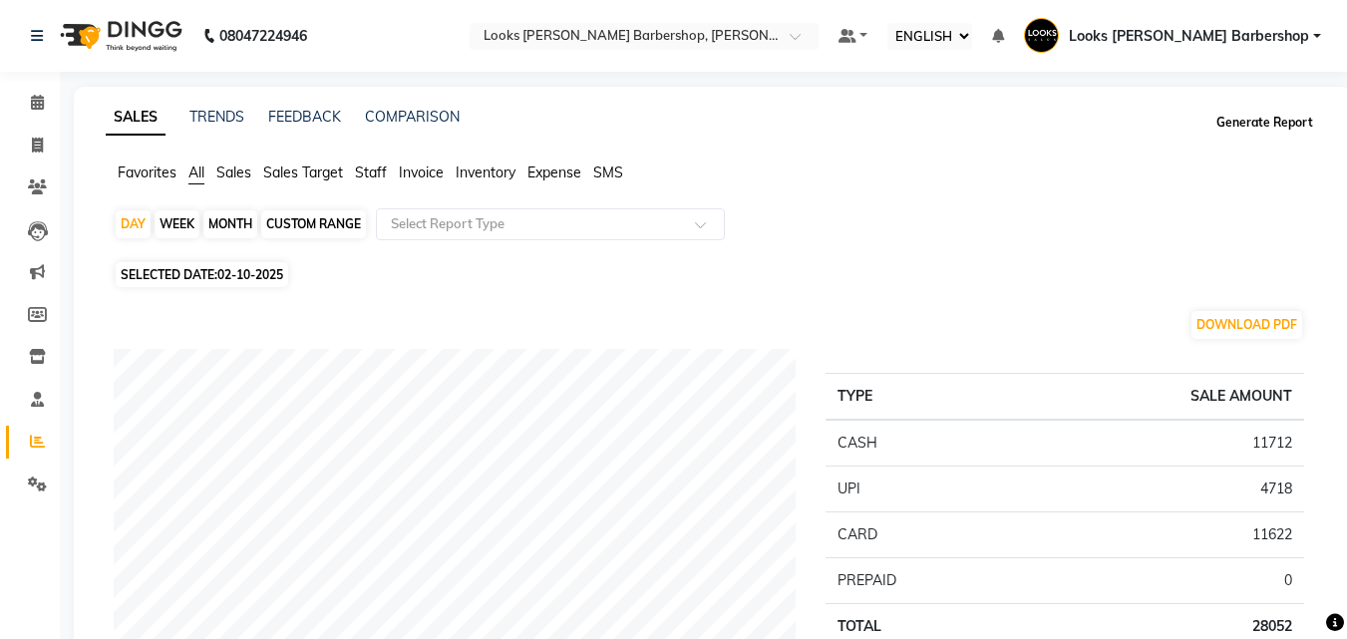
click at [1235, 130] on button "Generate Report" at bounding box center [1265, 123] width 107 height 28
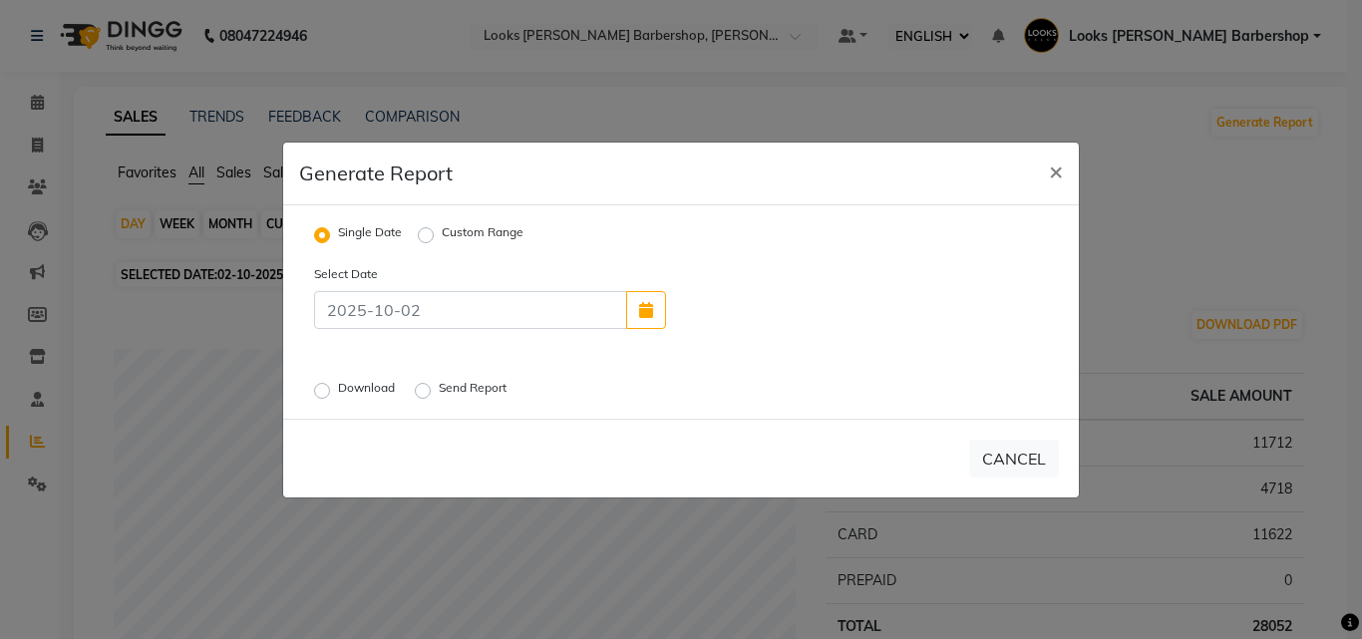
click at [338, 390] on label "Download" at bounding box center [368, 391] width 61 height 24
click at [322, 390] on input "Download" at bounding box center [325, 390] width 14 height 14
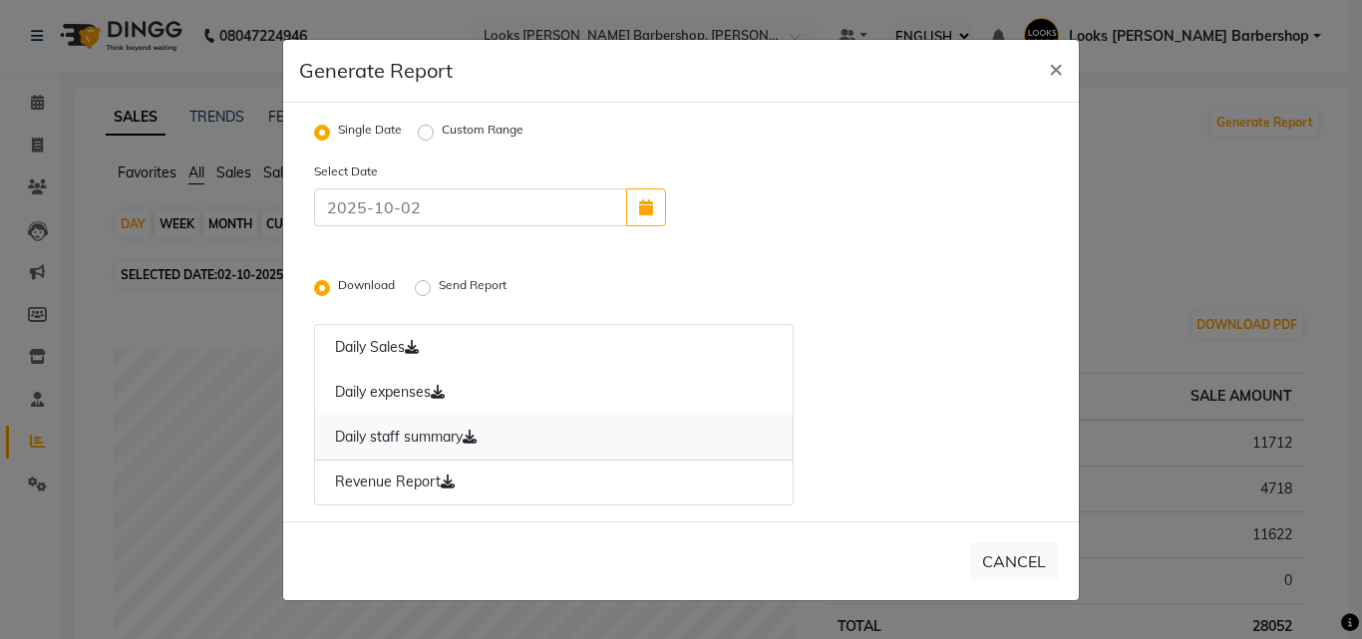
click at [475, 430] on icon at bounding box center [470, 437] width 14 height 14
click at [1046, 72] on button "×" at bounding box center [1056, 68] width 46 height 56
radio input "false"
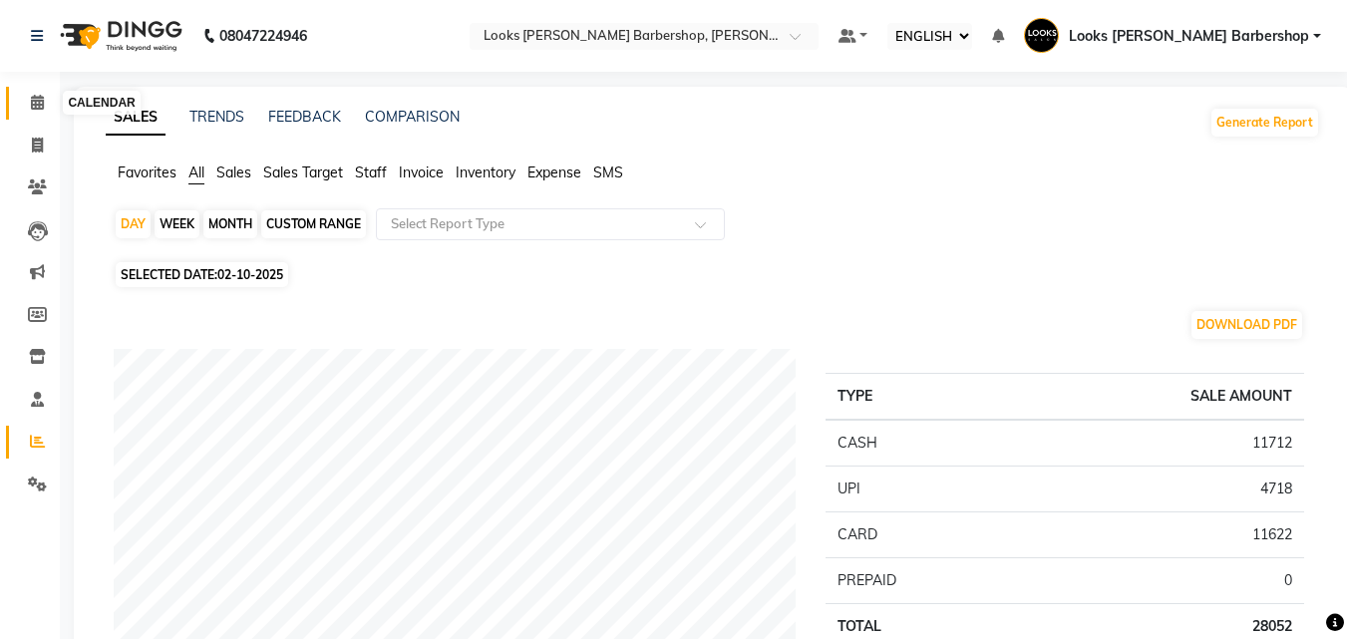
click at [43, 110] on span at bounding box center [37, 103] width 35 height 23
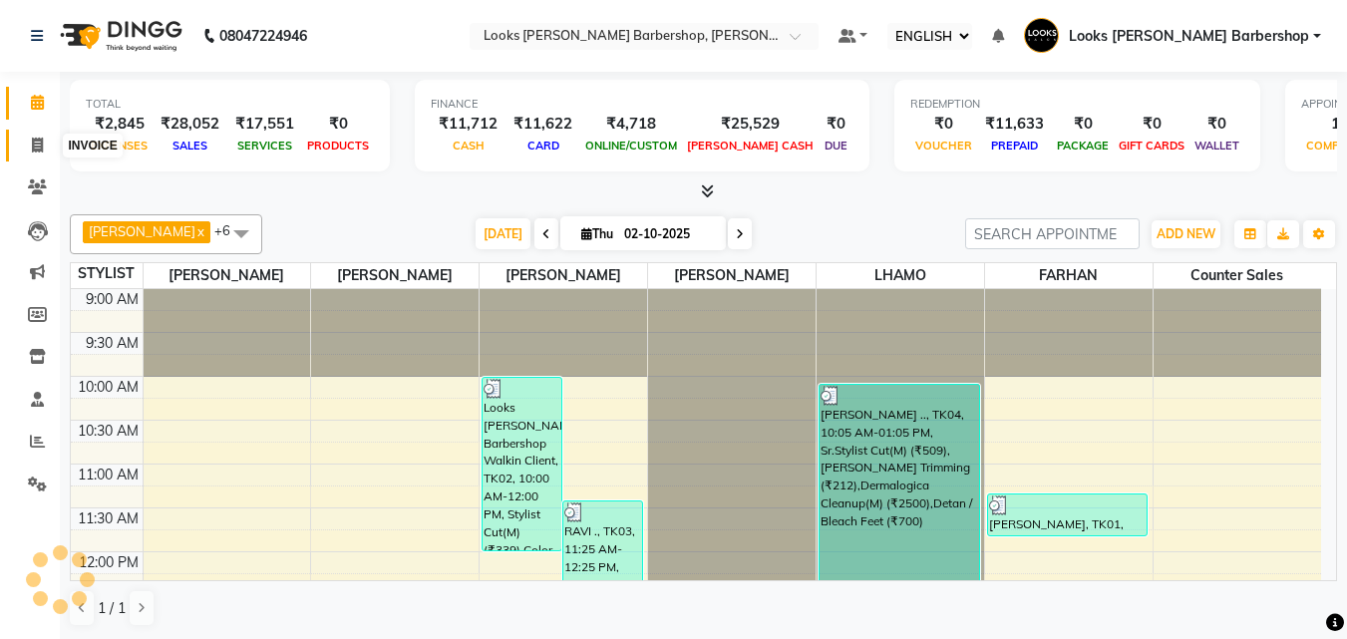
click at [43, 143] on icon at bounding box center [37, 145] width 11 height 15
select select "service"
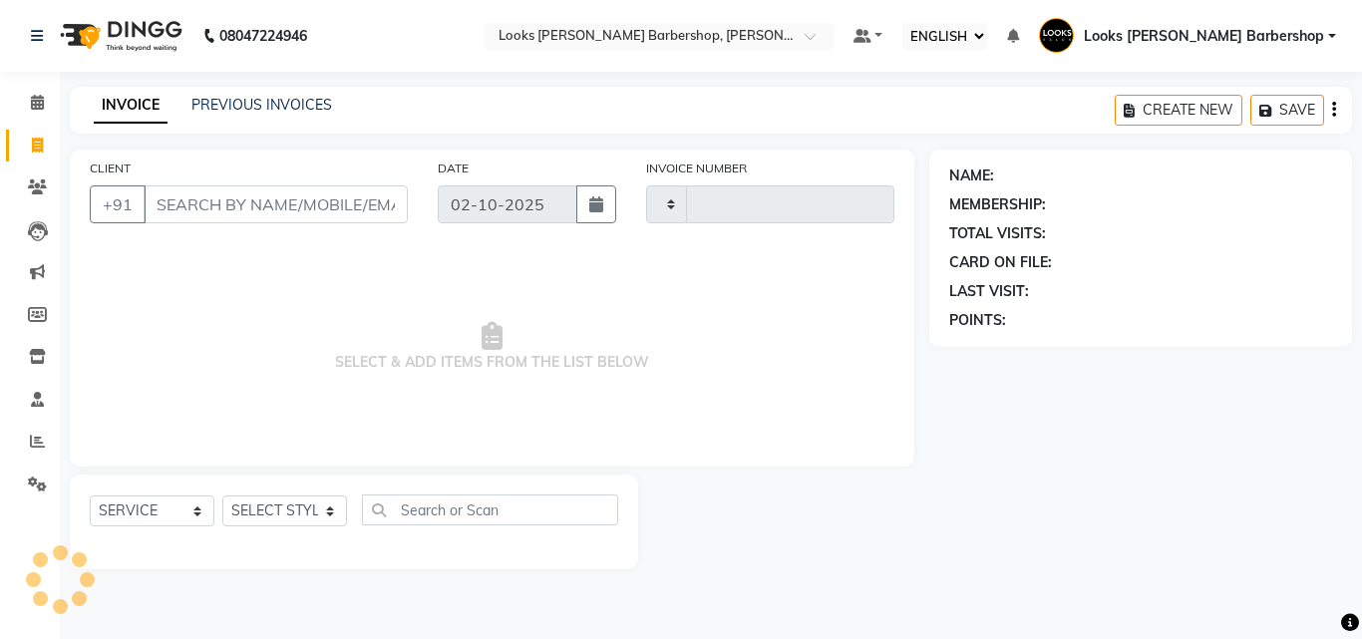
type input "4479"
select select "4323"
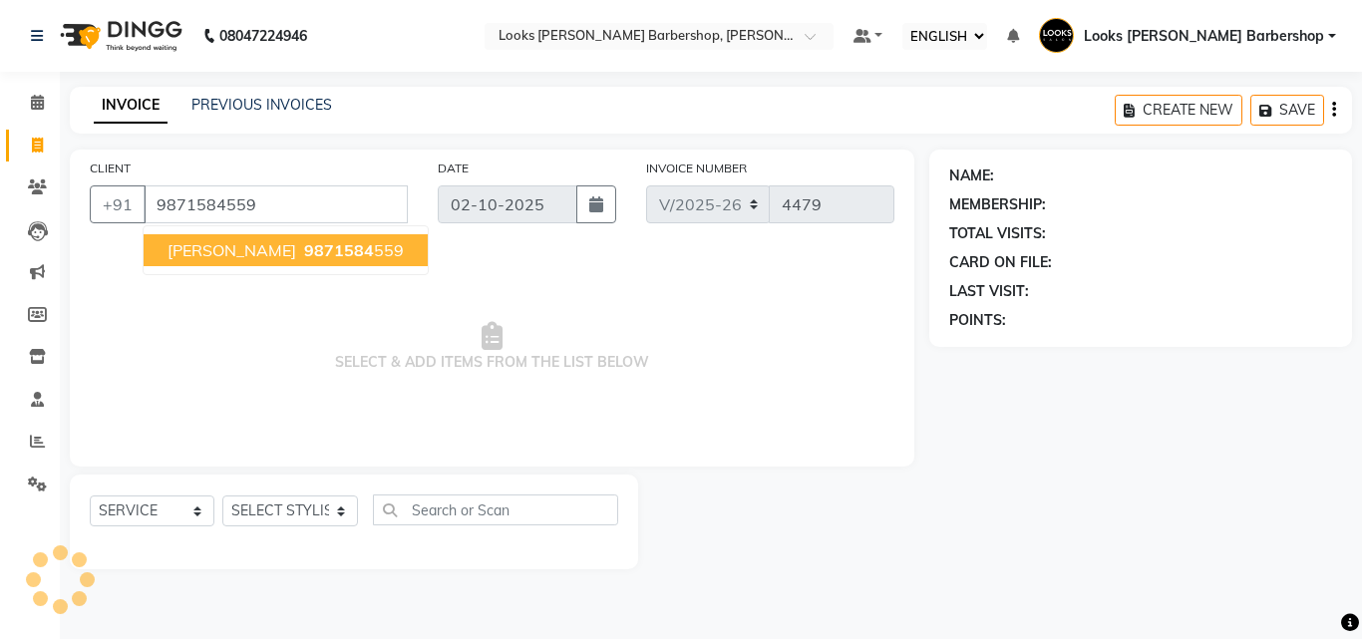
type input "9871584559"
select select "1: Object"
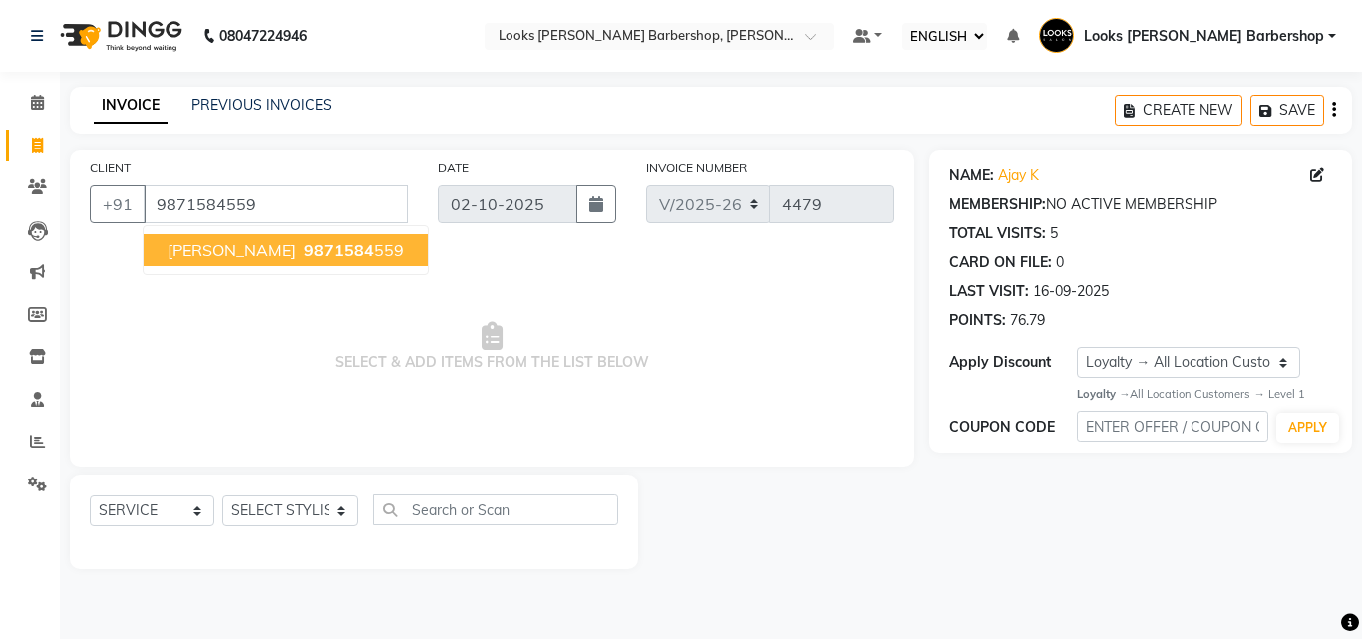
click at [295, 266] on ngb-typeahead-window "AJAY K 9871584 559" at bounding box center [286, 250] width 286 height 50
click at [304, 253] on span "9871584" at bounding box center [339, 250] width 70 height 20
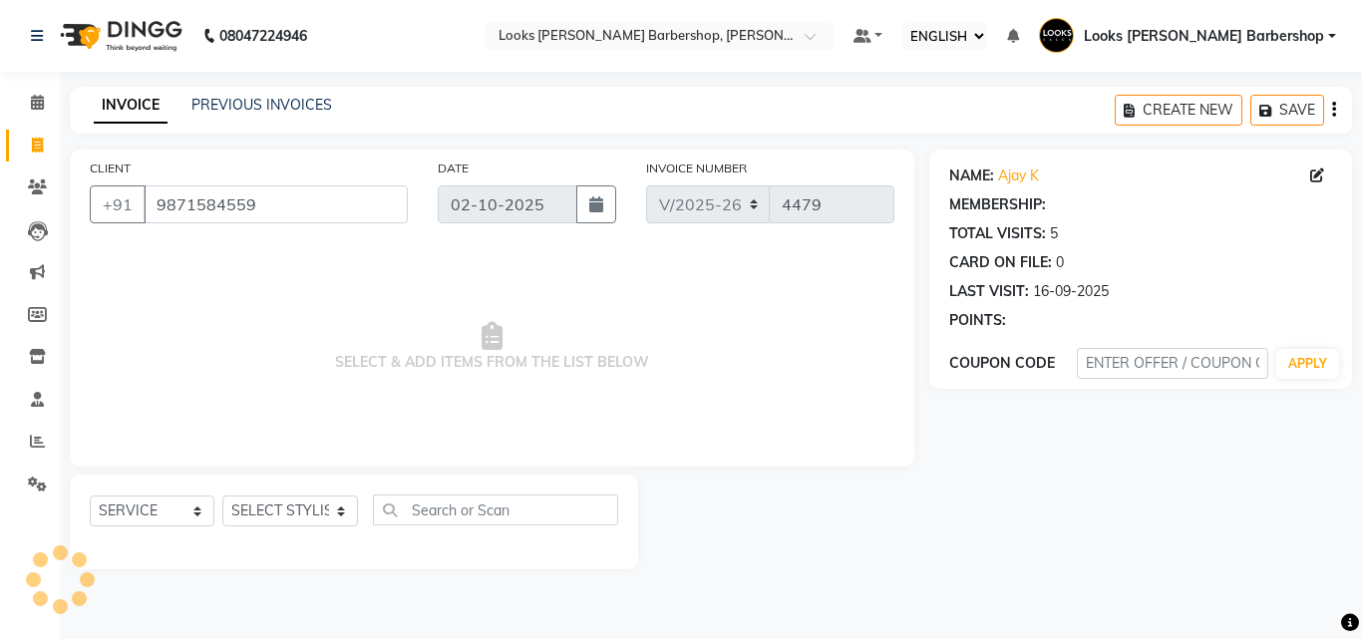
select select "1: Object"
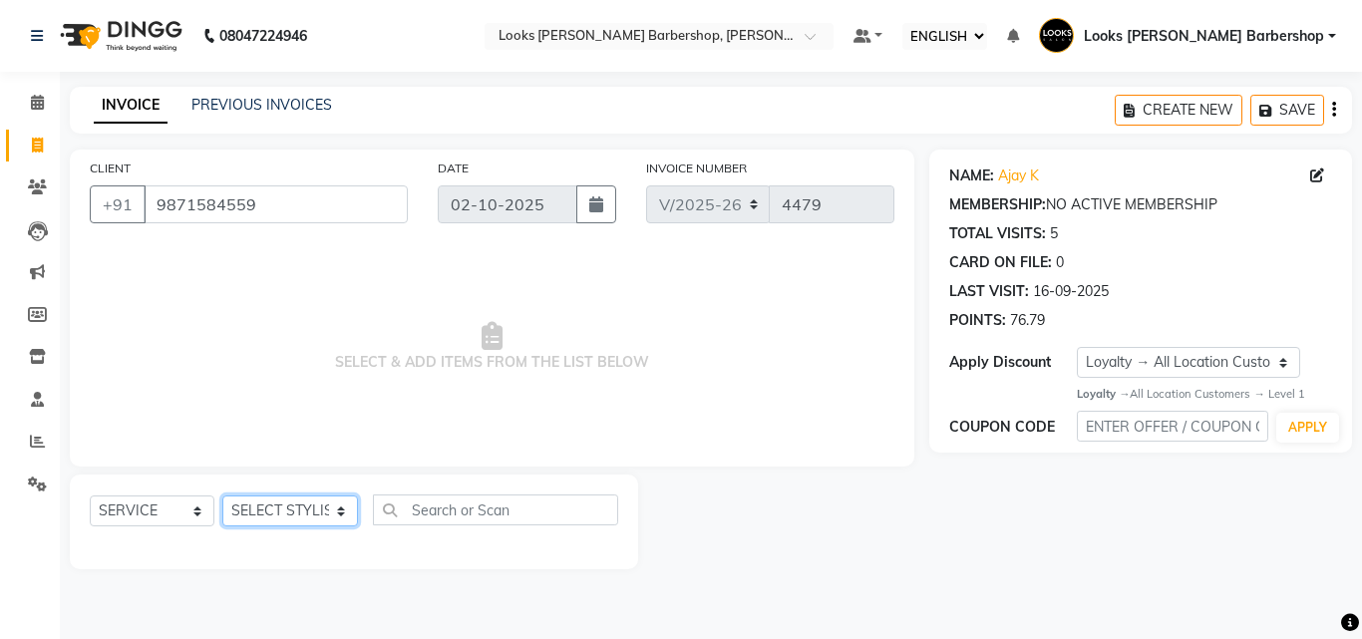
click at [259, 497] on select "SELECT STYLIST [PERSON_NAME] [PERSON_NAME] Amazon_Kart [PERSON_NAME] Counter Sa…" at bounding box center [290, 511] width 136 height 31
select select "23406"
click at [222, 496] on select "SELECT STYLIST [PERSON_NAME] [PERSON_NAME] Amazon_Kart [PERSON_NAME] Counter Sa…" at bounding box center [290, 511] width 136 height 31
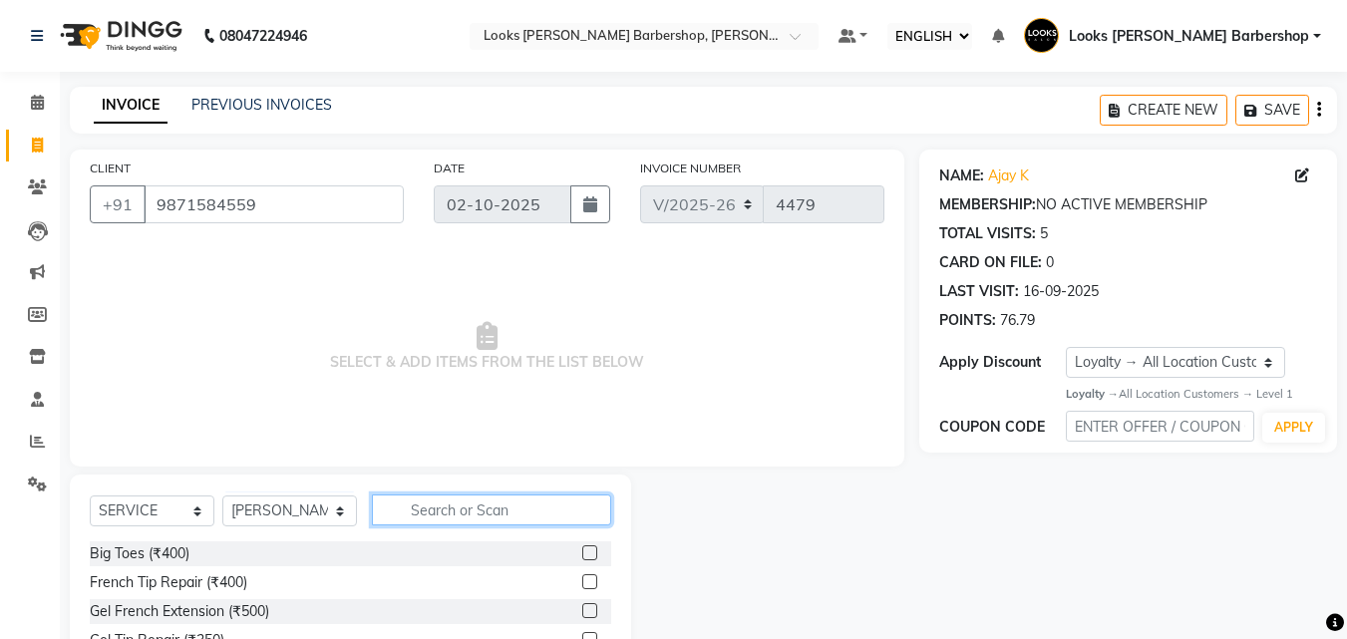
click at [401, 518] on input "text" at bounding box center [492, 510] width 240 height 31
type input "CUT"
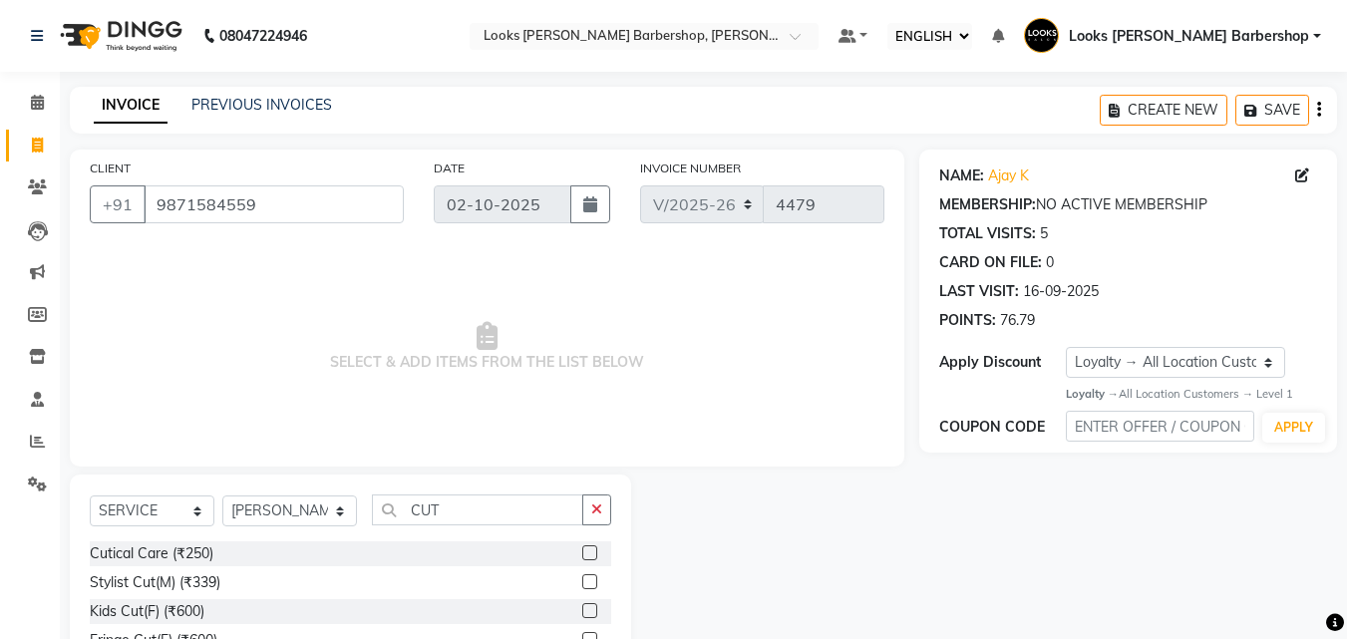
click at [582, 581] on label at bounding box center [589, 581] width 15 height 15
click at [582, 581] on input "checkbox" at bounding box center [588, 582] width 13 height 13
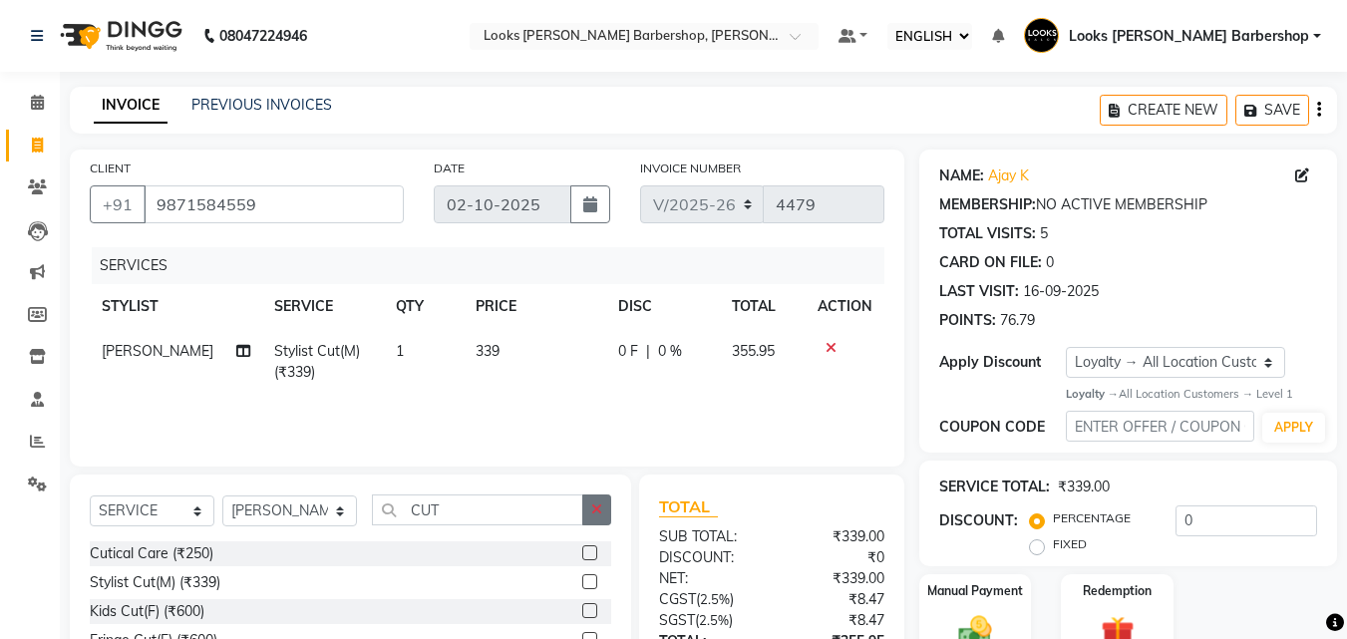
checkbox input "false"
click at [597, 517] on button "button" at bounding box center [596, 510] width 29 height 31
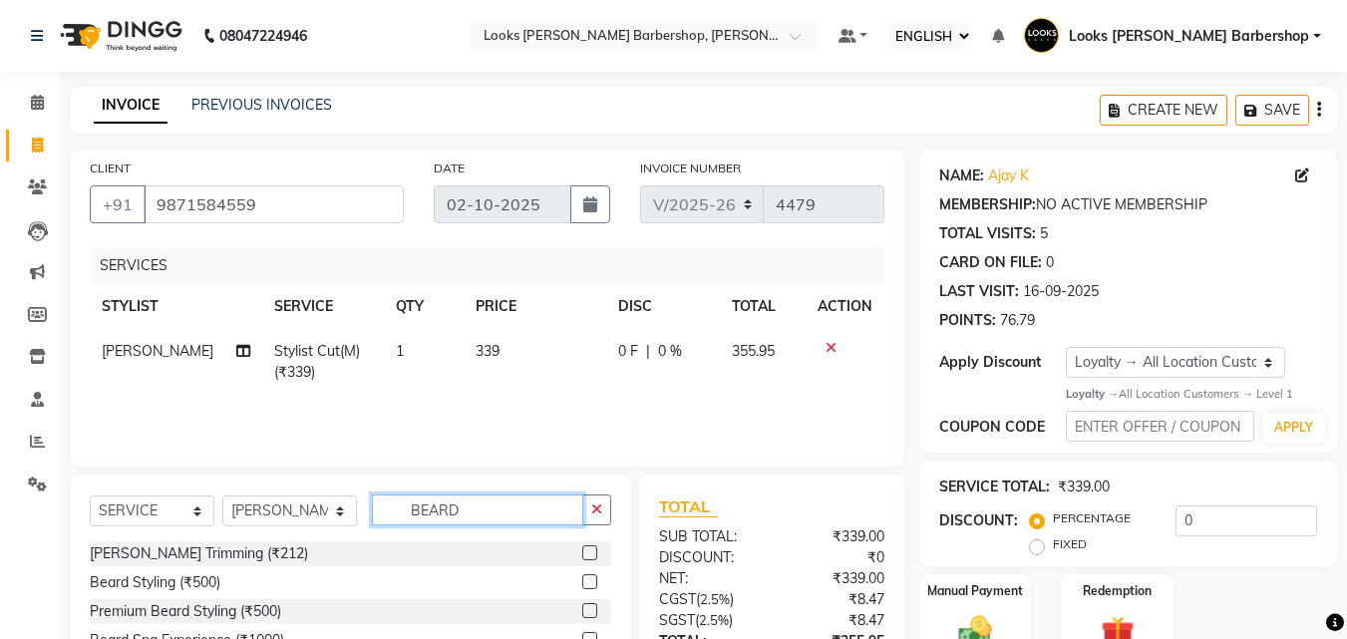
type input "BEARD"
click at [587, 554] on label at bounding box center [589, 552] width 15 height 15
click at [587, 554] on input "checkbox" at bounding box center [588, 553] width 13 height 13
checkbox input "true"
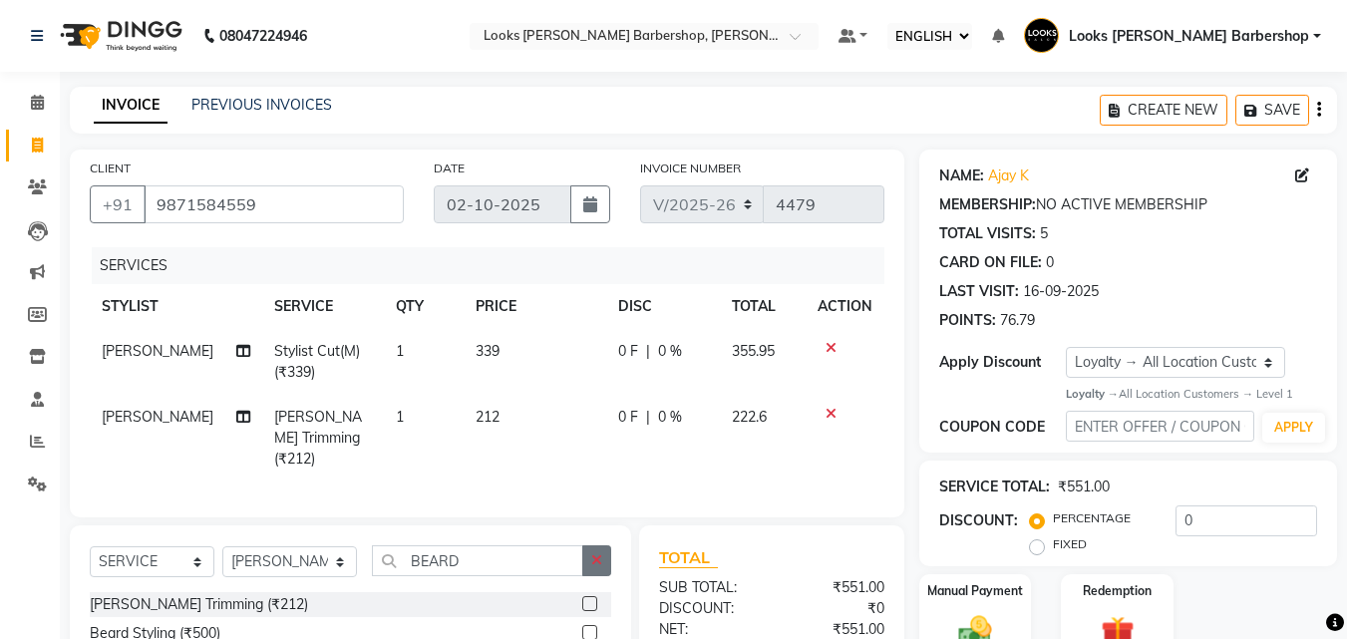
click at [586, 550] on button "button" at bounding box center [596, 560] width 29 height 31
click at [314, 558] on select "SELECT STYLIST [PERSON_NAME] [PERSON_NAME] Amazon_Kart [PERSON_NAME] Counter Sa…" at bounding box center [289, 561] width 135 height 31
select select "23413"
click at [222, 546] on select "SELECT STYLIST [PERSON_NAME] [PERSON_NAME] Amazon_Kart [PERSON_NAME] Counter Sa…" at bounding box center [289, 561] width 135 height 31
click at [444, 564] on input "text" at bounding box center [492, 560] width 240 height 31
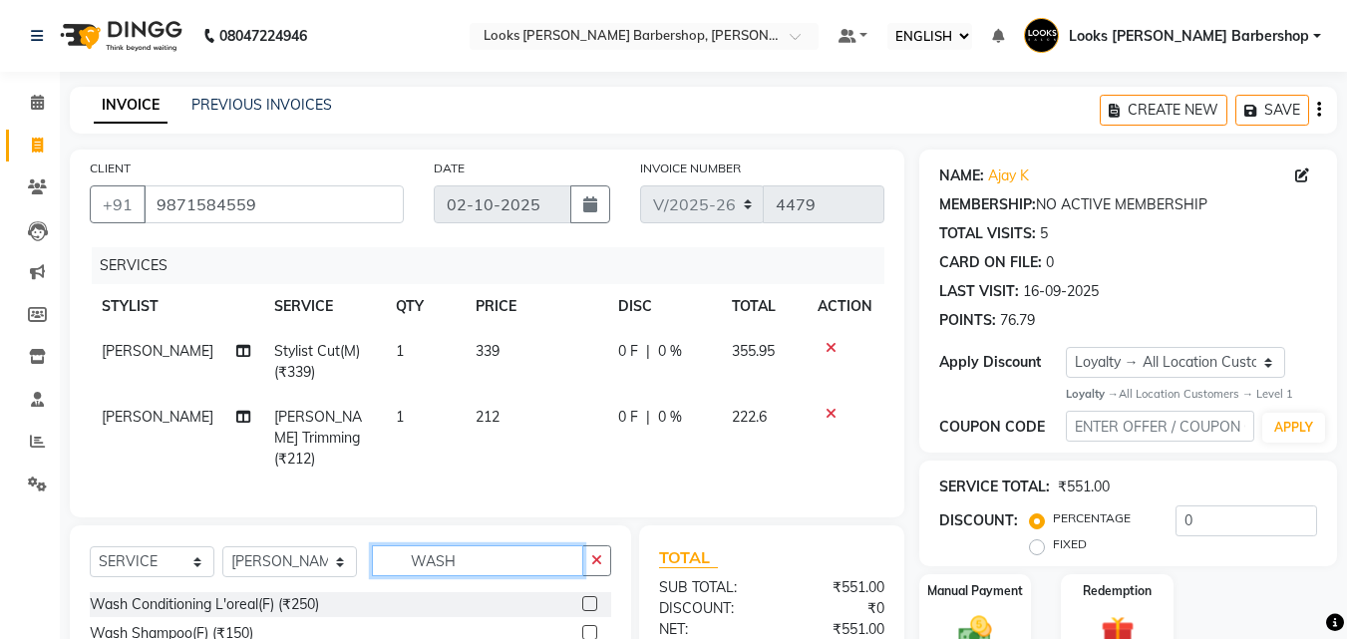
scroll to position [224, 0]
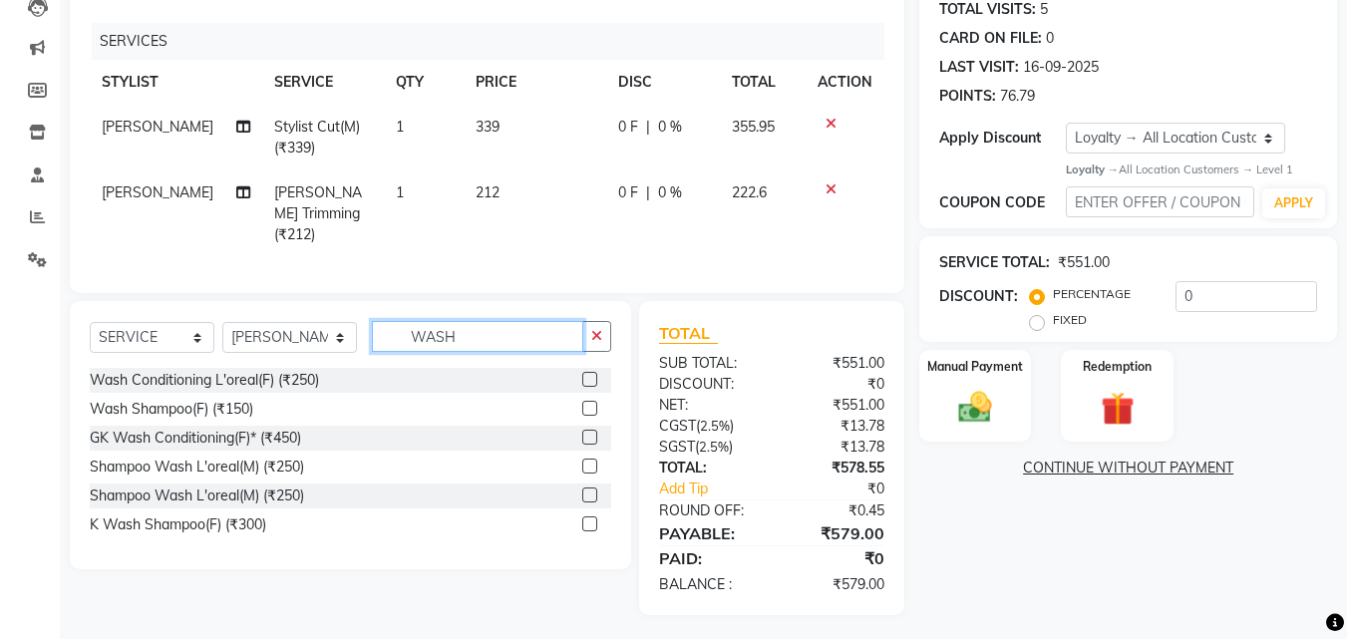
type input "WASH"
click at [589, 402] on label at bounding box center [589, 408] width 15 height 15
click at [589, 403] on input "checkbox" at bounding box center [588, 409] width 13 height 13
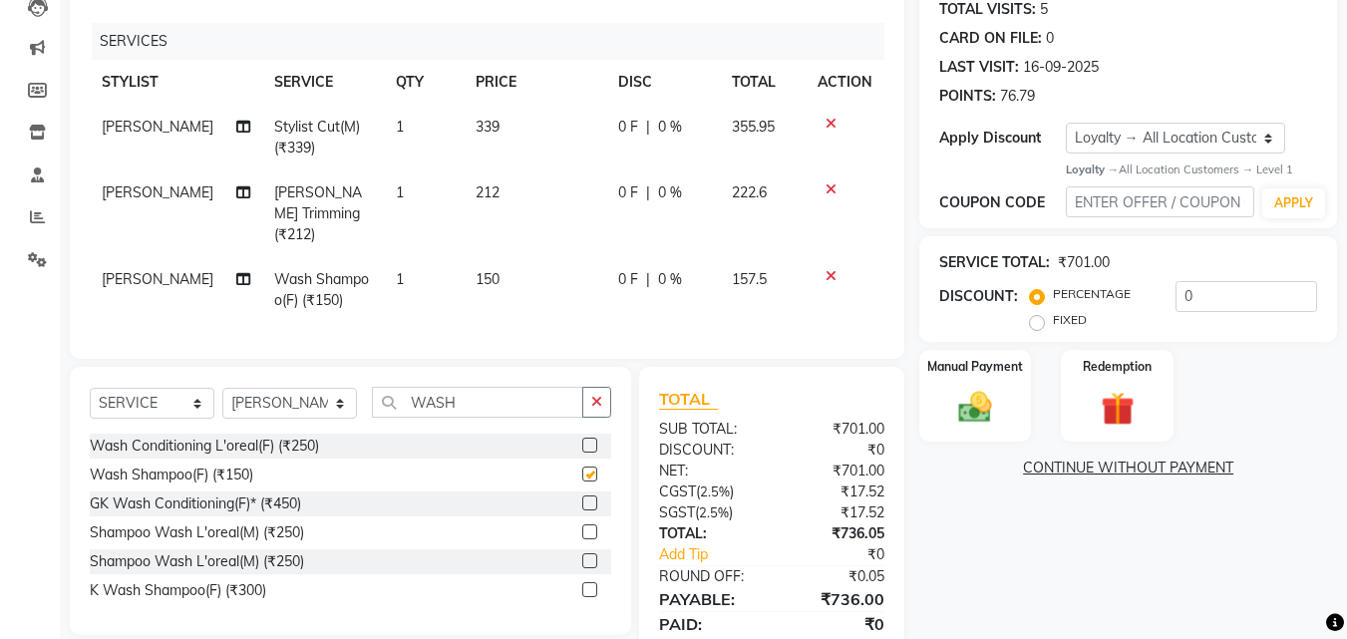
checkbox input "false"
click at [512, 269] on td "150" at bounding box center [535, 290] width 143 height 66
select select "23413"
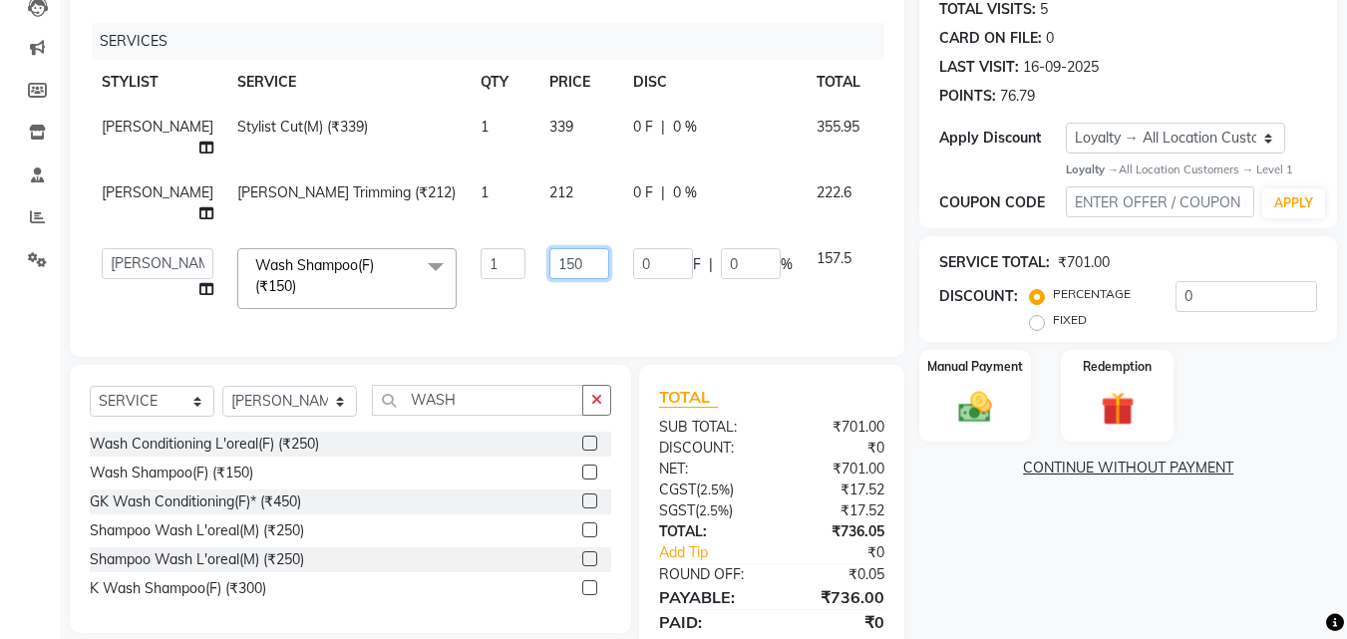
drag, startPoint x: 579, startPoint y: 261, endPoint x: 601, endPoint y: 261, distance: 21.9
click at [598, 261] on td "150" at bounding box center [579, 278] width 84 height 85
type input "173"
click at [636, 326] on div "SERVICES STYLIST SERVICE QTY PRICE DISC TOTAL ACTION [PERSON_NAME] Stylist Cut(…" at bounding box center [487, 180] width 795 height 314
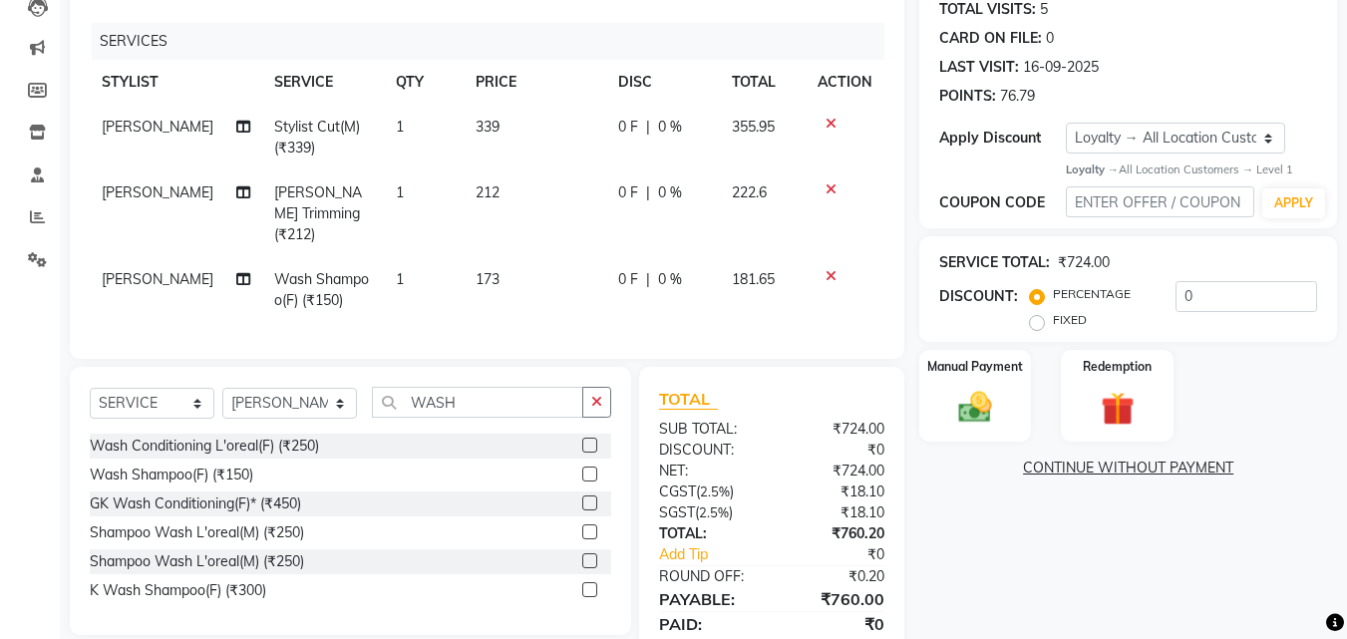
scroll to position [290, 0]
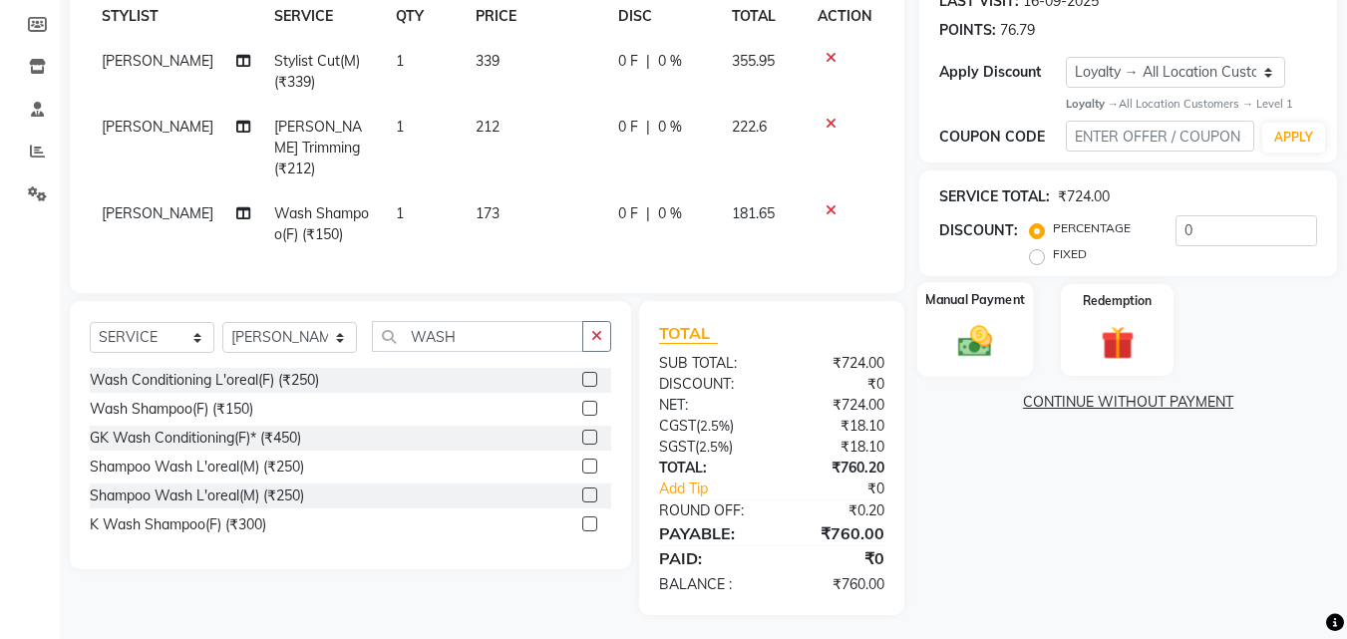
drag, startPoint x: 970, startPoint y: 328, endPoint x: 998, endPoint y: 345, distance: 32.7
click at [973, 328] on img at bounding box center [975, 342] width 56 height 40
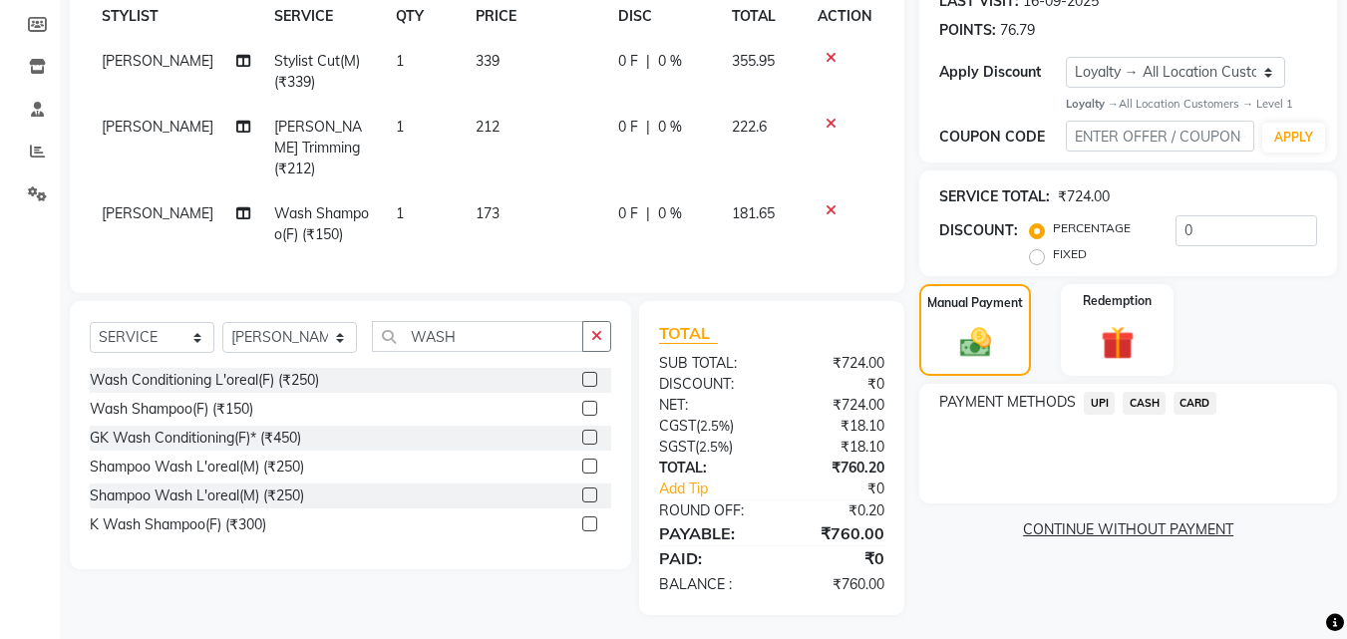
click at [1103, 402] on span "UPI" at bounding box center [1099, 403] width 31 height 23
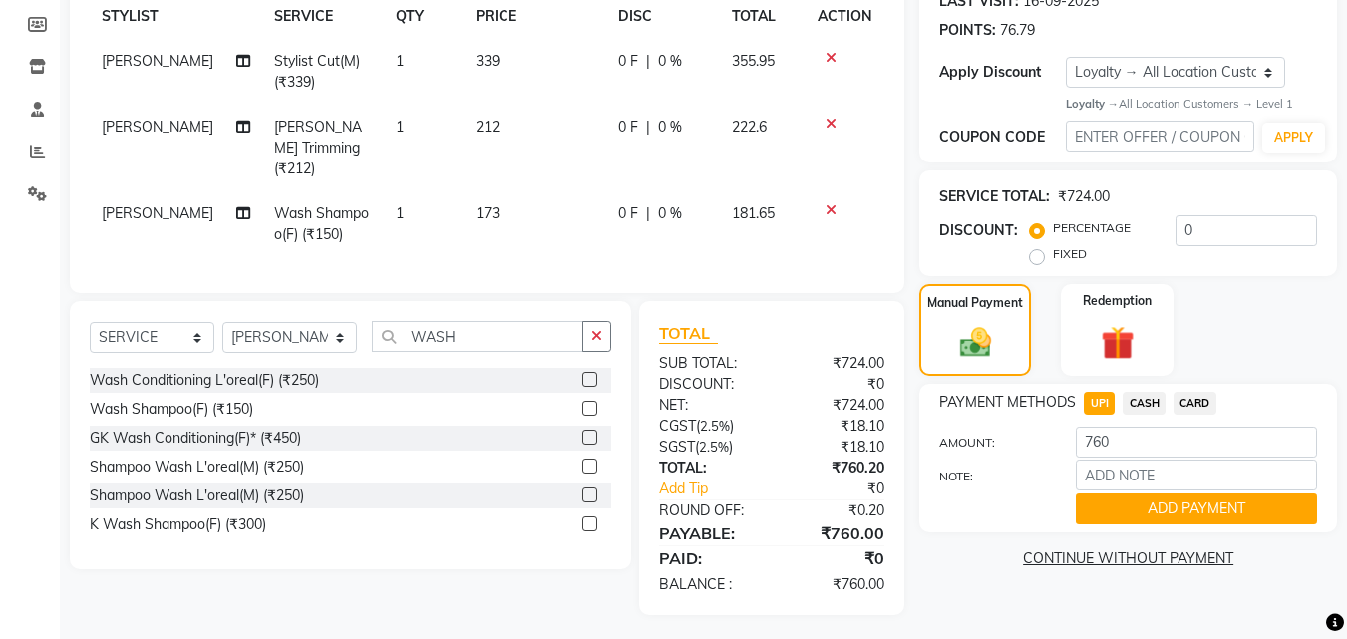
drag, startPoint x: 1130, startPoint y: 495, endPoint x: 1112, endPoint y: 497, distance: 18.1
click at [1128, 495] on button "ADD PAYMENT" at bounding box center [1196, 509] width 241 height 31
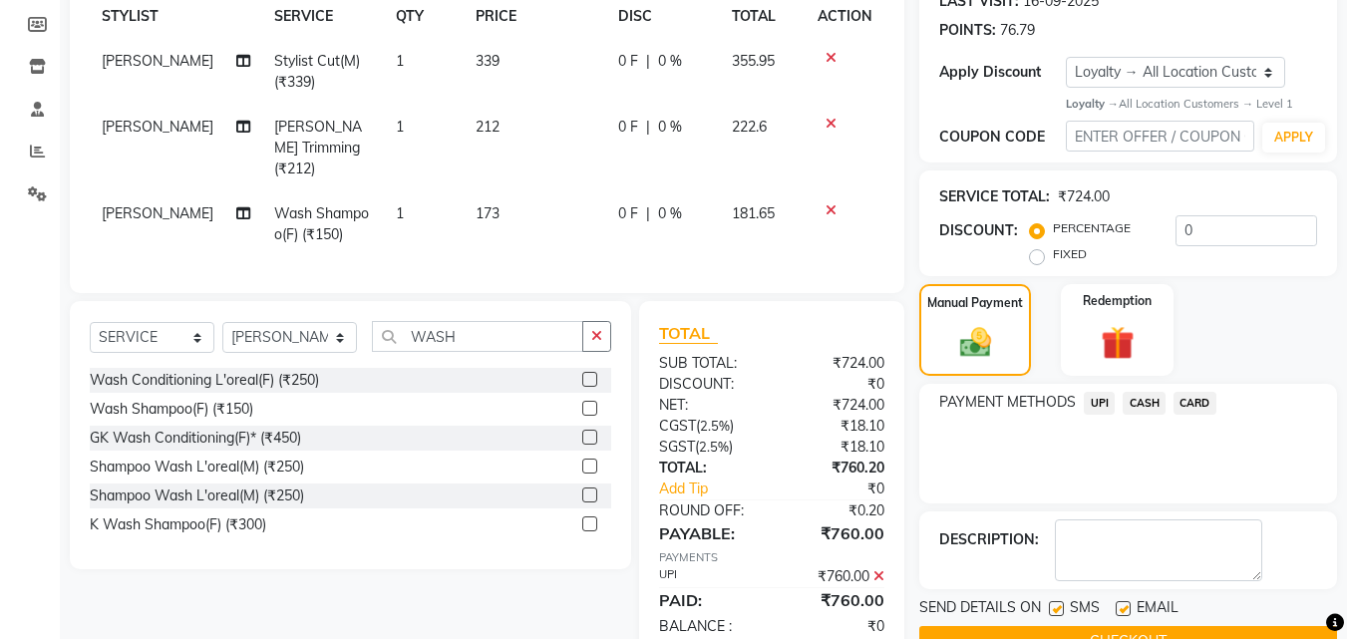
scroll to position [452, 0]
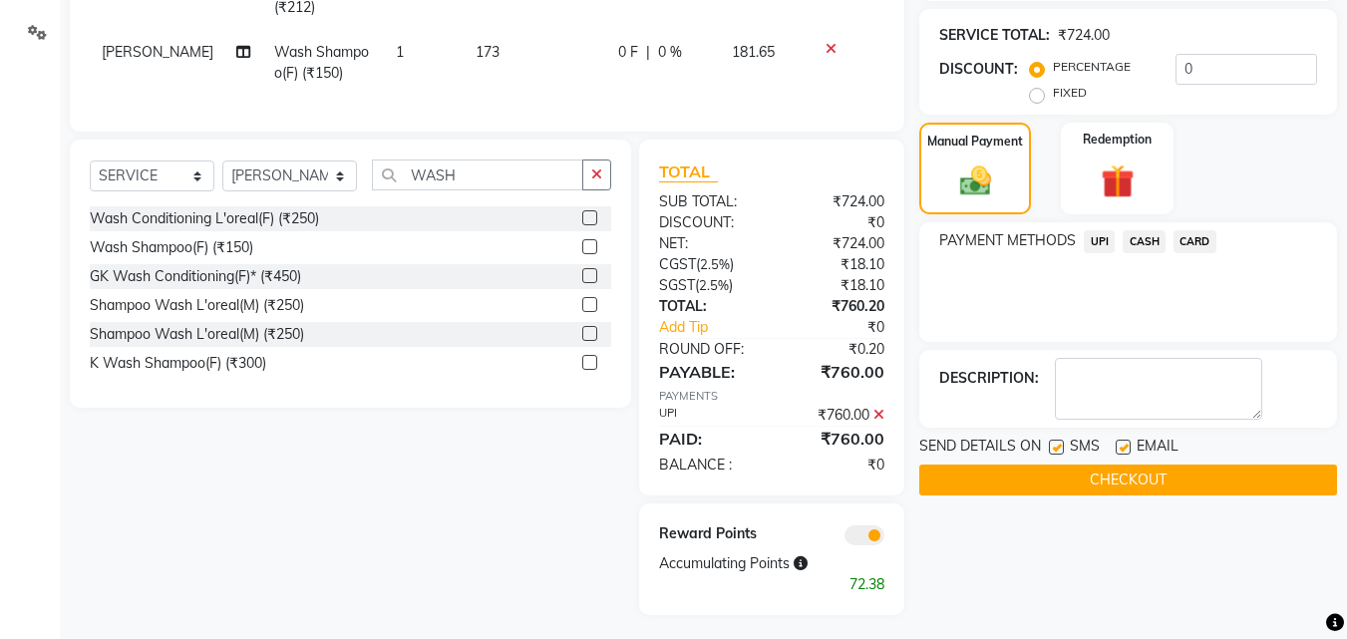
click at [1100, 483] on button "CHECKOUT" at bounding box center [1128, 480] width 418 height 31
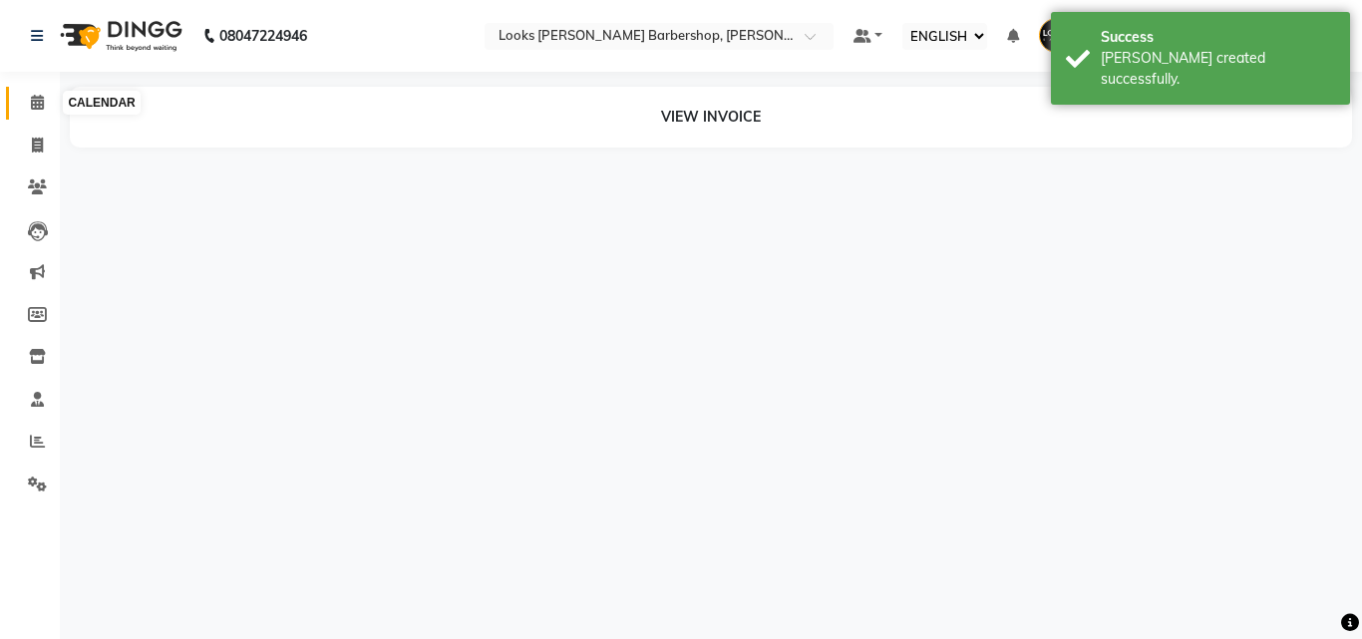
click at [23, 111] on span at bounding box center [37, 103] width 35 height 23
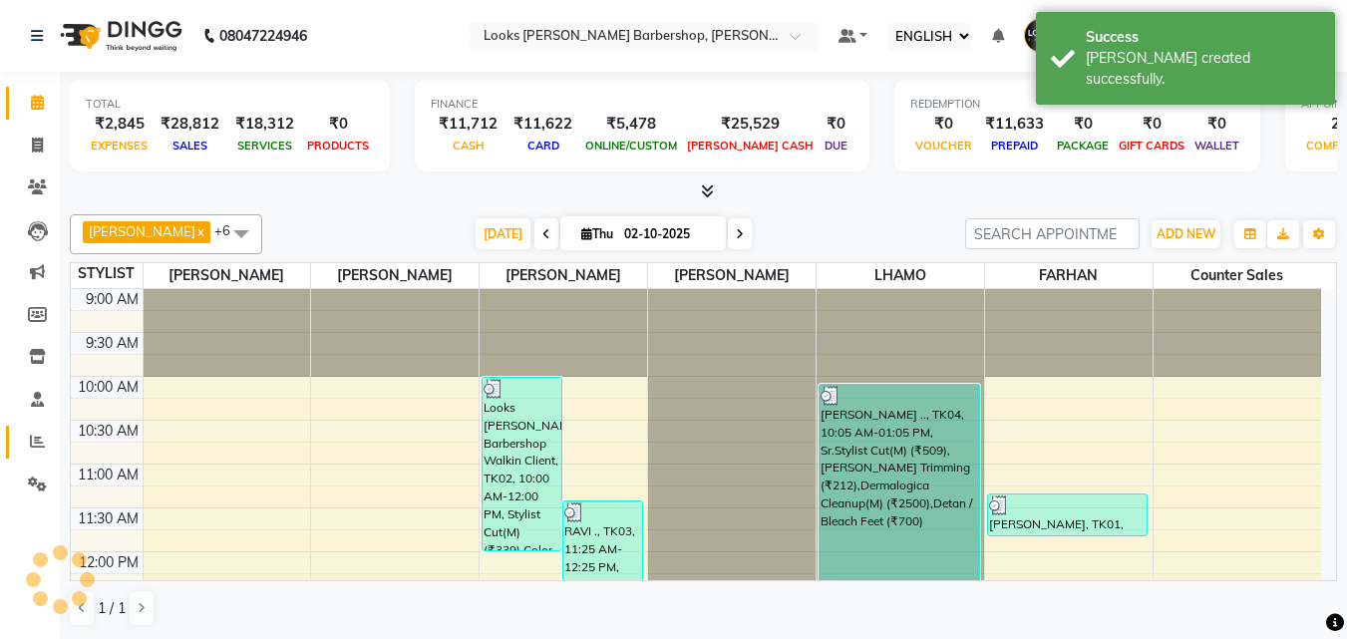
click at [29, 455] on link "REPORTS" at bounding box center [30, 442] width 48 height 33
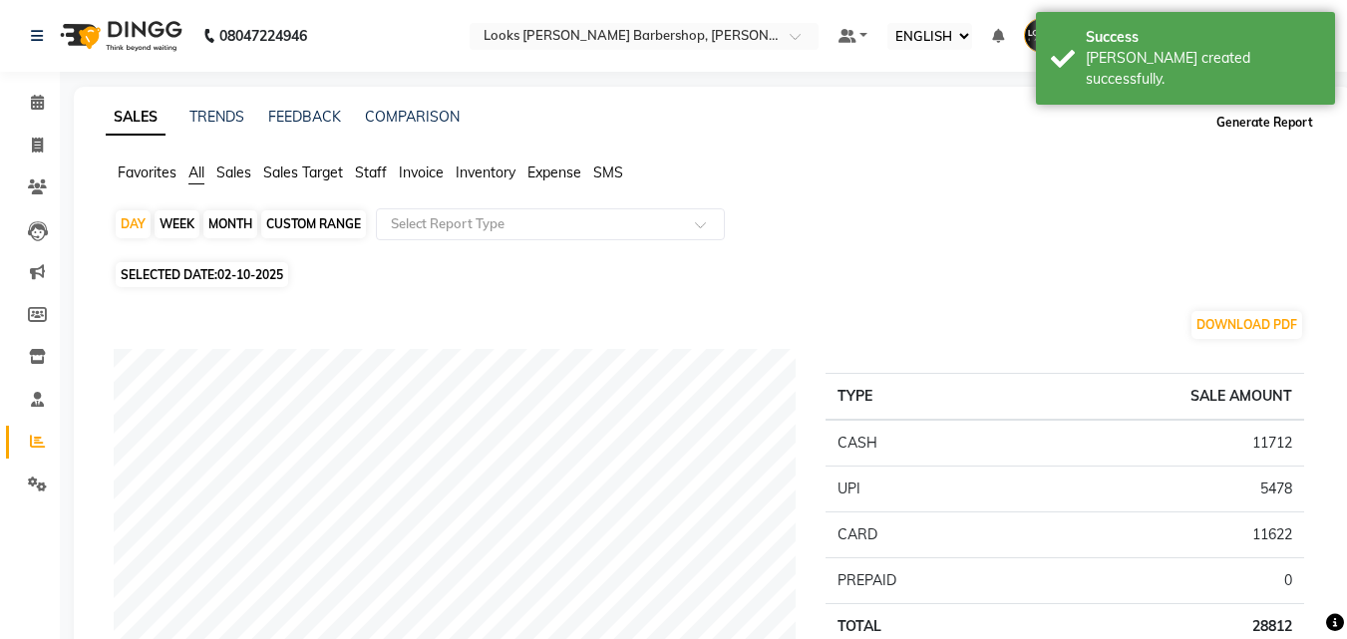
click at [1263, 113] on button "Generate Report" at bounding box center [1265, 123] width 107 height 28
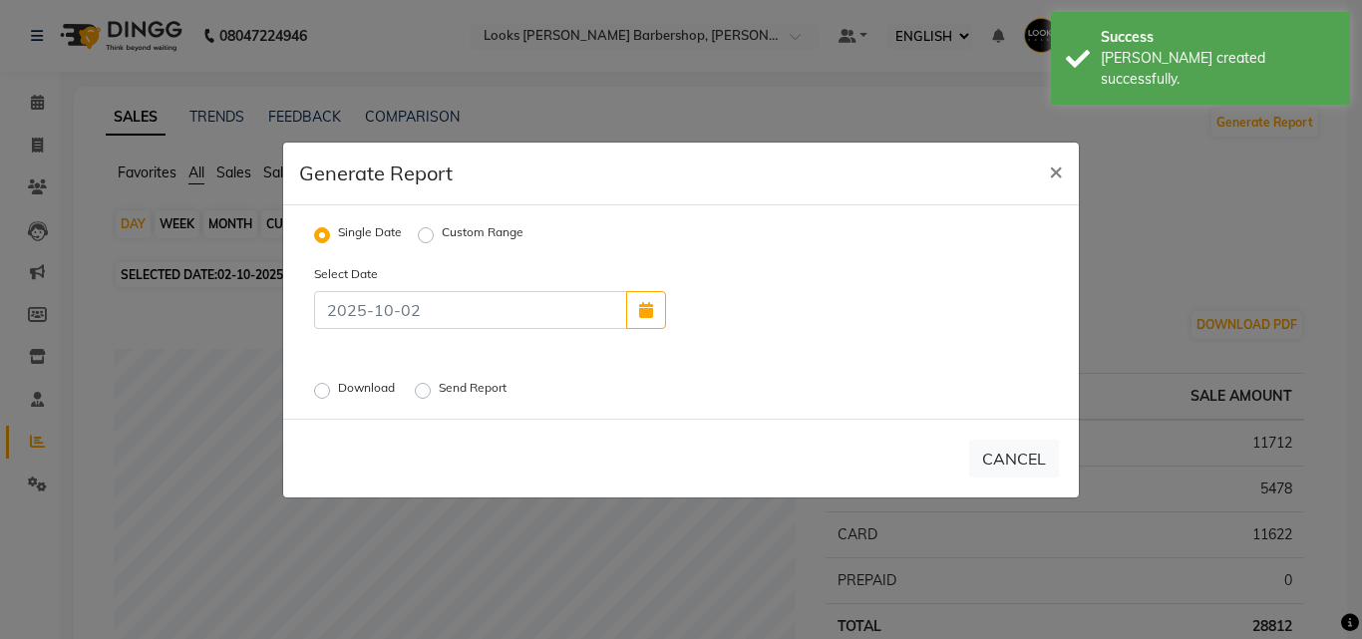
click at [338, 391] on label "Download" at bounding box center [368, 391] width 61 height 24
click at [323, 391] on input "Download" at bounding box center [325, 390] width 14 height 14
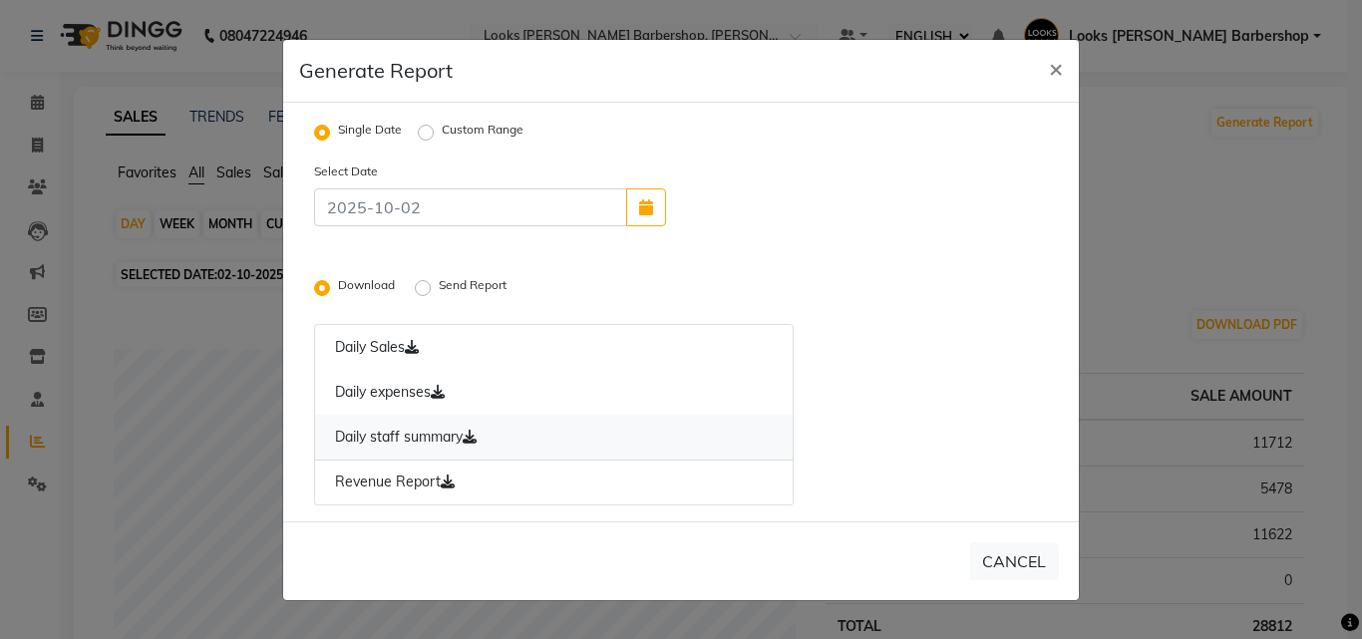
click at [481, 436] on link "Daily staff summary" at bounding box center [554, 438] width 480 height 46
click at [1063, 66] on button "×" at bounding box center [1056, 68] width 46 height 56
radio input "false"
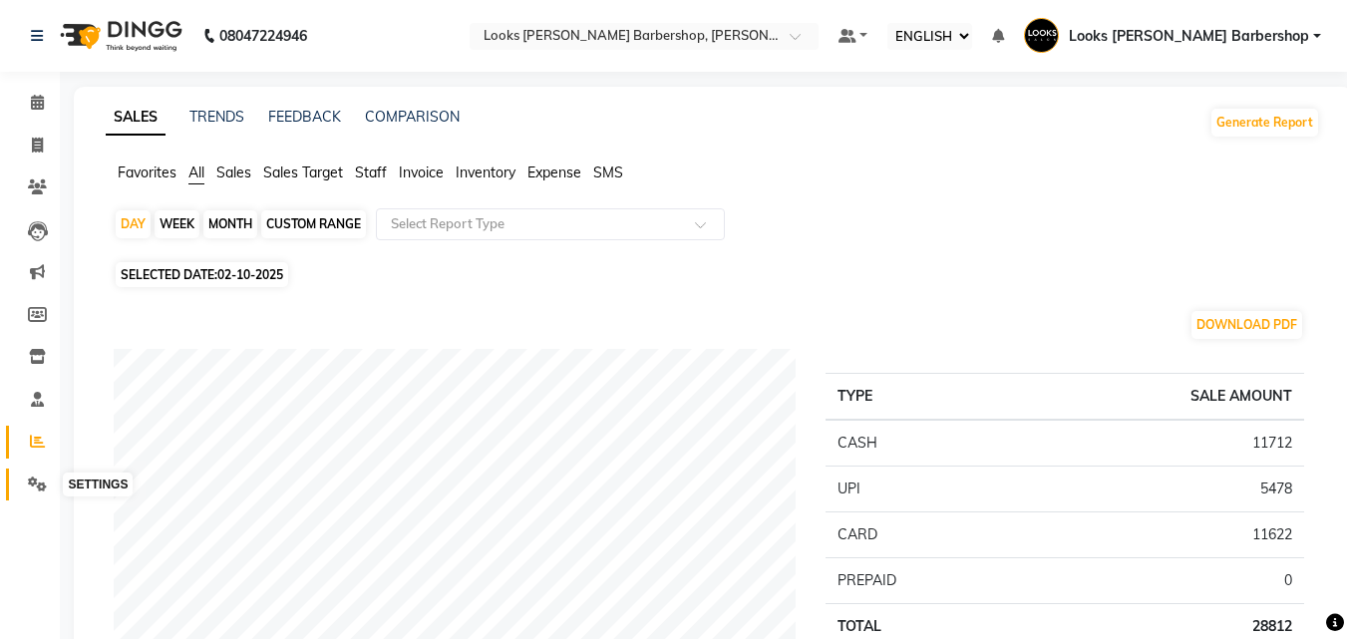
click at [26, 477] on span at bounding box center [37, 485] width 35 height 23
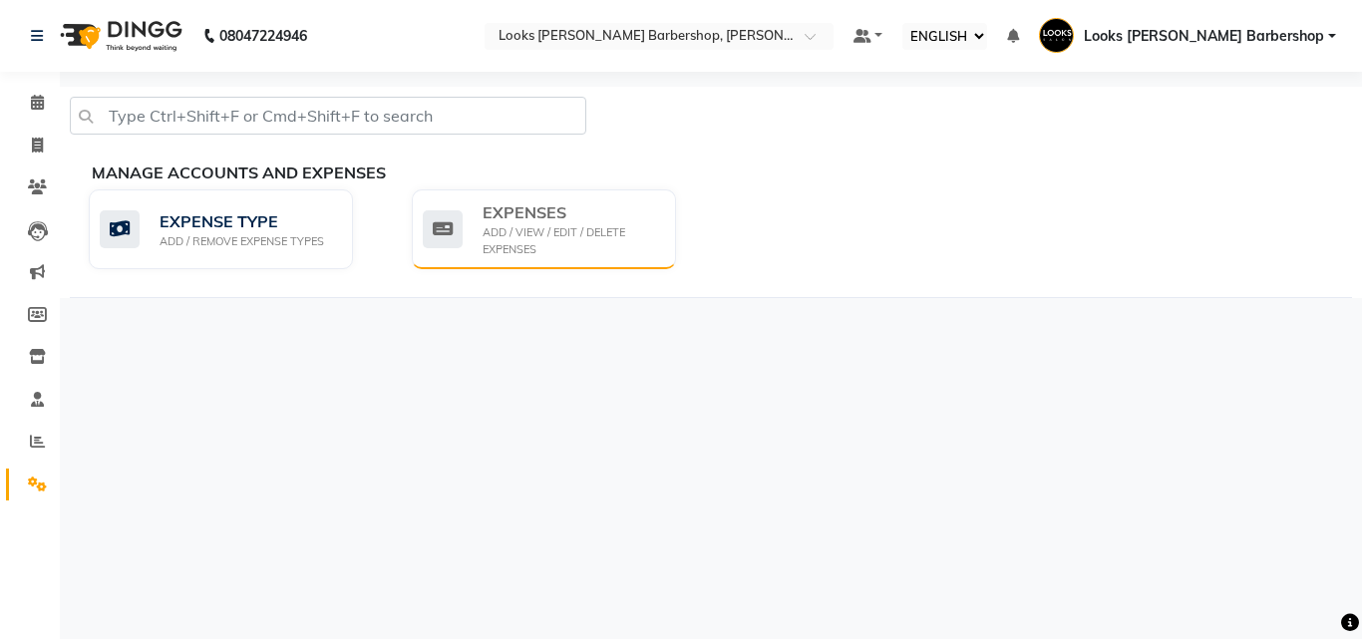
click at [563, 243] on div "ADD / VIEW / EDIT / DELETE EXPENSES" at bounding box center [572, 240] width 178 height 33
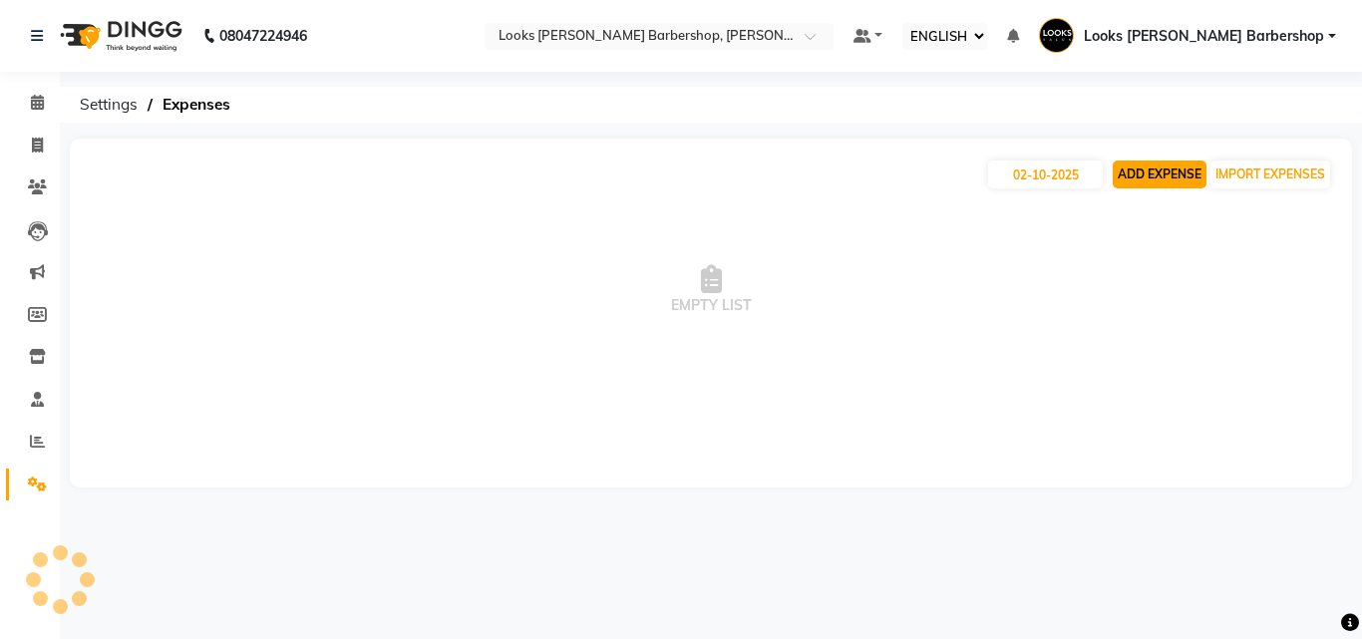
click at [1203, 185] on button "ADD EXPENSE" at bounding box center [1160, 175] width 94 height 28
select select "1"
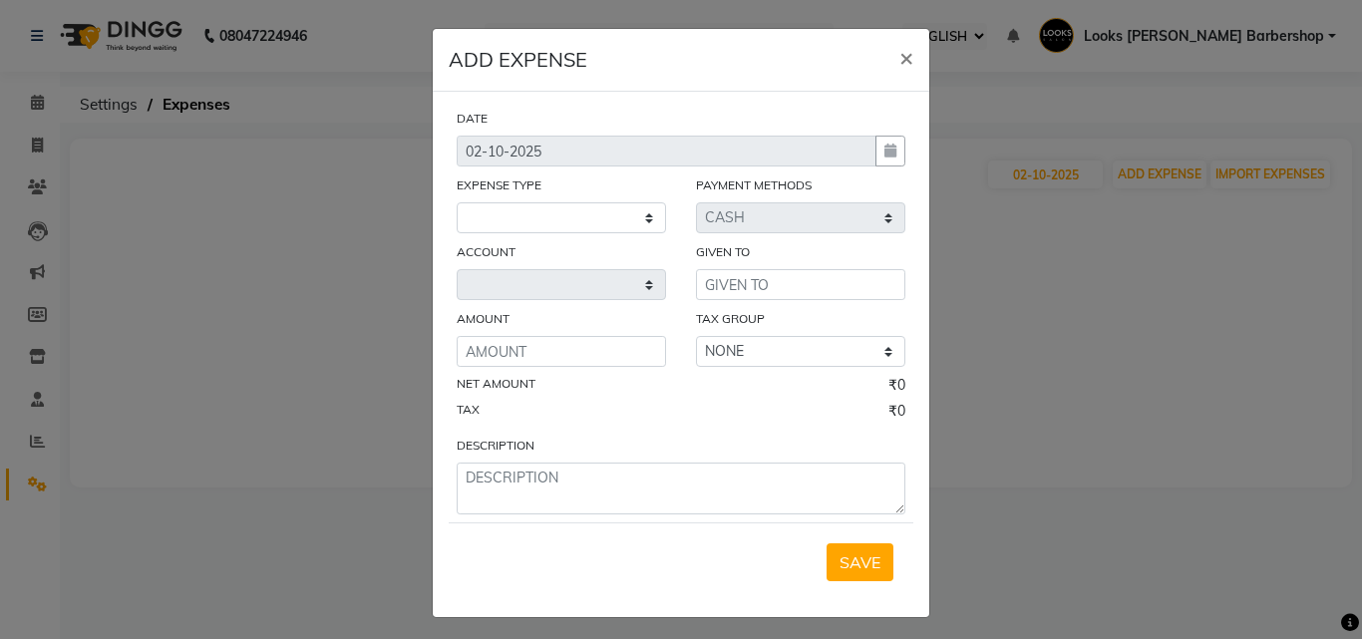
select select "3128"
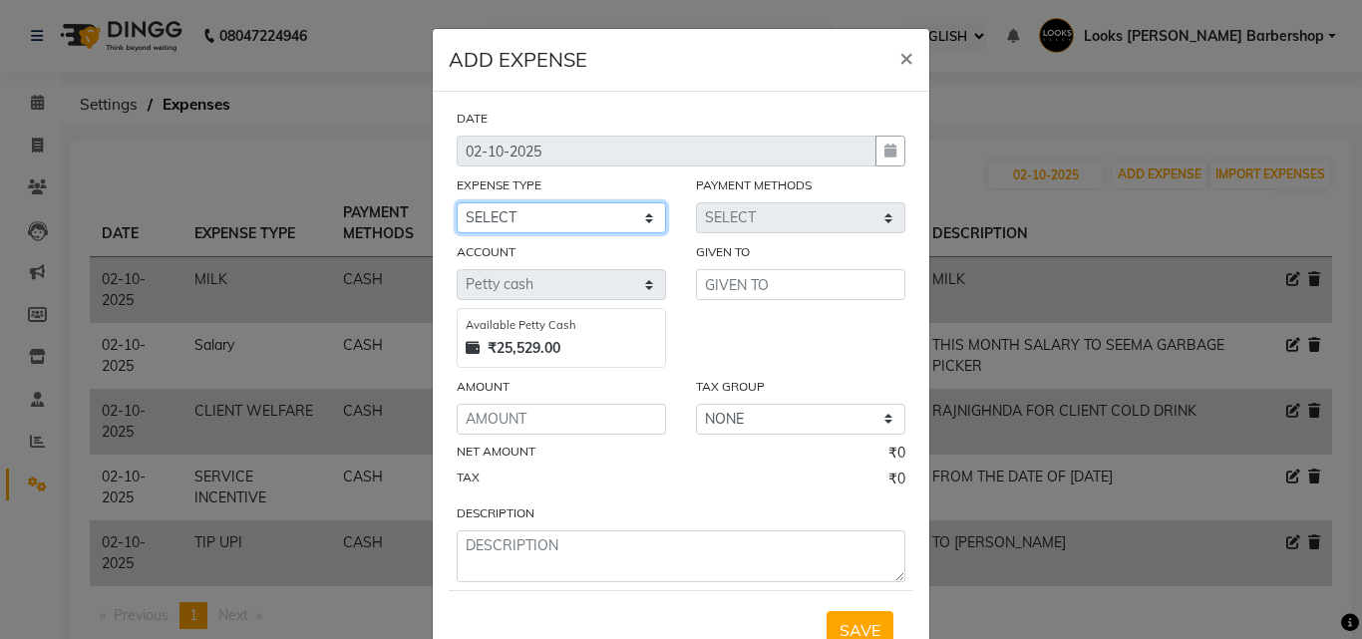
drag, startPoint x: 612, startPoint y: 205, endPoint x: 632, endPoint y: 227, distance: 29.6
click at [612, 205] on select "SELECT Accommodation Aesthetics Bank Deposit BLINKIT Cash Handover Client Refun…" at bounding box center [561, 217] width 209 height 31
select select "24170"
click at [457, 202] on select "SELECT Accommodation Aesthetics Bank Deposit BLINKIT Cash Handover Client Refun…" at bounding box center [561, 217] width 209 height 31
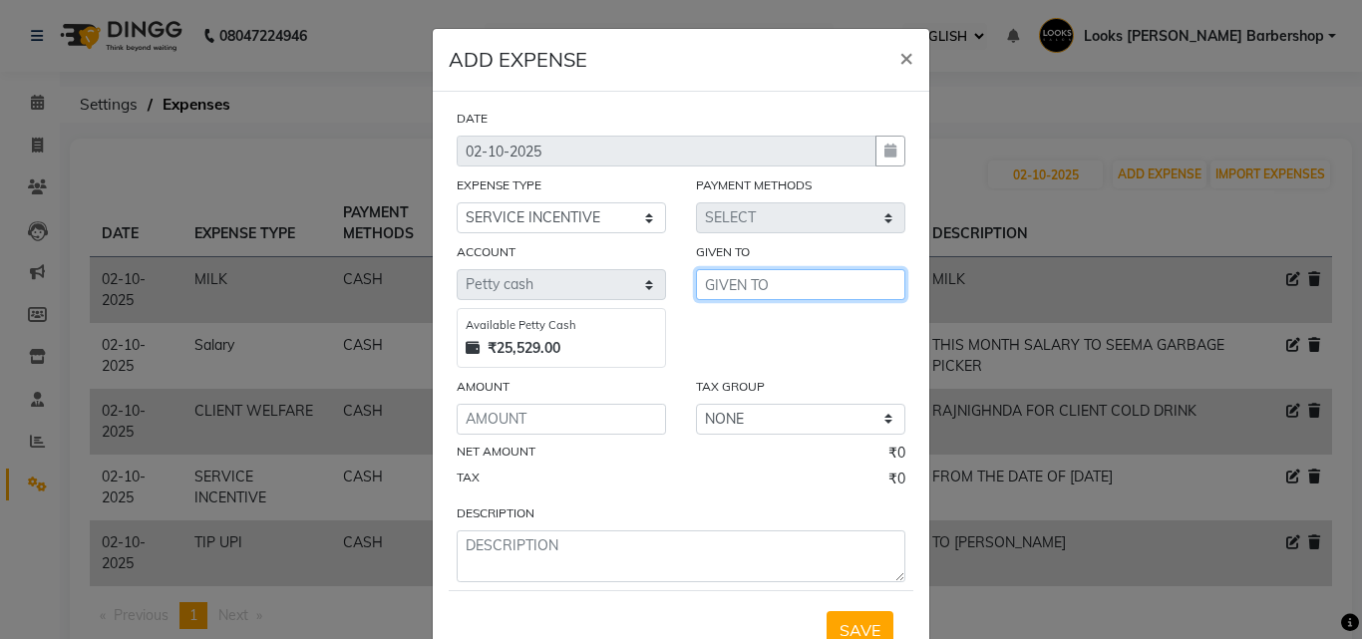
click at [726, 281] on input "text" at bounding box center [800, 284] width 209 height 31
click at [769, 332] on span "LHAMO" at bounding box center [751, 327] width 60 height 20
type input "LHAMO"
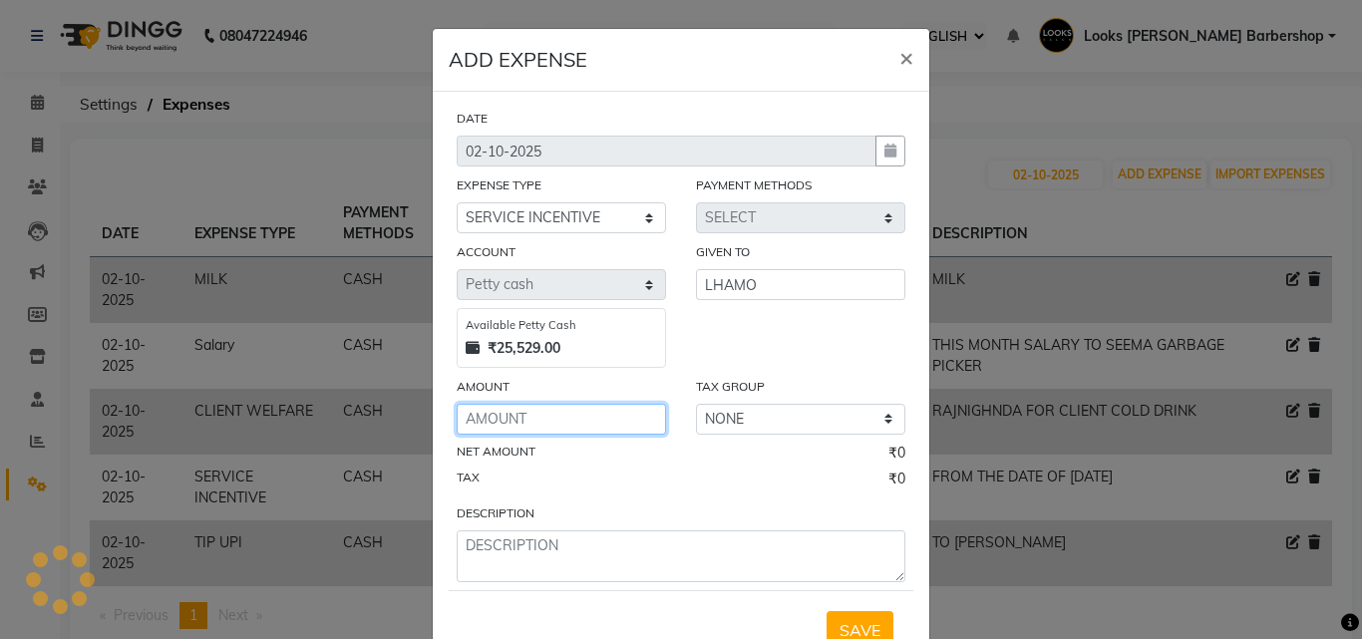
click at [550, 418] on input "number" at bounding box center [561, 419] width 209 height 31
type input "300"
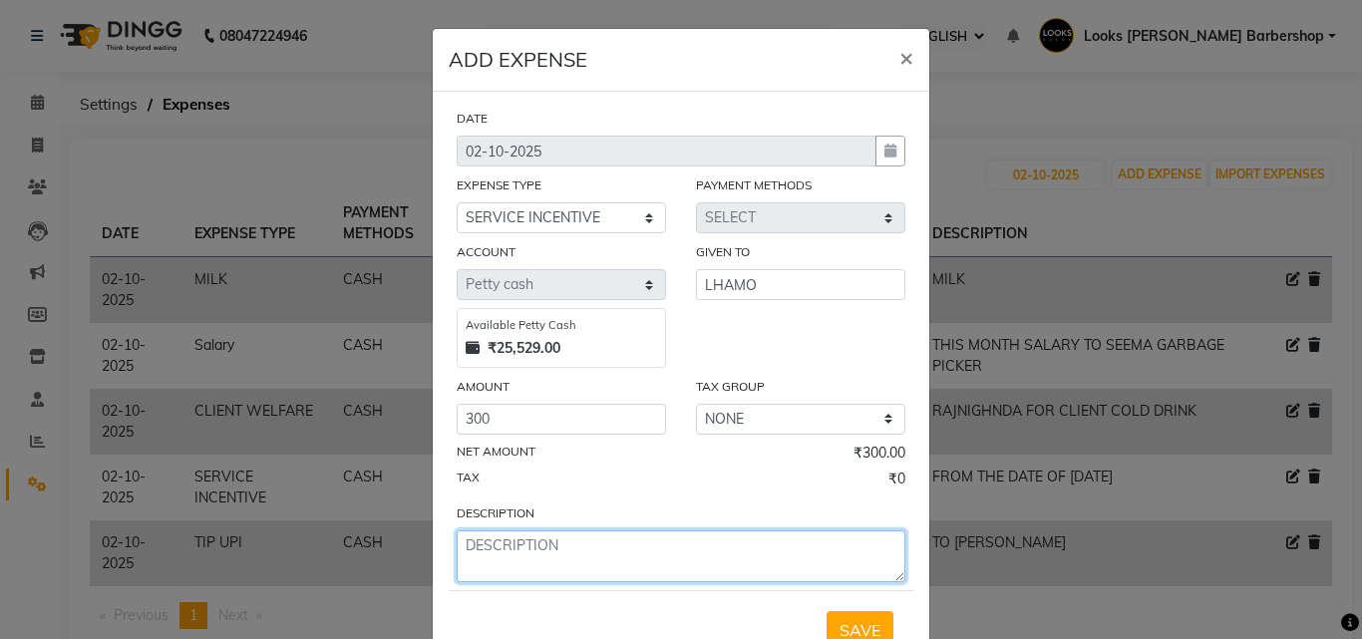
click at [571, 573] on textarea at bounding box center [681, 557] width 449 height 52
type textarea "F"
type textarea "TO LHAMO"
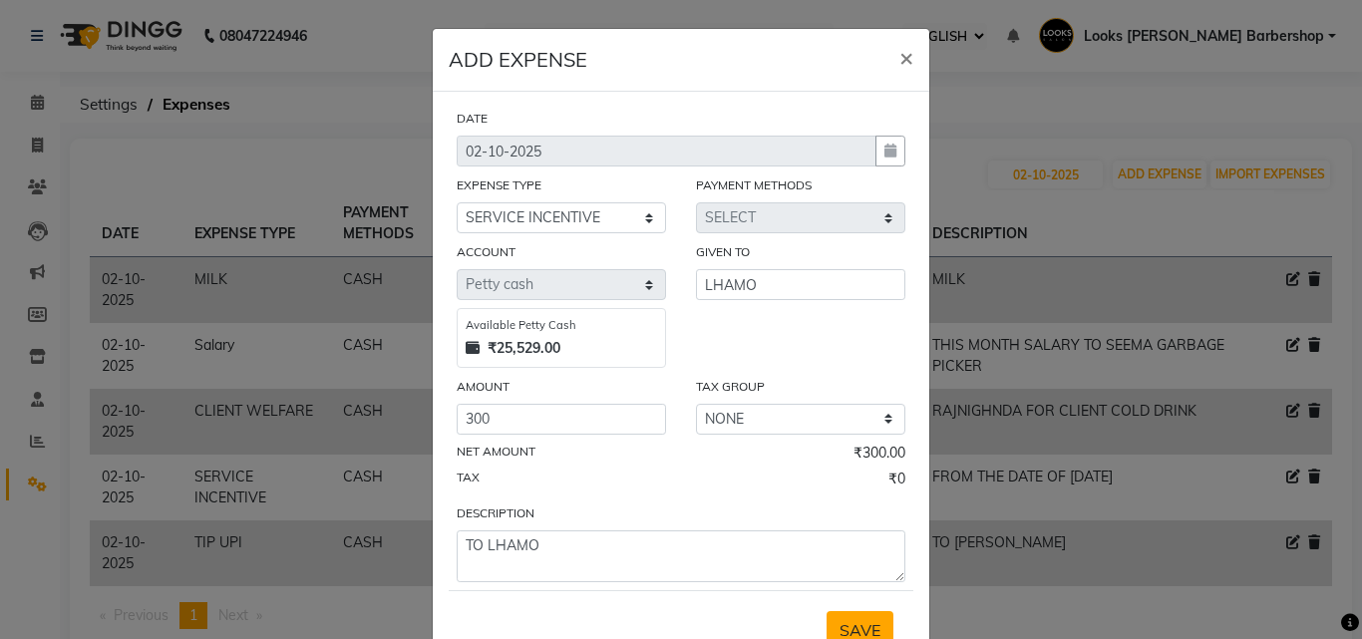
click at [849, 627] on span "SAVE" at bounding box center [860, 630] width 41 height 20
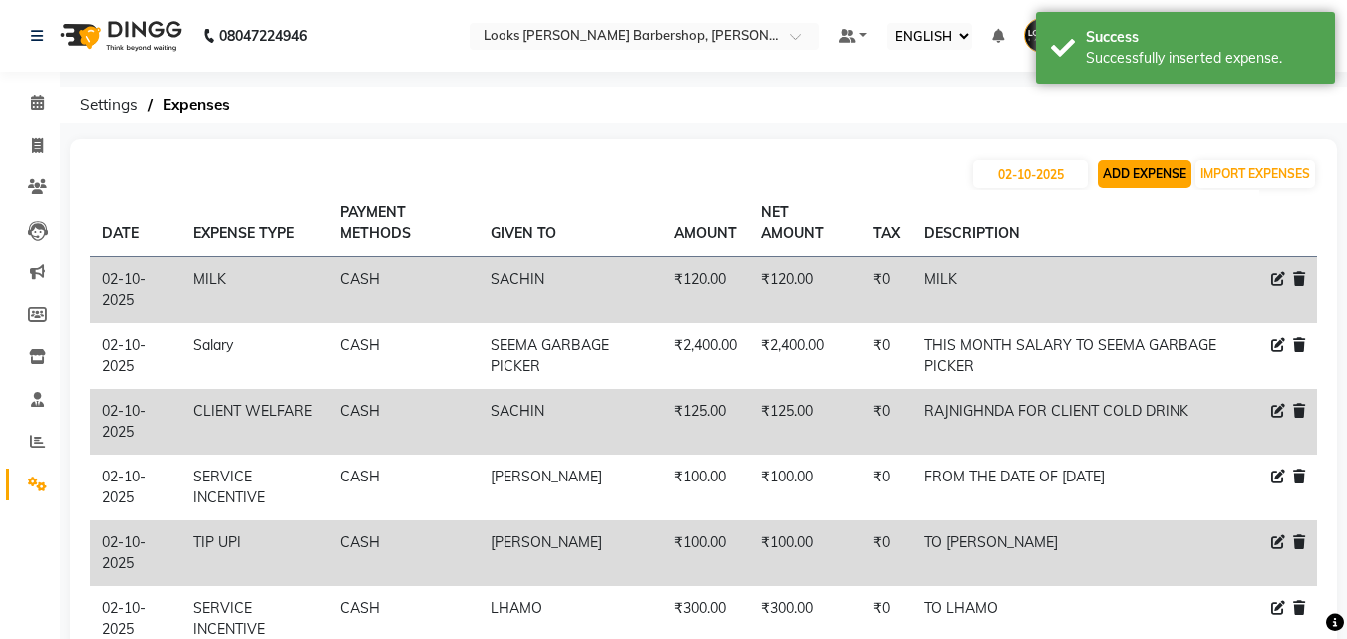
click at [1157, 166] on button "ADD EXPENSE" at bounding box center [1145, 175] width 94 height 28
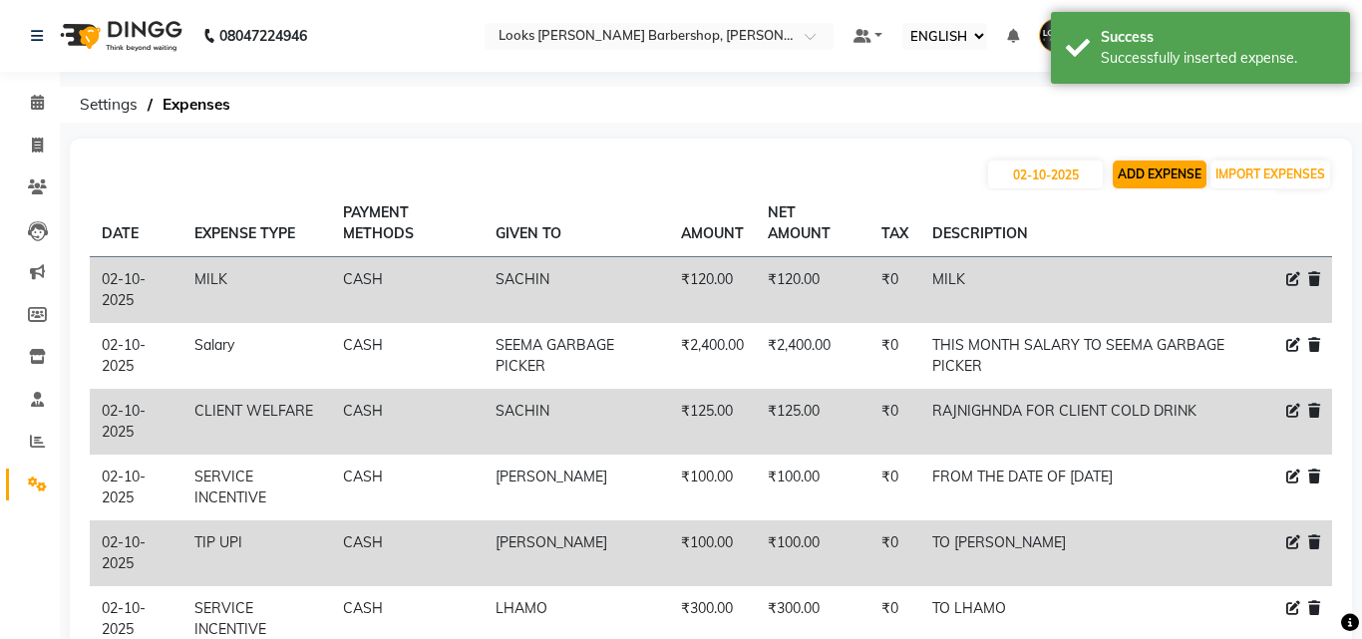
select select "1"
select select "3128"
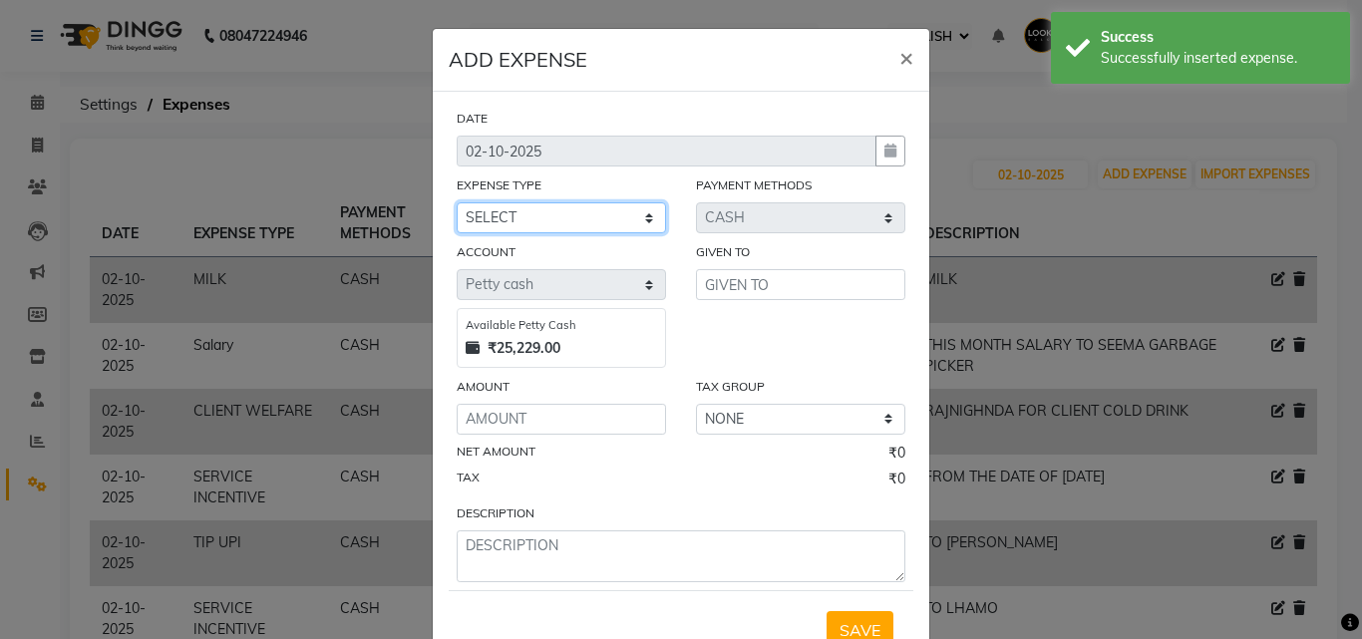
click at [606, 210] on select "SELECT Accommodation Aesthetics Bank Deposit BLINKIT Cash Handover Client Refun…" at bounding box center [561, 217] width 209 height 31
select select "24170"
click at [457, 202] on select "SELECT Accommodation Aesthetics Bank Deposit BLINKIT Cash Handover Client Refun…" at bounding box center [561, 217] width 209 height 31
click at [727, 264] on div "GIVEN TO" at bounding box center [800, 255] width 209 height 28
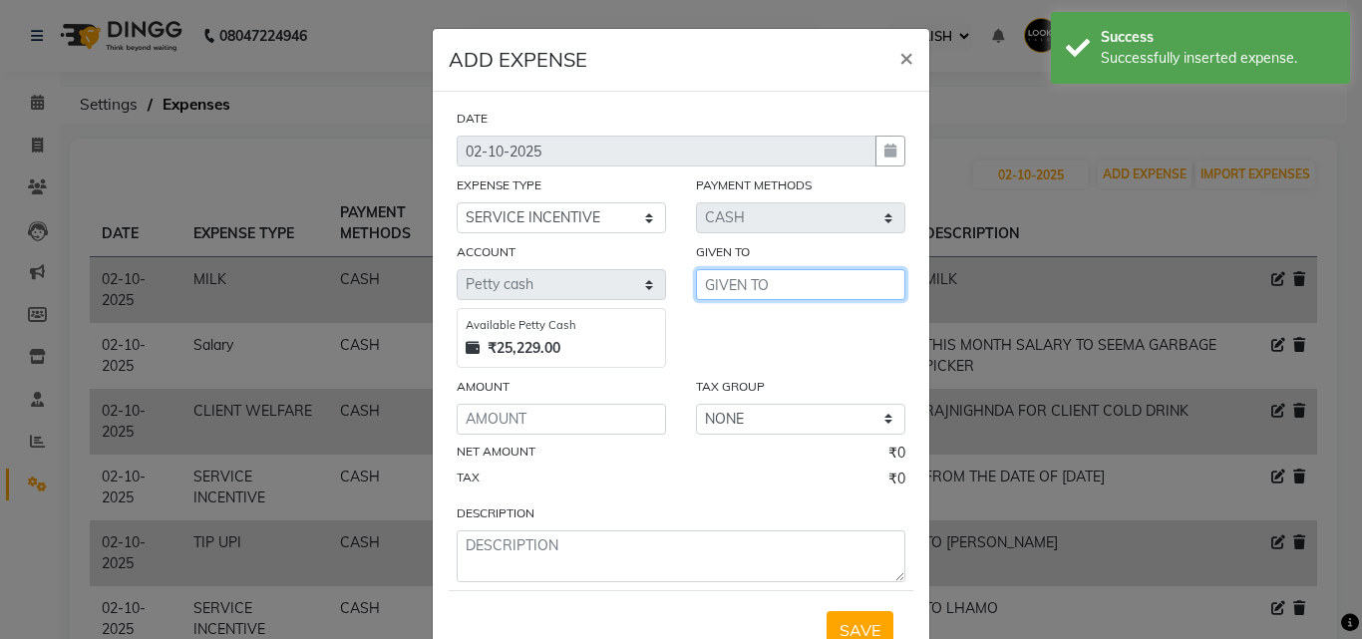
click at [727, 279] on input "text" at bounding box center [800, 284] width 209 height 31
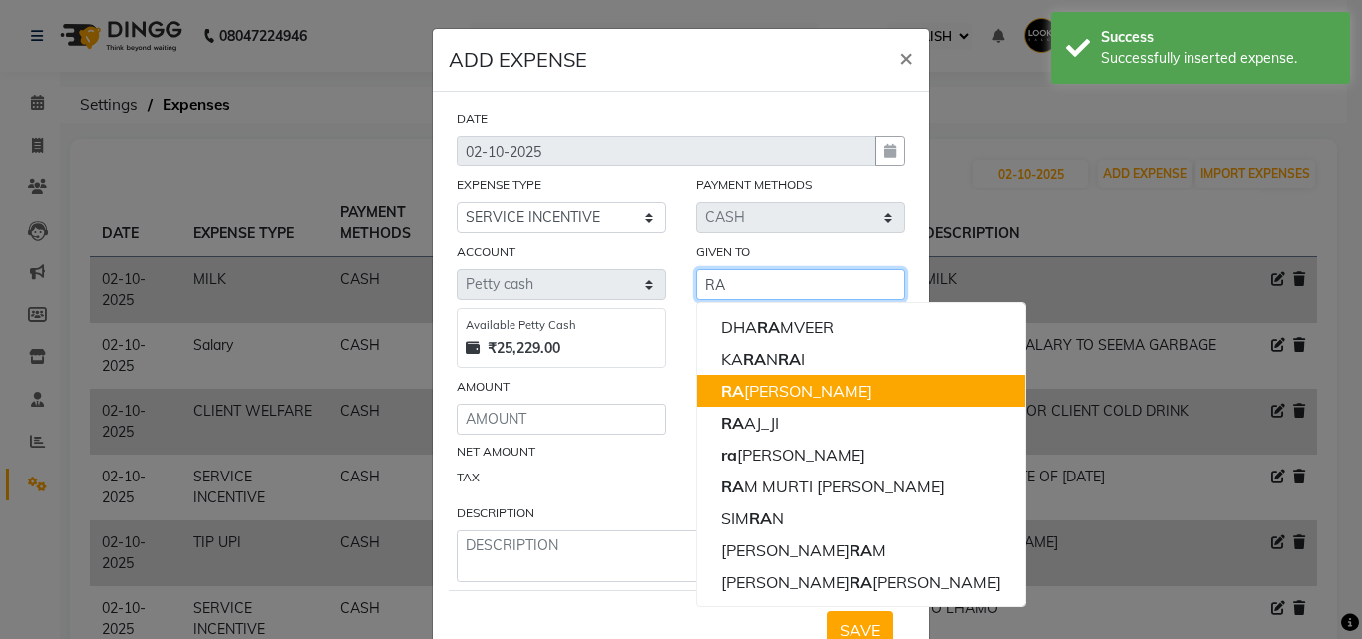
click at [746, 389] on ngb-highlight "[PERSON_NAME] [PERSON_NAME]" at bounding box center [797, 391] width 152 height 20
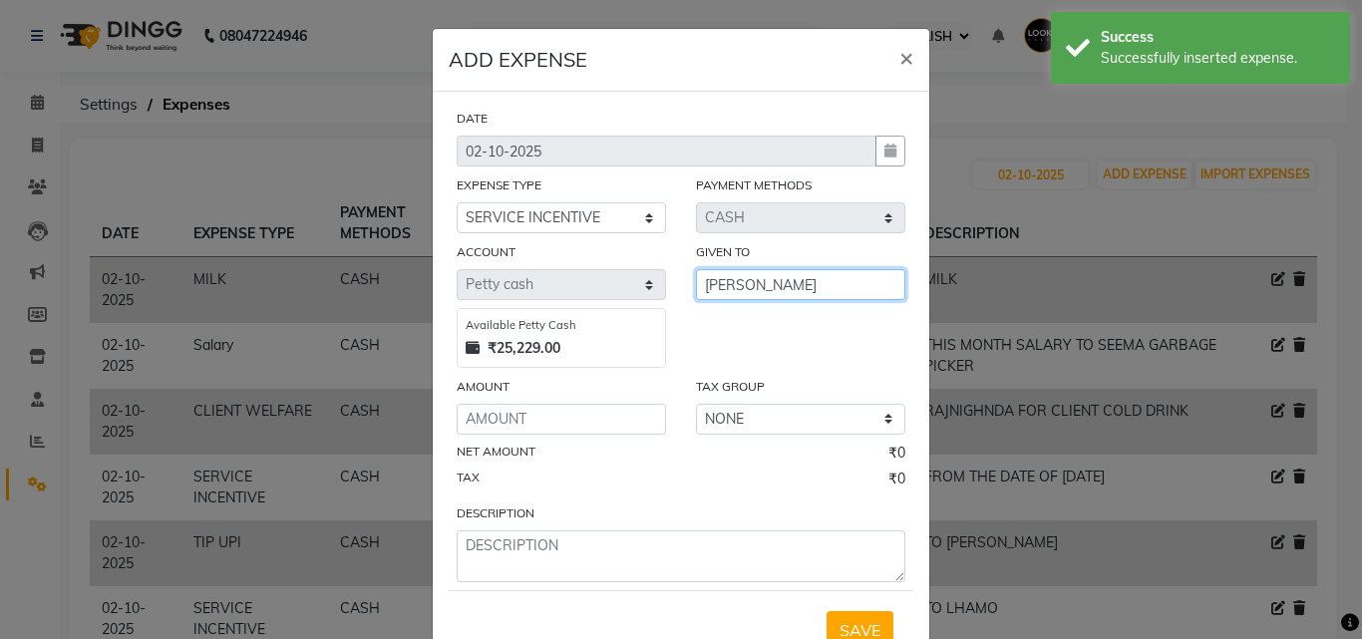
type input "[PERSON_NAME]"
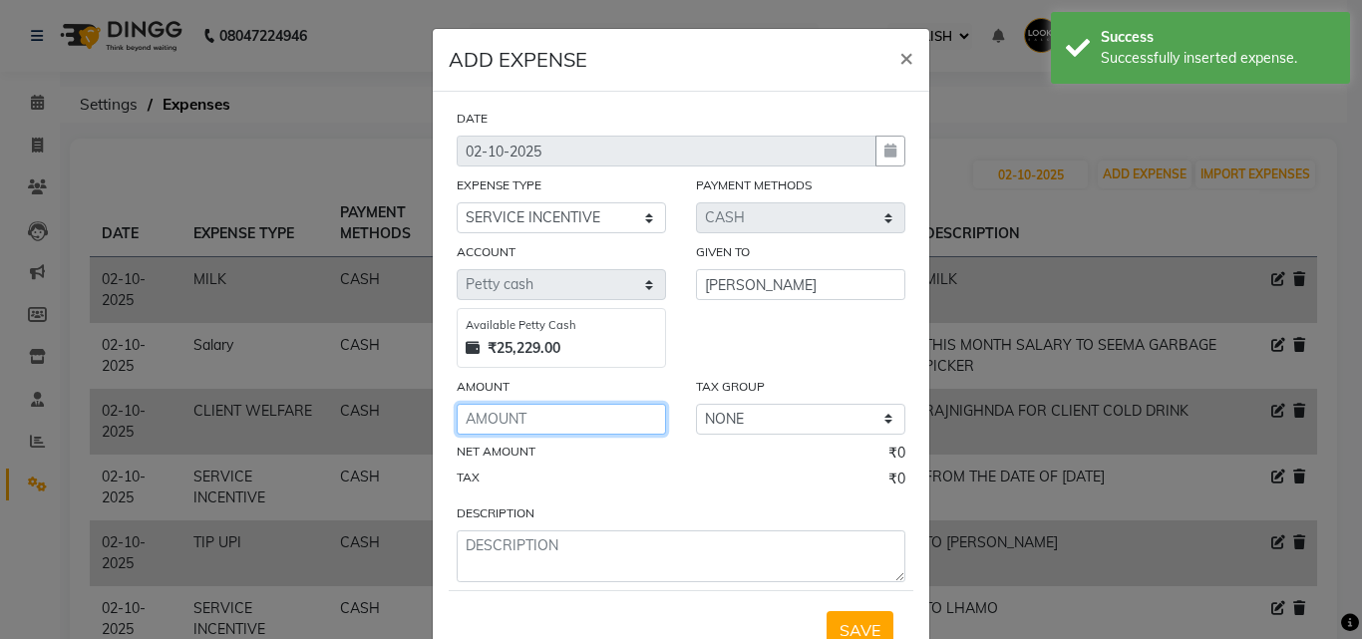
click at [547, 413] on input "number" at bounding box center [561, 419] width 209 height 31
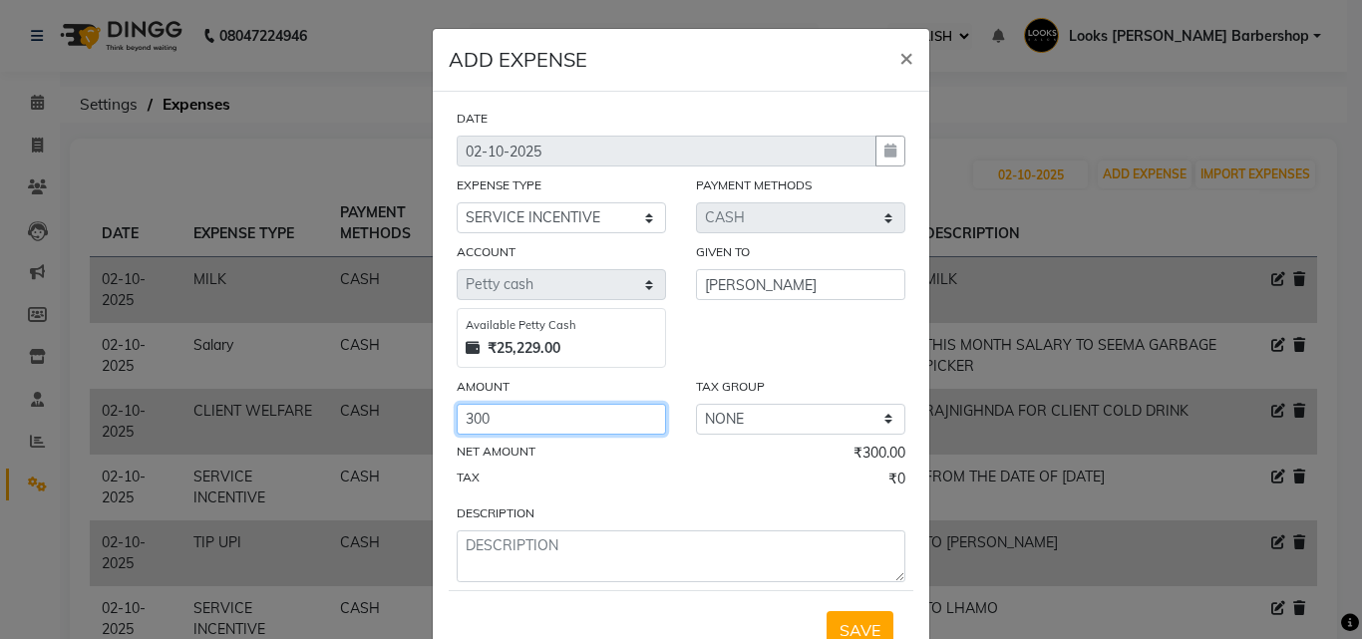
type input "300"
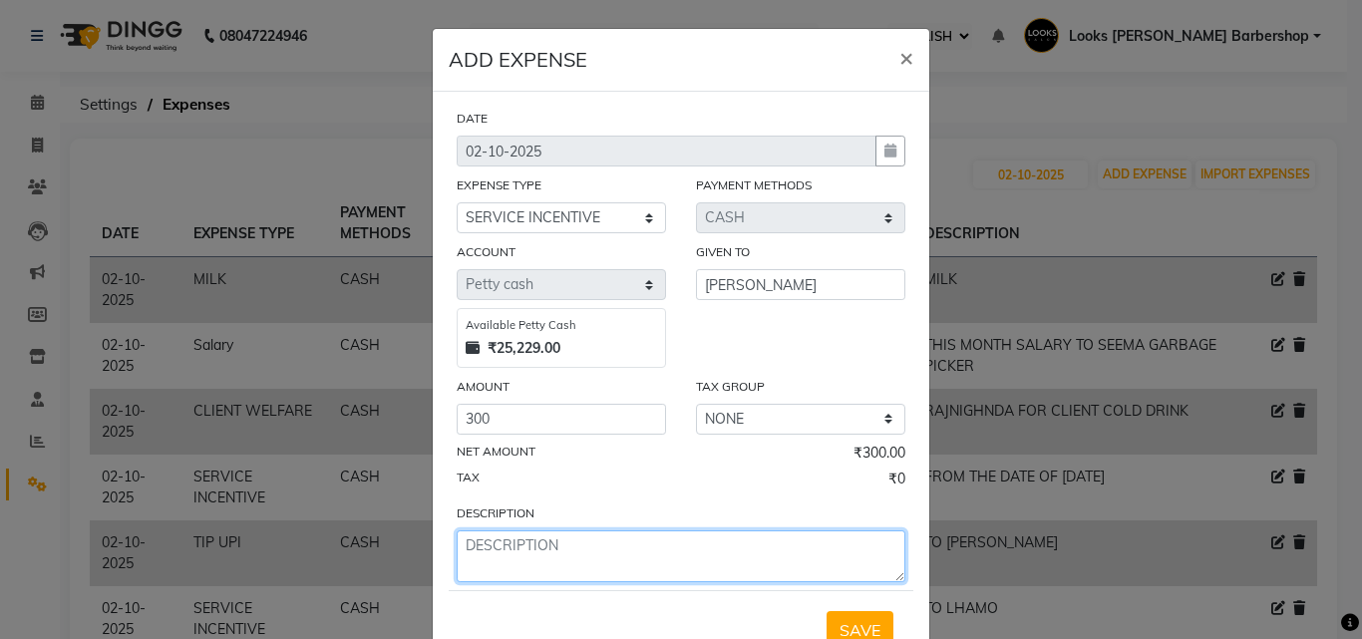
click at [516, 575] on textarea at bounding box center [681, 557] width 449 height 52
type textarea "TO [PERSON_NAME]"
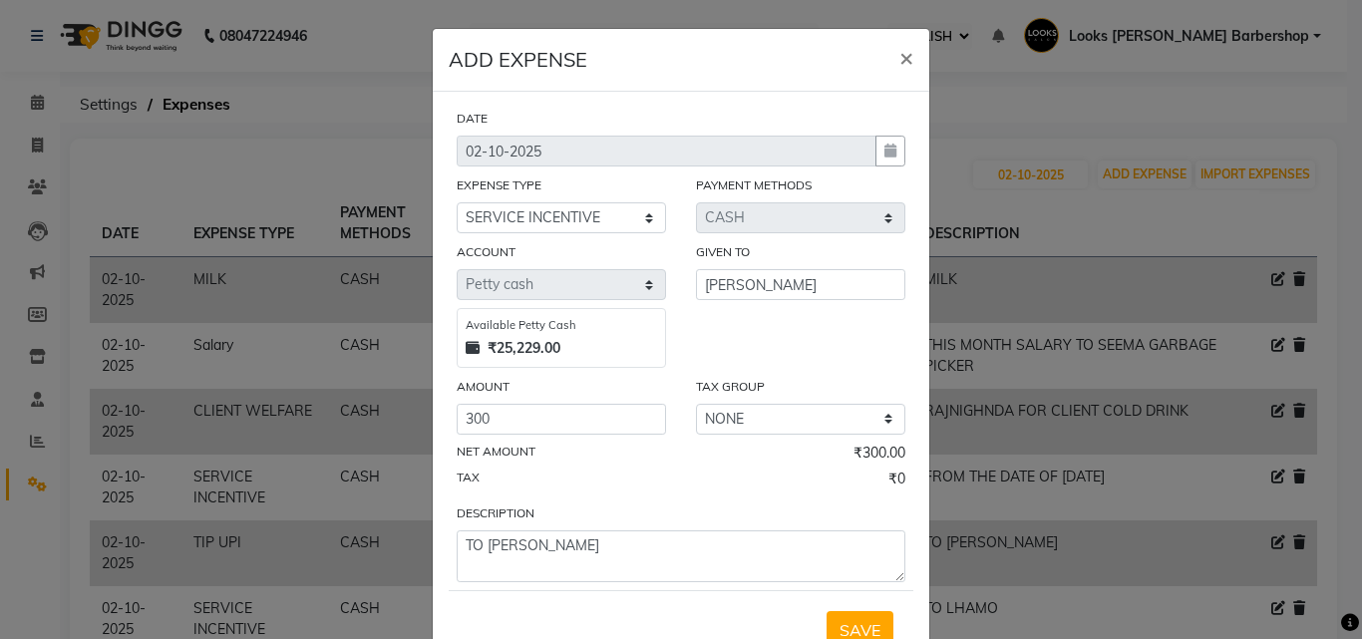
click at [839, 606] on div "SAVE" at bounding box center [681, 629] width 465 height 79
click at [847, 616] on button "SAVE" at bounding box center [860, 630] width 67 height 38
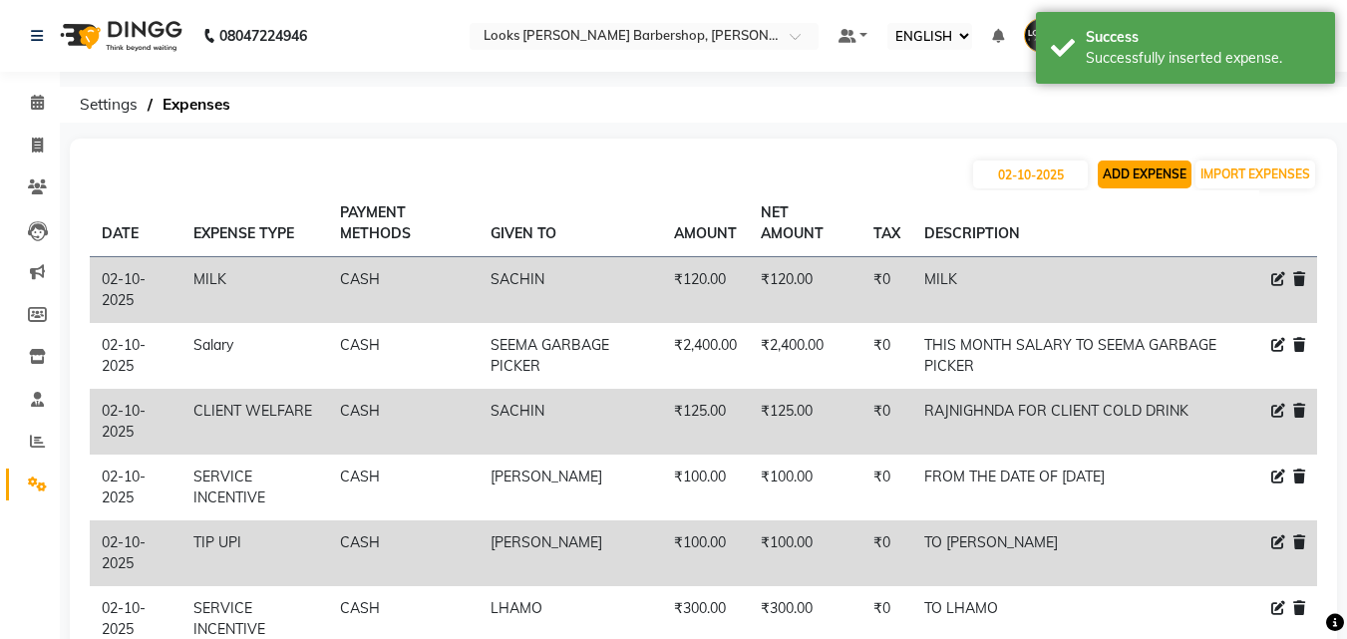
click at [1134, 161] on button "ADD EXPENSE" at bounding box center [1145, 175] width 94 height 28
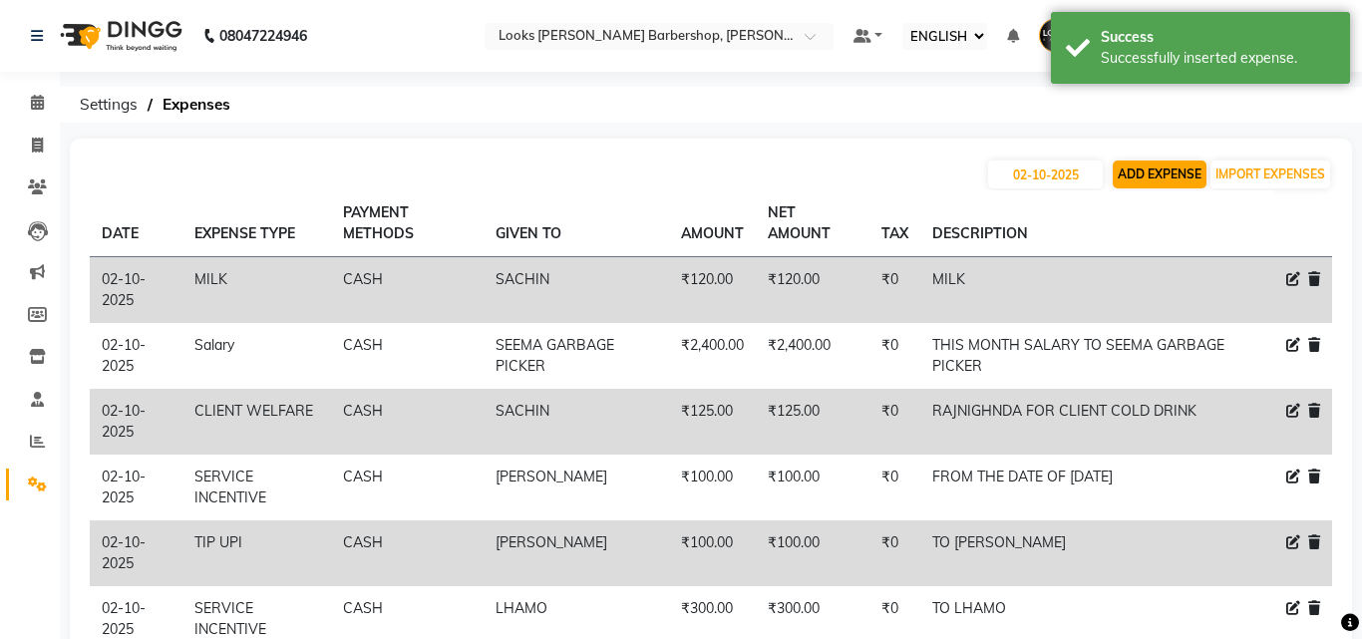
select select "1"
select select "3128"
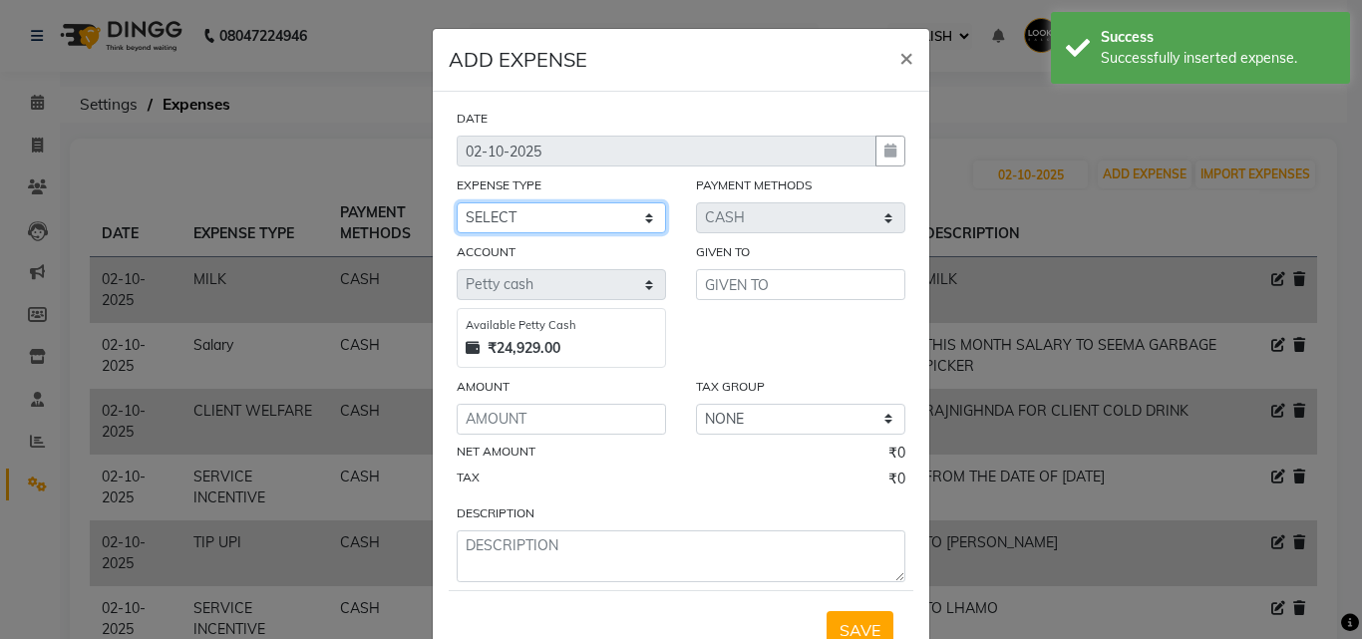
drag, startPoint x: 494, startPoint y: 224, endPoint x: 508, endPoint y: 230, distance: 15.2
click at [495, 226] on select "SELECT Accommodation Aesthetics Bank Deposit BLINKIT Cash Handover Client Refun…" at bounding box center [561, 217] width 209 height 31
select select "24899"
click at [457, 202] on select "SELECT Accommodation Aesthetics Bank Deposit BLINKIT Cash Handover Client Refun…" at bounding box center [561, 217] width 209 height 31
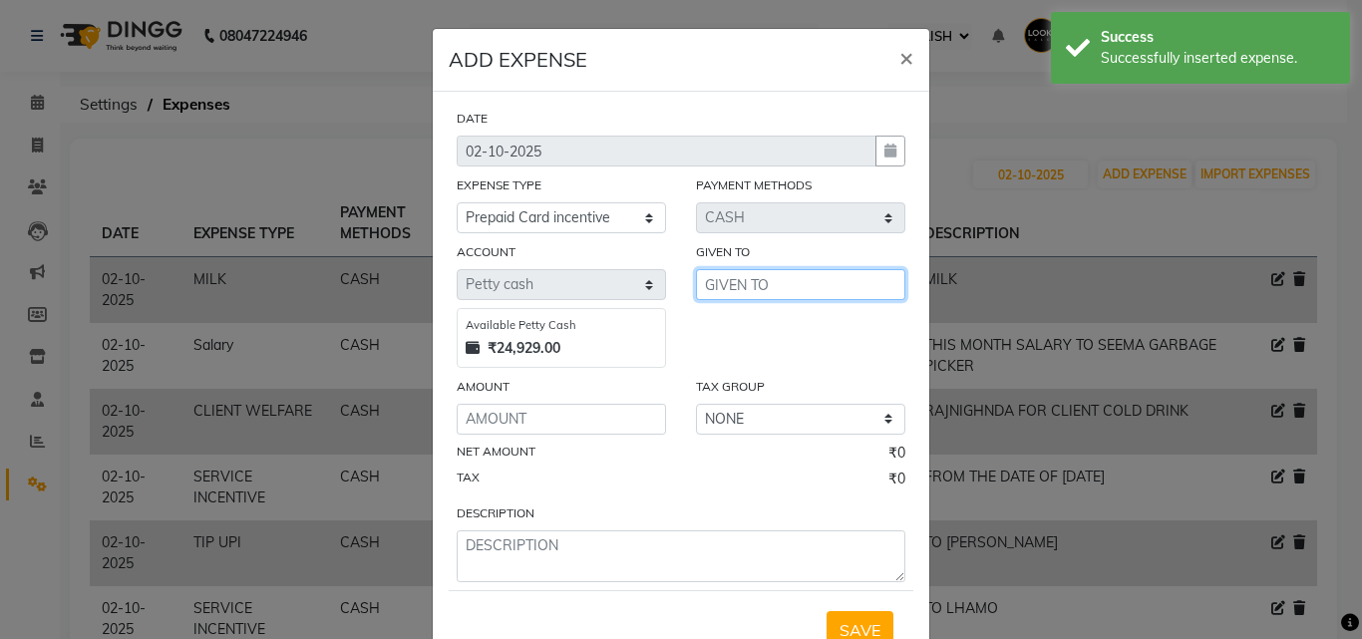
click at [746, 280] on input "text" at bounding box center [800, 284] width 209 height 31
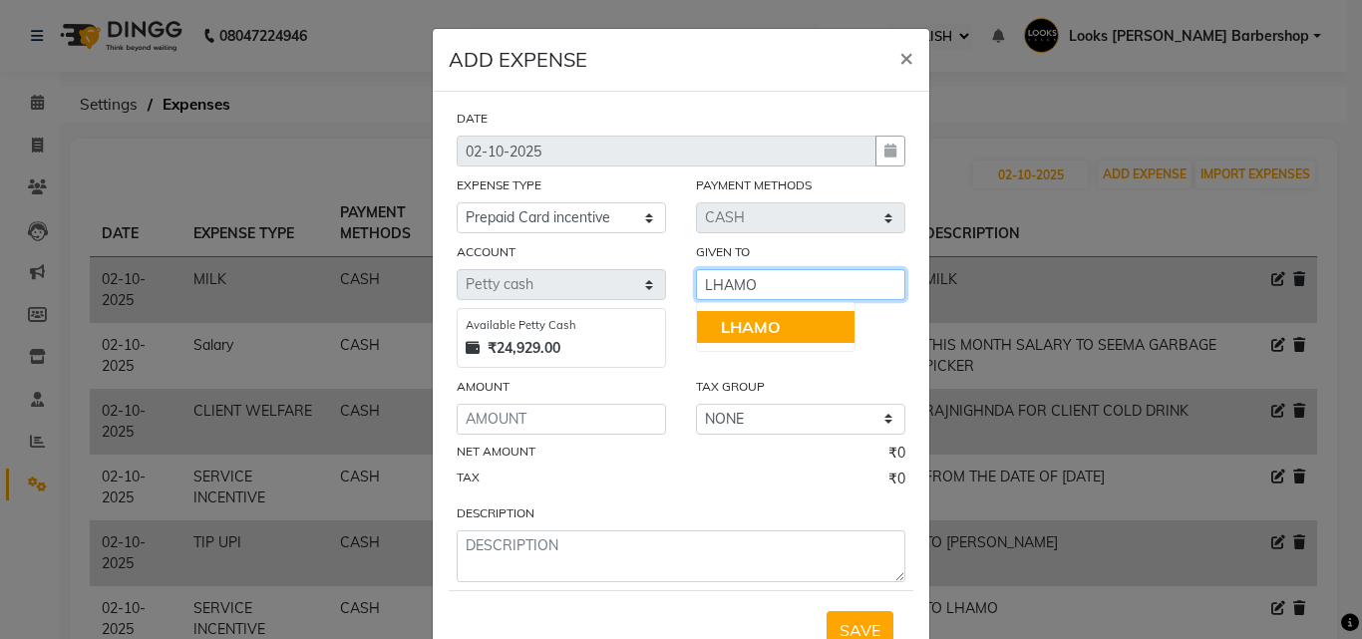
click at [735, 328] on span "LHAMO" at bounding box center [751, 327] width 60 height 20
type input "LHAMO"
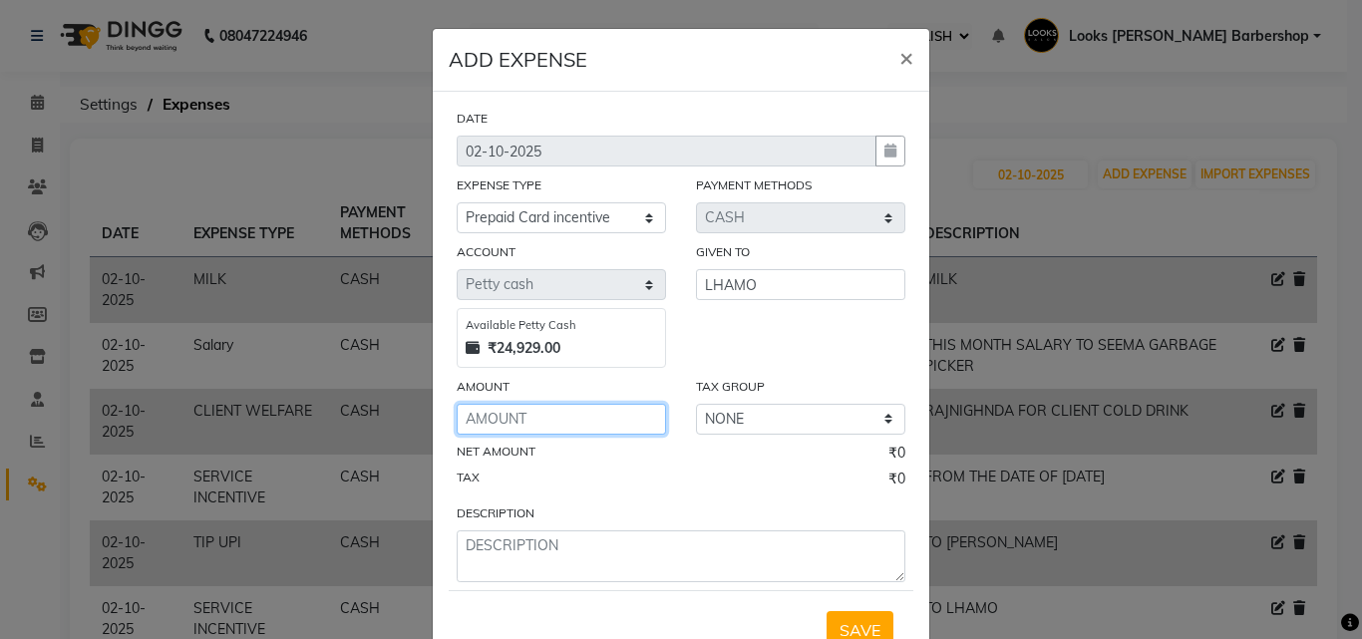
click at [475, 422] on input "number" at bounding box center [561, 419] width 209 height 31
type input "1"
type input "250"
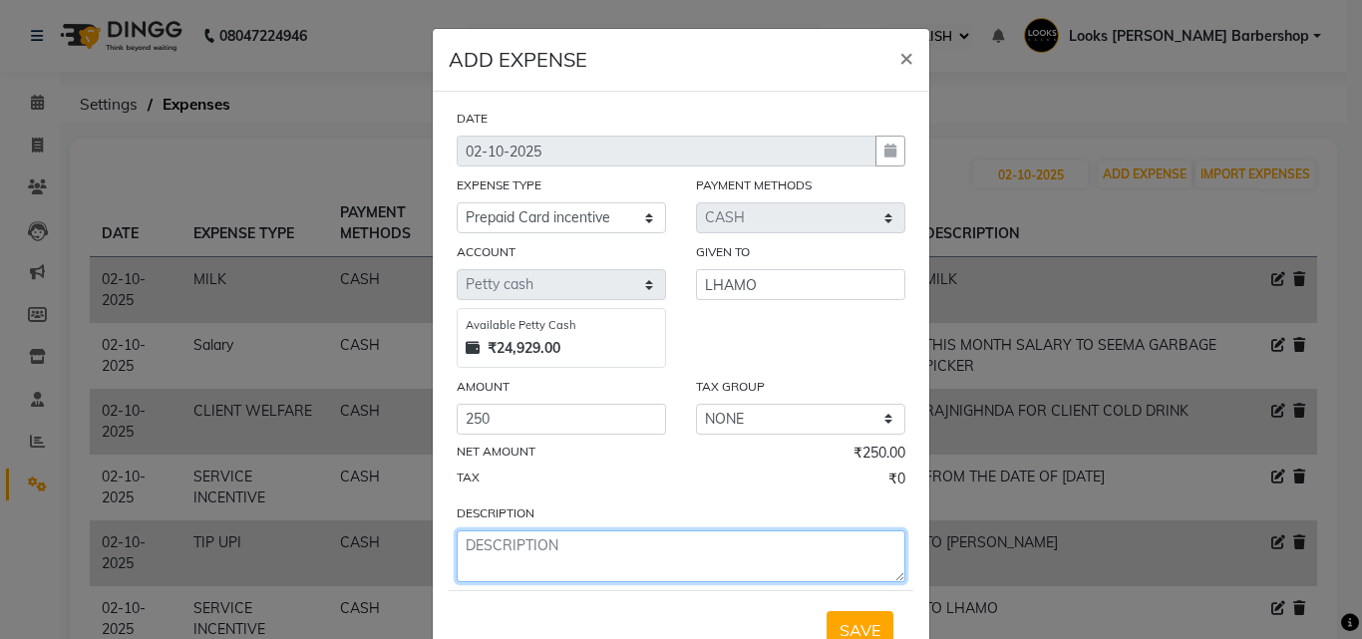
click at [509, 539] on textarea at bounding box center [681, 557] width 449 height 52
type textarea "TO LHAMO"
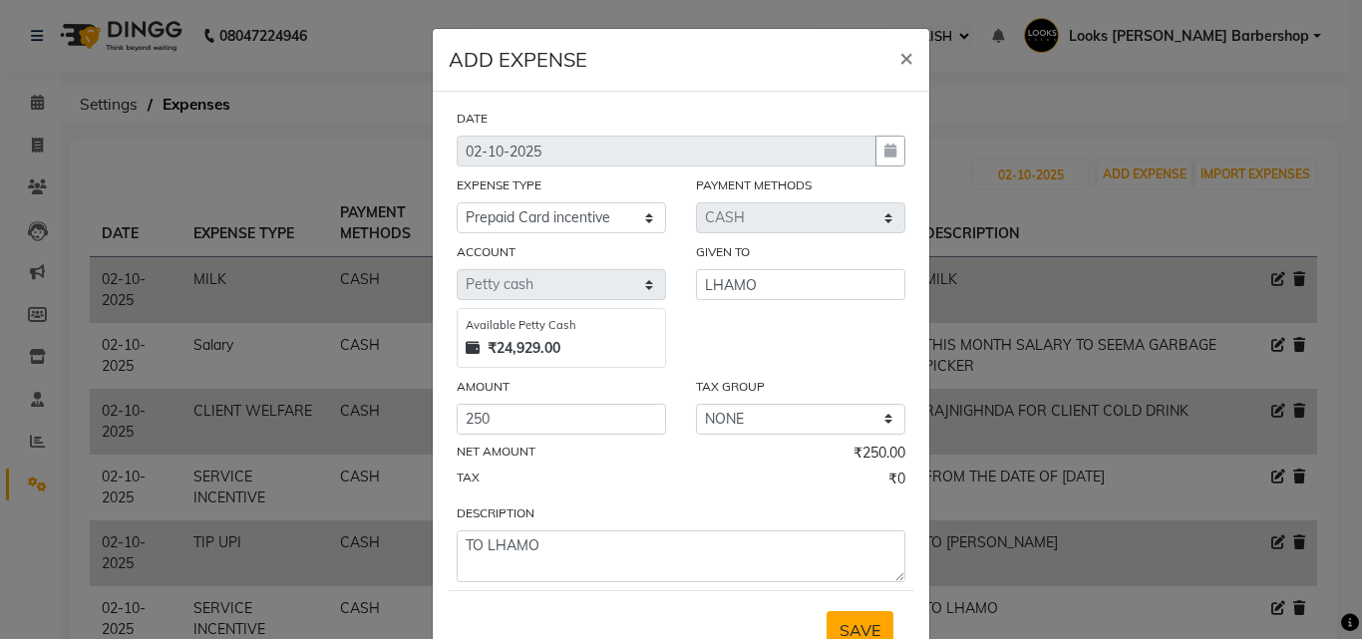
click at [857, 624] on span "SAVE" at bounding box center [860, 630] width 41 height 20
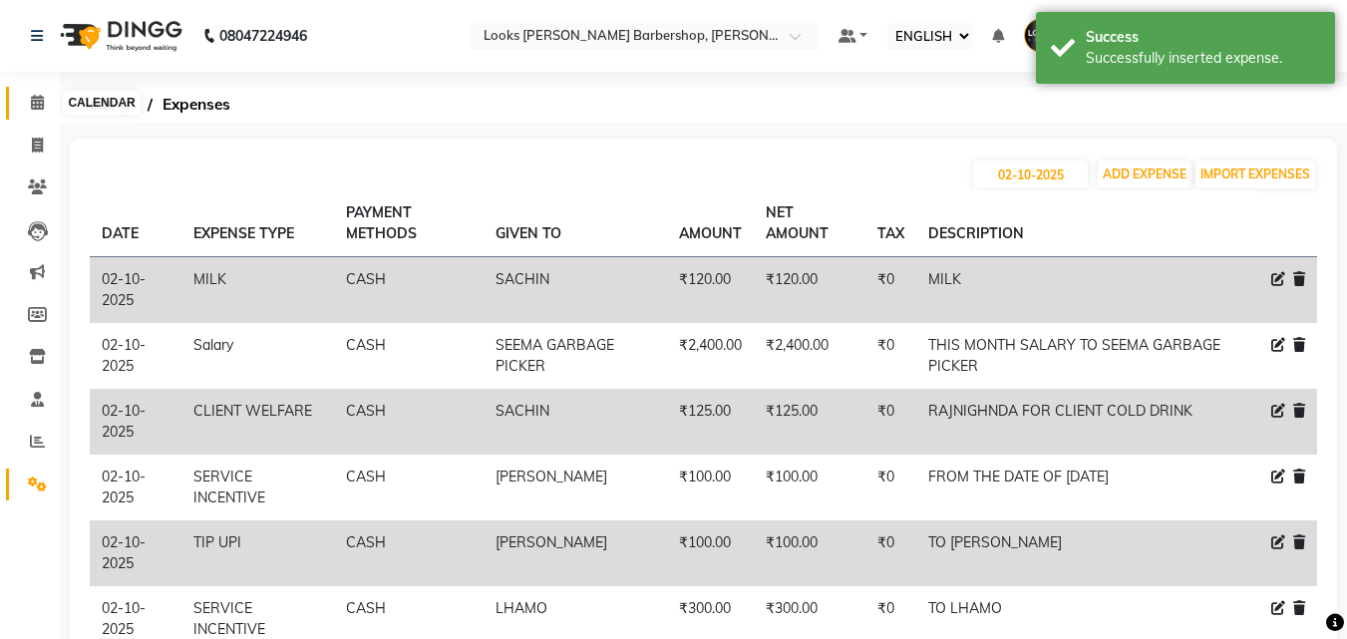
click at [33, 99] on icon at bounding box center [37, 102] width 13 height 15
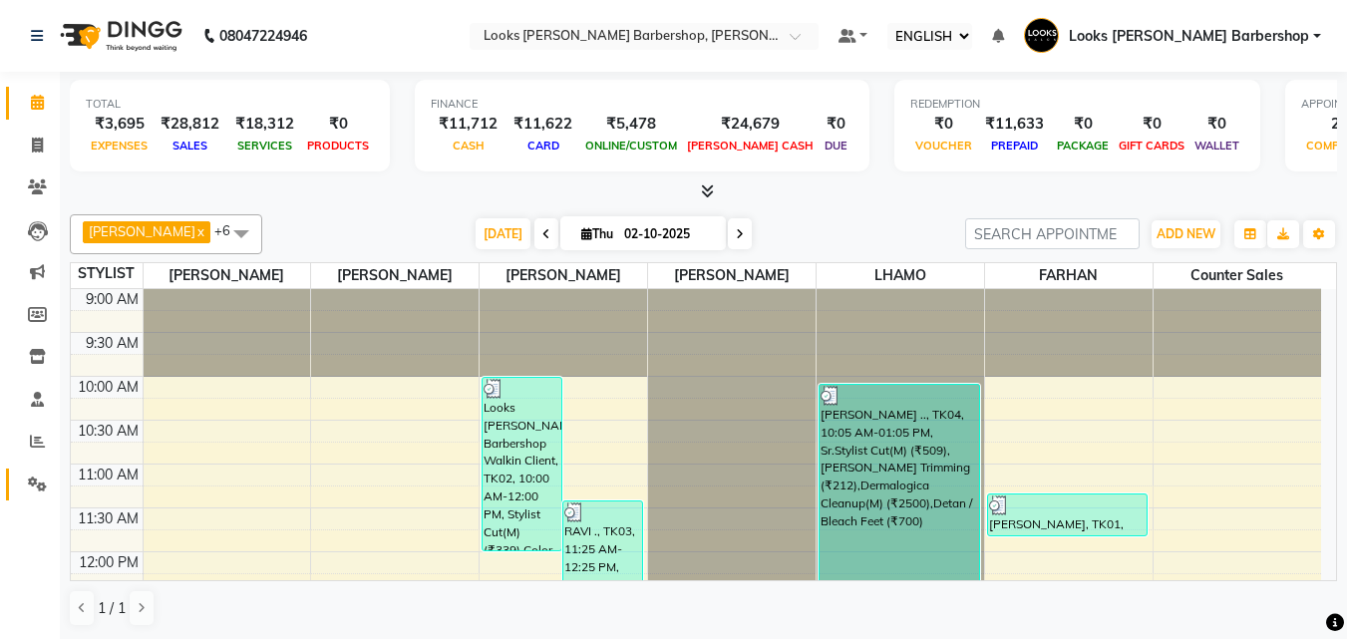
click at [37, 473] on link "SETTINGS" at bounding box center [30, 485] width 48 height 33
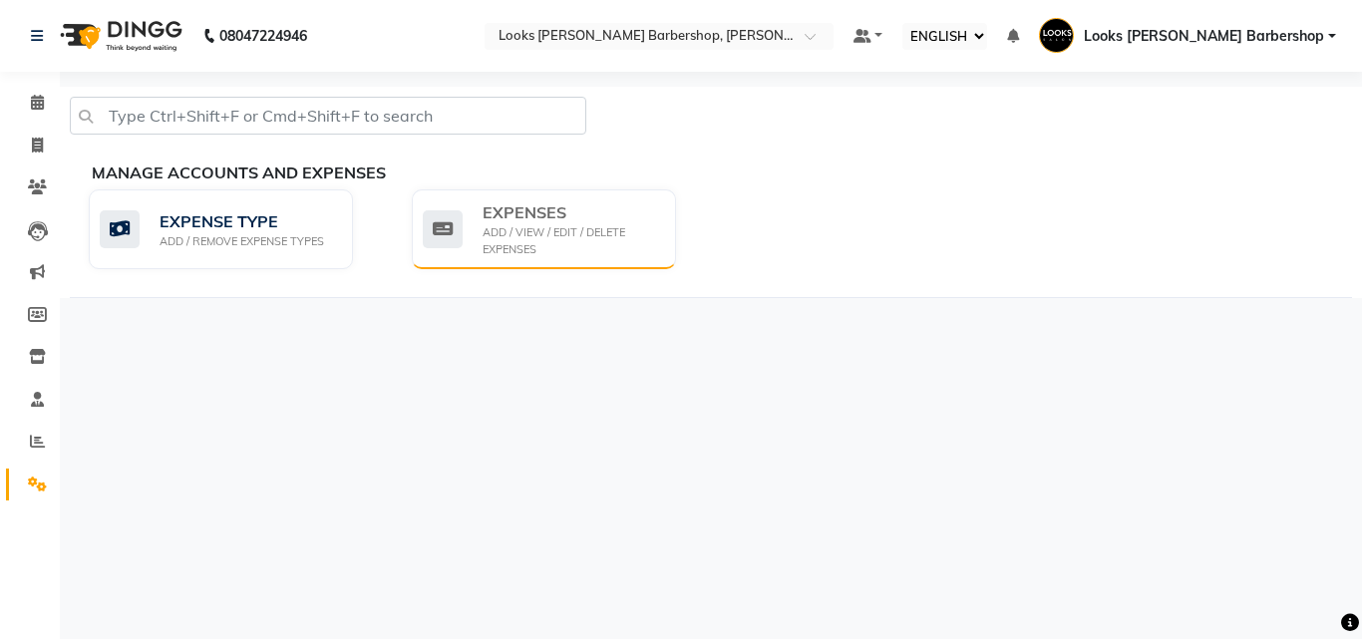
click at [569, 224] on div "ADD / VIEW / EDIT / DELETE EXPENSES" at bounding box center [572, 240] width 178 height 33
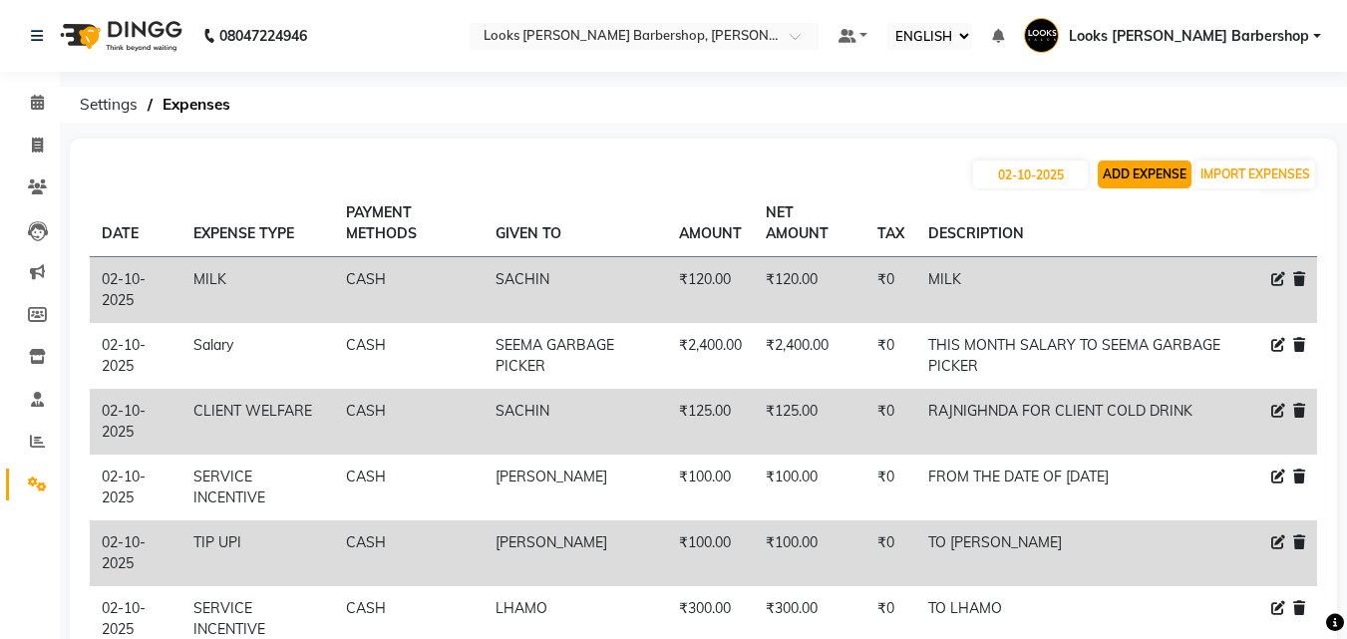
click at [1149, 161] on button "ADD EXPENSE" at bounding box center [1145, 175] width 94 height 28
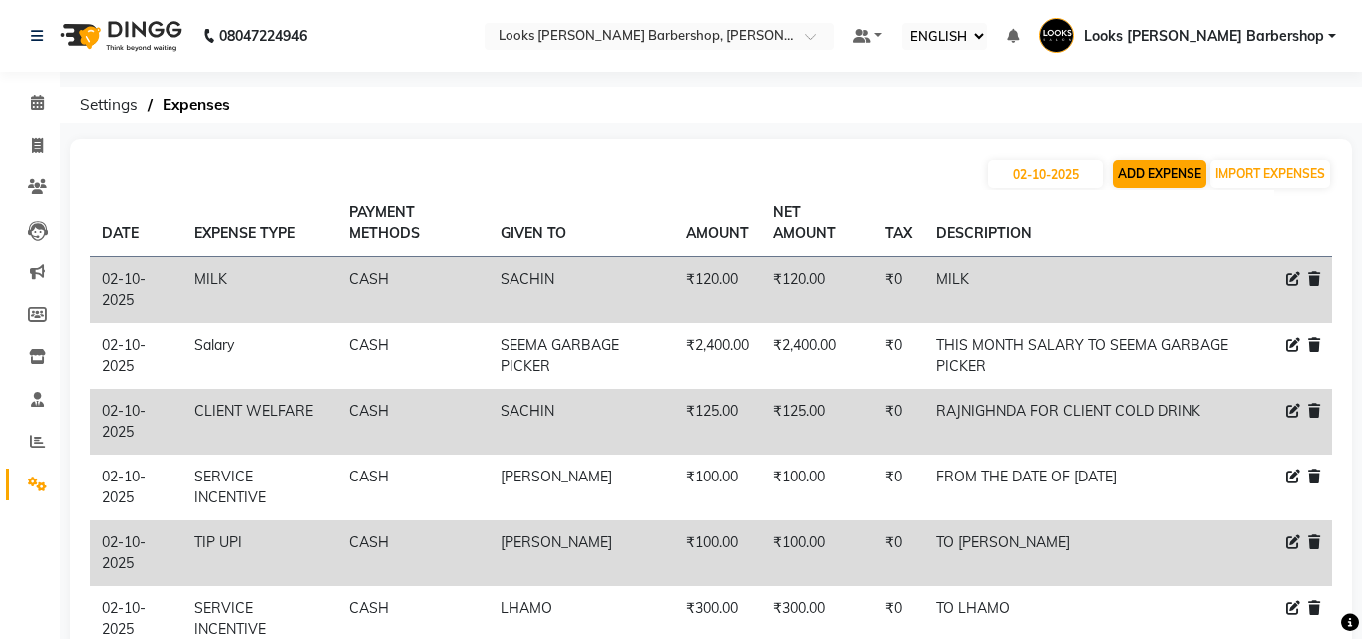
select select "1"
select select "3128"
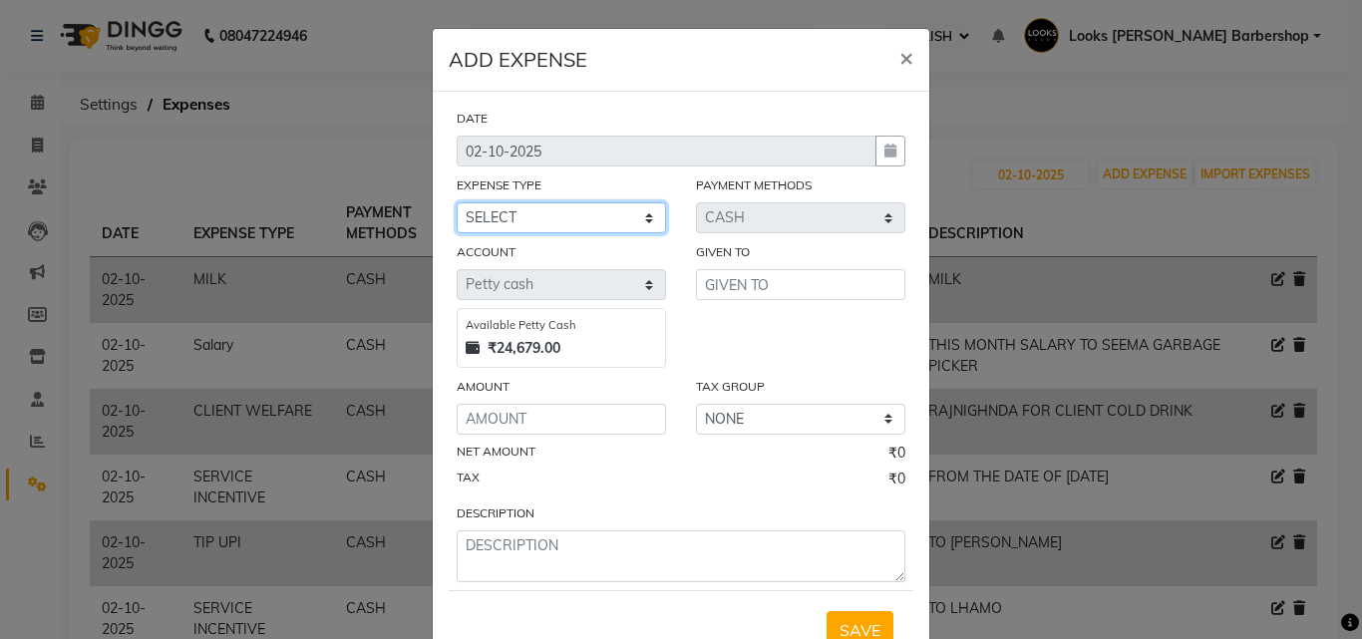
click at [608, 214] on select "SELECT Accommodation Aesthetics Bank Deposit BLINKIT Cash Handover Client Refun…" at bounding box center [561, 217] width 209 height 31
select select "23750"
click at [457, 202] on select "SELECT Accommodation Aesthetics Bank Deposit BLINKIT Cash Handover Client Refun…" at bounding box center [561, 217] width 209 height 31
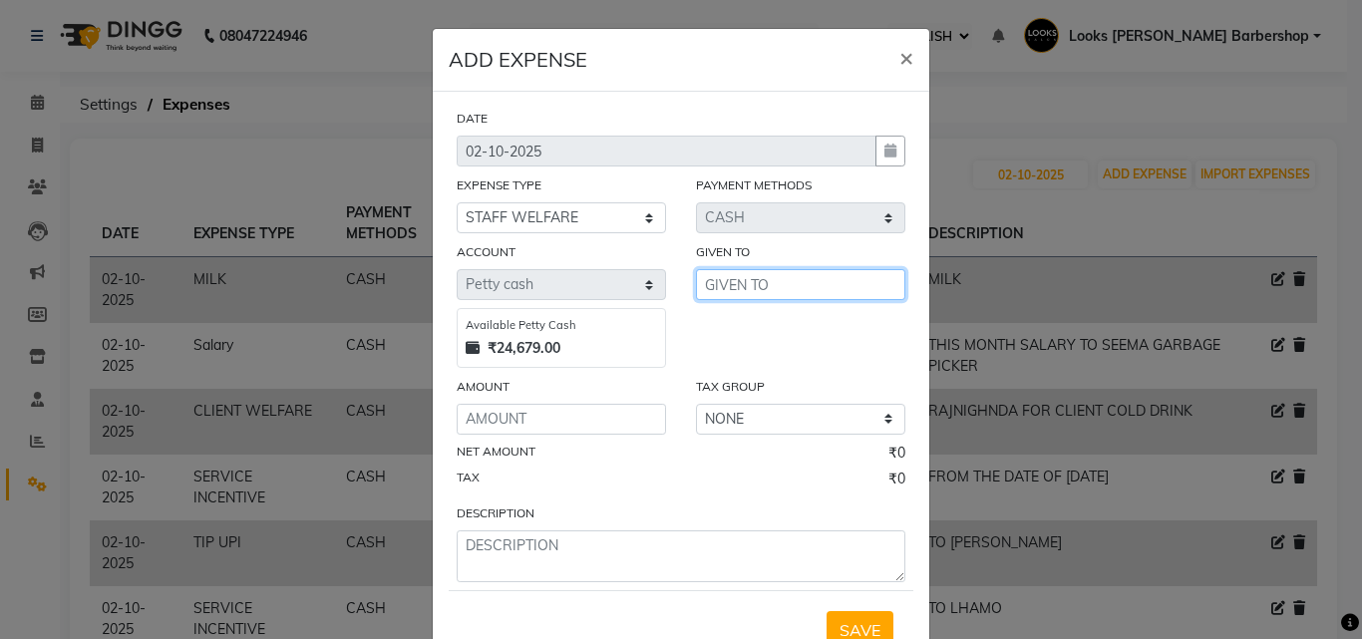
click at [737, 282] on input "text" at bounding box center [800, 284] width 209 height 31
type input "SACHIN"
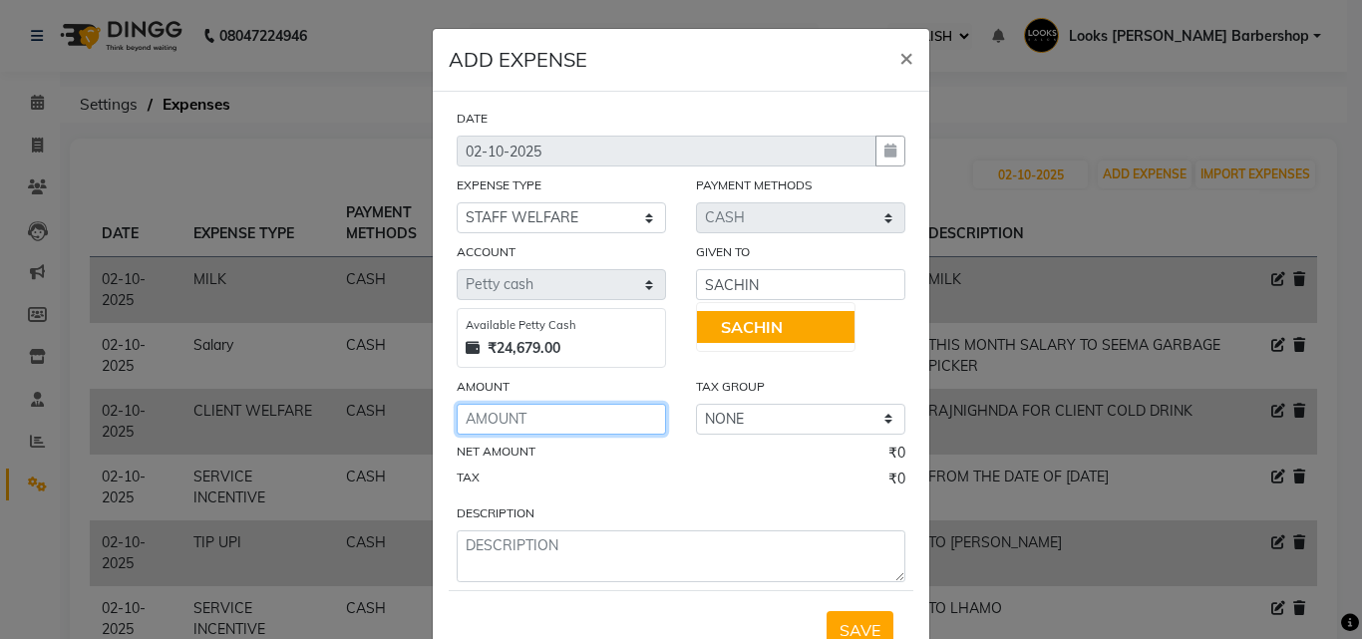
click at [516, 421] on input "number" at bounding box center [561, 419] width 209 height 31
type input "500"
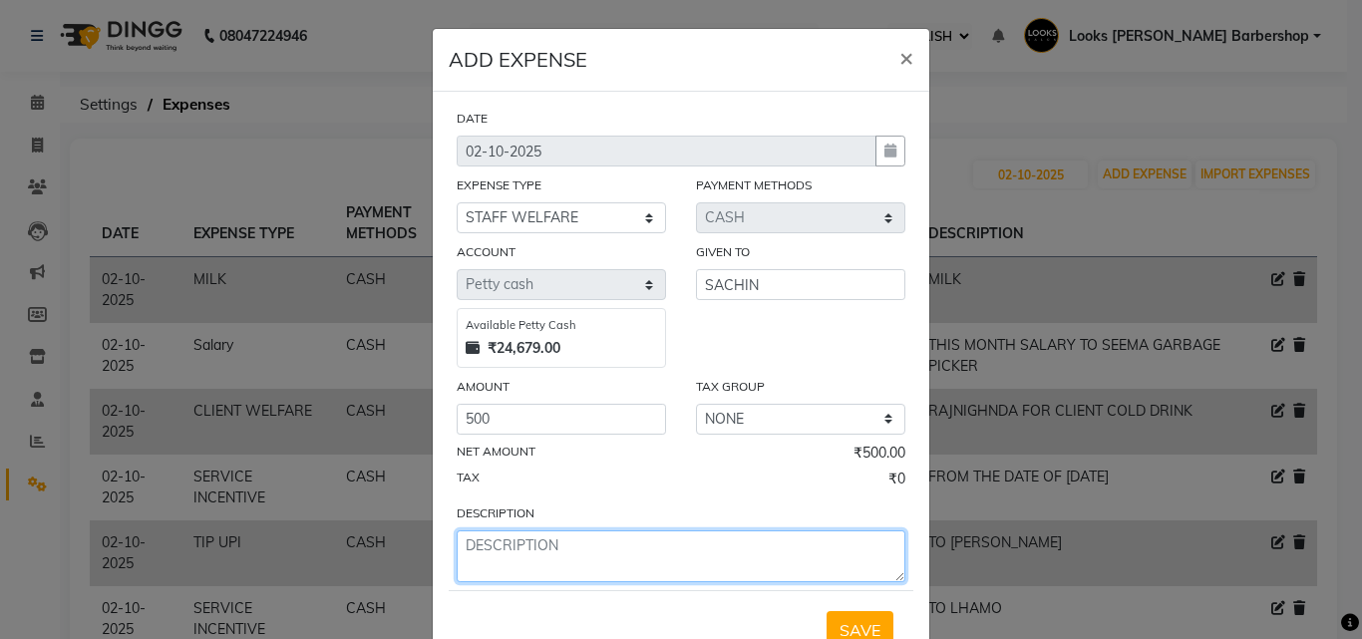
click at [494, 547] on textarea at bounding box center [681, 557] width 449 height 52
type textarea "FOR GULAB JAMUN FOR ALL STAFF"
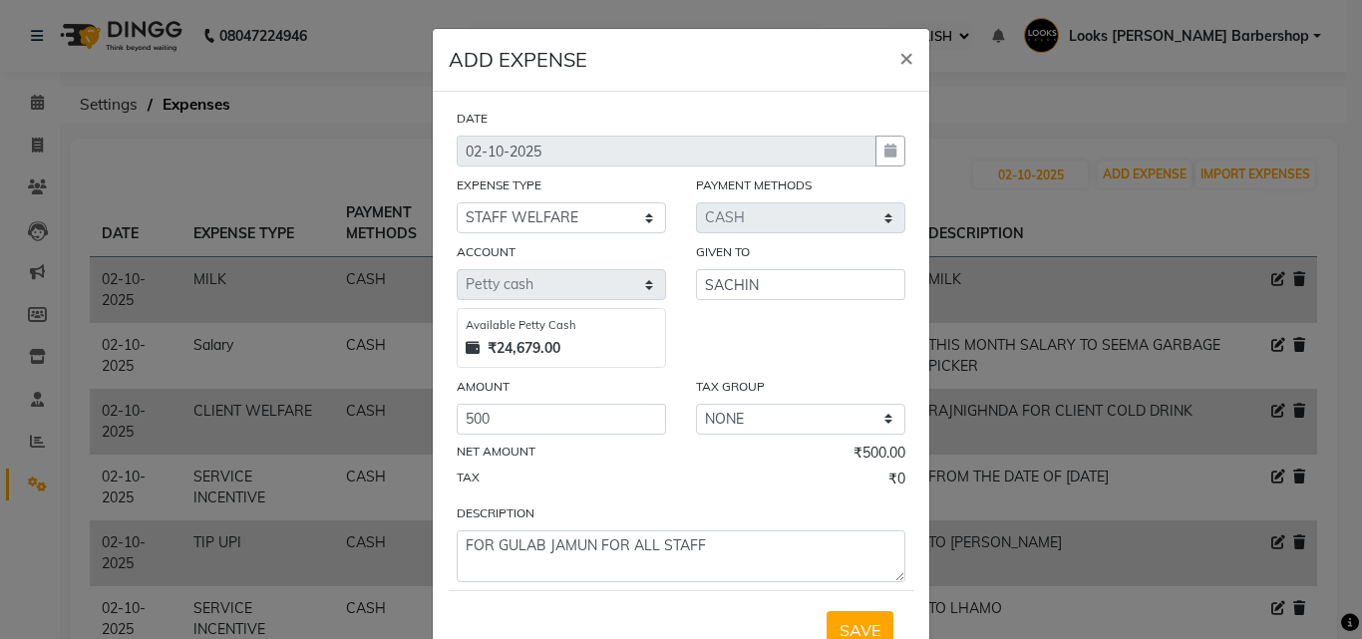
click at [840, 602] on div "SAVE" at bounding box center [681, 629] width 465 height 79
click at [837, 616] on button "SAVE" at bounding box center [860, 630] width 67 height 38
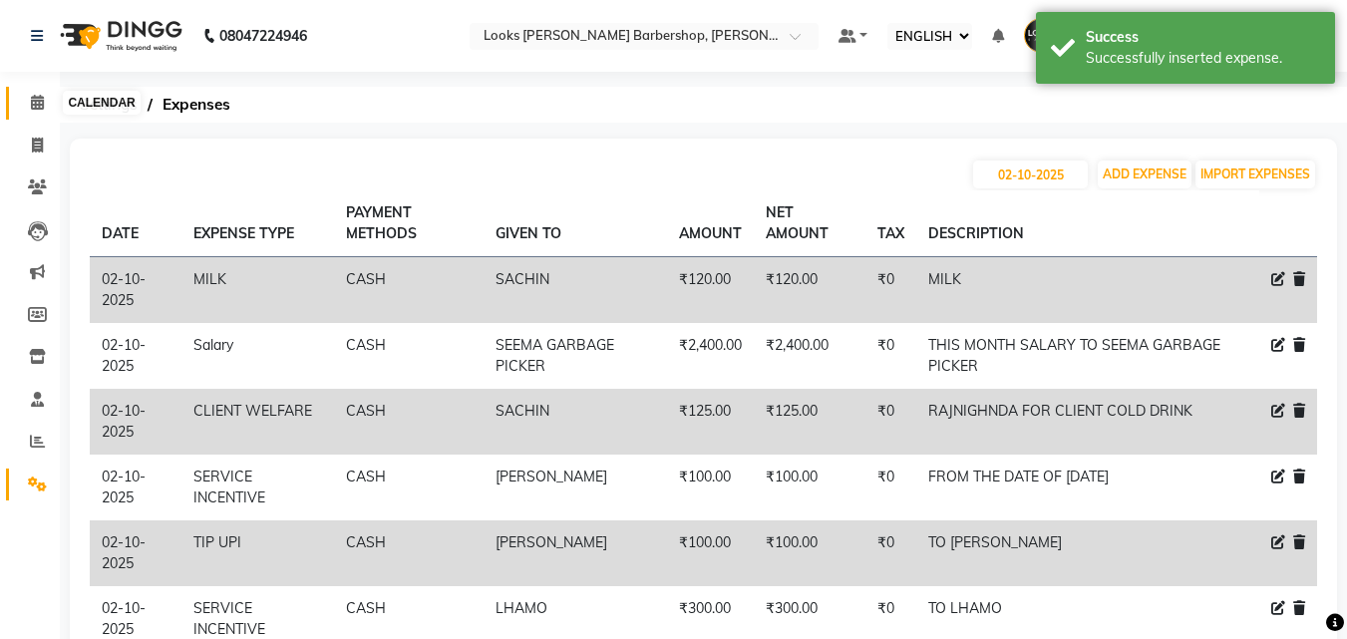
click at [23, 102] on span at bounding box center [37, 103] width 35 height 23
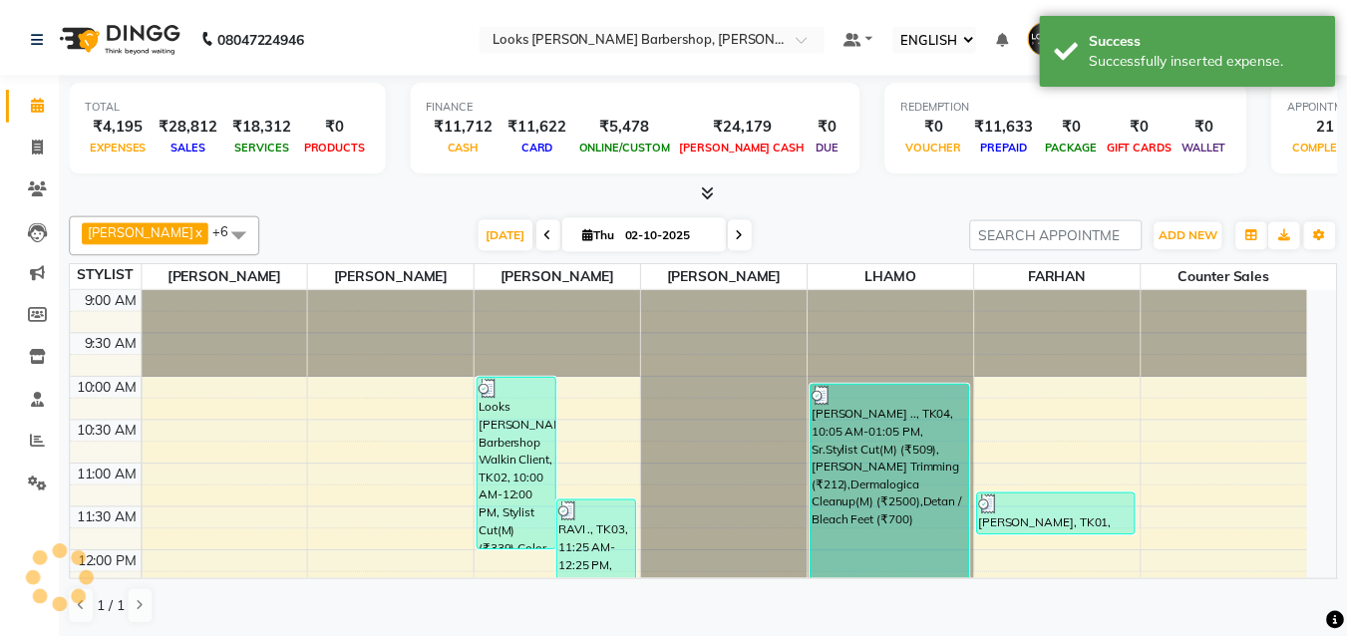
scroll to position [615, 0]
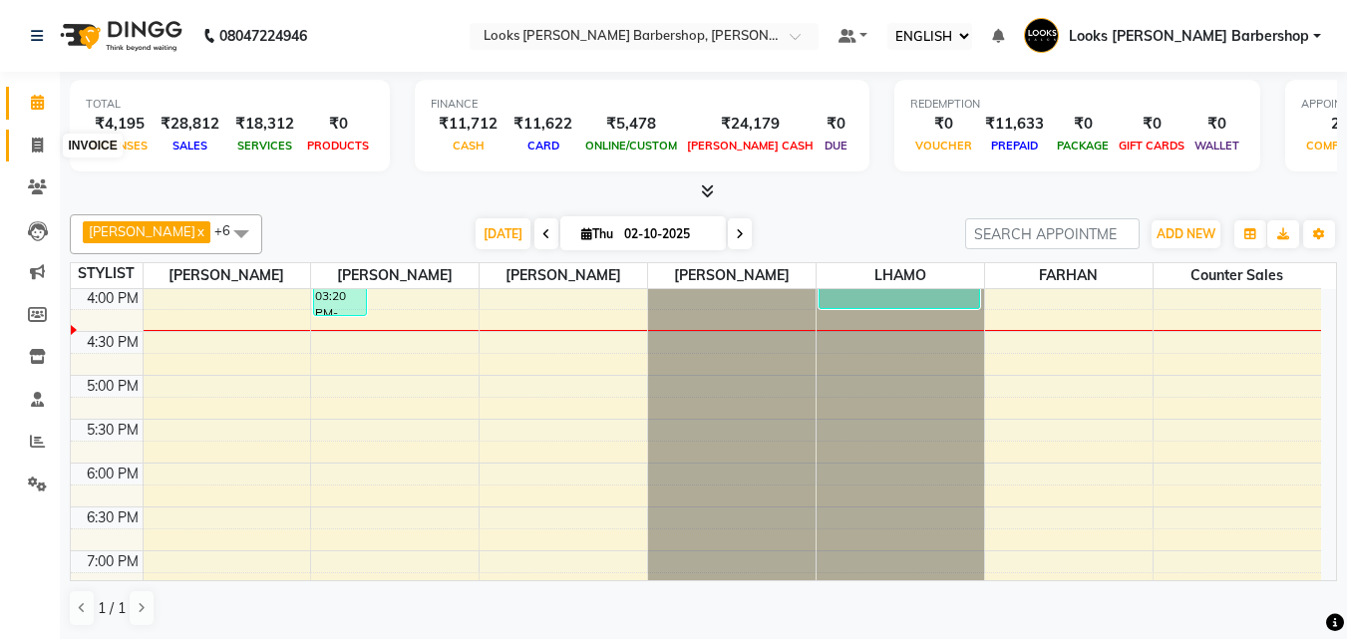
click at [34, 154] on span at bounding box center [37, 146] width 35 height 23
select select "service"
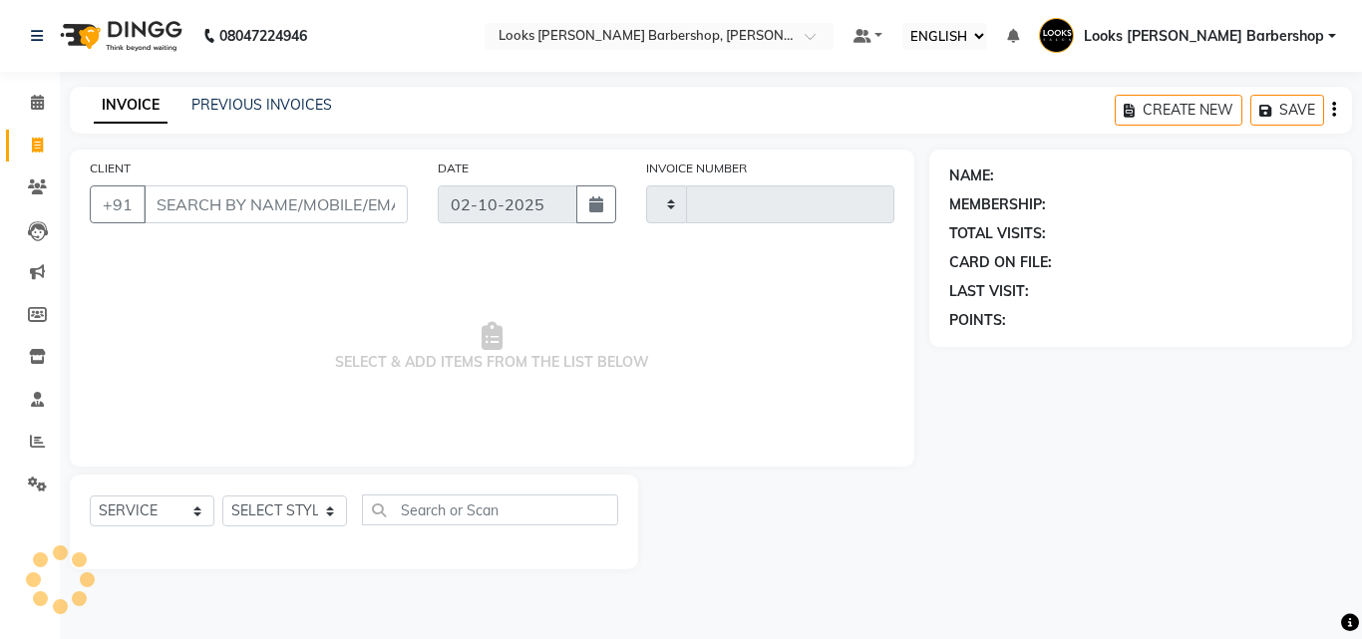
type input "4480"
select select "4323"
click at [291, 510] on select "SELECT STYLIST" at bounding box center [284, 511] width 125 height 31
click at [263, 503] on select "SELECT STYLIST [PERSON_NAME] [PERSON_NAME] Amazon_Kart [PERSON_NAME] Counter Sa…" at bounding box center [290, 511] width 136 height 31
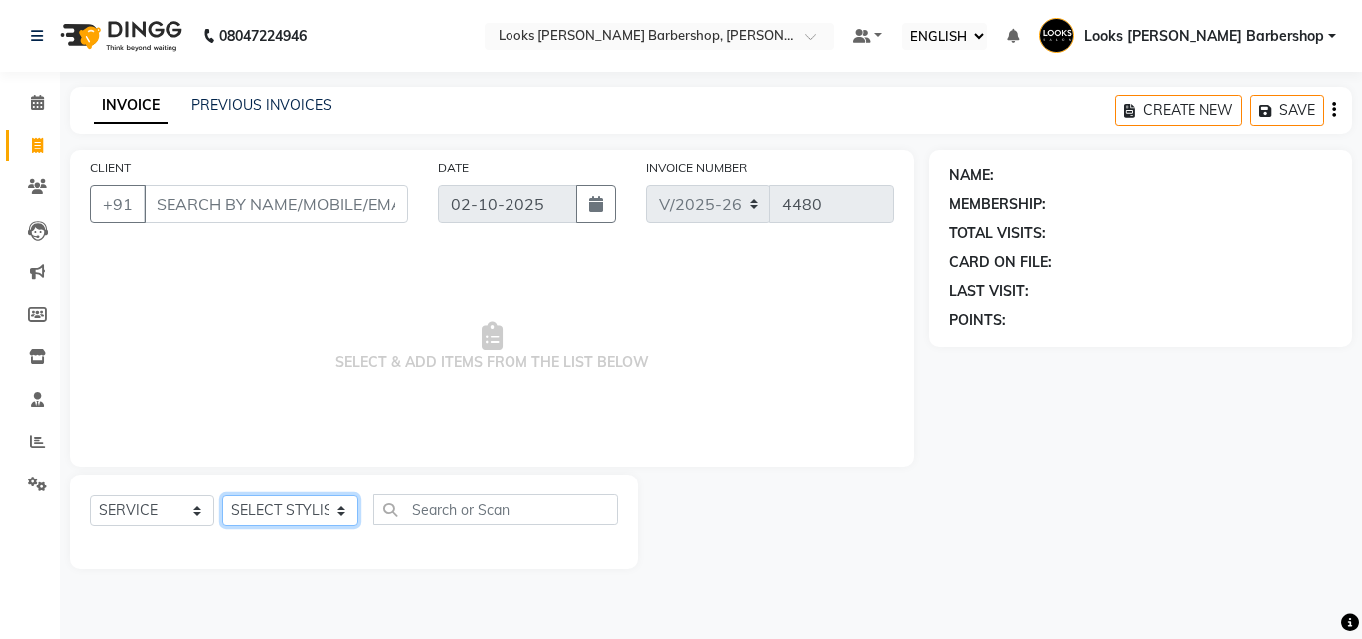
select select "23406"
click at [222, 496] on select "SELECT STYLIST [PERSON_NAME] [PERSON_NAME] Amazon_Kart [PERSON_NAME] Counter Sa…" at bounding box center [290, 511] width 136 height 31
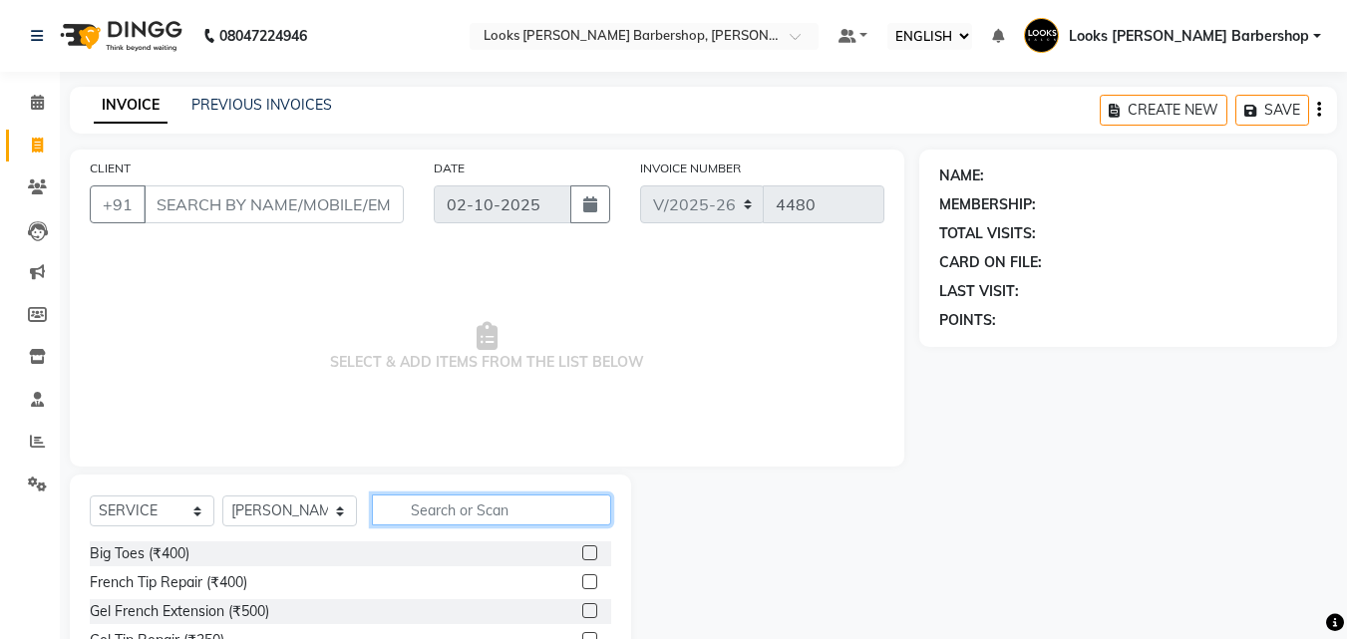
click at [474, 521] on input "text" at bounding box center [492, 510] width 240 height 31
type input "CUT"
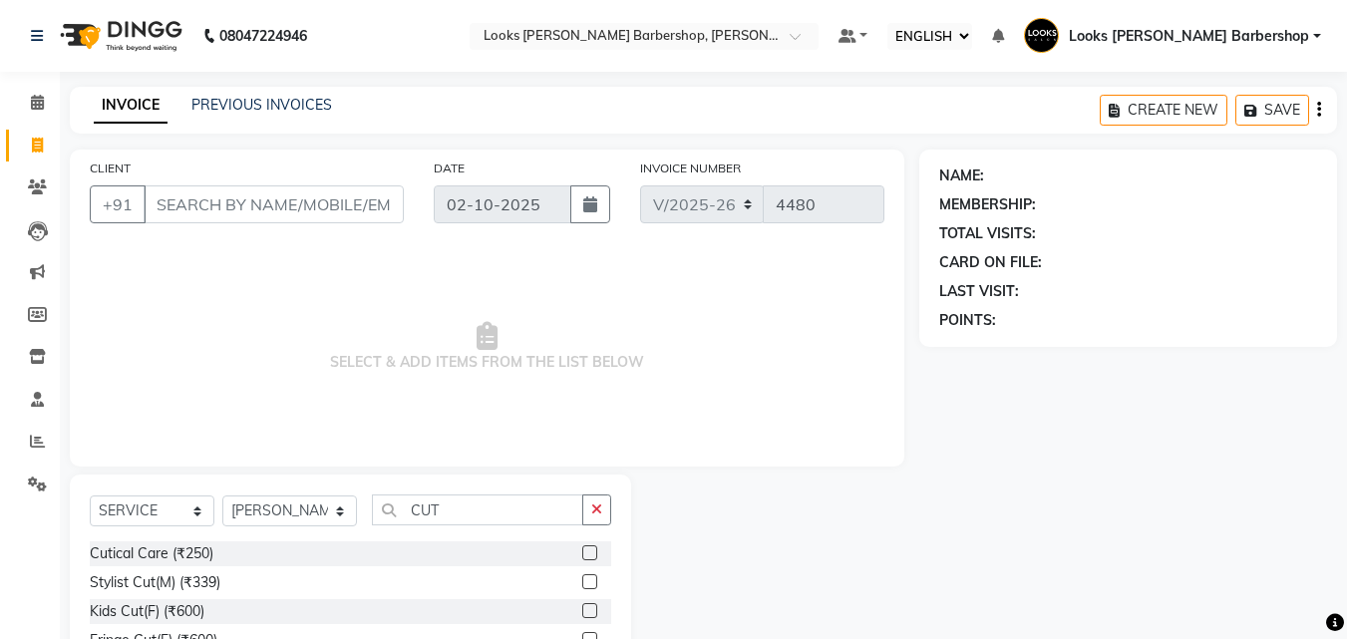
click at [582, 586] on label at bounding box center [589, 581] width 15 height 15
click at [582, 586] on input "checkbox" at bounding box center [588, 582] width 13 height 13
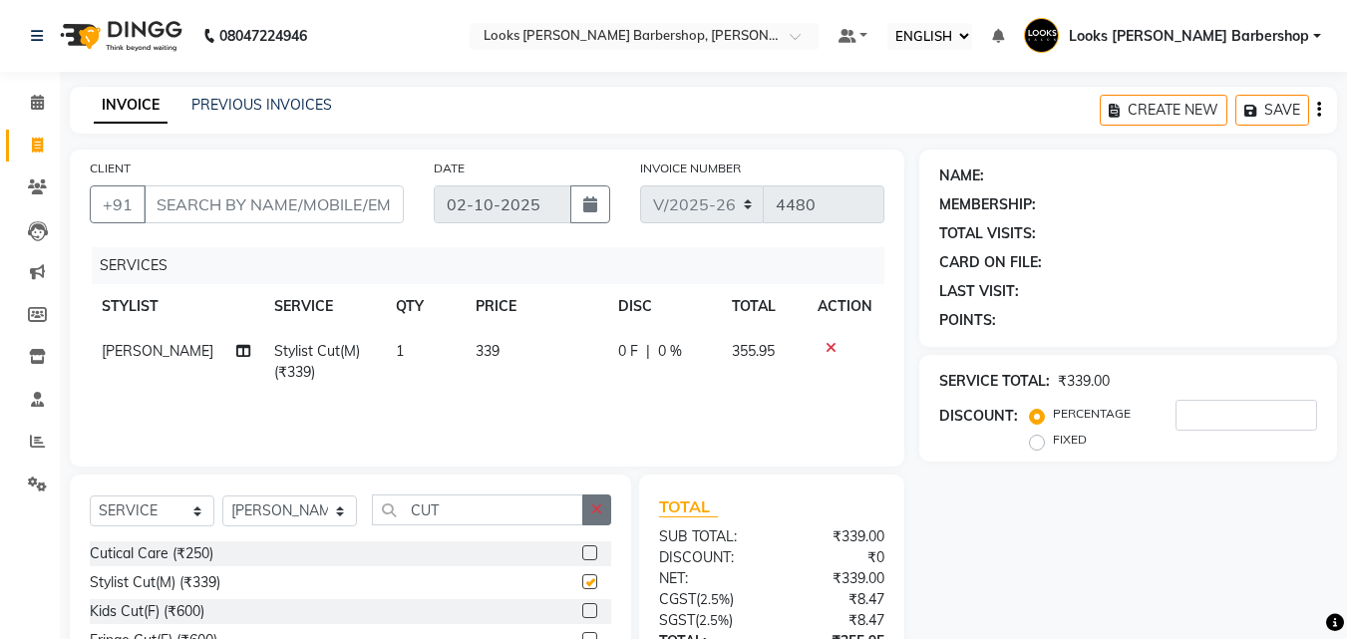
checkbox input "false"
click at [602, 508] on icon "button" at bounding box center [596, 510] width 11 height 14
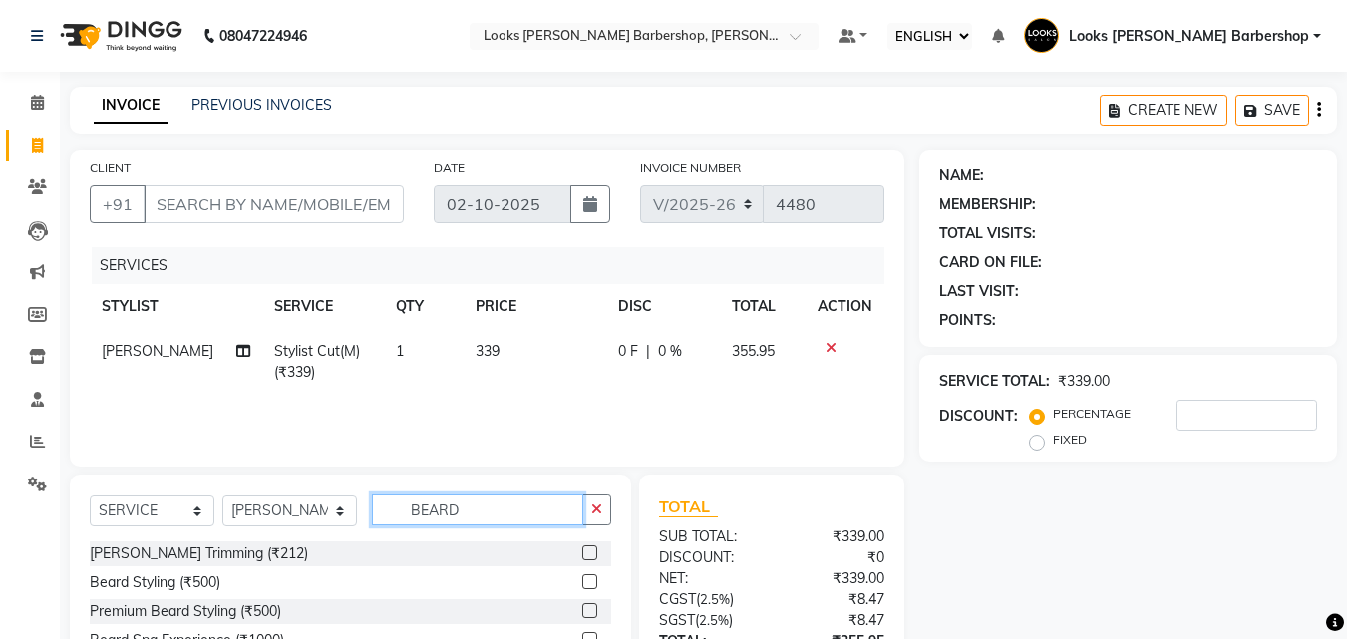
type input "BEARD"
click at [588, 555] on label at bounding box center [589, 552] width 15 height 15
click at [588, 555] on input "checkbox" at bounding box center [588, 553] width 13 height 13
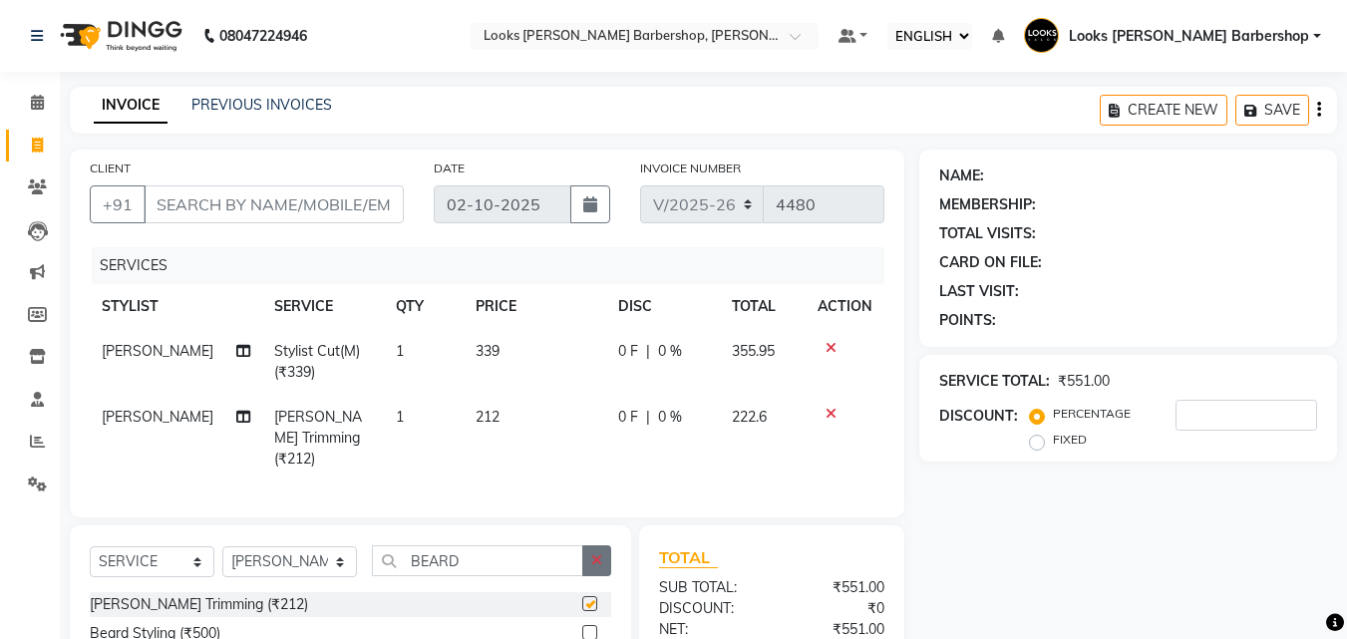
checkbox input "false"
click at [593, 553] on icon "button" at bounding box center [596, 560] width 11 height 14
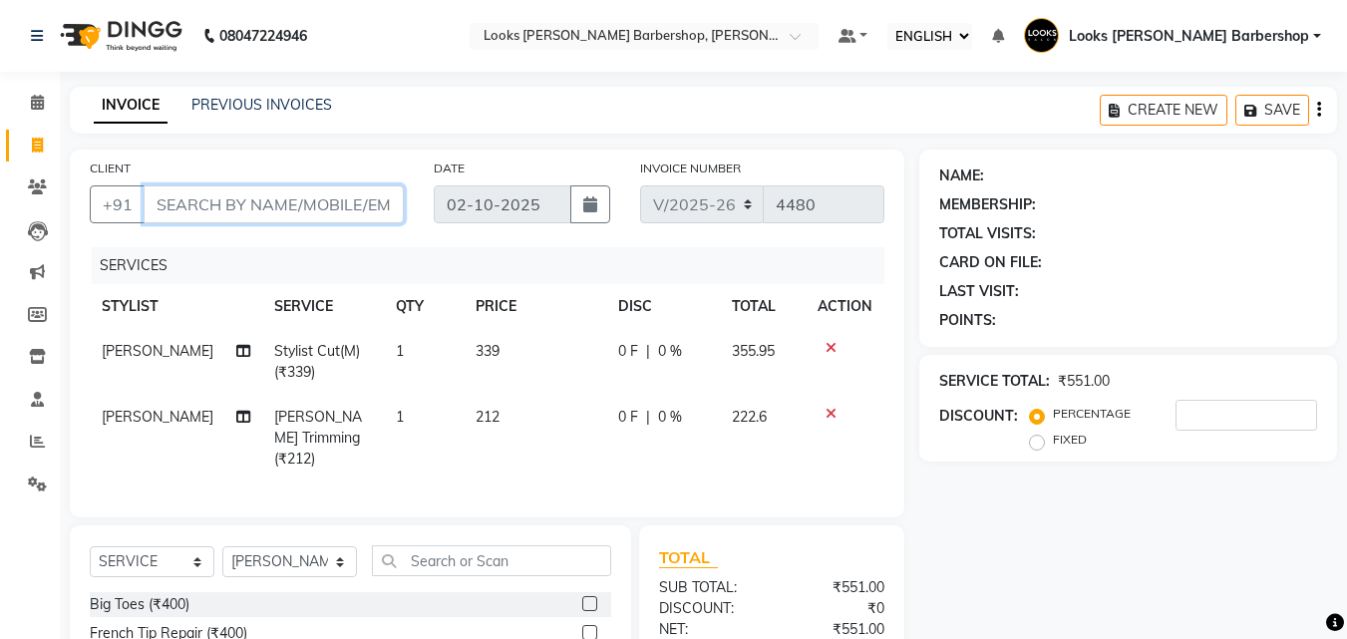
click at [272, 185] on input "CLIENT" at bounding box center [274, 204] width 260 height 38
type input "9"
type input "0"
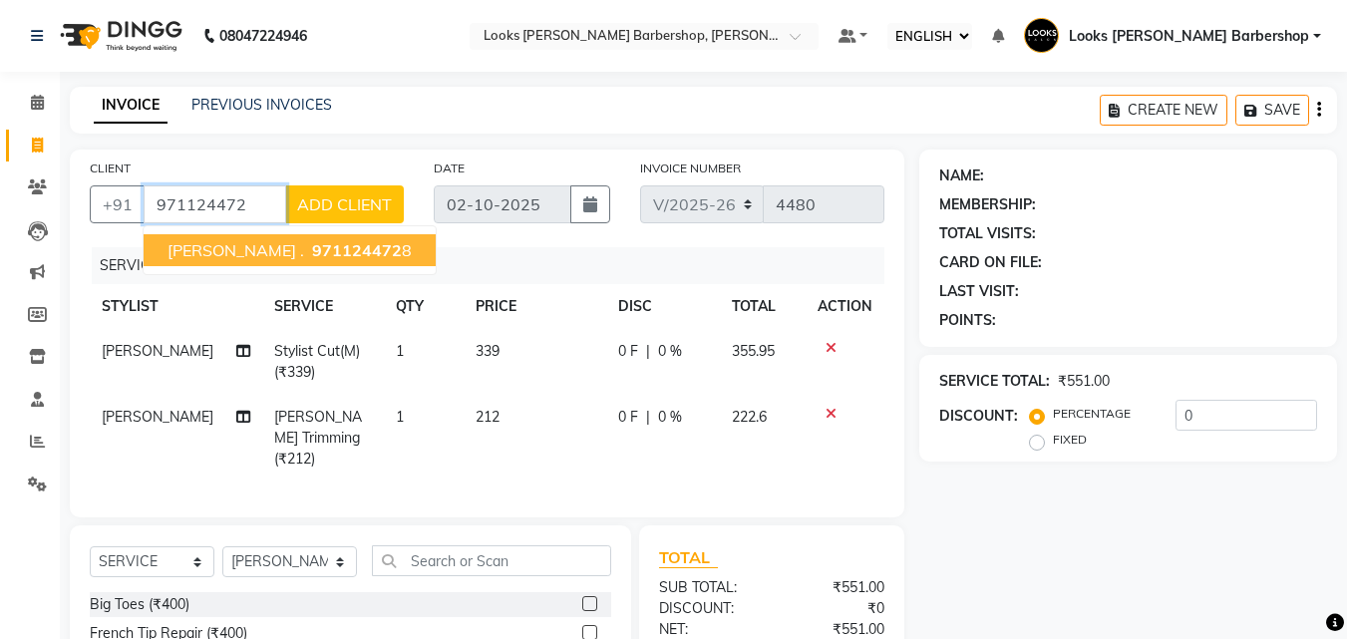
click at [284, 239] on button "[PERSON_NAME] . 971124472 8" at bounding box center [290, 250] width 292 height 32
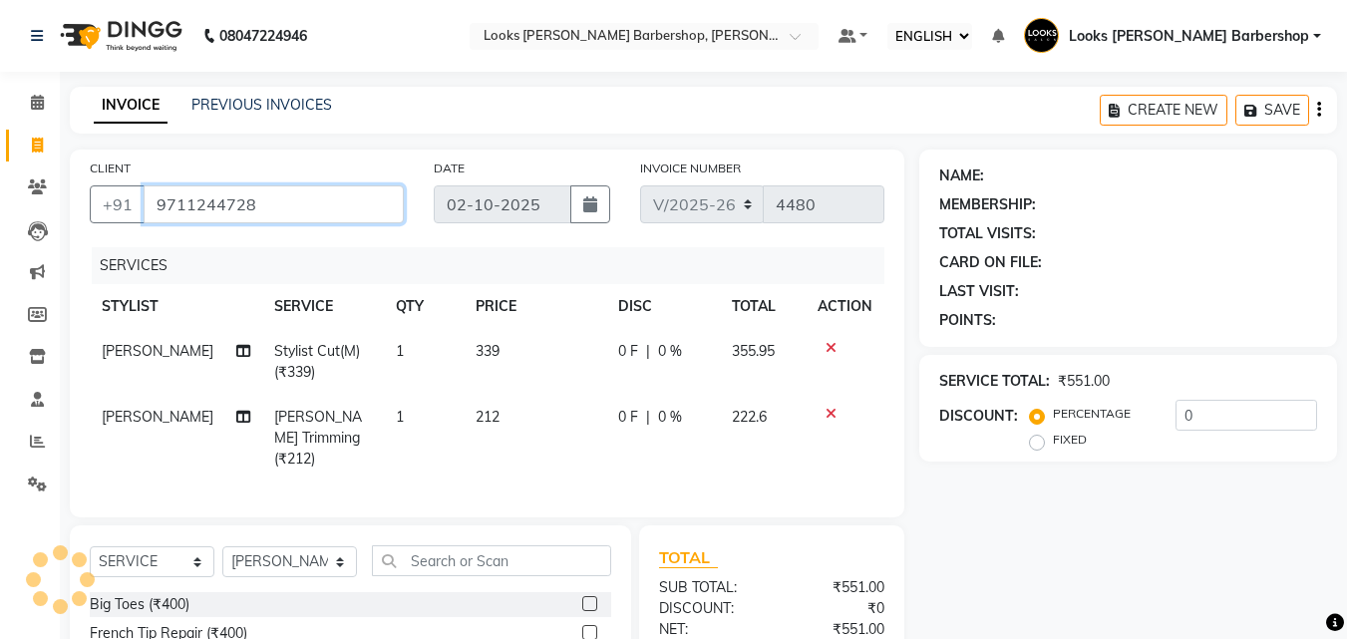
type input "9711244728"
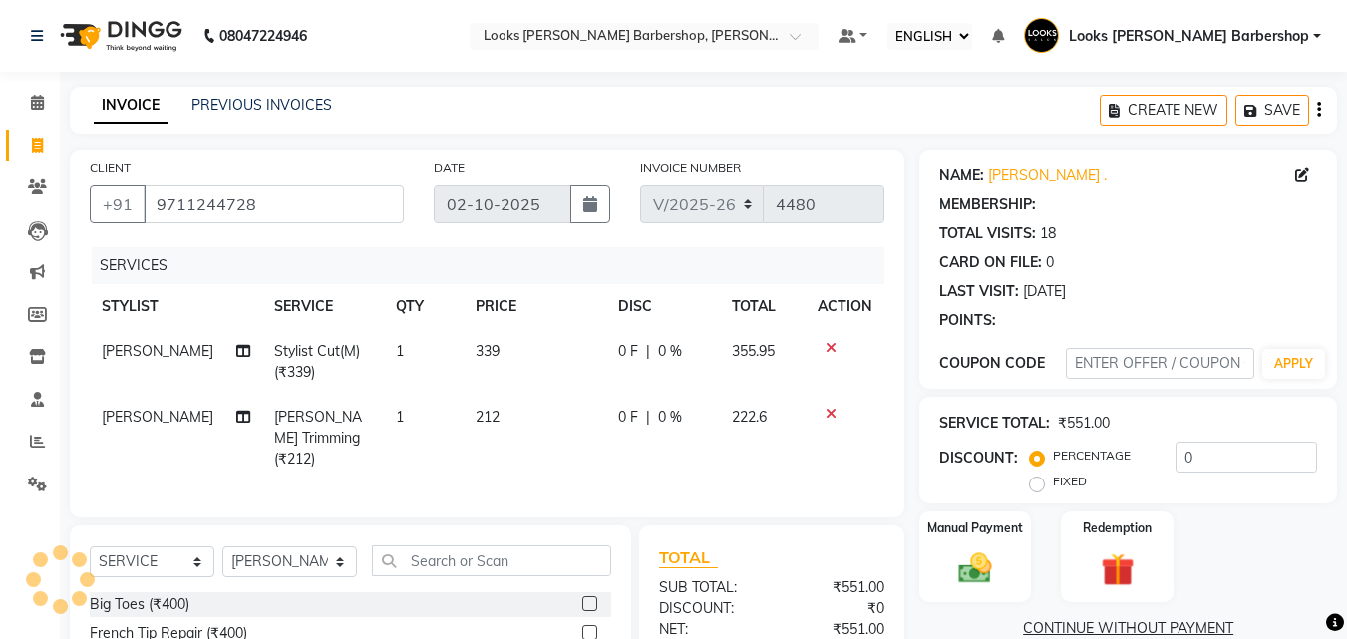
select select "1: Object"
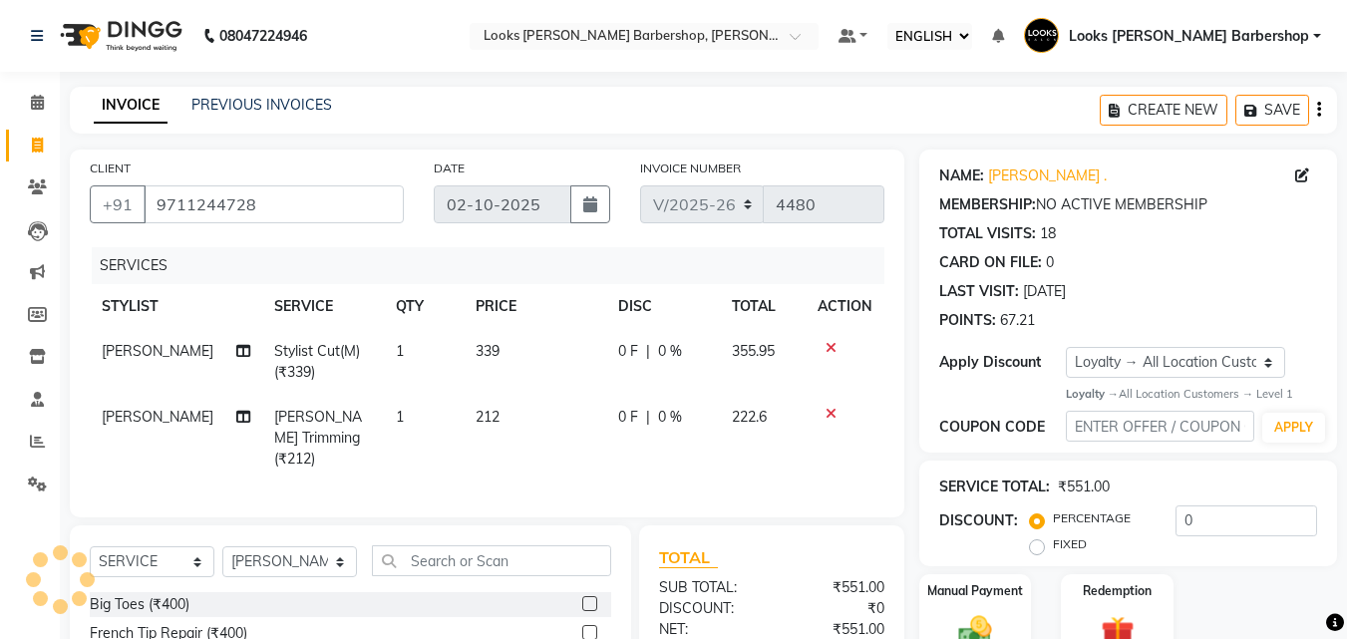
scroll to position [224, 0]
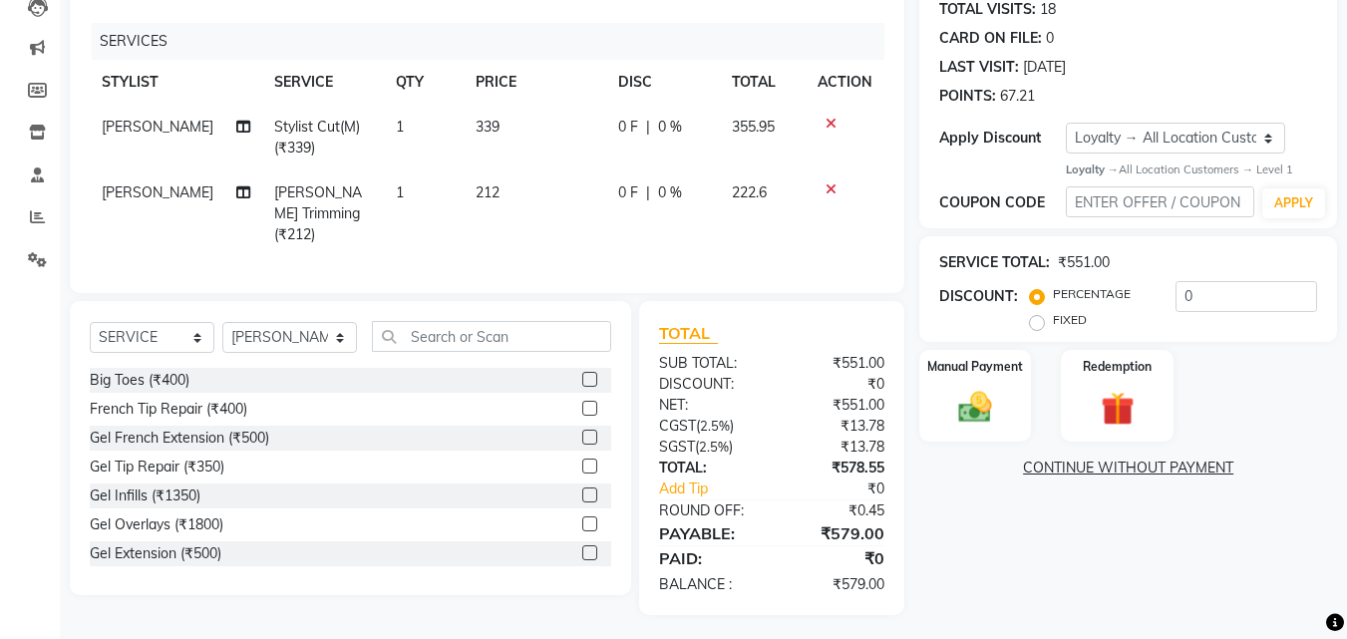
click at [832, 190] on icon at bounding box center [831, 189] width 11 height 14
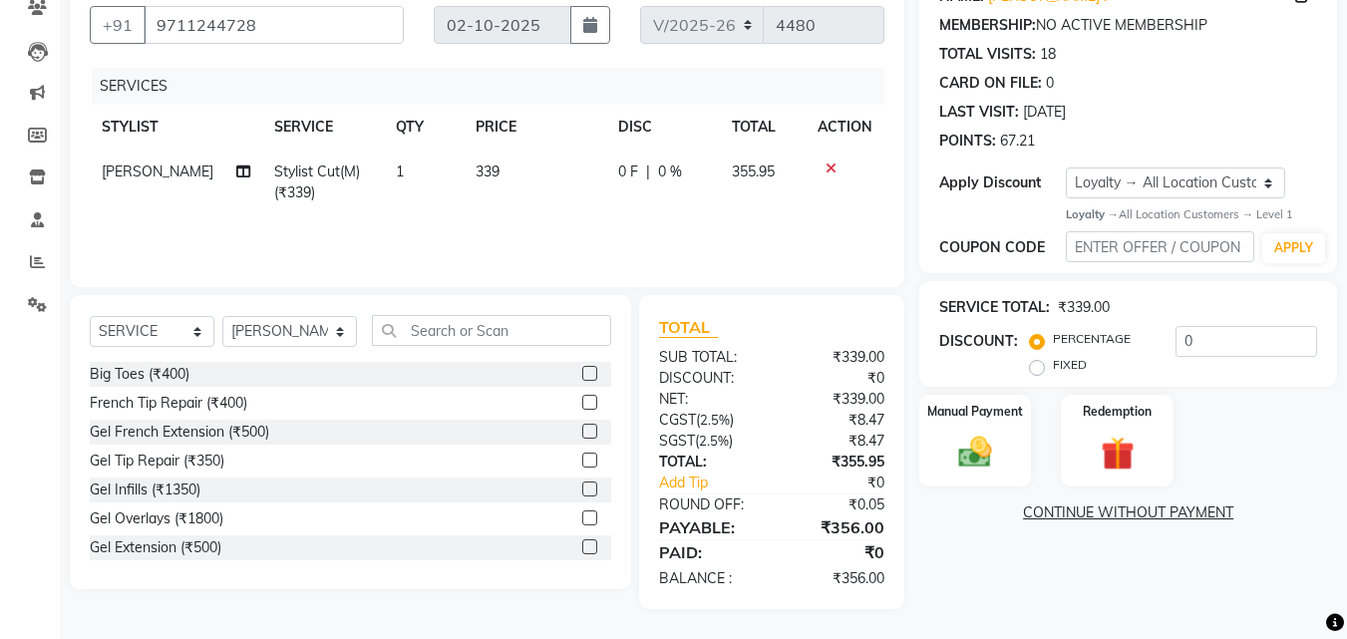
scroll to position [179, 0]
click at [975, 465] on img at bounding box center [975, 453] width 56 height 40
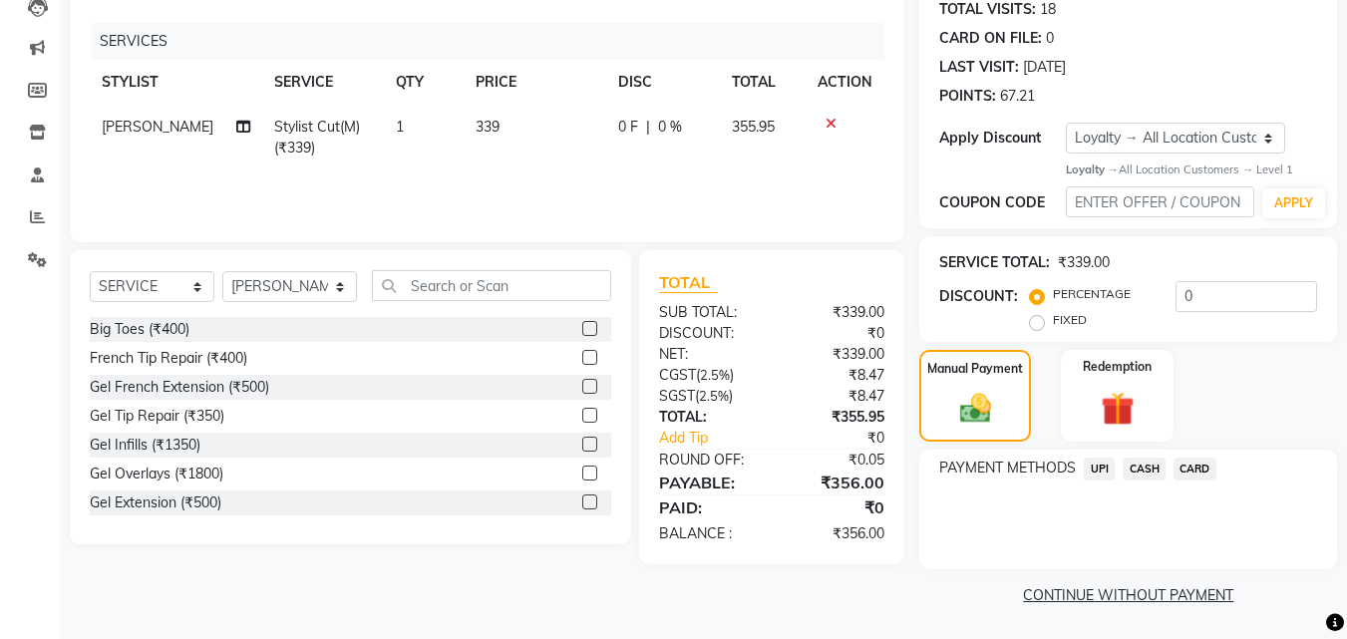
drag, startPoint x: 1141, startPoint y: 471, endPoint x: 1167, endPoint y: 491, distance: 32.7
click at [1143, 471] on span "CASH" at bounding box center [1144, 469] width 43 height 23
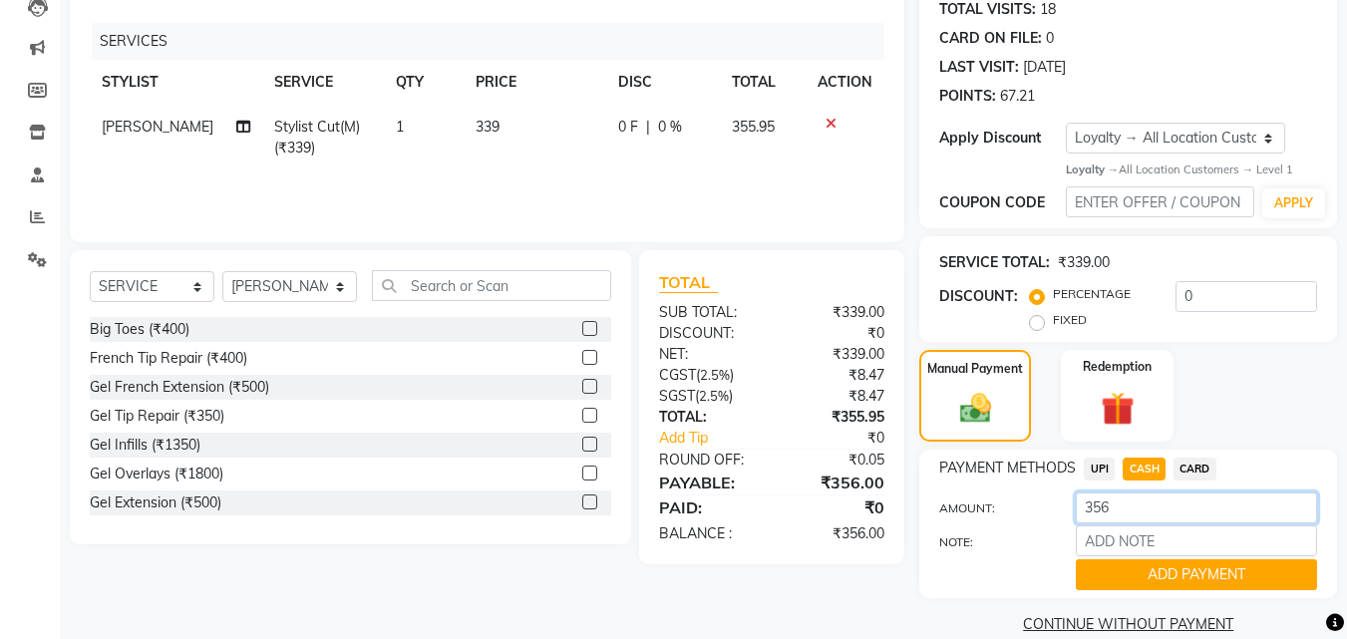
click at [1170, 521] on input "356" at bounding box center [1196, 508] width 241 height 31
type input "3"
type input "500"
click at [1167, 562] on button "ADD PAYMENT" at bounding box center [1196, 574] width 241 height 31
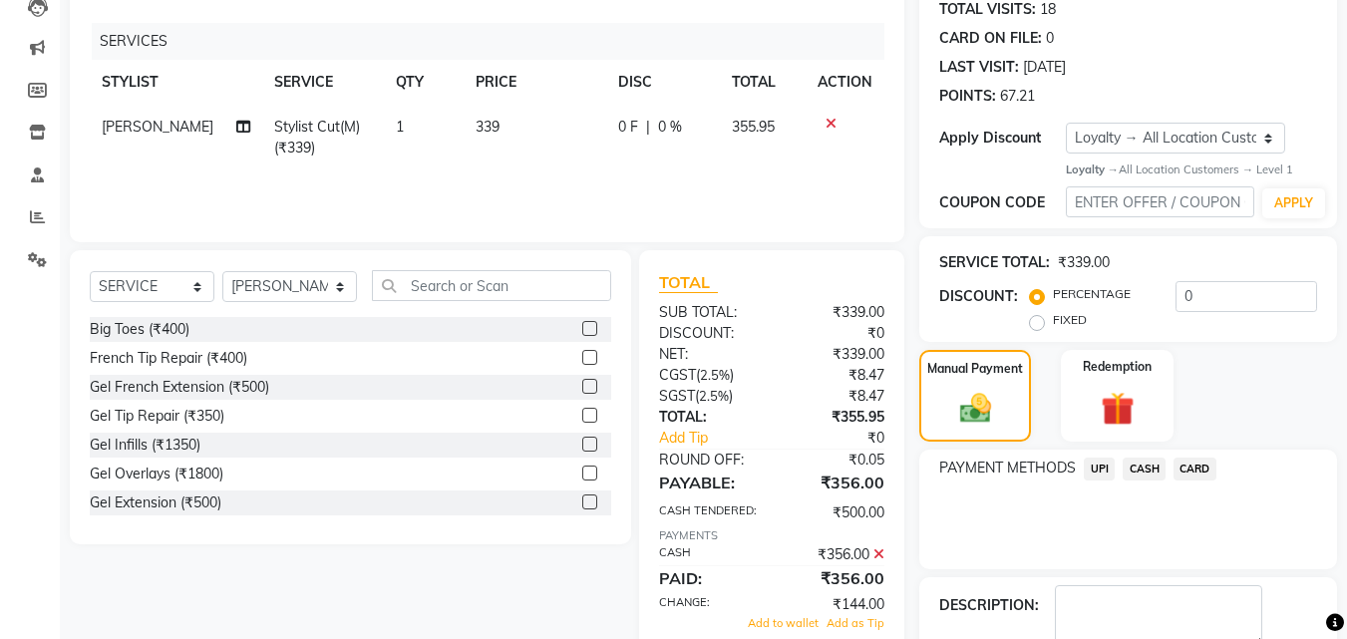
scroll to position [391, 0]
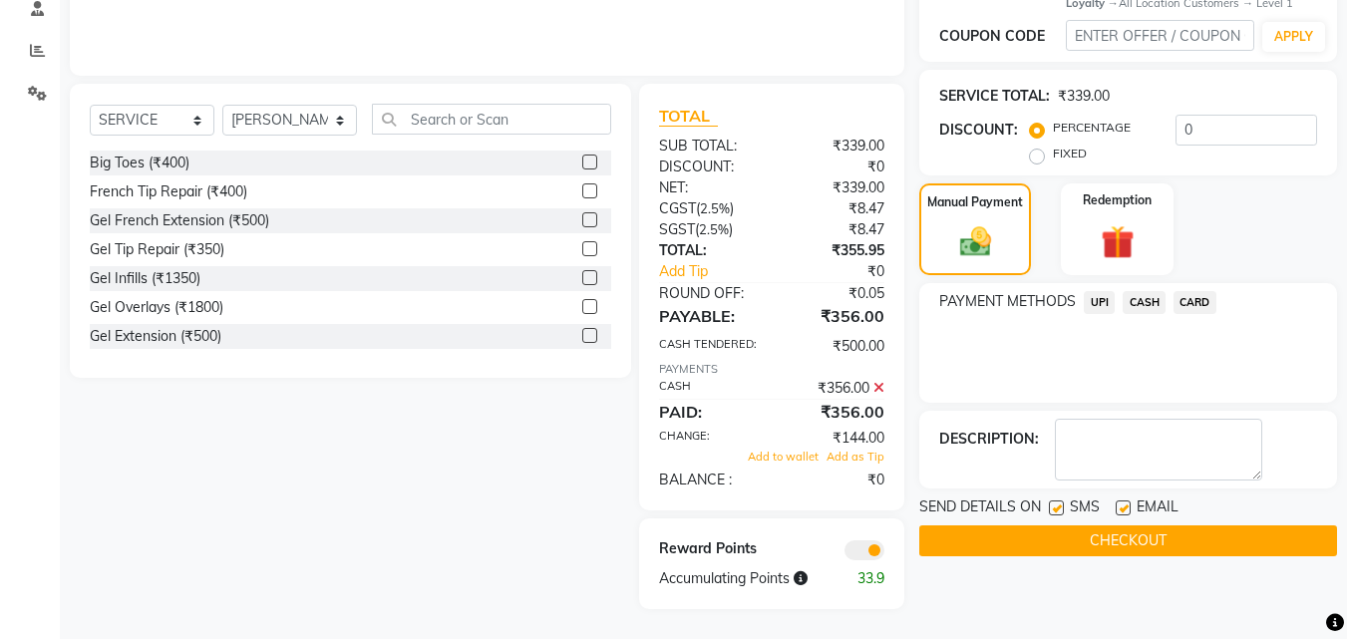
click at [1225, 536] on button "CHECKOUT" at bounding box center [1128, 541] width 418 height 31
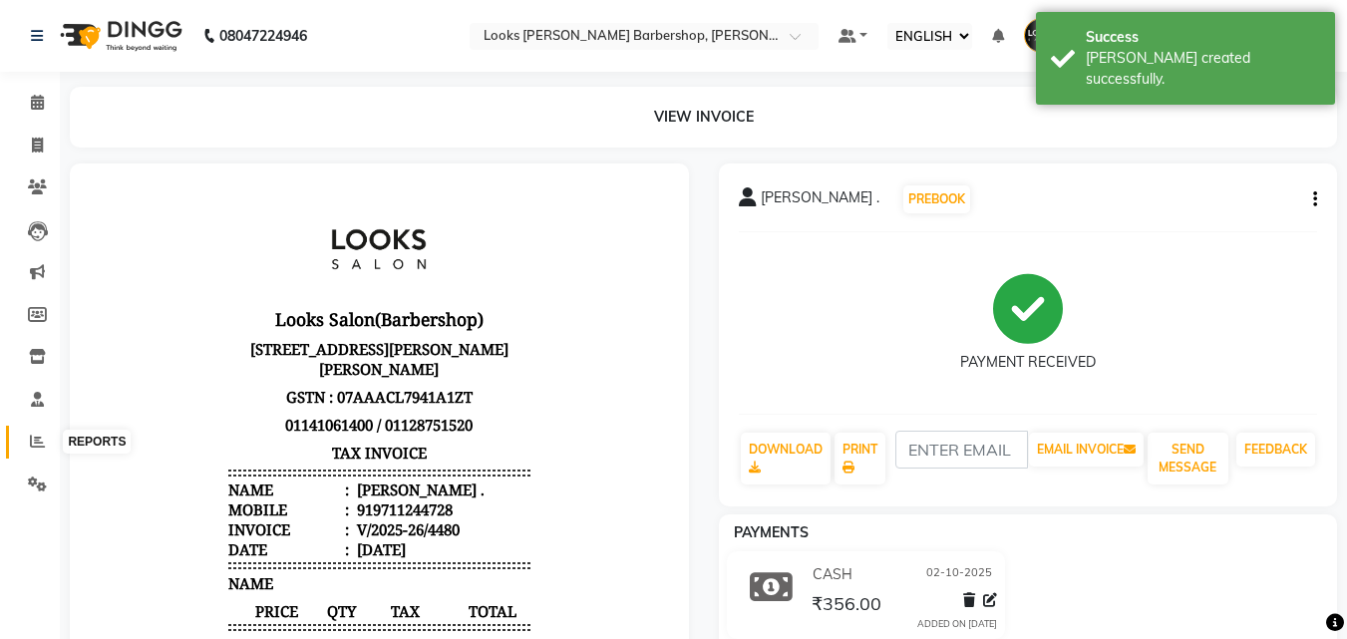
click at [29, 439] on span at bounding box center [37, 442] width 35 height 23
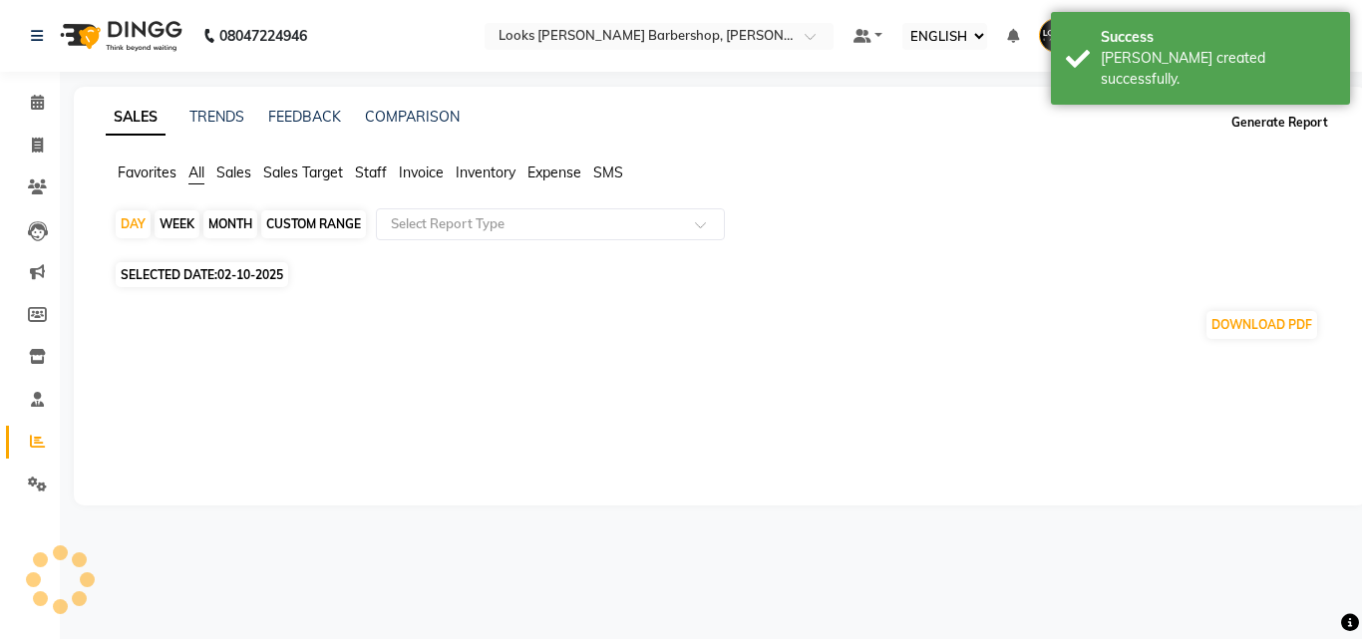
click at [1248, 117] on button "Generate Report" at bounding box center [1280, 123] width 107 height 28
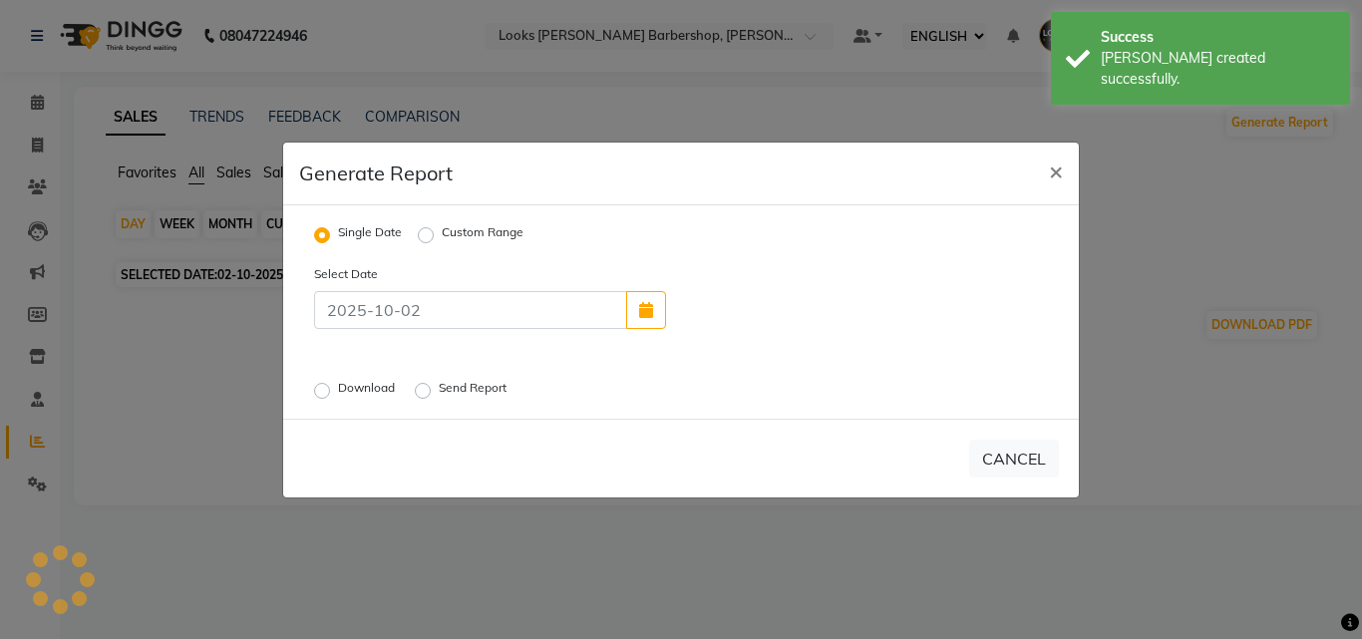
click at [322, 382] on div "Download" at bounding box center [356, 391] width 85 height 24
click at [330, 396] on div "Download" at bounding box center [356, 391] width 85 height 24
click at [338, 392] on label "Download" at bounding box center [368, 391] width 61 height 24
click at [318, 392] on input "Download" at bounding box center [325, 390] width 14 height 14
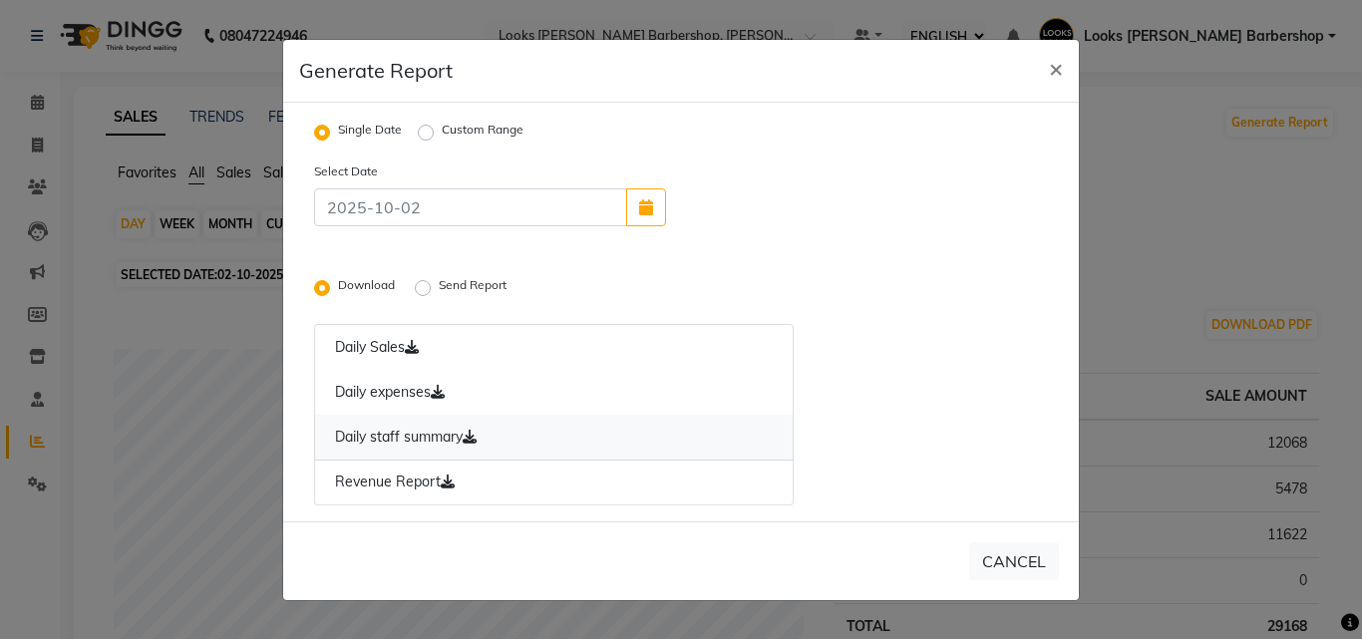
click at [391, 436] on link "Daily staff summary" at bounding box center [554, 438] width 480 height 46
click at [1055, 70] on span "×" at bounding box center [1056, 68] width 14 height 30
radio input "false"
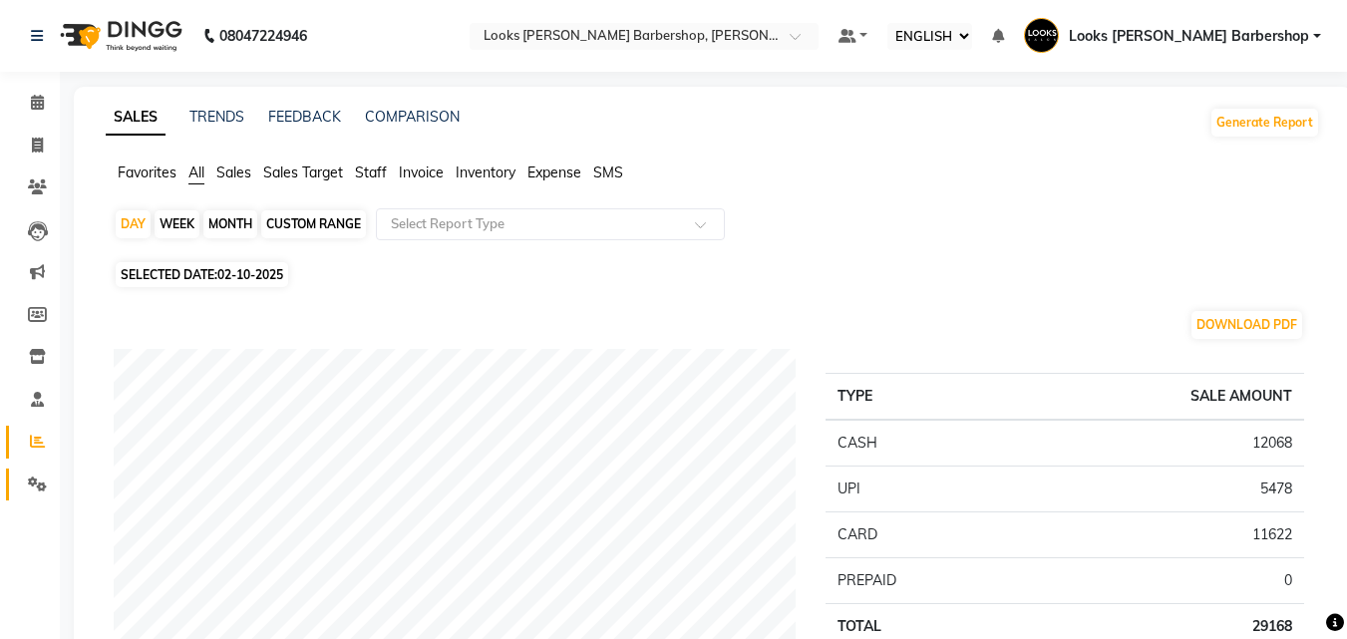
click at [22, 488] on span at bounding box center [37, 485] width 35 height 23
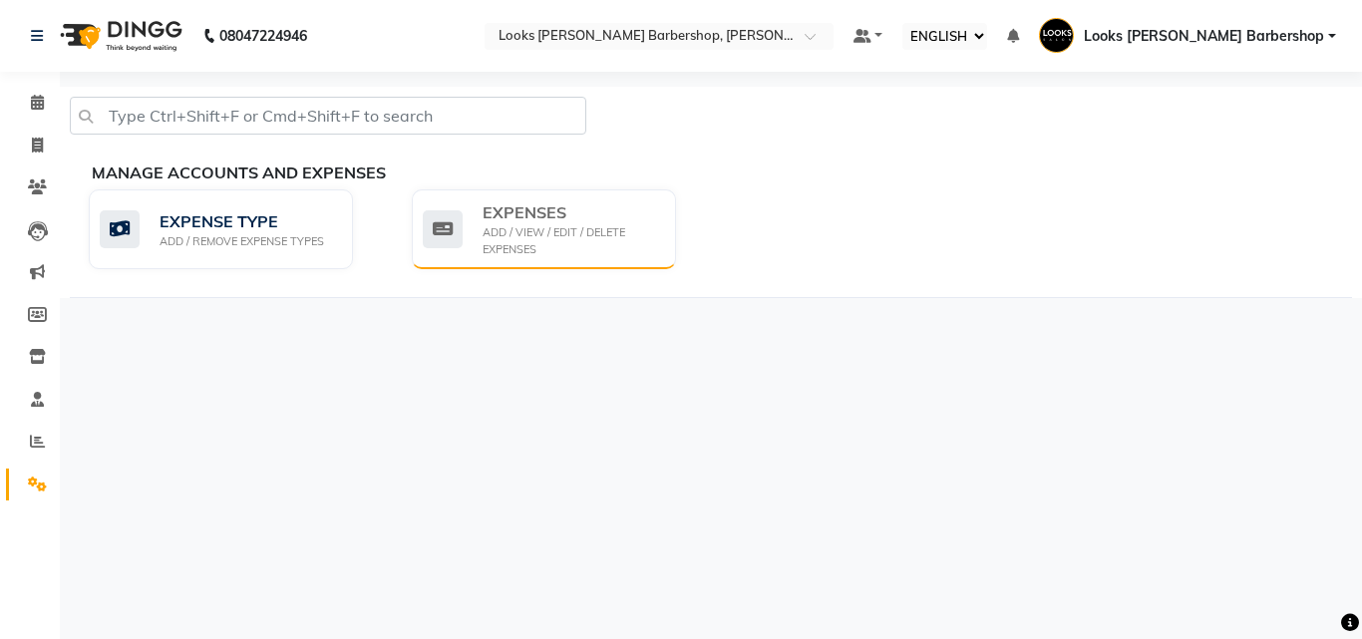
click at [591, 244] on div "ADD / VIEW / EDIT / DELETE EXPENSES" at bounding box center [572, 240] width 178 height 33
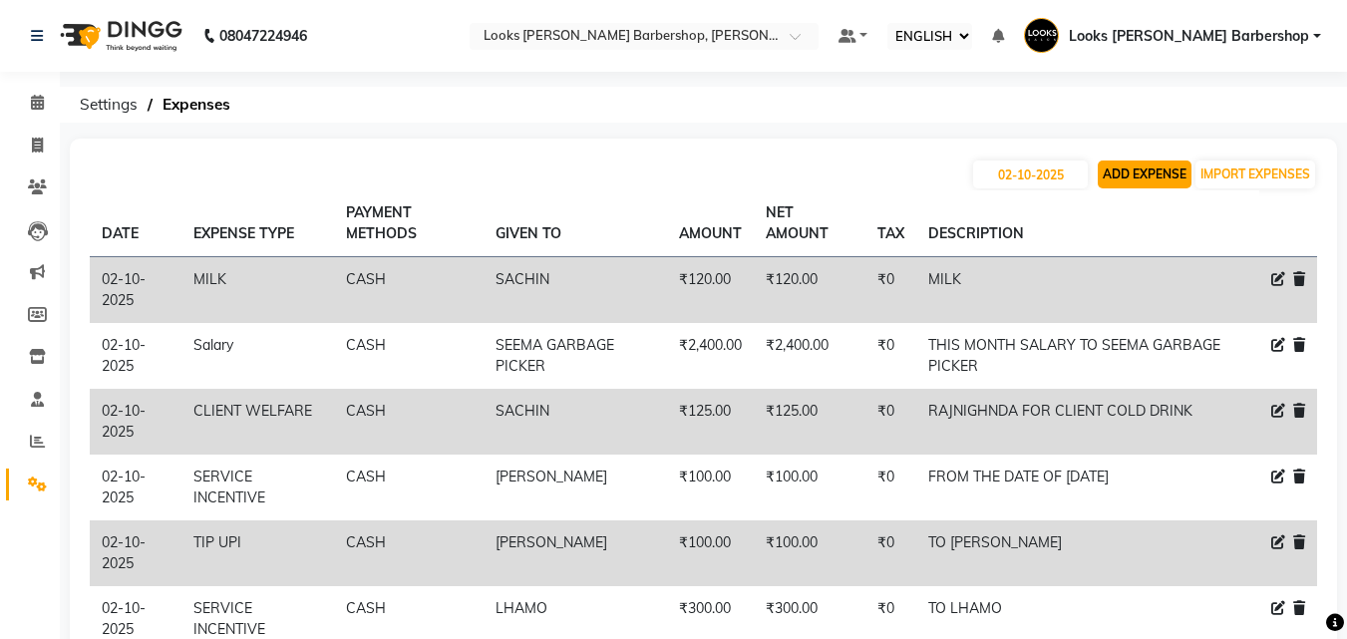
click at [1131, 170] on button "ADD EXPENSE" at bounding box center [1145, 175] width 94 height 28
select select "1"
select select "3128"
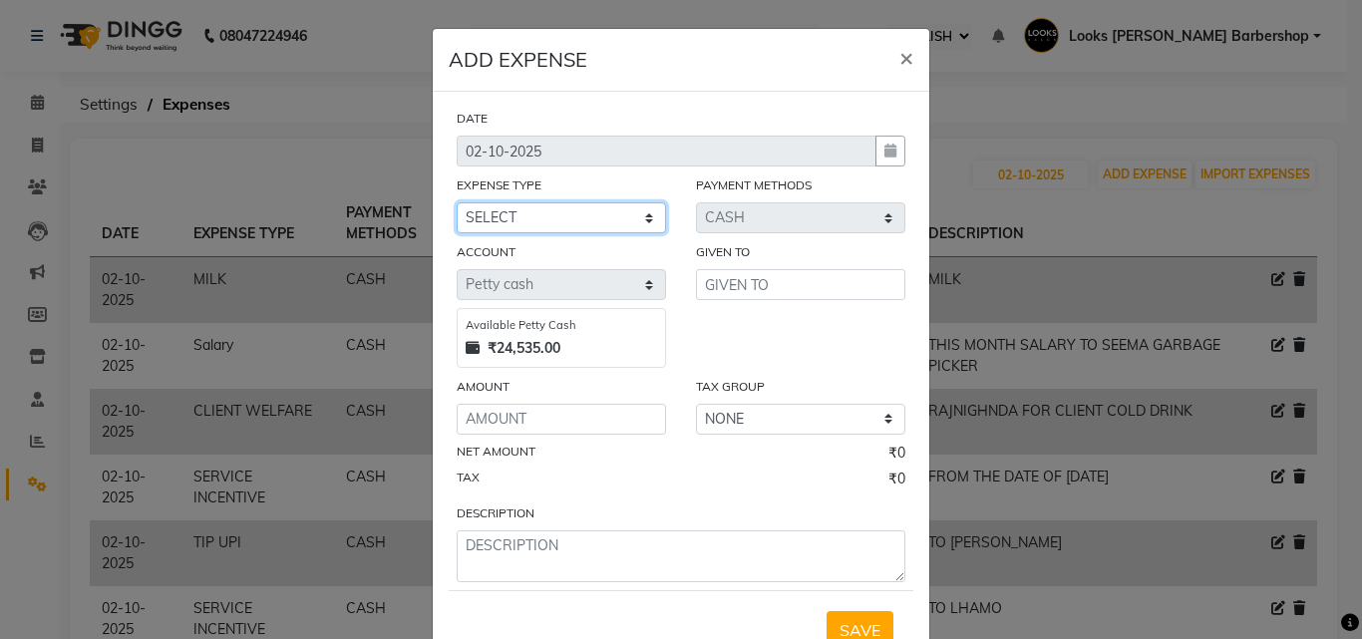
click at [595, 221] on select "SELECT Accommodation Aesthetics Bank Deposit BLINKIT Cash Handover Client Refun…" at bounding box center [561, 217] width 209 height 31
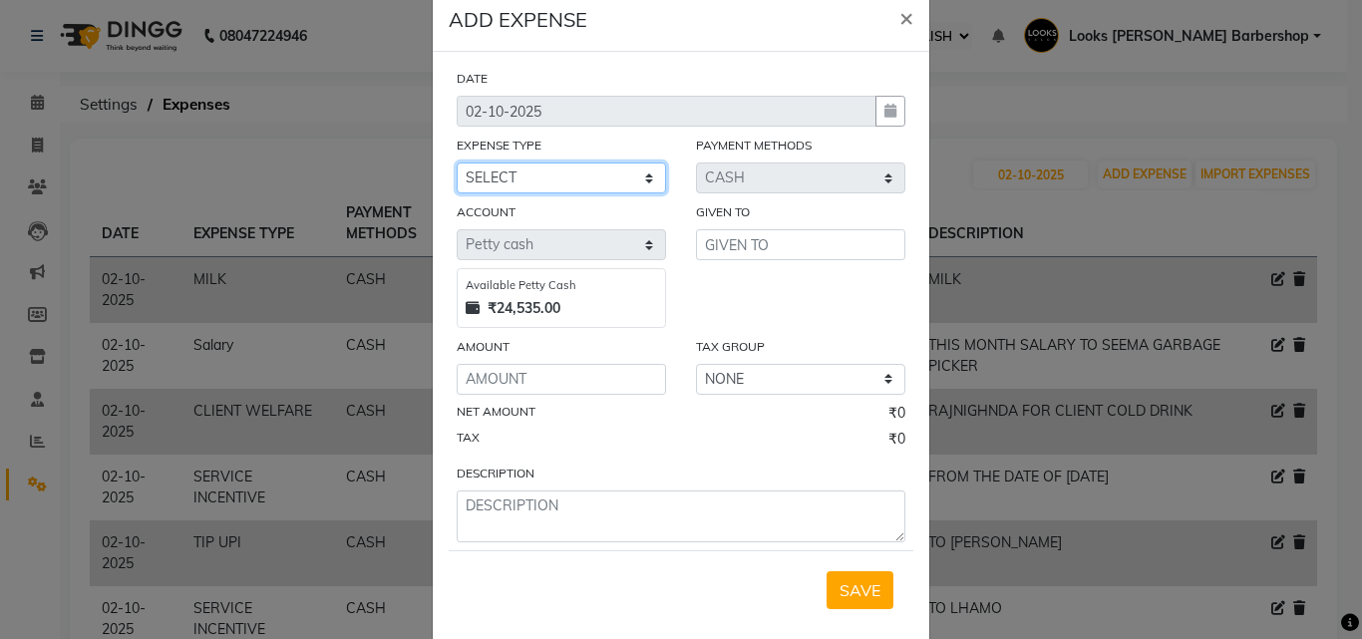
scroll to position [75, 0]
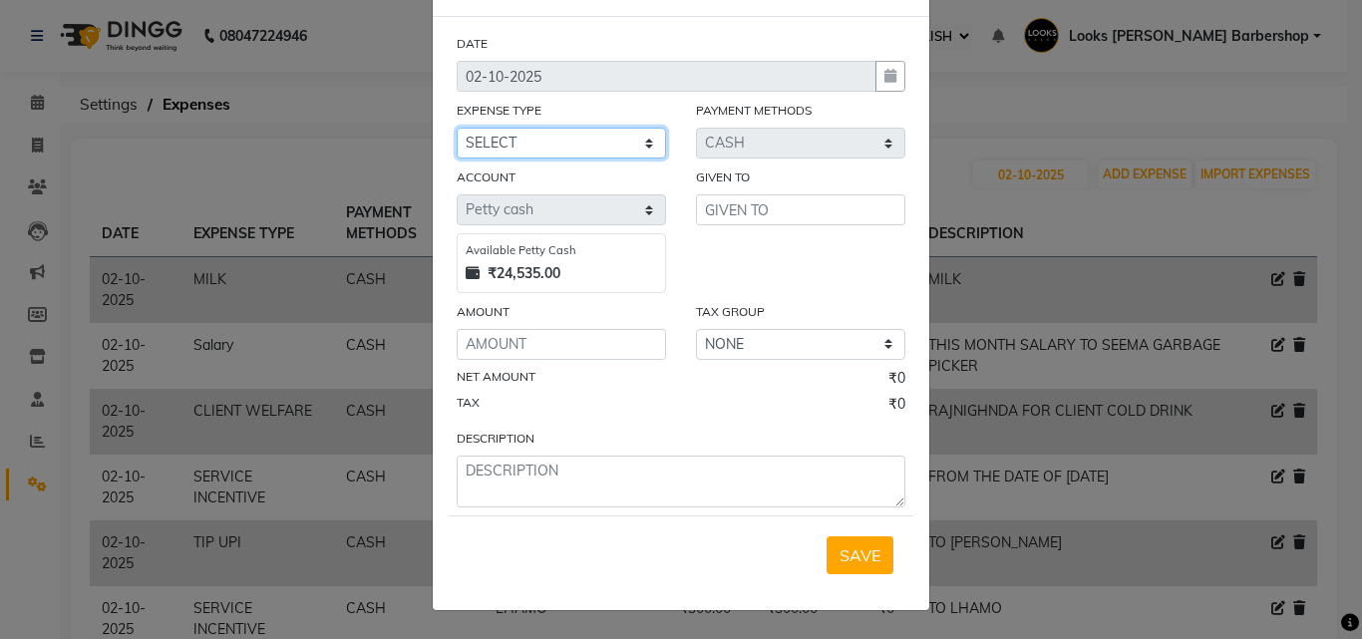
click at [564, 150] on select "SELECT Accommodation Aesthetics Bank Deposit BLINKIT Cash Handover Client Refun…" at bounding box center [561, 143] width 209 height 31
select select "24170"
click at [457, 128] on select "SELECT Accommodation Aesthetics Bank Deposit BLINKIT Cash Handover Client Refun…" at bounding box center [561, 143] width 209 height 31
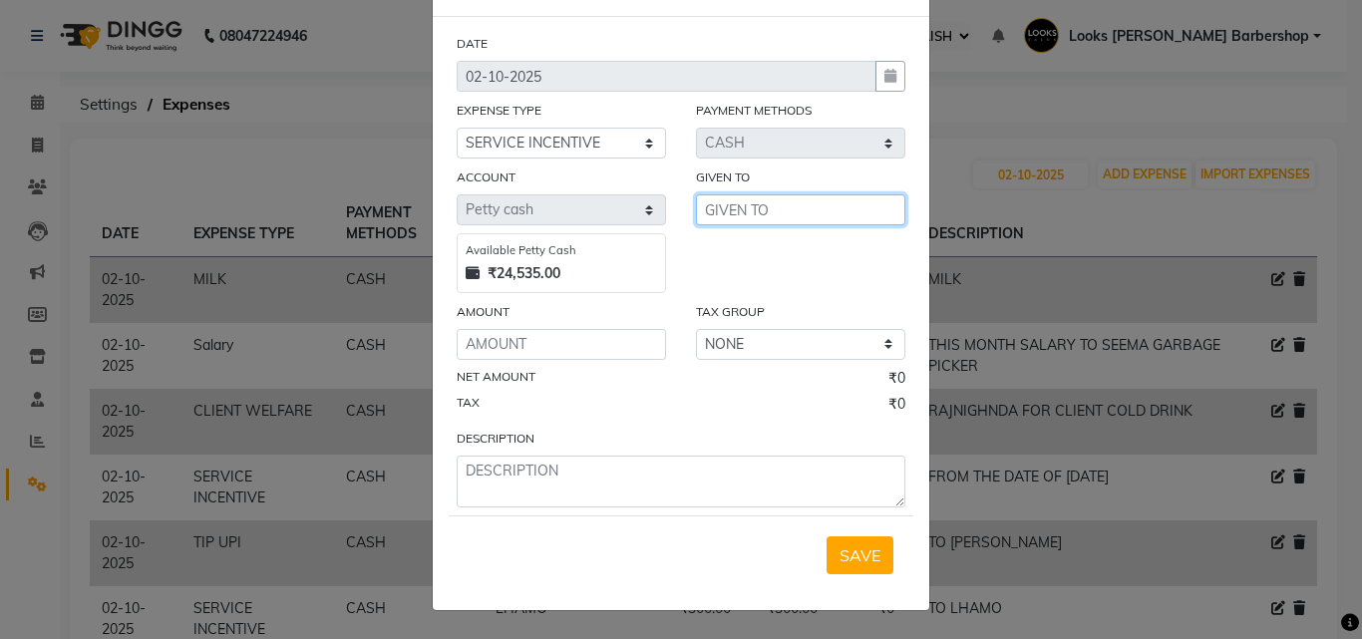
click at [729, 215] on input "text" at bounding box center [800, 209] width 209 height 31
click at [723, 252] on span "DHARA" at bounding box center [750, 252] width 59 height 20
type input "[PERSON_NAME]"
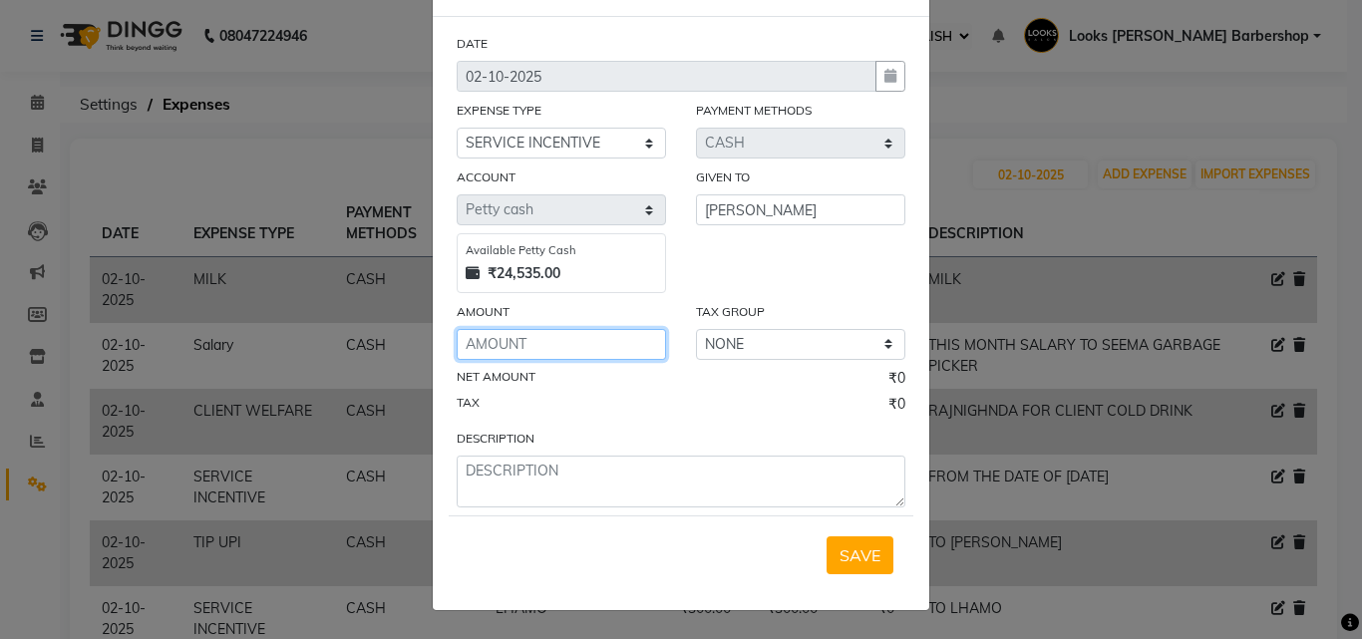
click at [522, 350] on input "number" at bounding box center [561, 344] width 209 height 31
type input "600"
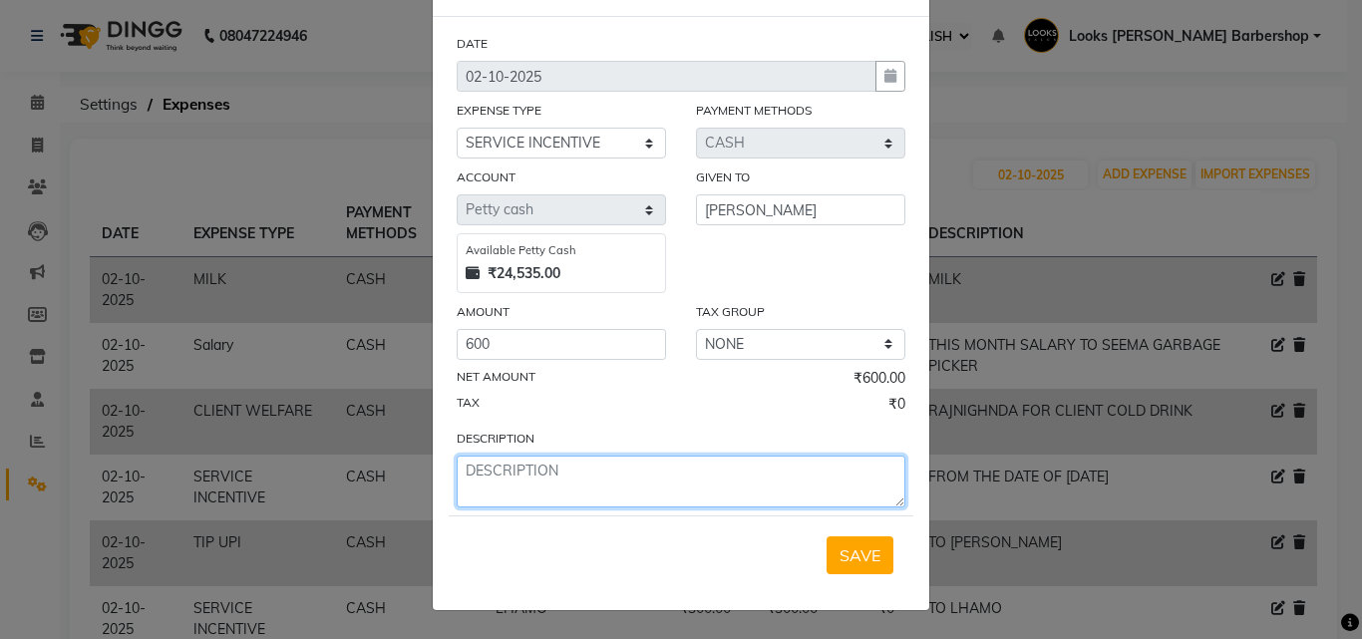
click at [624, 467] on textarea at bounding box center [681, 482] width 449 height 52
type textarea "TO [PERSON_NAME]"
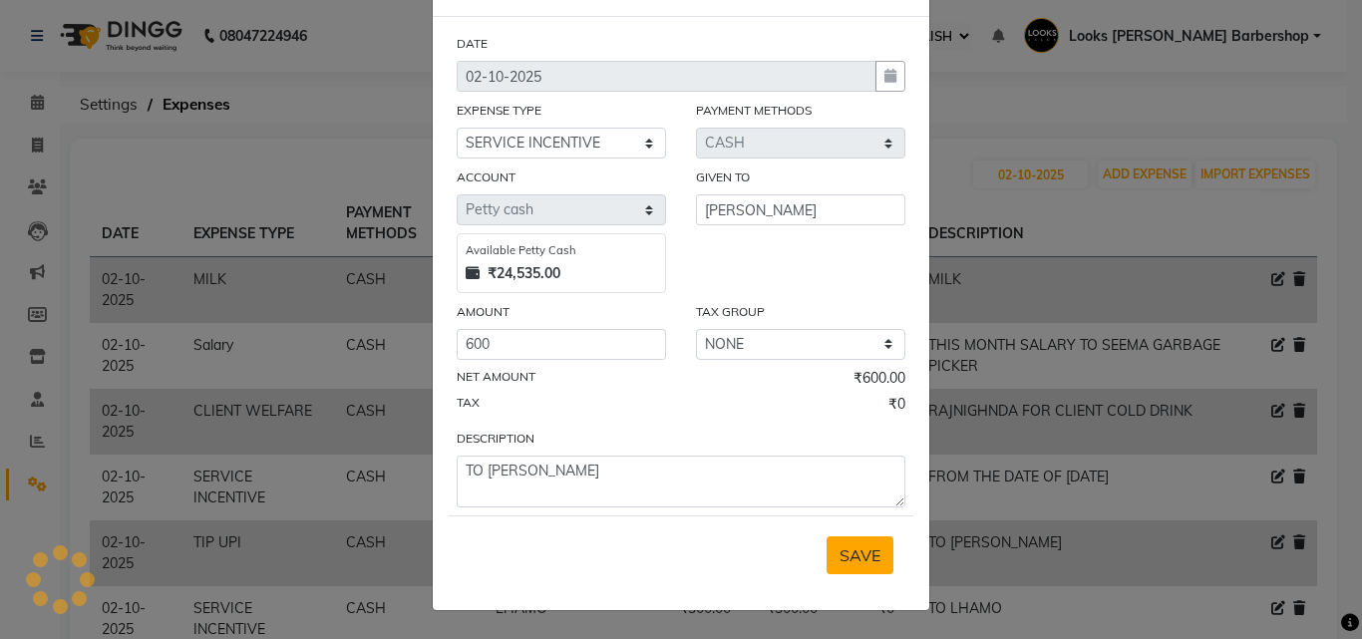
click at [844, 562] on span "SAVE" at bounding box center [860, 555] width 41 height 20
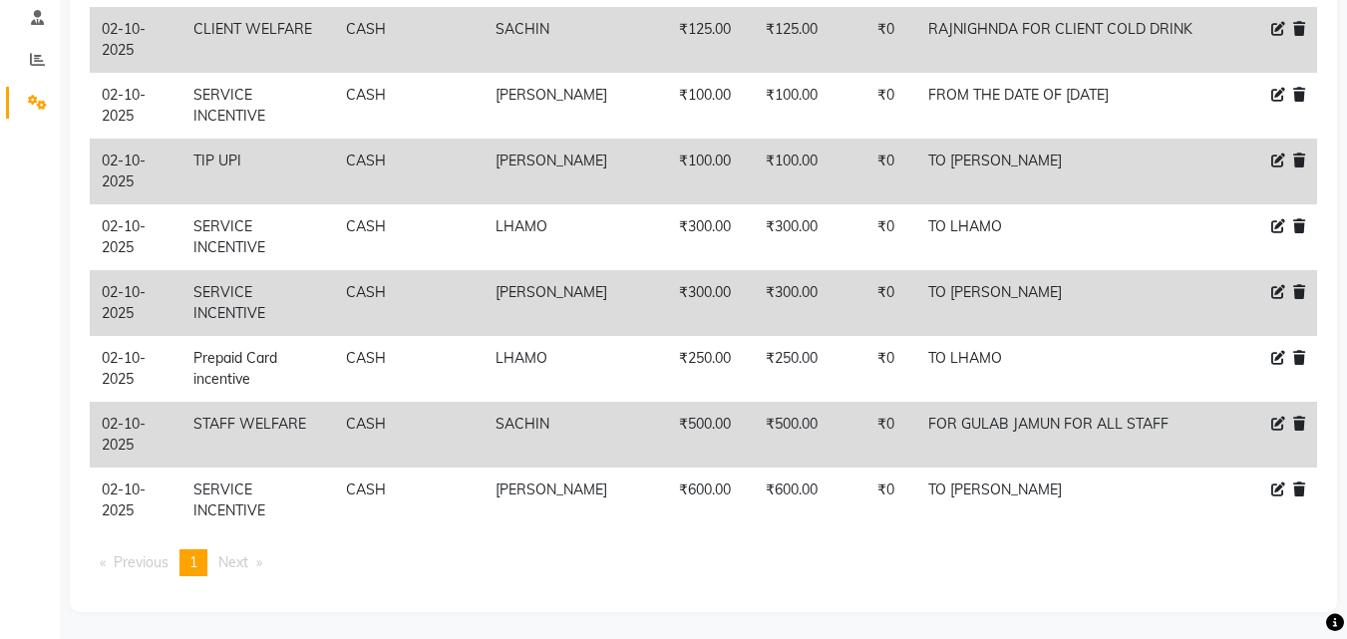
scroll to position [385, 0]
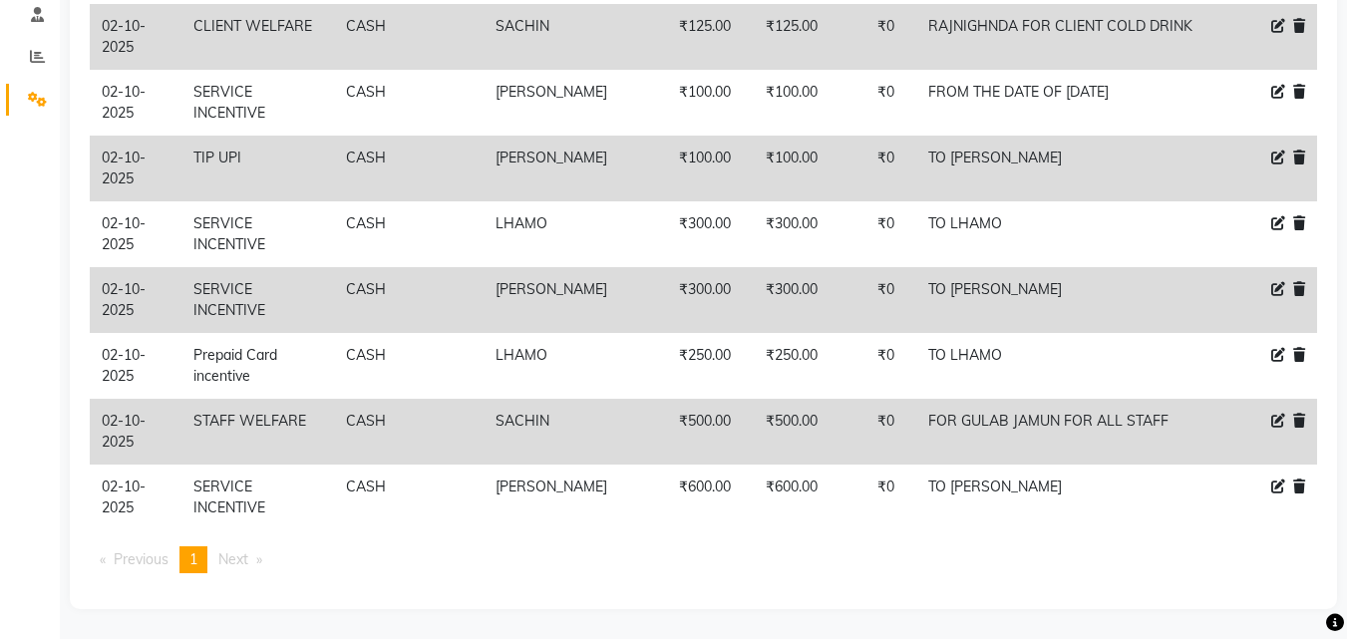
click at [1280, 419] on icon at bounding box center [1278, 421] width 14 height 14
select select "23750"
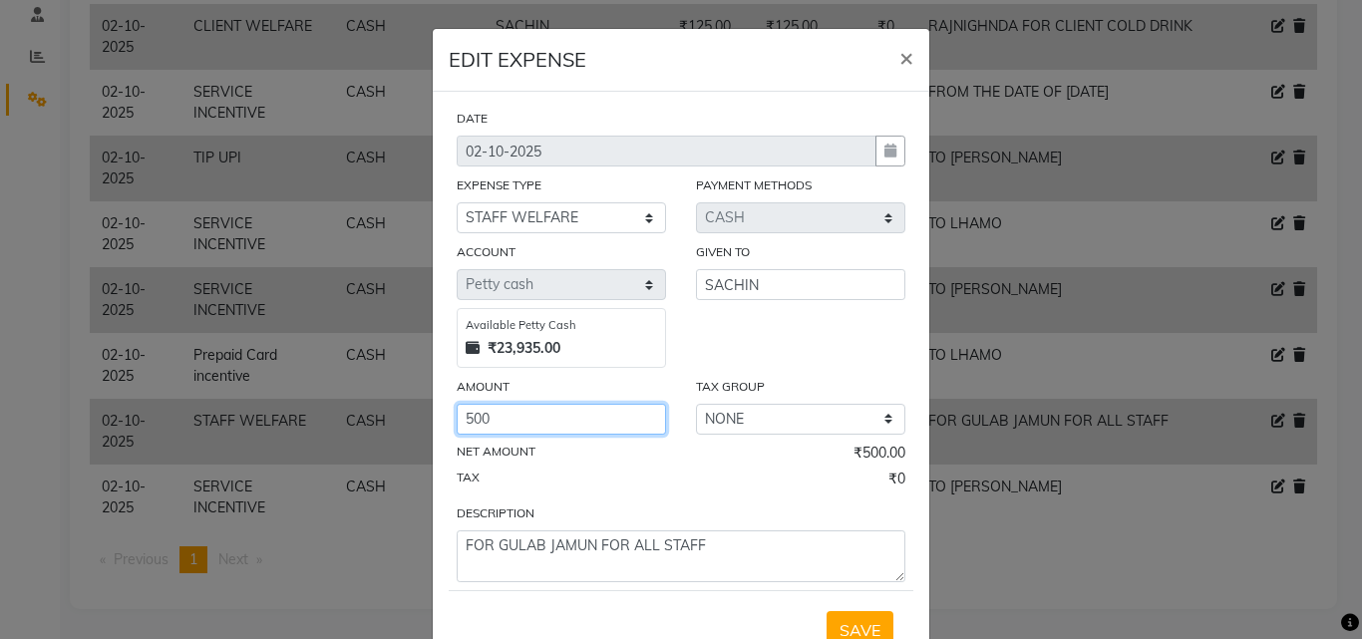
click at [591, 407] on input "500" at bounding box center [561, 419] width 209 height 31
click at [846, 625] on span "SAVE" at bounding box center [860, 630] width 41 height 20
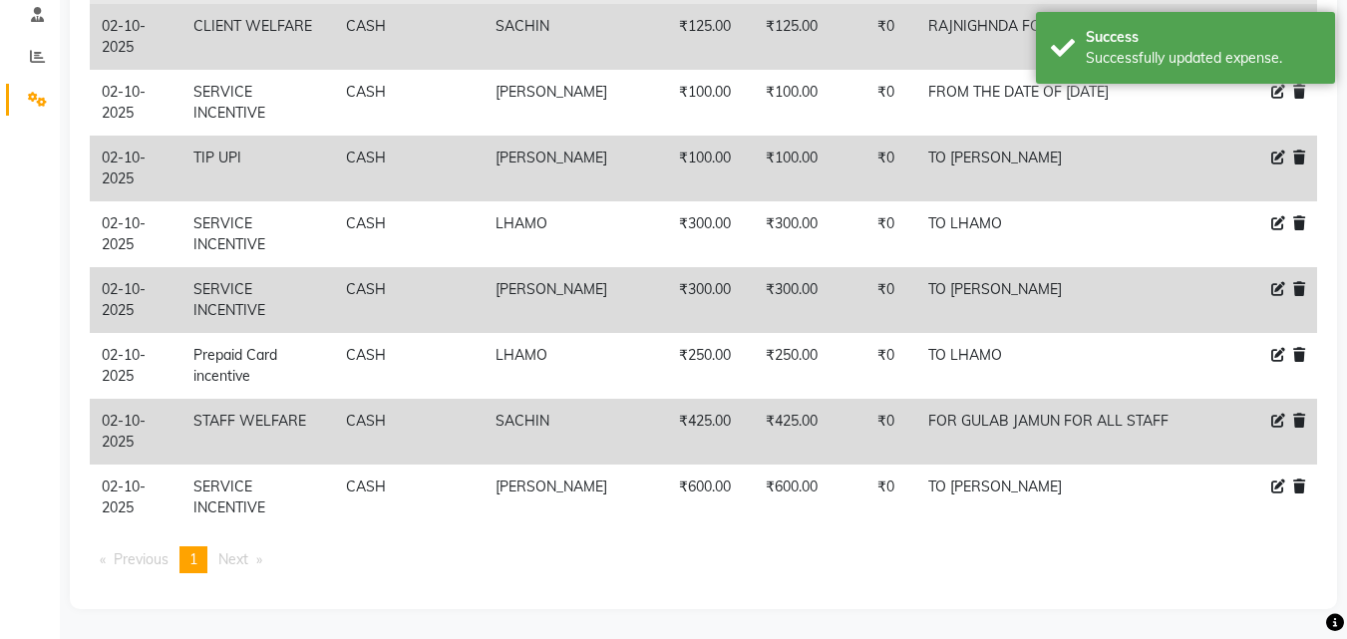
scroll to position [0, 0]
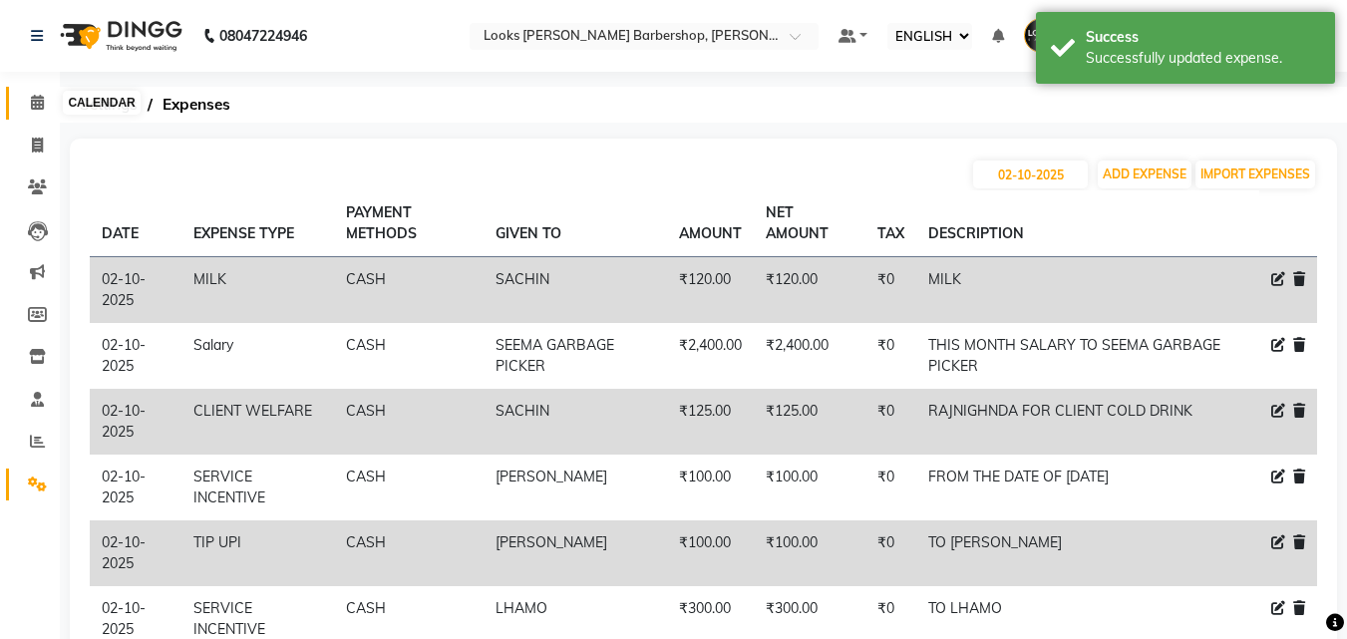
click at [31, 106] on icon at bounding box center [37, 102] width 13 height 15
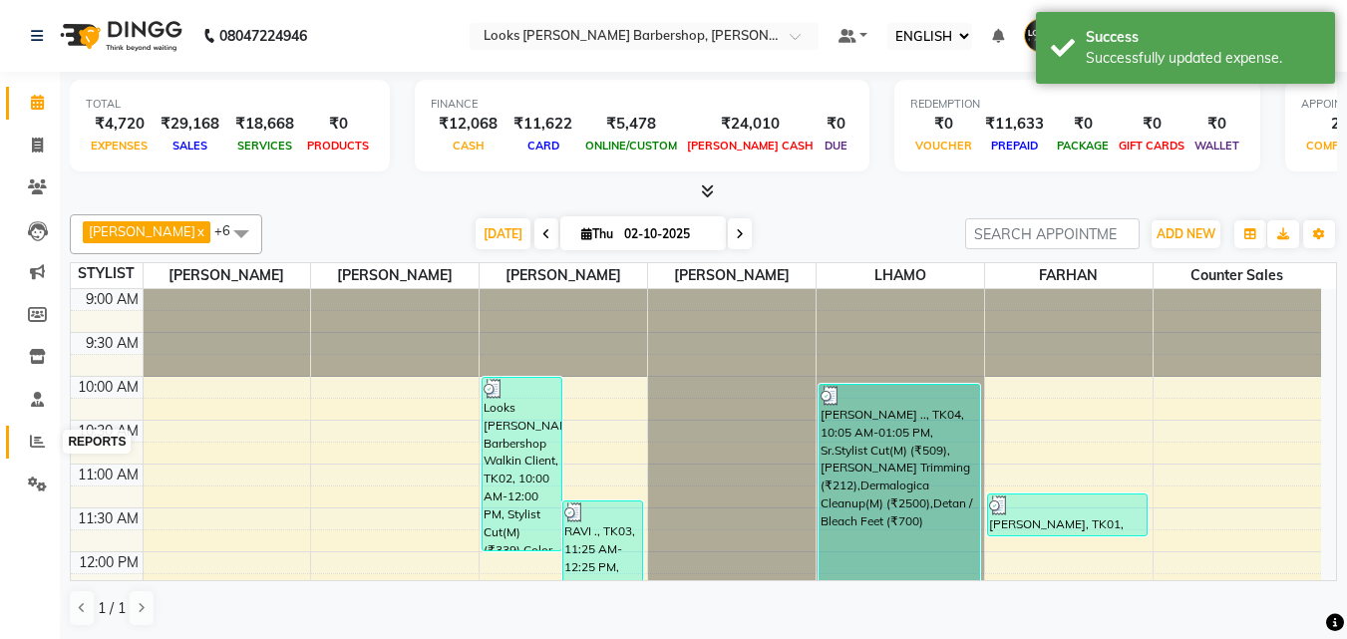
click at [40, 439] on icon at bounding box center [37, 441] width 15 height 15
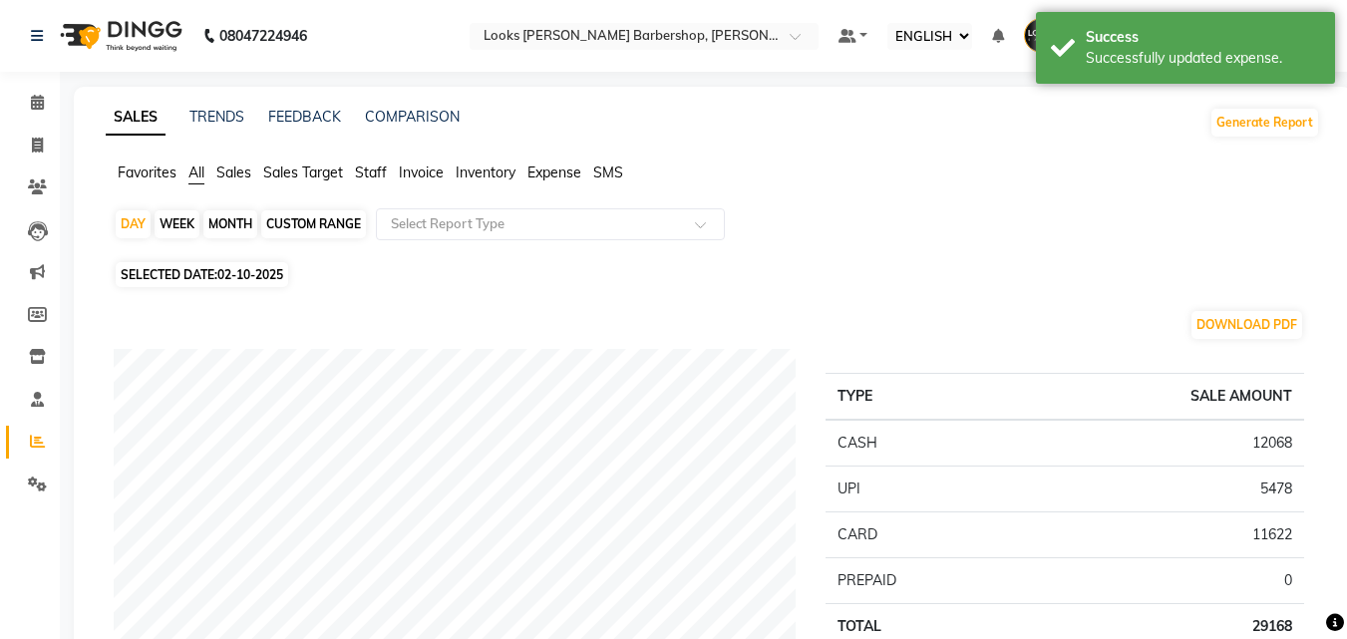
click at [546, 173] on span "Expense" at bounding box center [555, 173] width 54 height 18
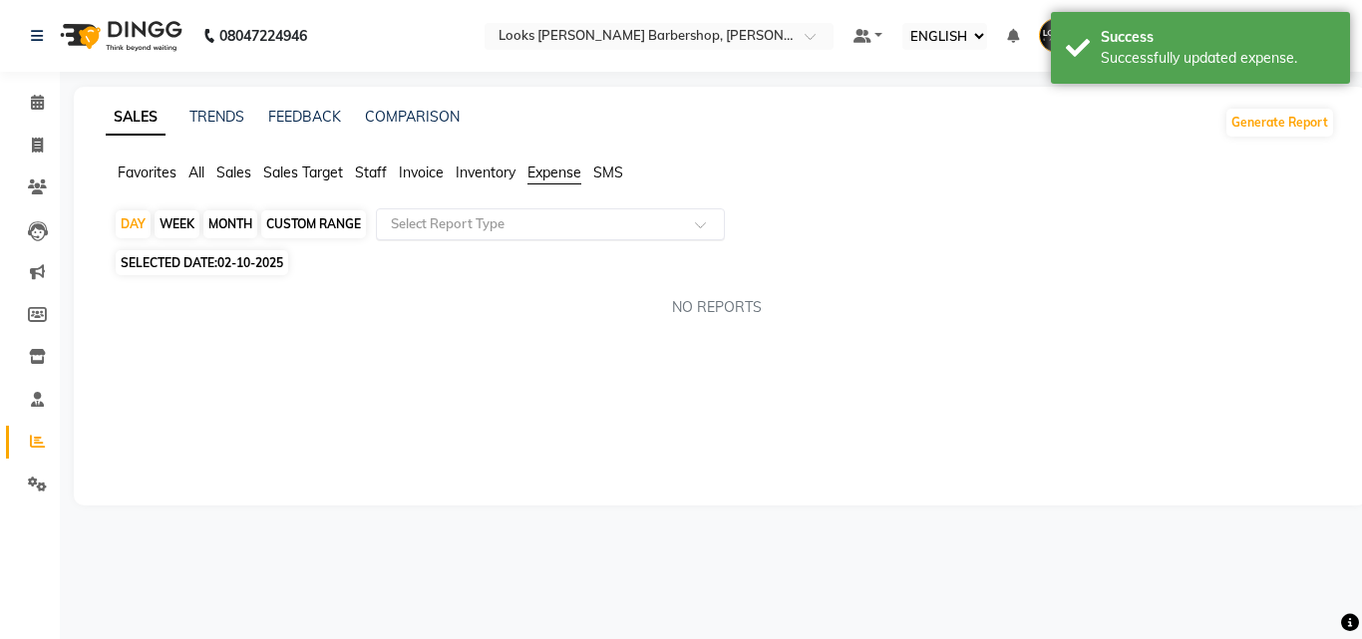
click at [523, 227] on input "text" at bounding box center [530, 224] width 287 height 20
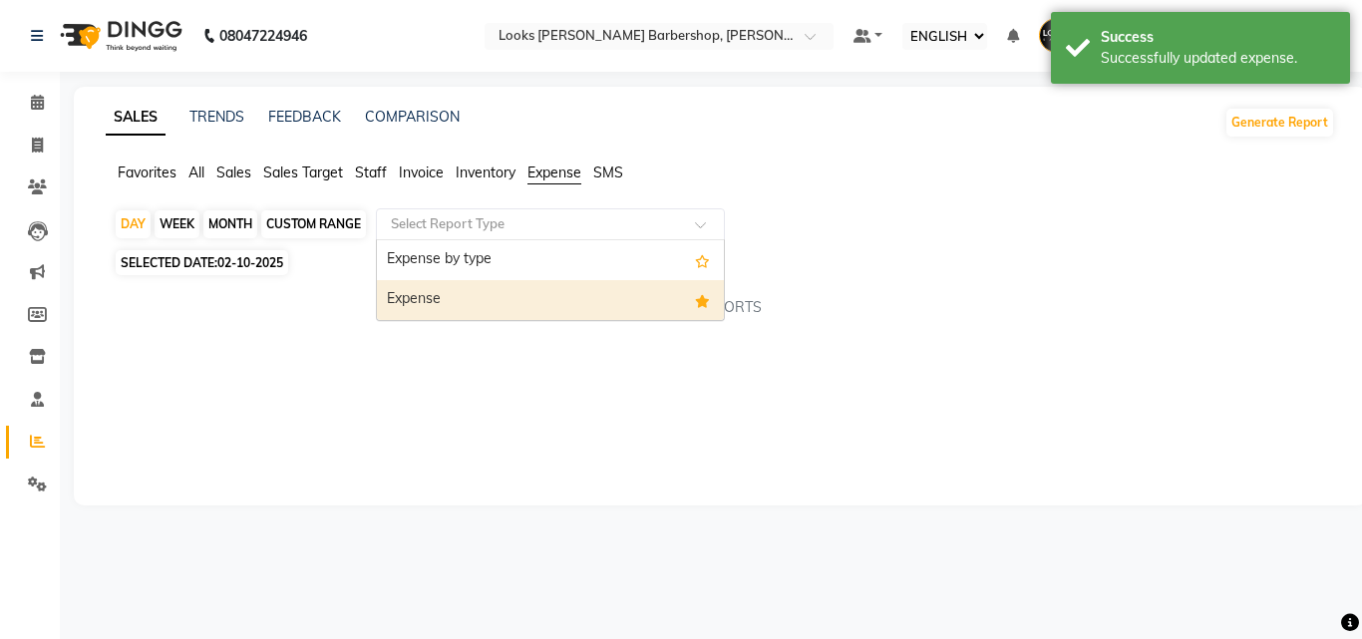
click at [557, 315] on div "Expense" at bounding box center [550, 300] width 347 height 40
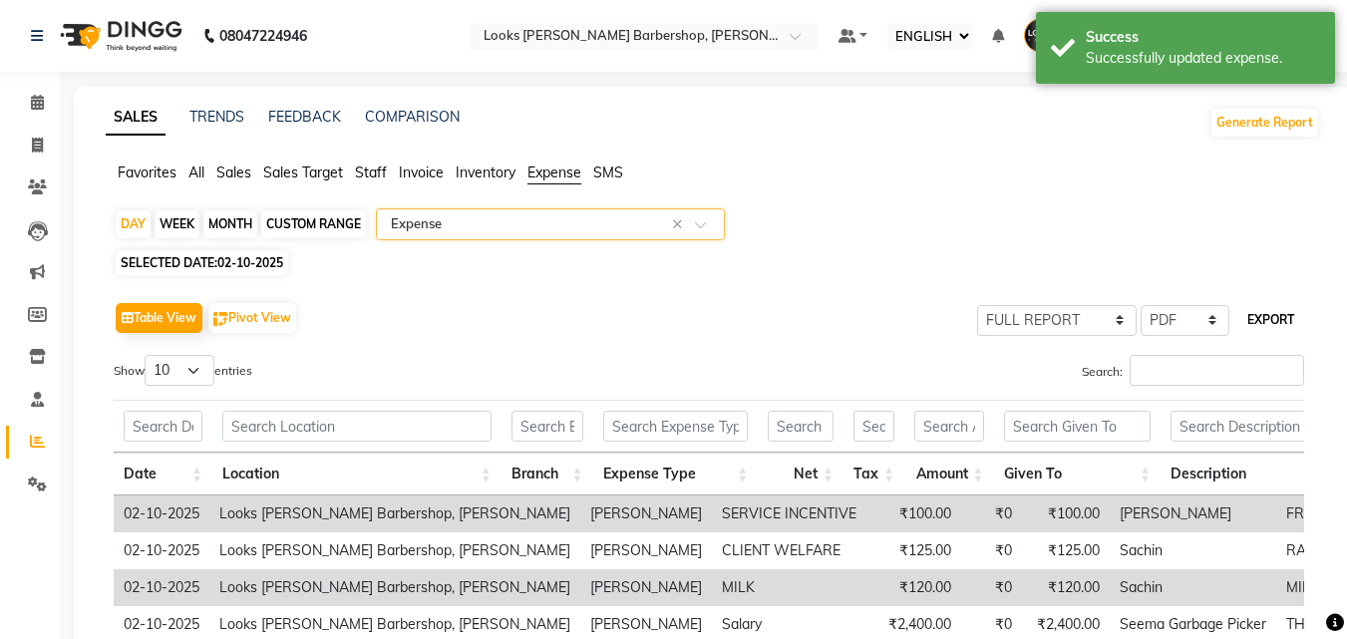
click at [1273, 321] on button "EXPORT" at bounding box center [1271, 320] width 63 height 34
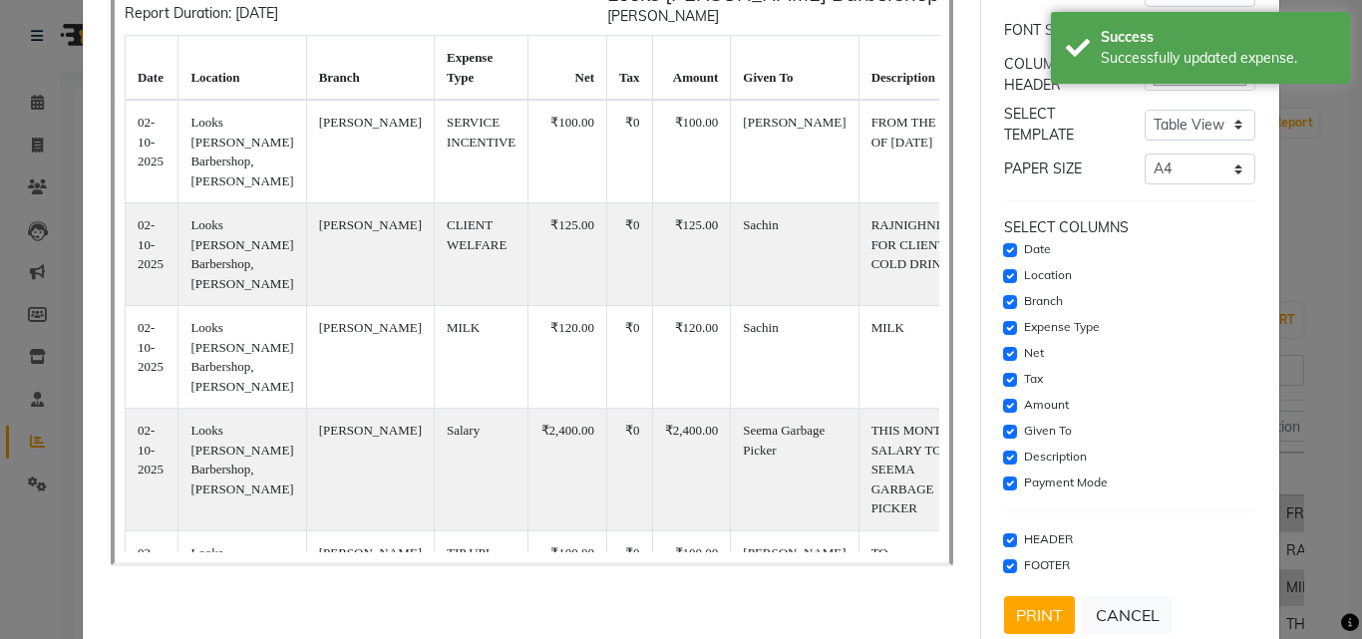
scroll to position [184, 0]
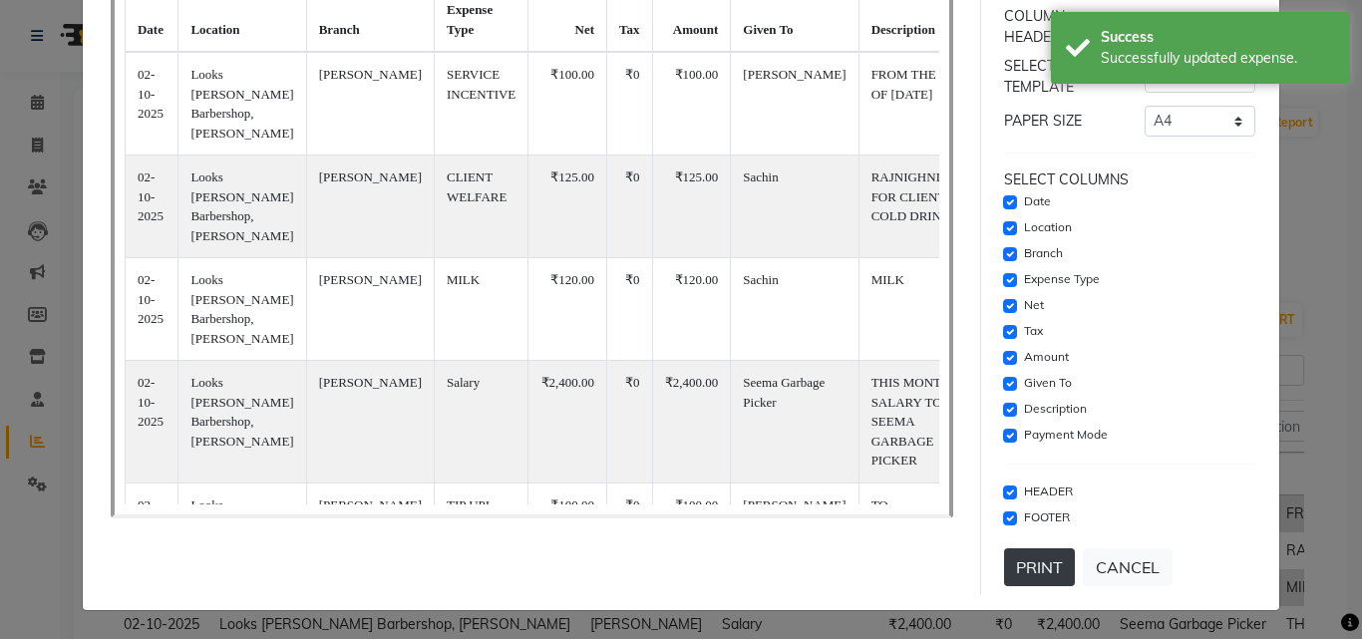
click at [1036, 554] on button "PRINT" at bounding box center [1039, 567] width 71 height 38
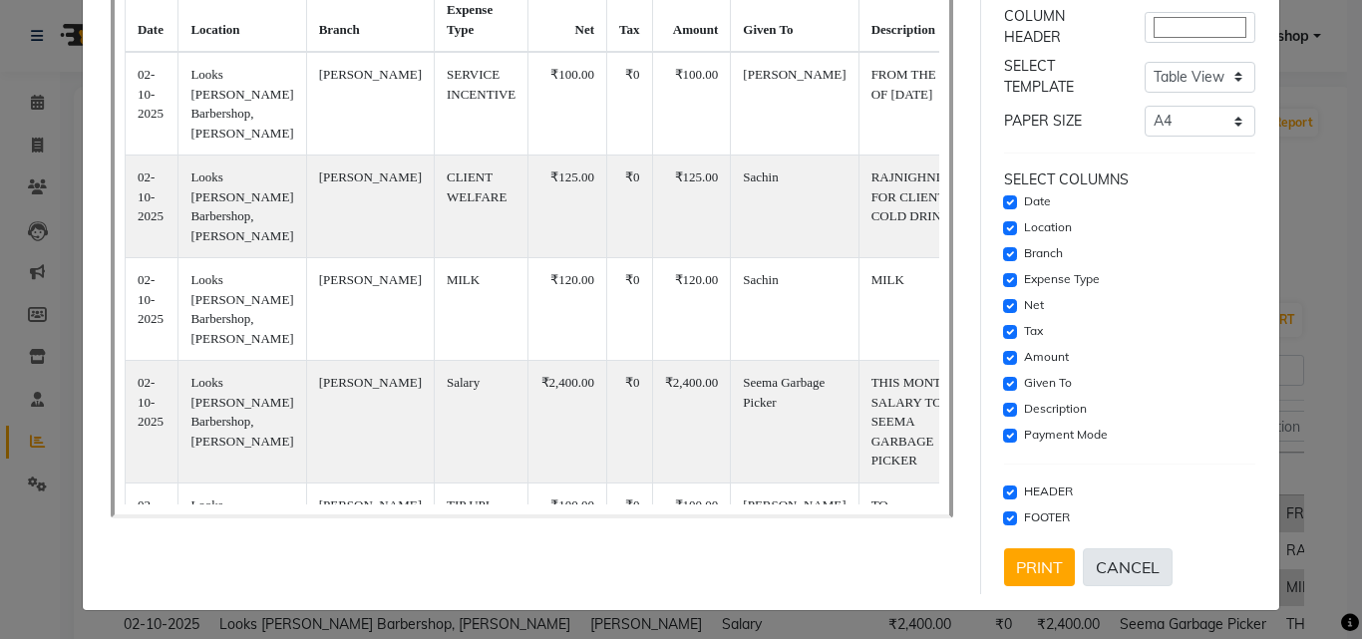
click at [1114, 561] on button "CANCEL" at bounding box center [1128, 567] width 90 height 38
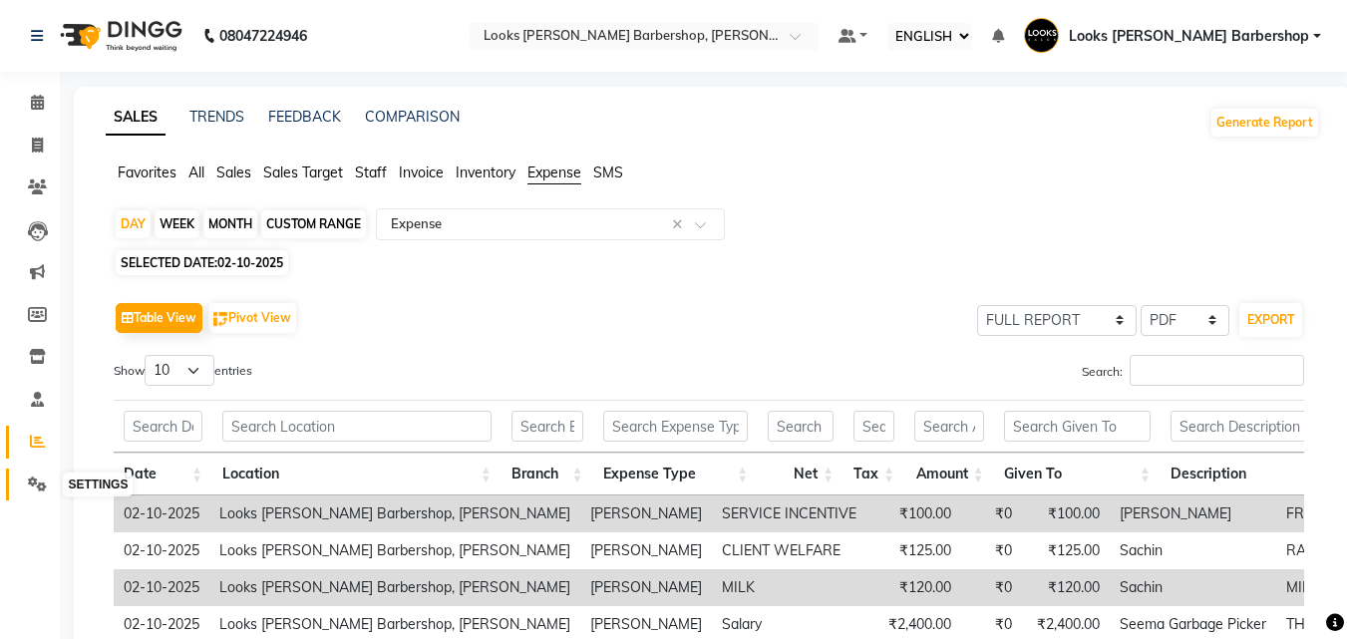
click at [37, 480] on icon at bounding box center [37, 484] width 19 height 15
